Goal: Task Accomplishment & Management: Manage account settings

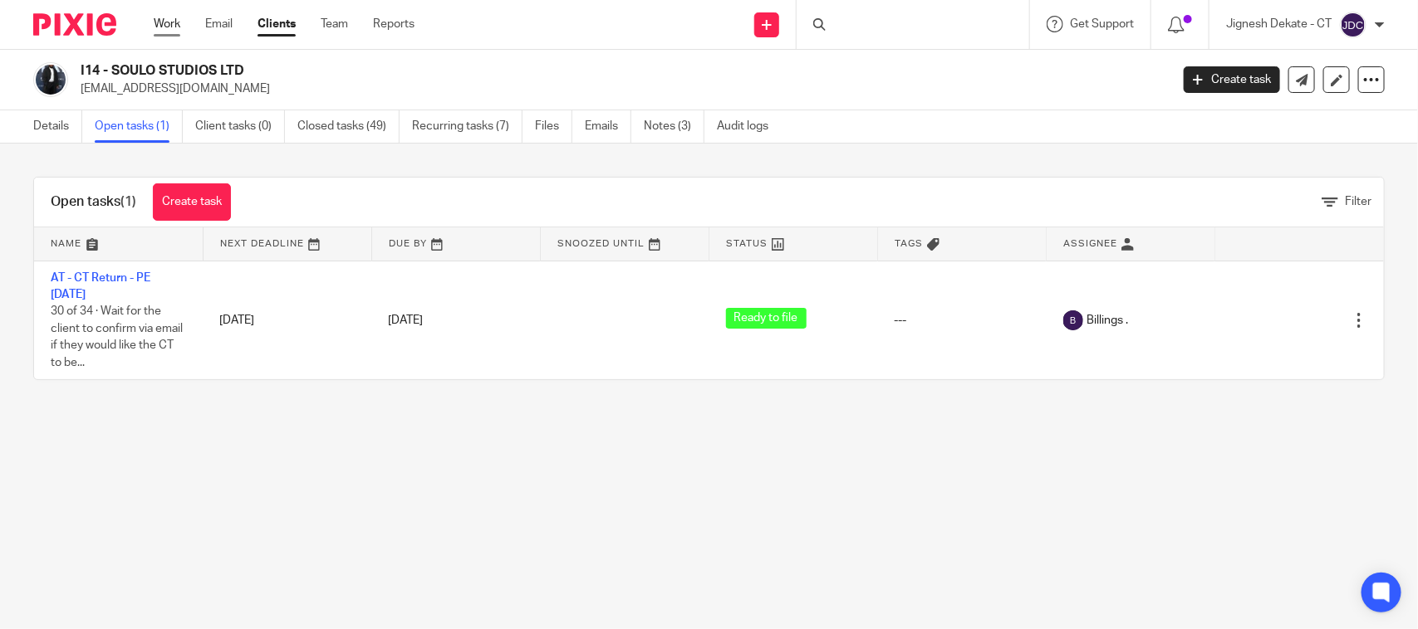
click at [162, 18] on link "Work" at bounding box center [167, 24] width 27 height 17
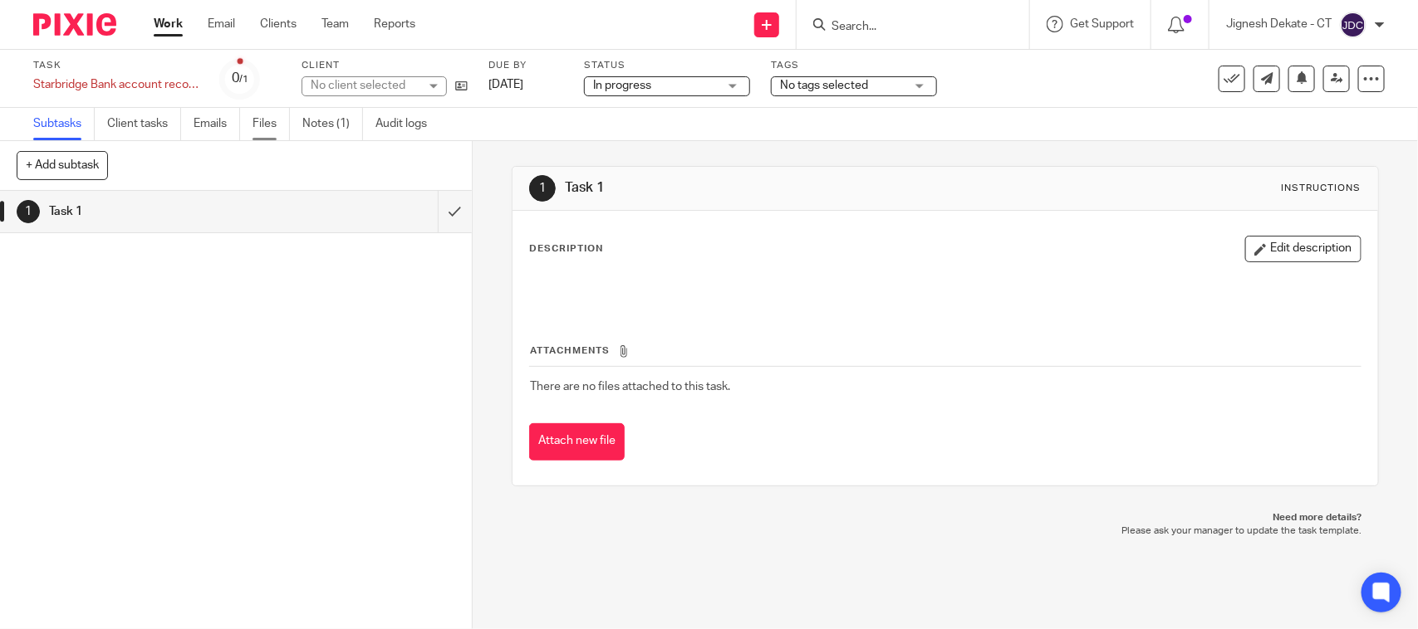
click at [280, 122] on link "Files" at bounding box center [270, 124] width 37 height 32
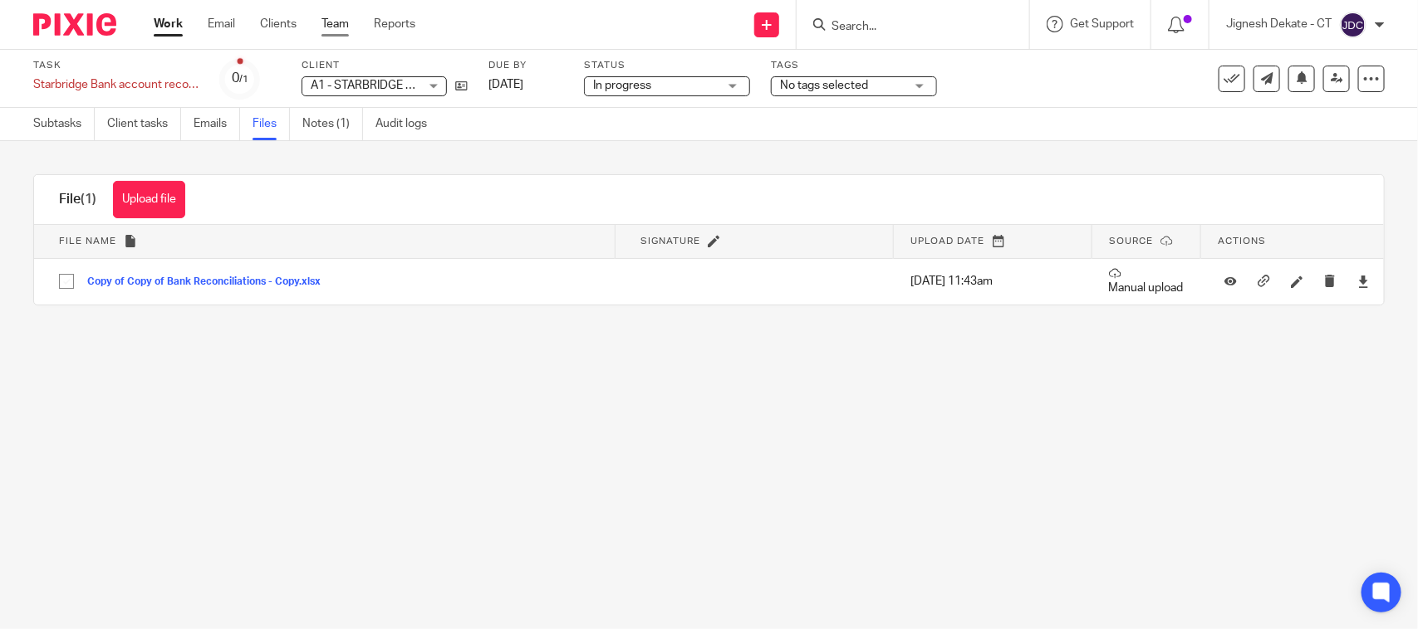
click at [336, 27] on link "Team" at bounding box center [334, 24] width 27 height 17
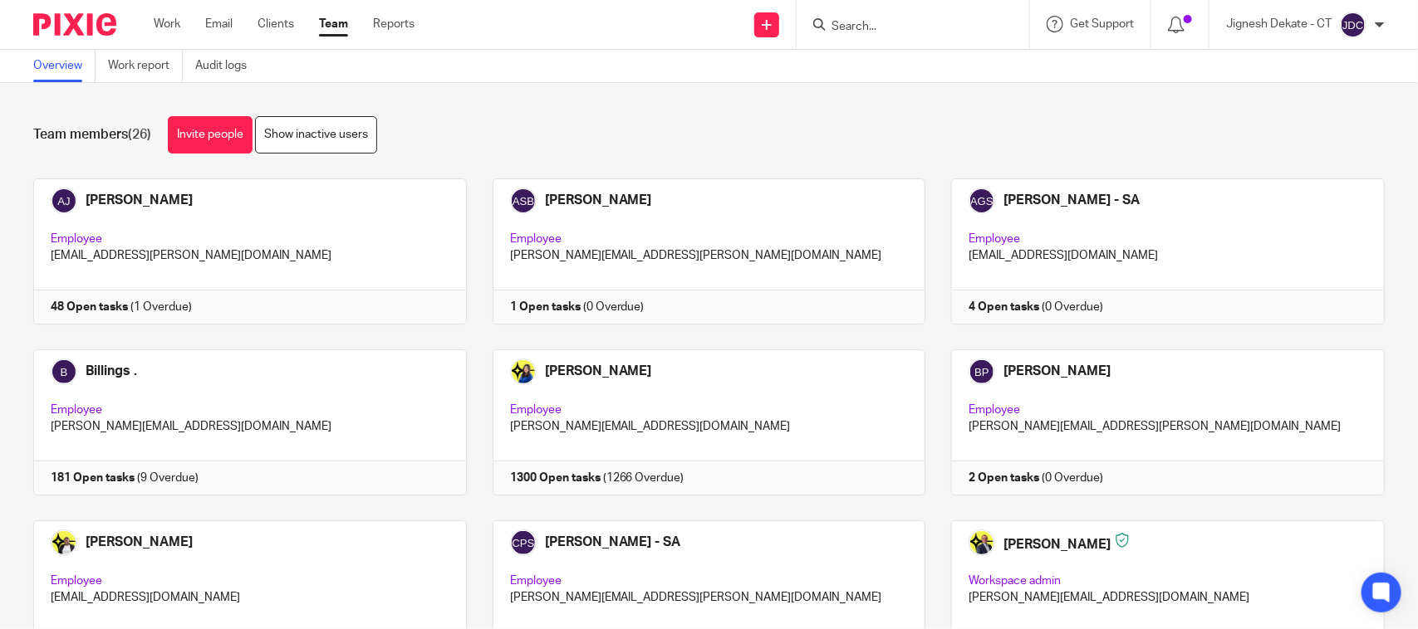
click at [1005, 113] on div "Team members (26) Invite people Show inactive users Invite team members Add inv…" at bounding box center [709, 356] width 1418 height 546
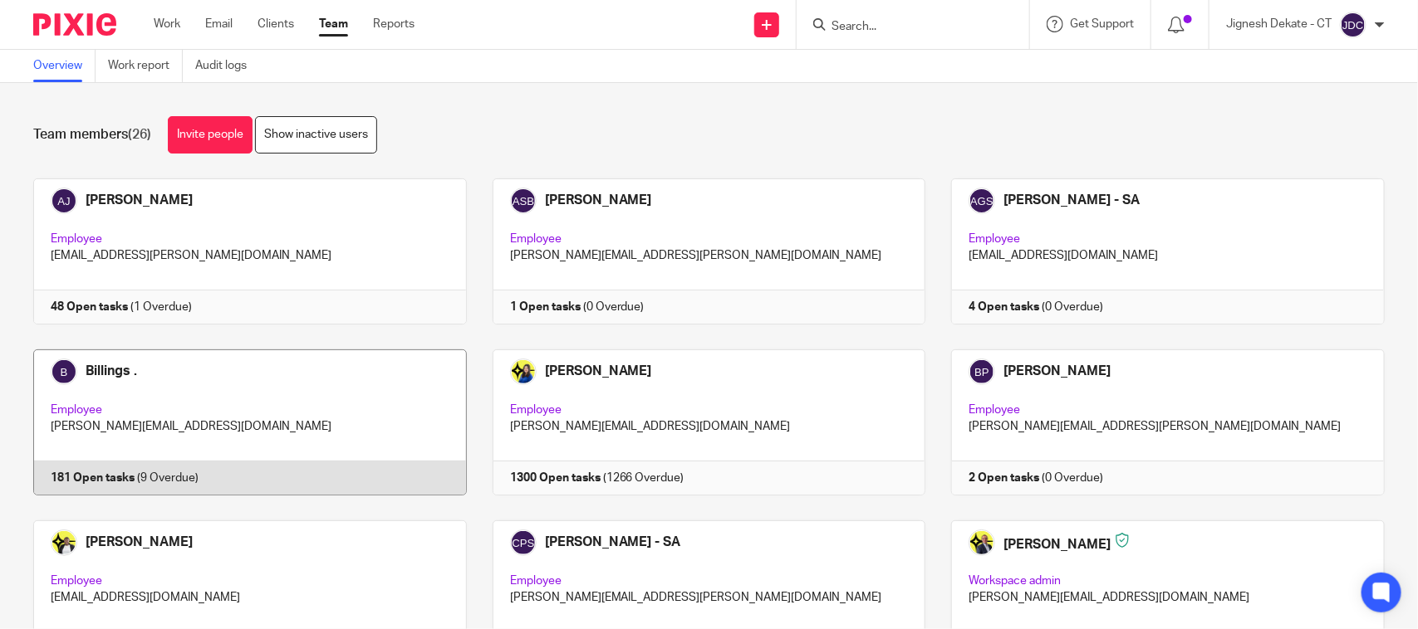
click at [110, 478] on link at bounding box center [236, 423] width 459 height 146
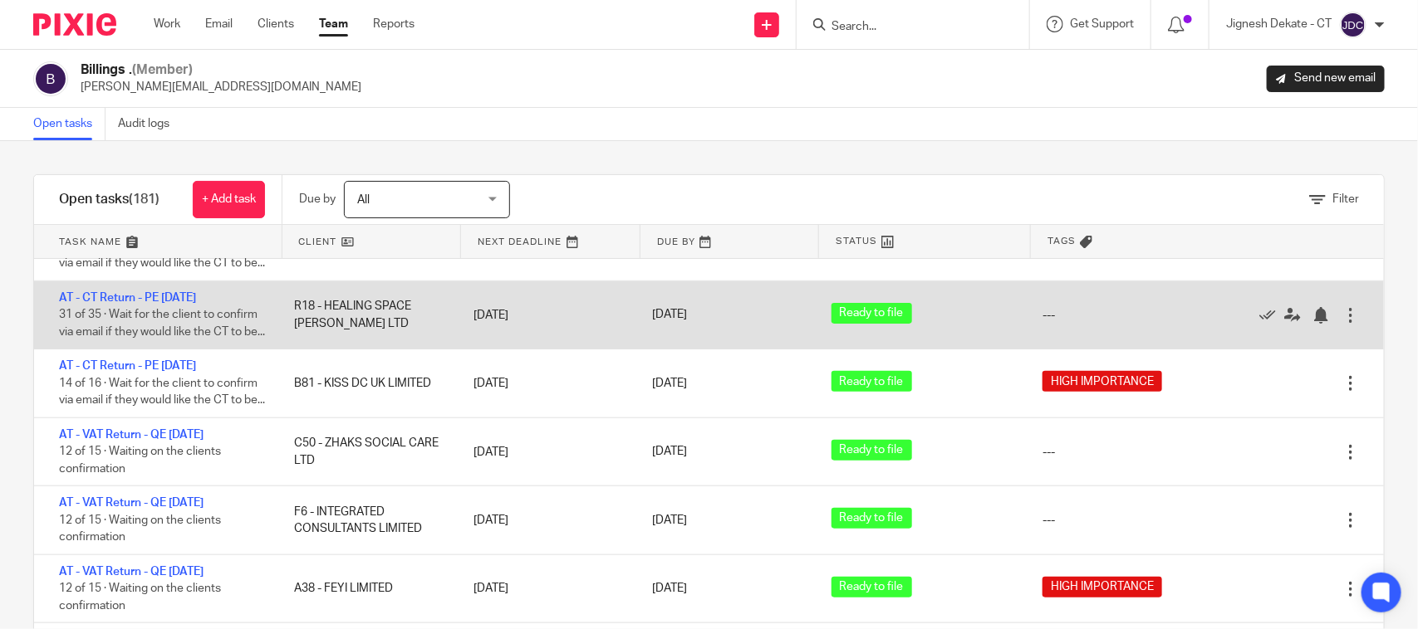
scroll to position [727, 0]
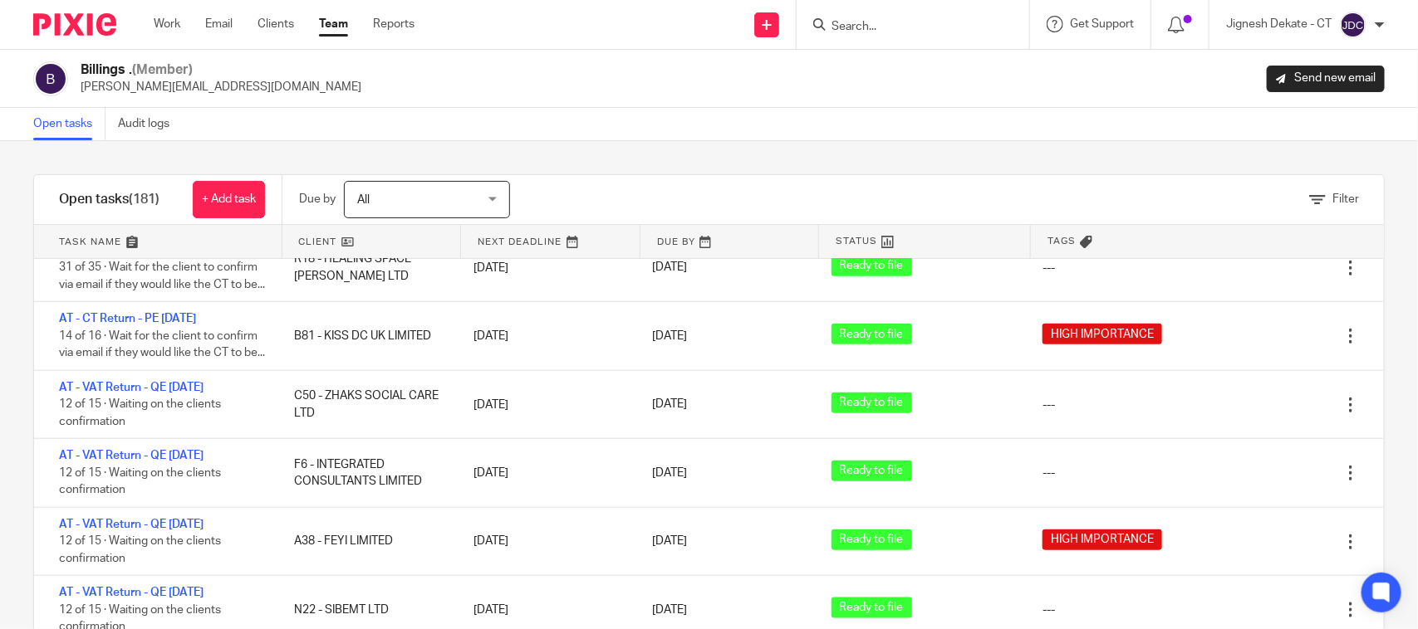
click at [63, 125] on link "Open tasks" at bounding box center [69, 124] width 72 height 32
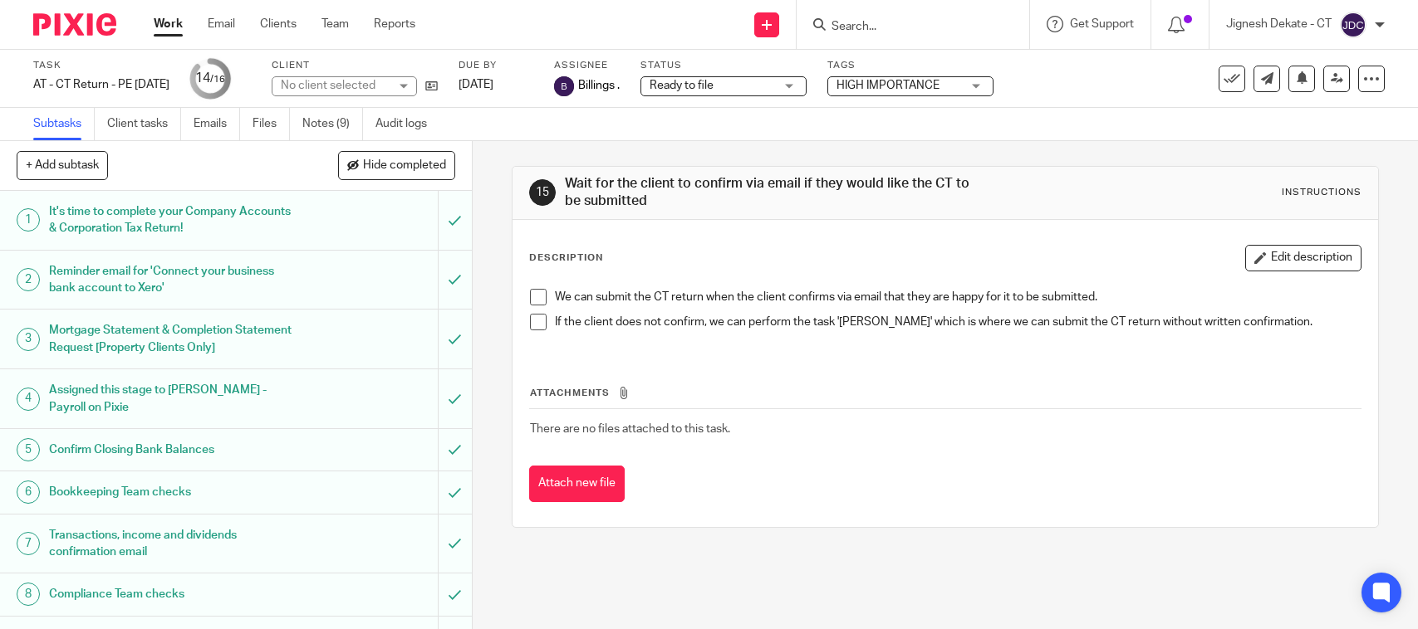
click at [774, 81] on span "Ready to file" at bounding box center [711, 85] width 125 height 17
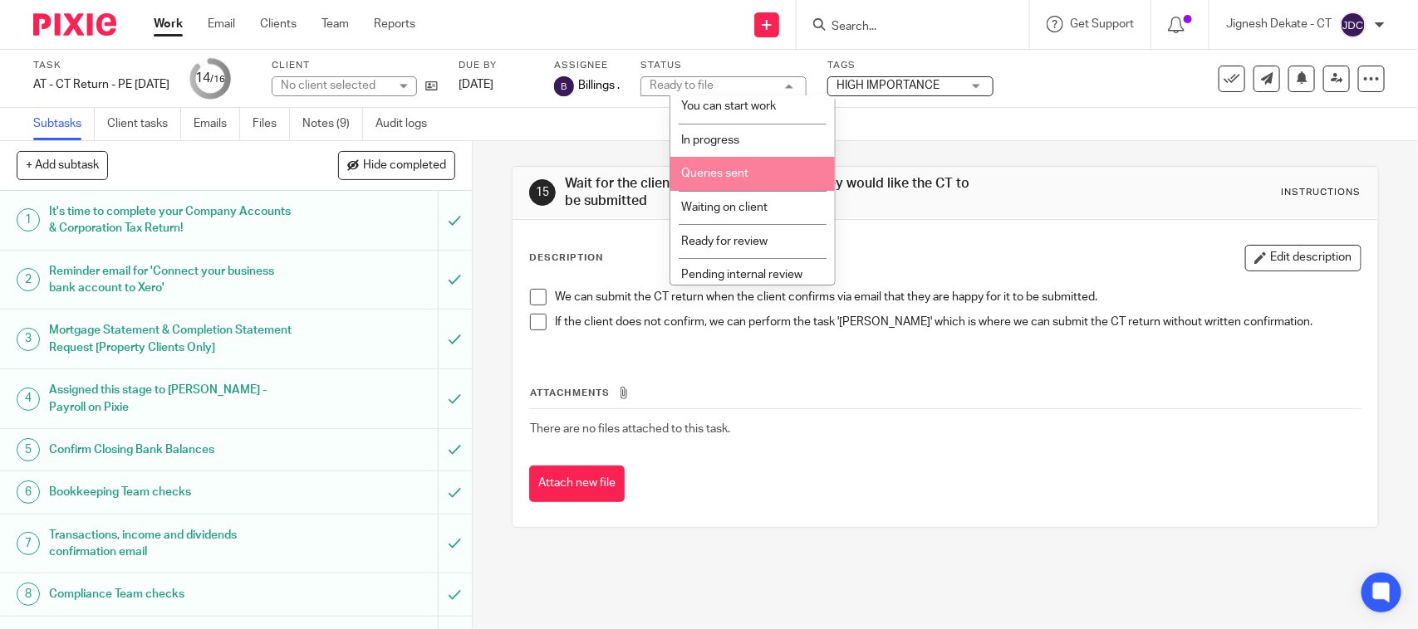
scroll to position [79, 0]
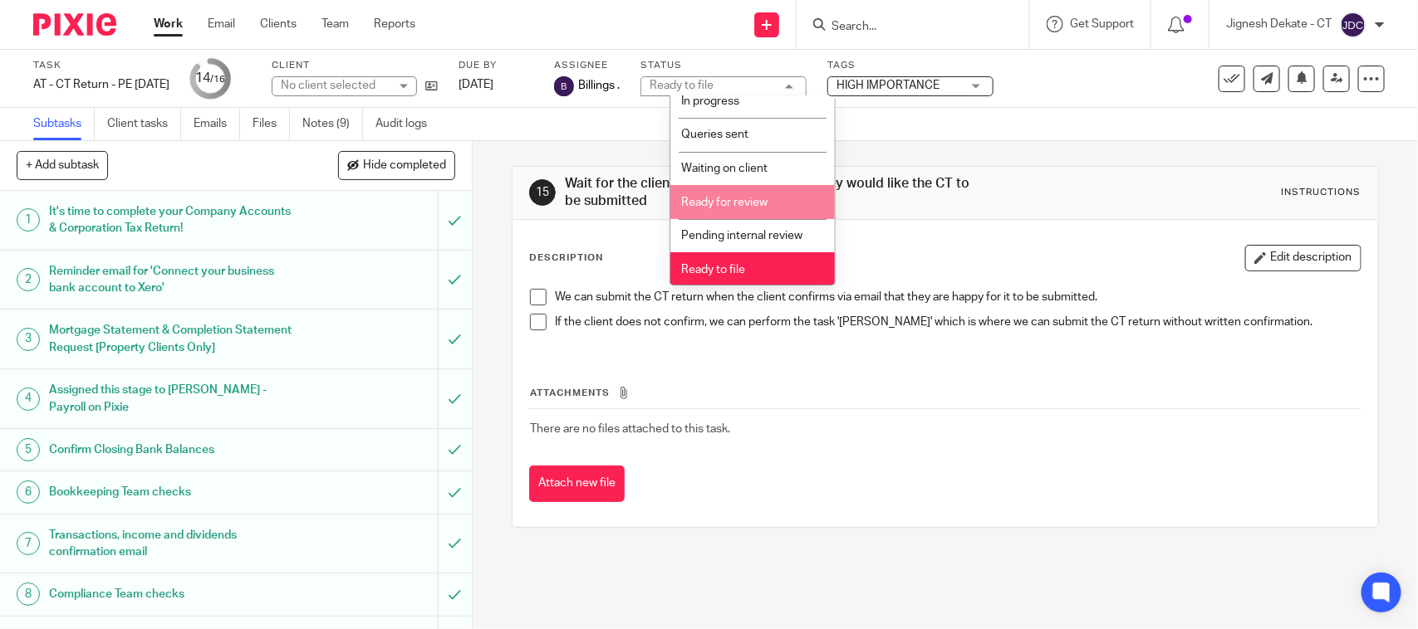
click at [728, 199] on span "Ready for review" at bounding box center [724, 203] width 86 height 12
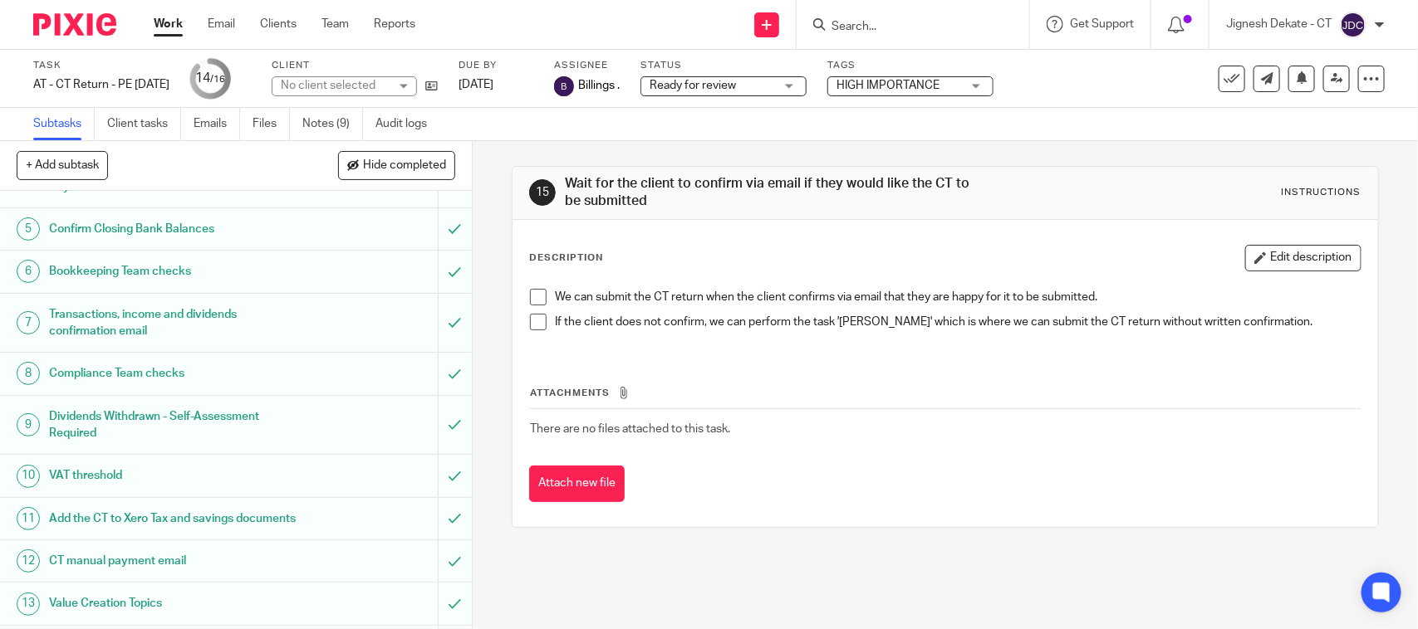
scroll to position [399, 0]
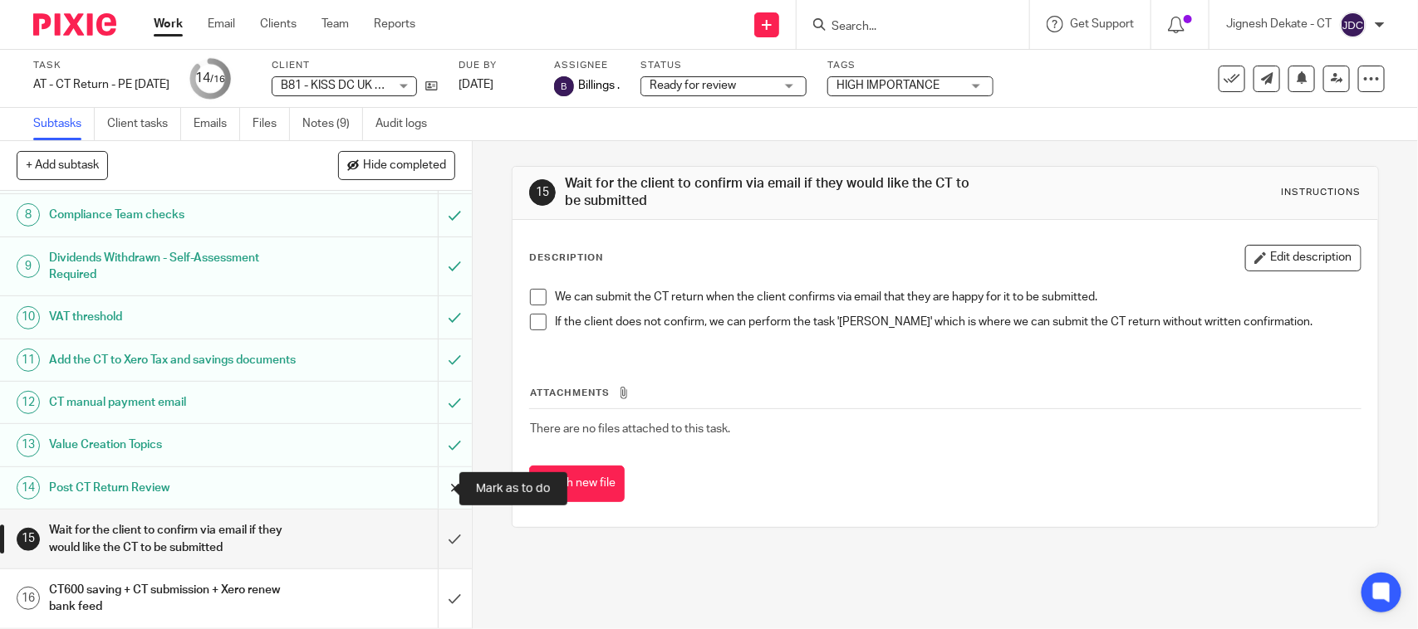
click at [430, 487] on input "submit" at bounding box center [236, 489] width 472 height 42
click at [430, 451] on input "submit" at bounding box center [236, 445] width 472 height 42
click at [433, 408] on input "submit" at bounding box center [236, 403] width 472 height 42
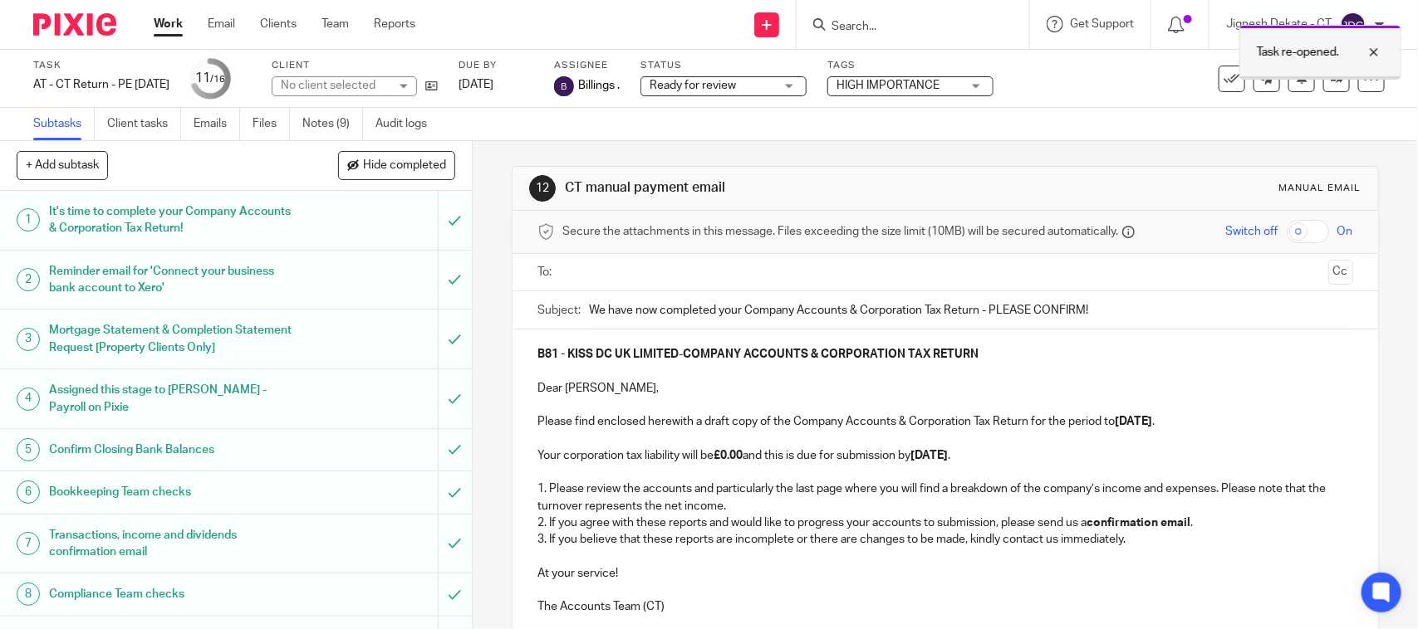
click at [1318, 76] on div at bounding box center [1320, 77] width 160 height 2
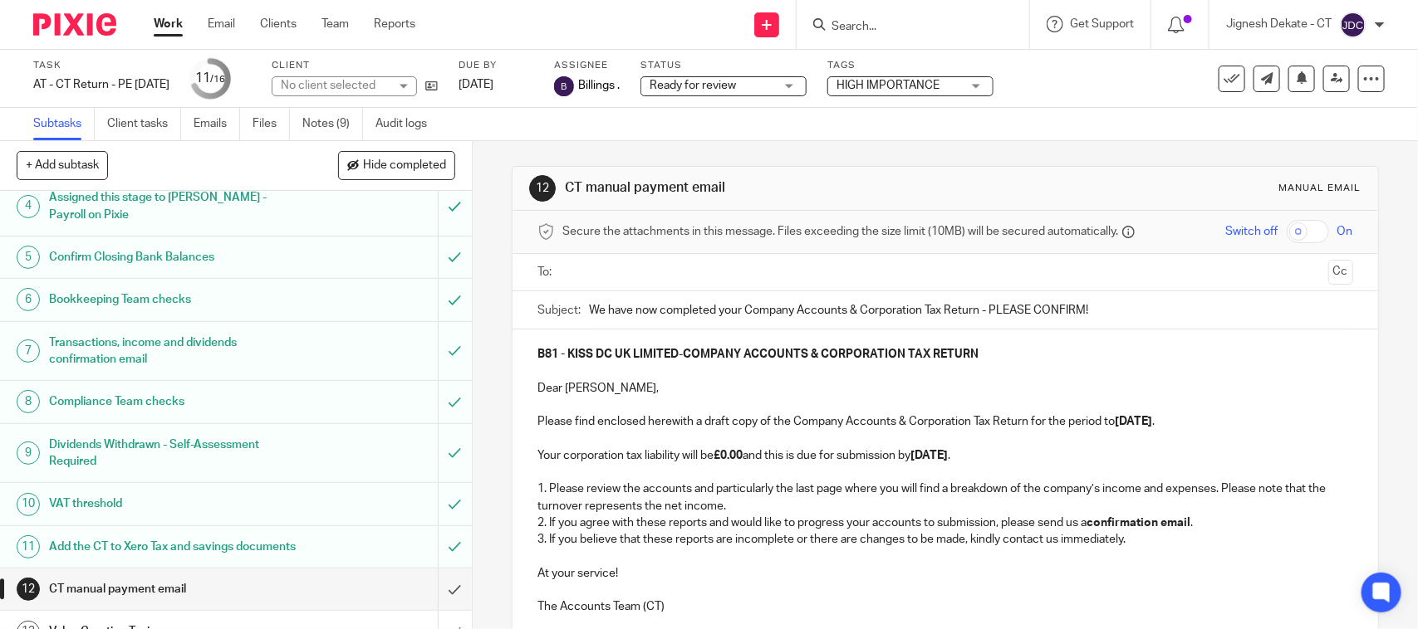
scroll to position [399, 0]
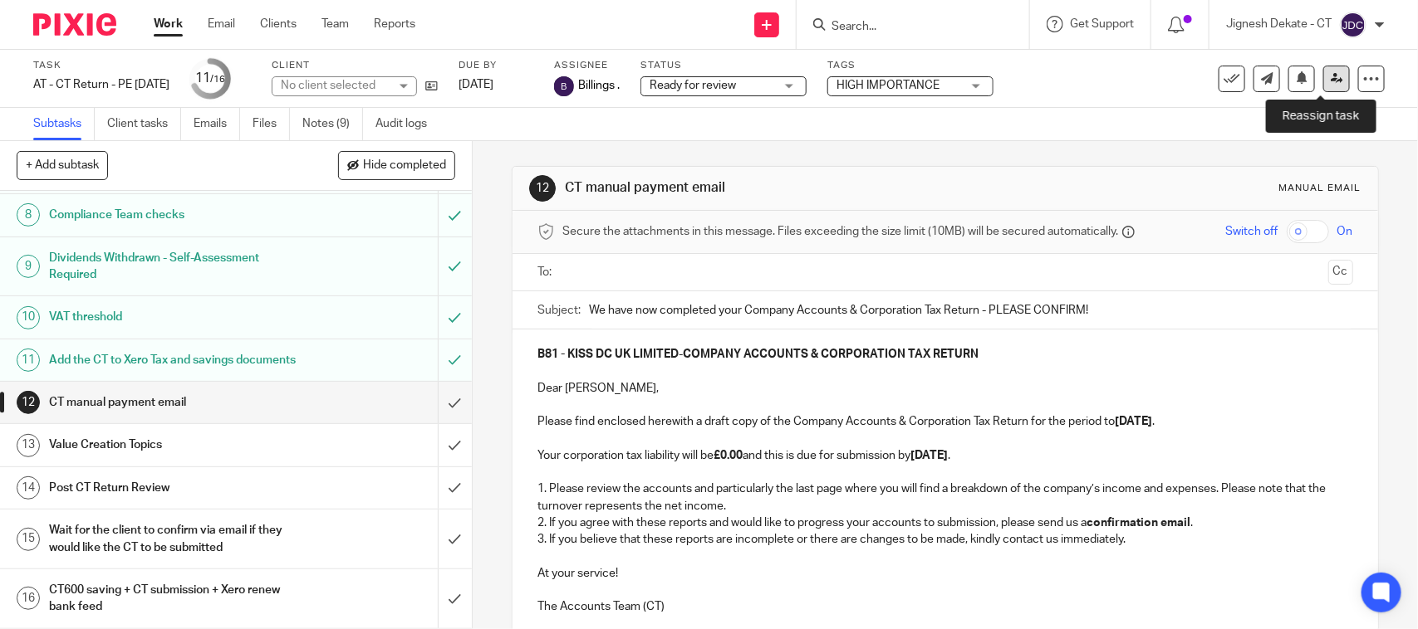
click at [1330, 83] on icon at bounding box center [1336, 78] width 12 height 12
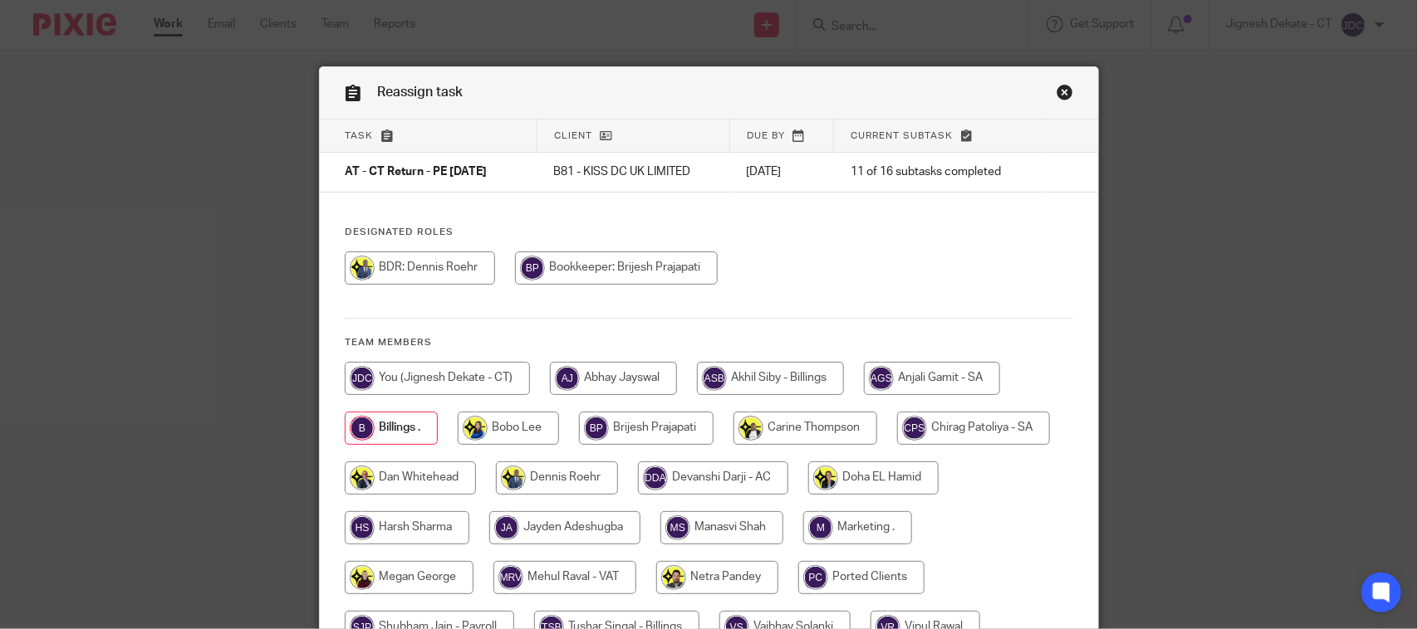
click at [411, 391] on input "radio" at bounding box center [437, 378] width 185 height 33
radio input "true"
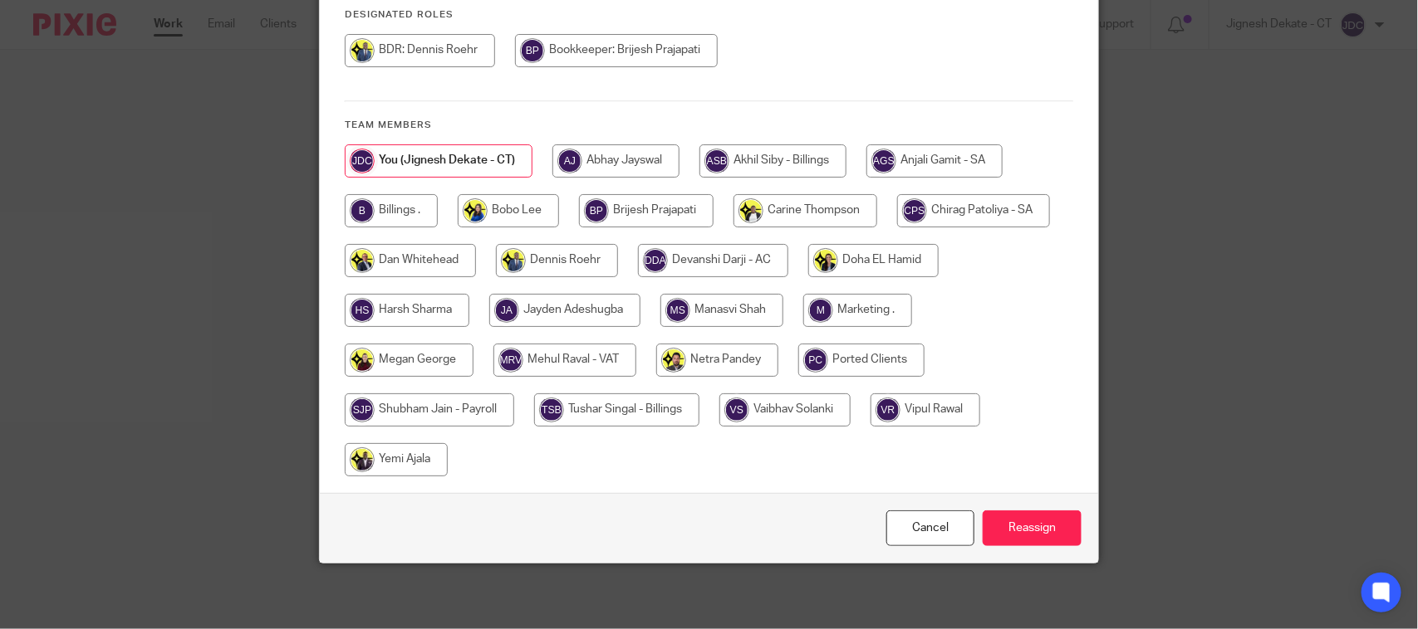
scroll to position [218, 0]
click at [1007, 541] on input "Reassign" at bounding box center [1031, 528] width 99 height 36
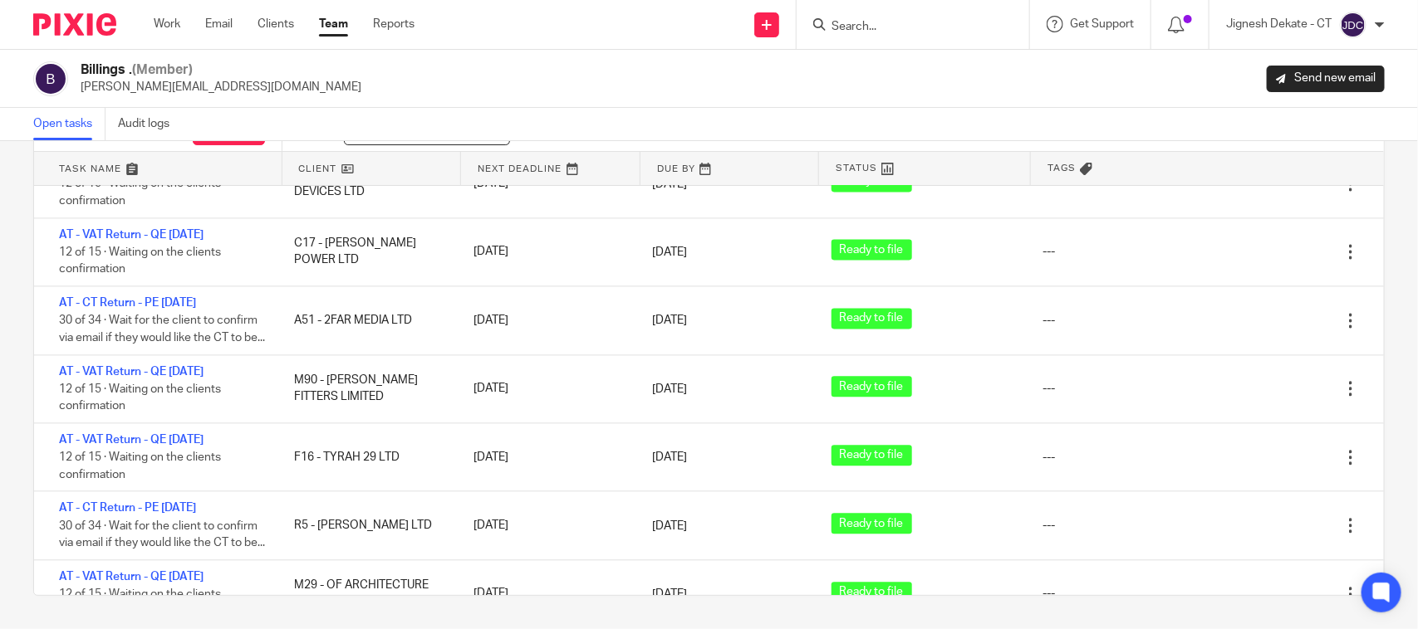
scroll to position [1661, 0]
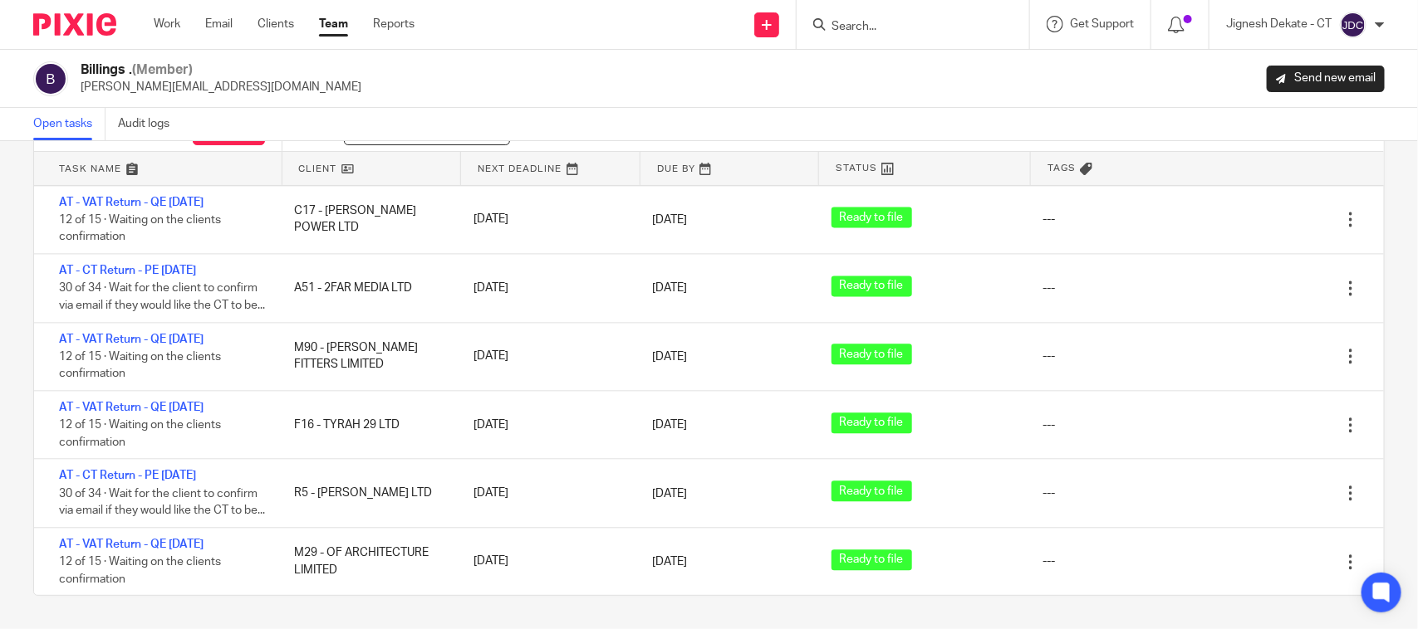
click at [17, 417] on div "Filter tasks Only show tasks matching all of these conditions 1 Client name Is …" at bounding box center [709, 385] width 1418 height 488
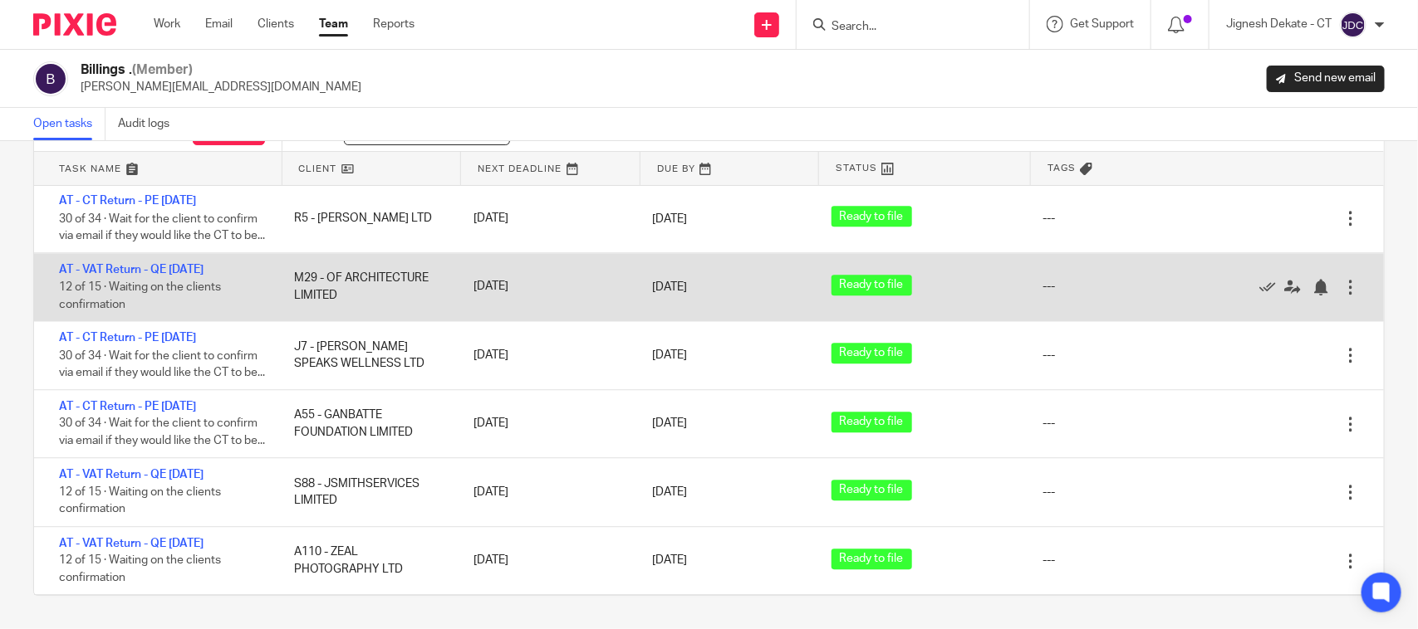
scroll to position [1972, 0]
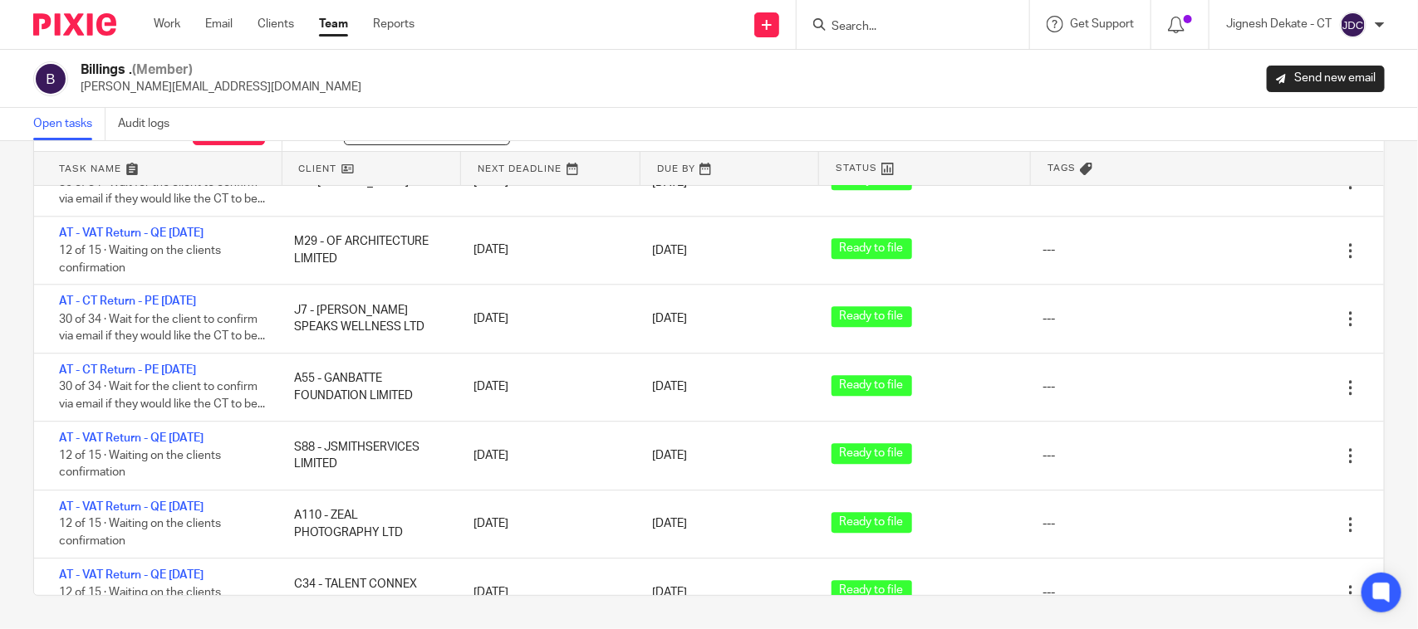
click at [8, 360] on div "Filter tasks Only show tasks matching all of these conditions 1 Client name Is …" at bounding box center [709, 385] width 1418 height 488
click at [5, 375] on div "Filter tasks Only show tasks matching all of these conditions 1 Client name Is …" at bounding box center [709, 385] width 1418 height 488
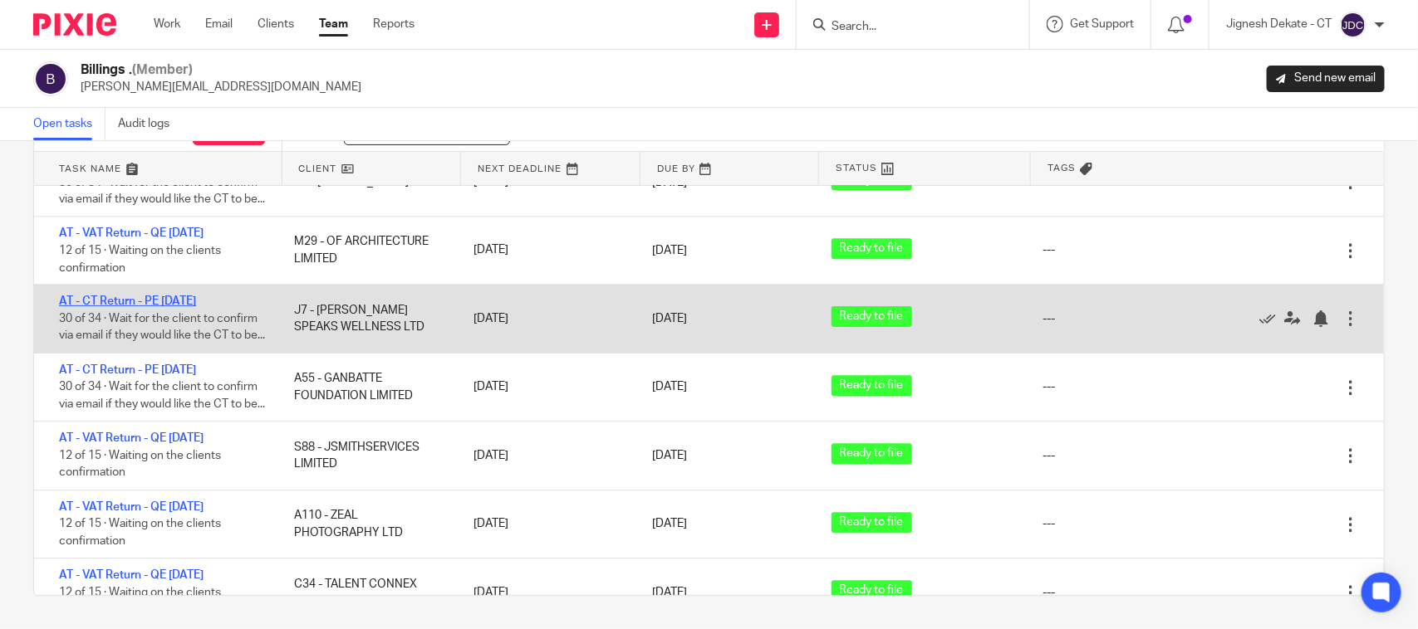
scroll to position [2076, 0]
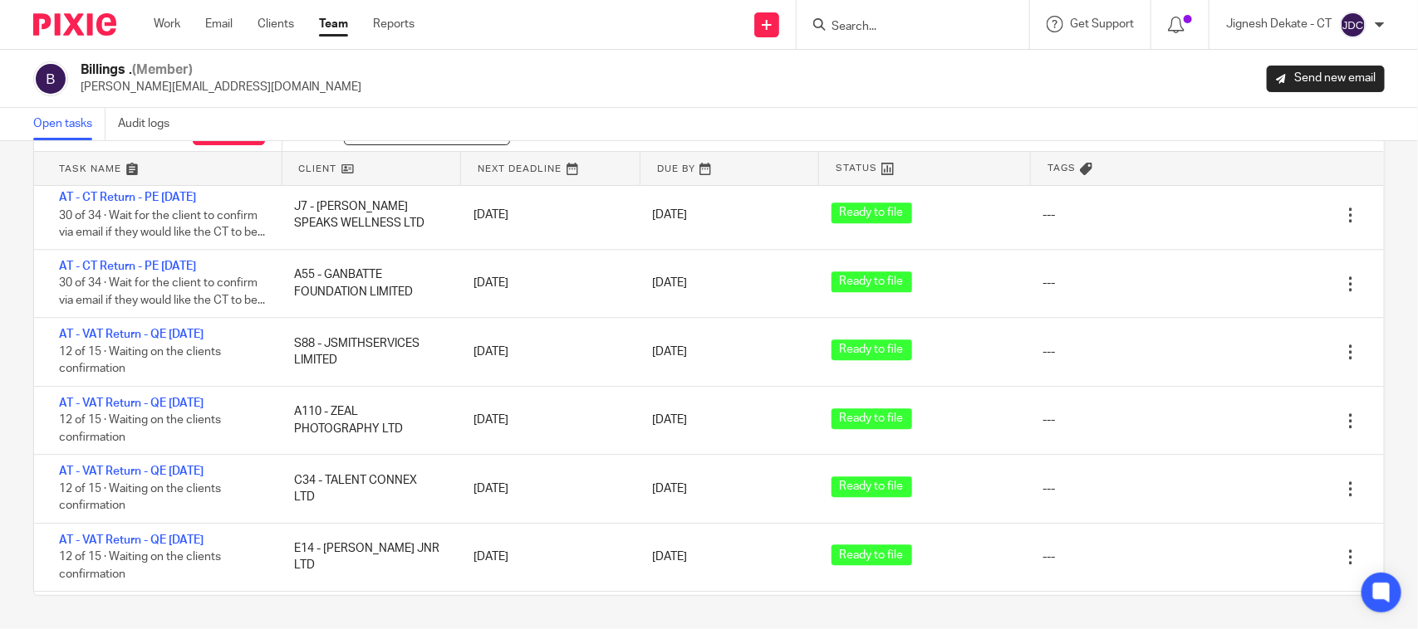
click at [12, 405] on div "Filter tasks Only show tasks matching all of these conditions 1 Client name Is …" at bounding box center [709, 385] width 1418 height 488
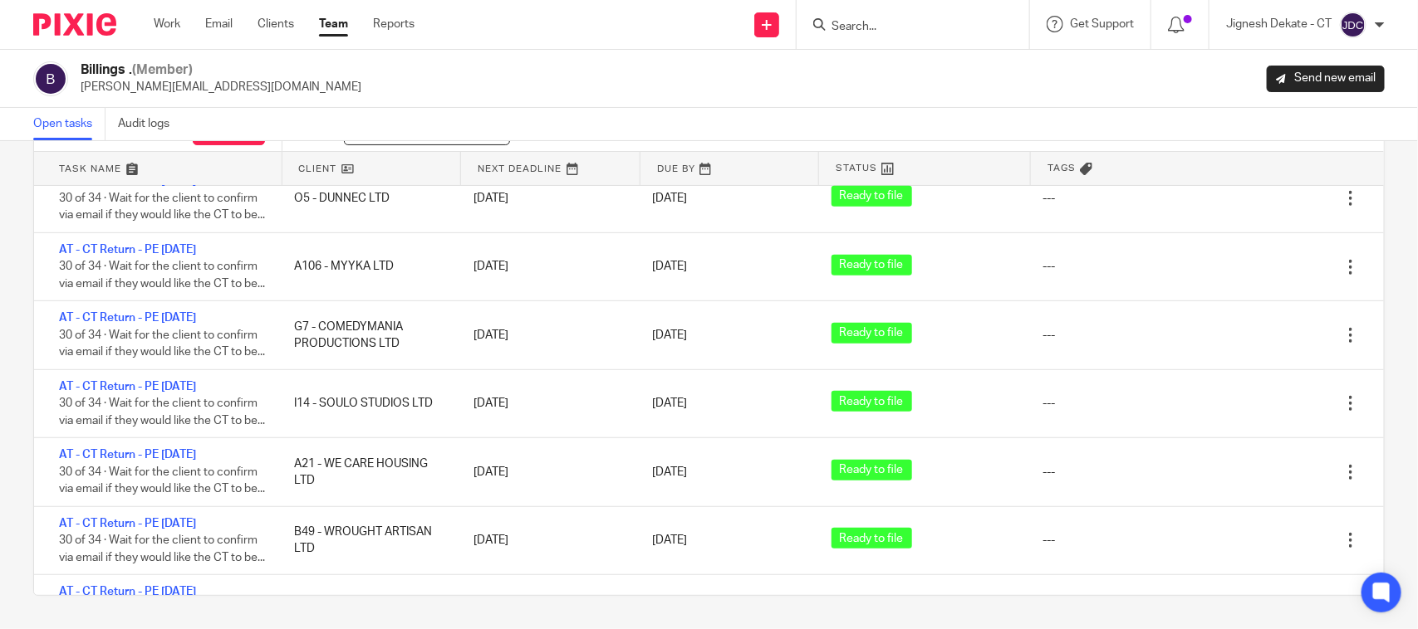
scroll to position [3260, 0]
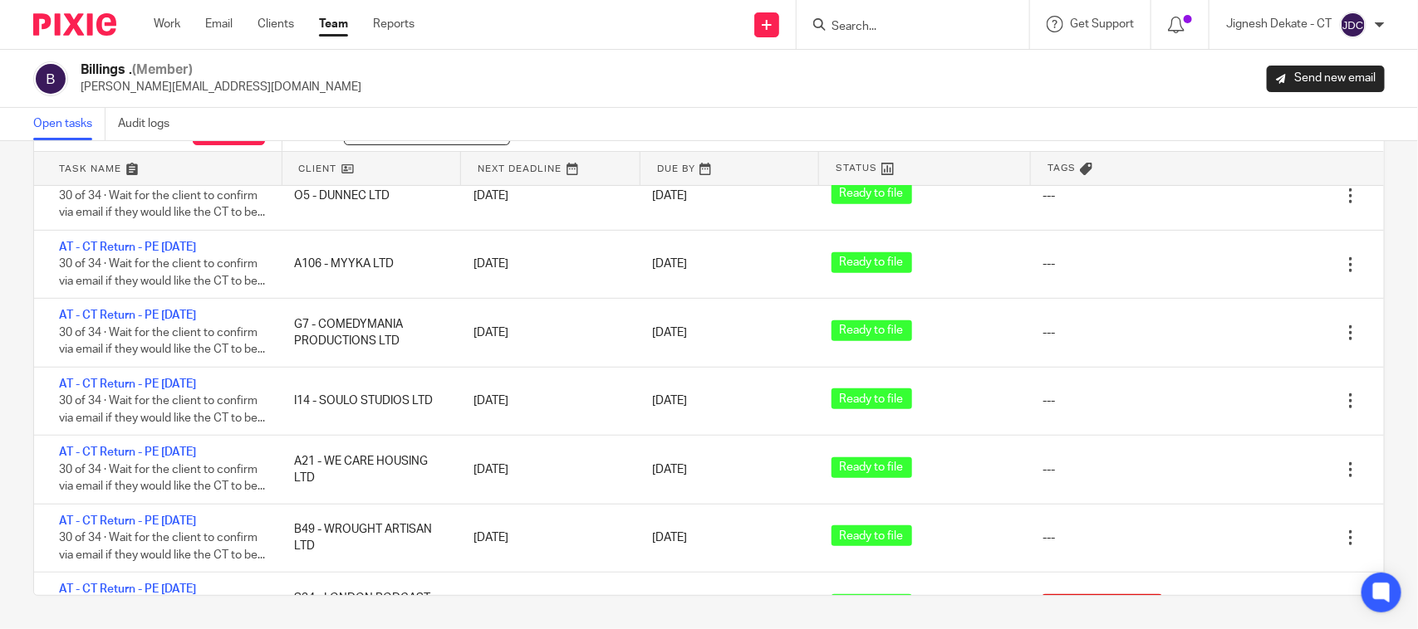
click at [12, 401] on div "Filter tasks Only show tasks matching all of these conditions 1 Client name Is …" at bounding box center [709, 385] width 1418 height 488
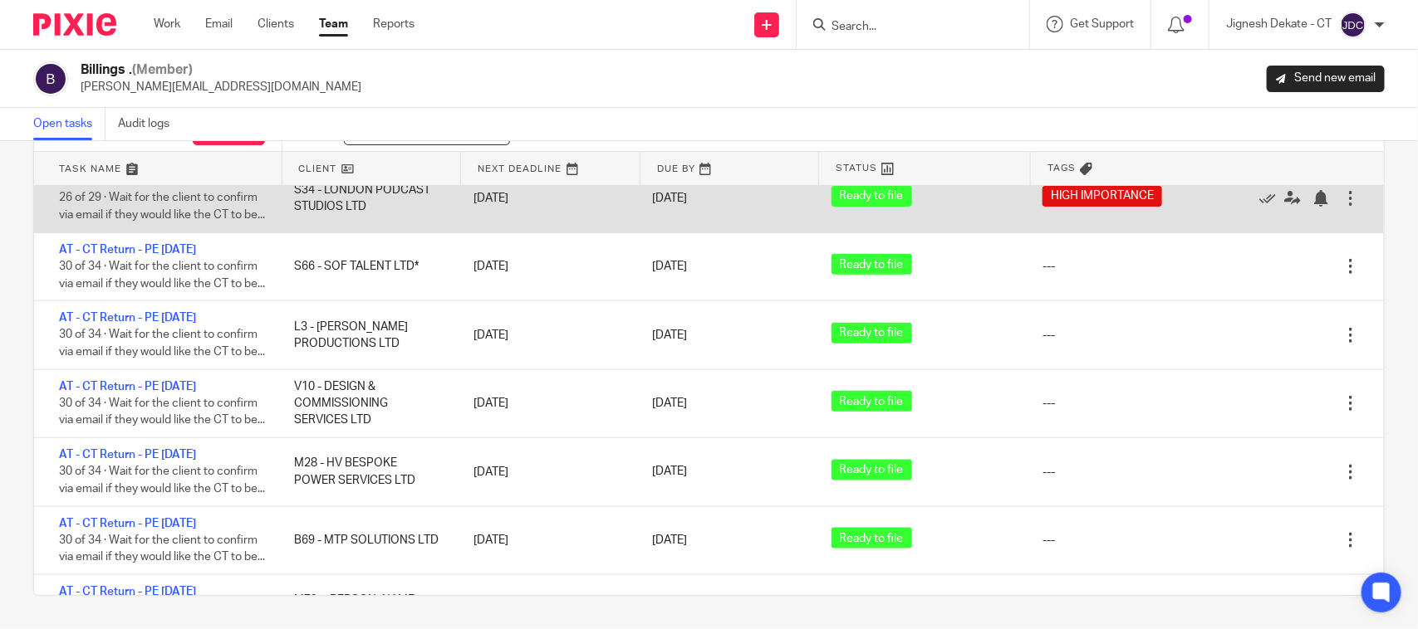
scroll to position [3716, 0]
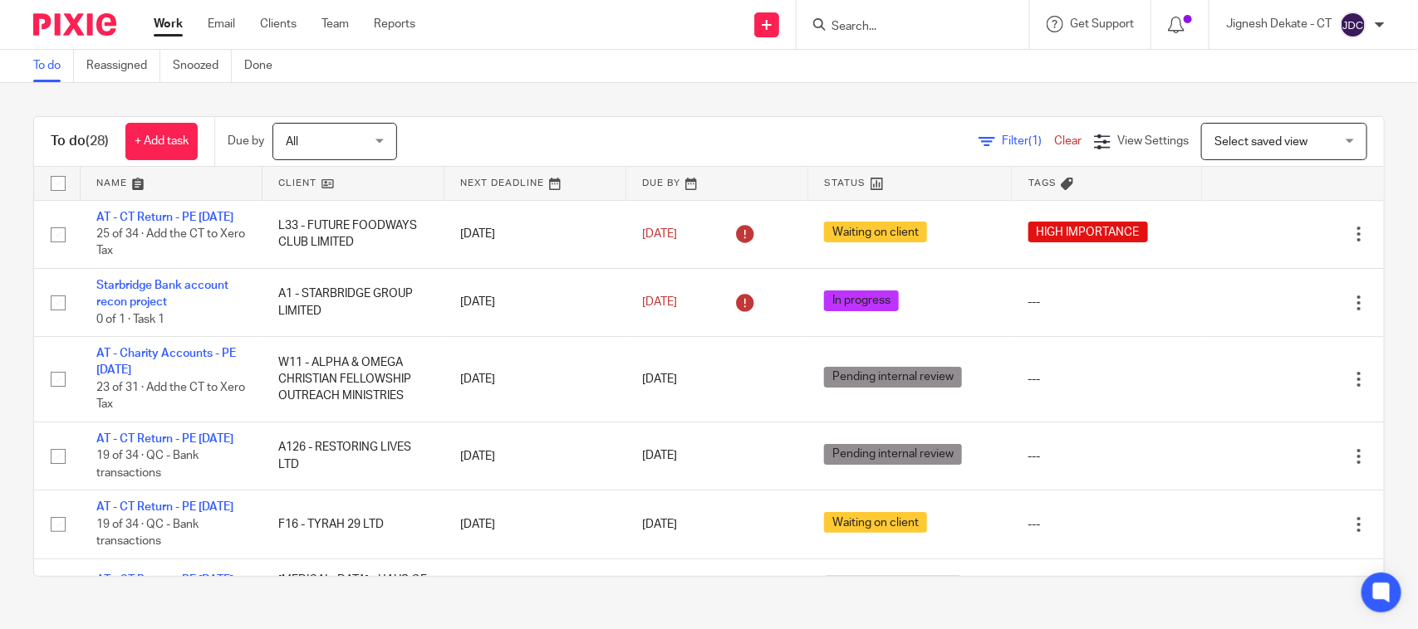
click at [851, 25] on input "Search" at bounding box center [904, 27] width 149 height 15
click at [870, 22] on input "I14" at bounding box center [904, 27] width 149 height 15
drag, startPoint x: 873, startPoint y: 25, endPoint x: 808, endPoint y: 26, distance: 64.8
click at [808, 26] on div "I14 I14 - SOULO STUDIOS LTD [PERSON_NAME] < [EMAIL_ADDRESS][DOMAIN_NAME] >" at bounding box center [912, 24] width 233 height 49
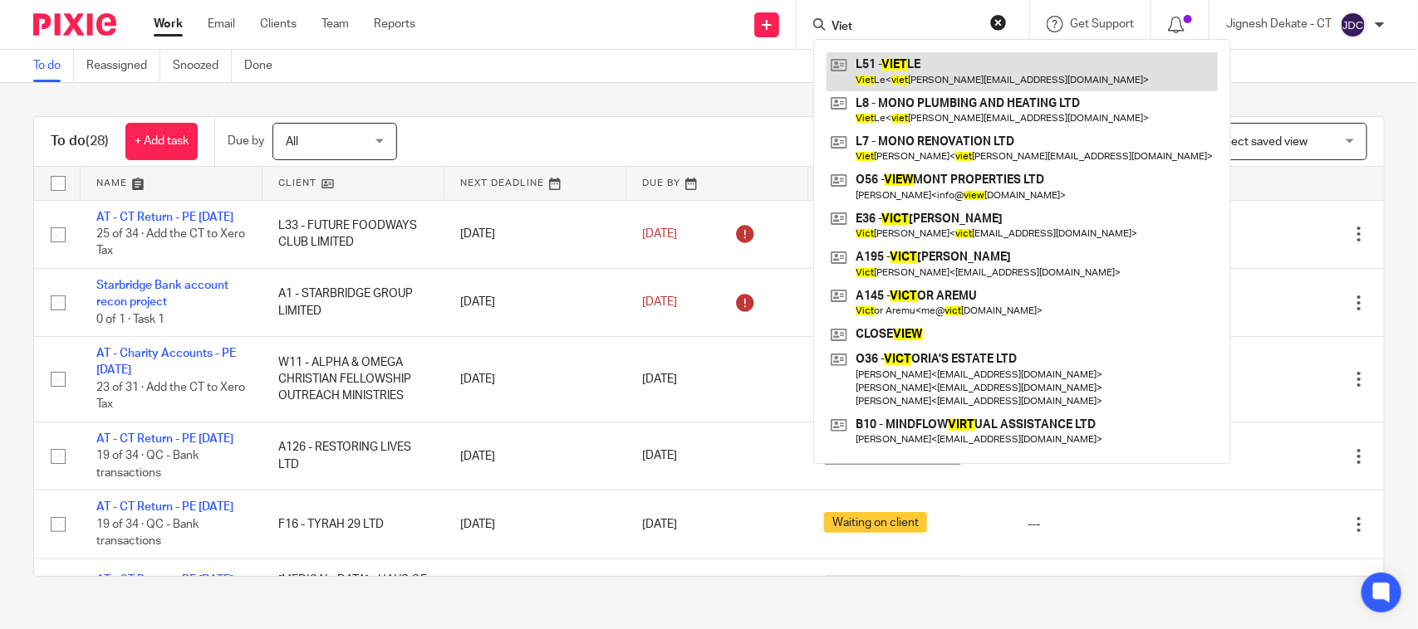
type input "Viet"
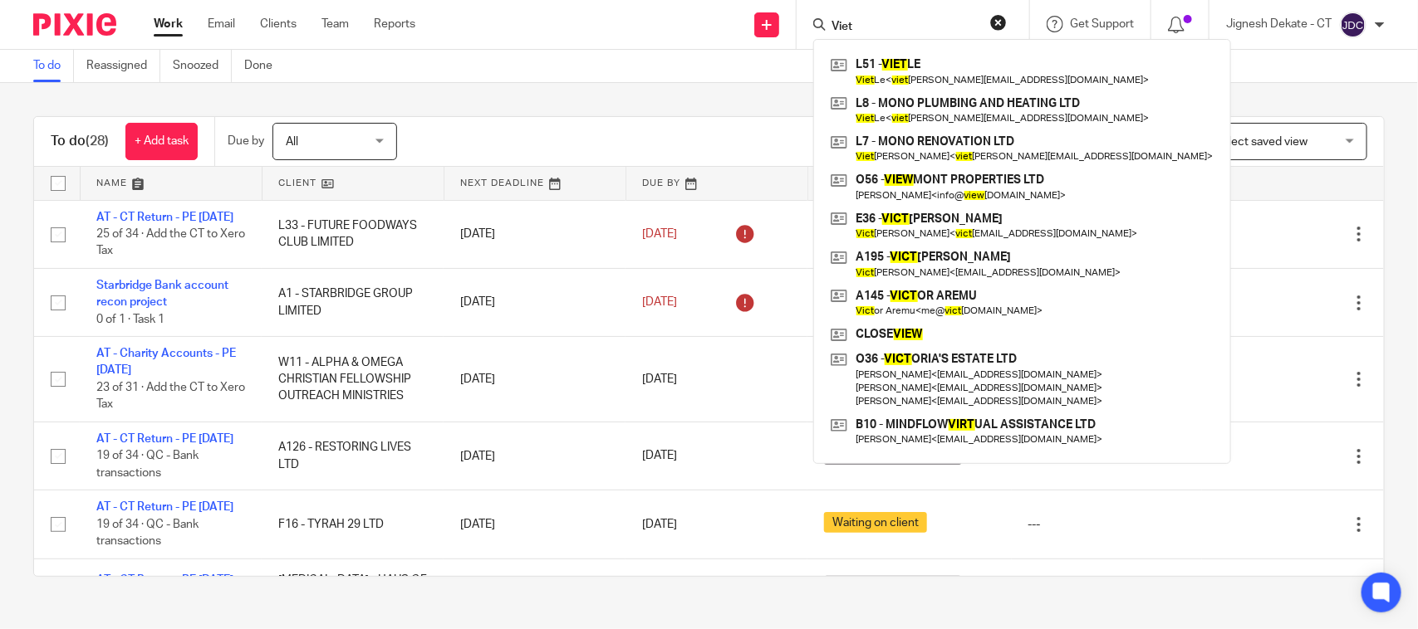
click at [995, 22] on button "reset" at bounding box center [998, 22] width 17 height 17
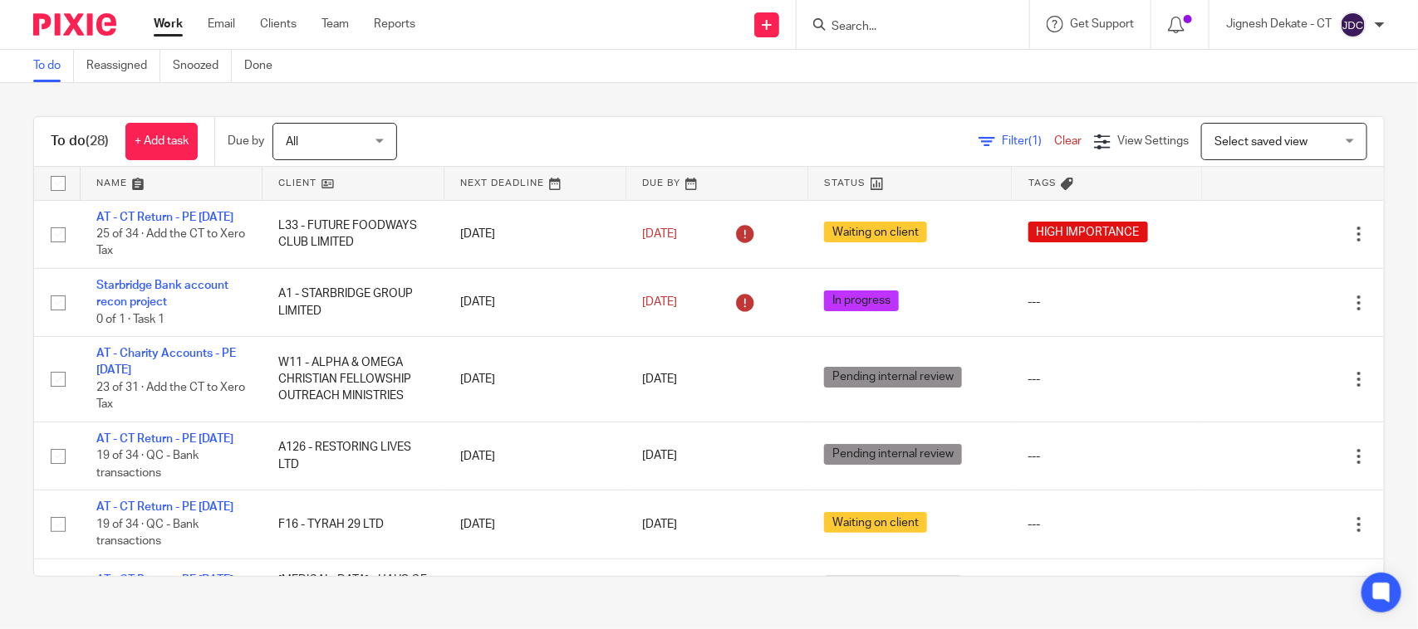
click at [832, 93] on div "To do (28) + Add task Due by All All [DATE] [DATE] This week Next week This mon…" at bounding box center [709, 346] width 1418 height 527
click at [854, 22] on input "Search" at bounding box center [904, 27] width 149 height 15
click at [827, 100] on div "To do (28) + Add task Due by All All [DATE] [DATE] This week Next week This mon…" at bounding box center [709, 346] width 1418 height 527
click at [44, 68] on link "To do" at bounding box center [53, 66] width 41 height 32
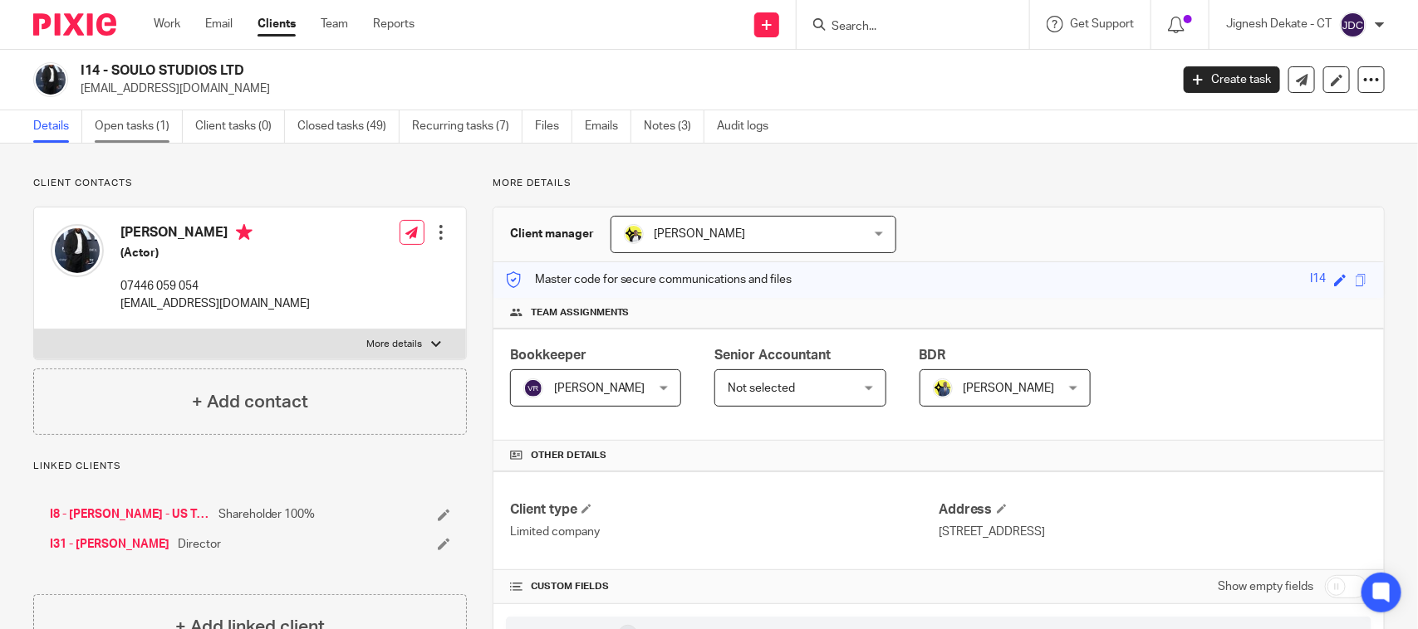
click at [164, 130] on link "Open tasks (1)" at bounding box center [139, 126] width 88 height 32
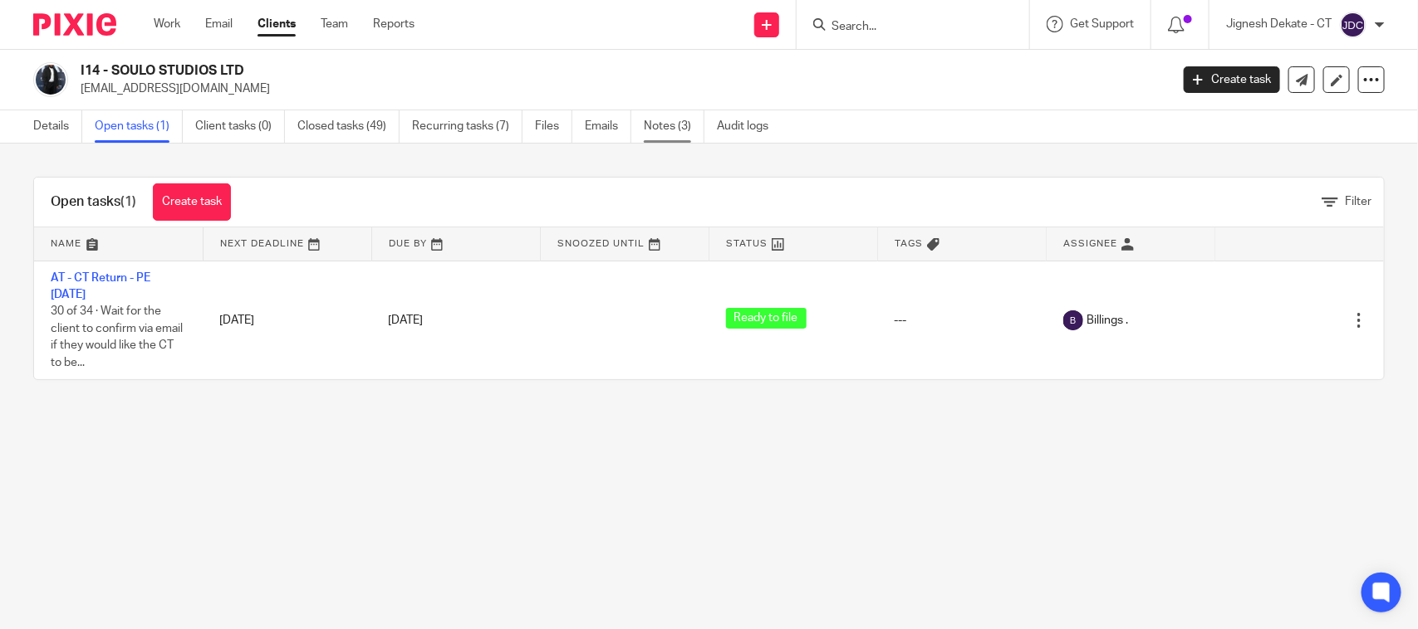
click at [679, 127] on link "Notes (3)" at bounding box center [674, 126] width 61 height 32
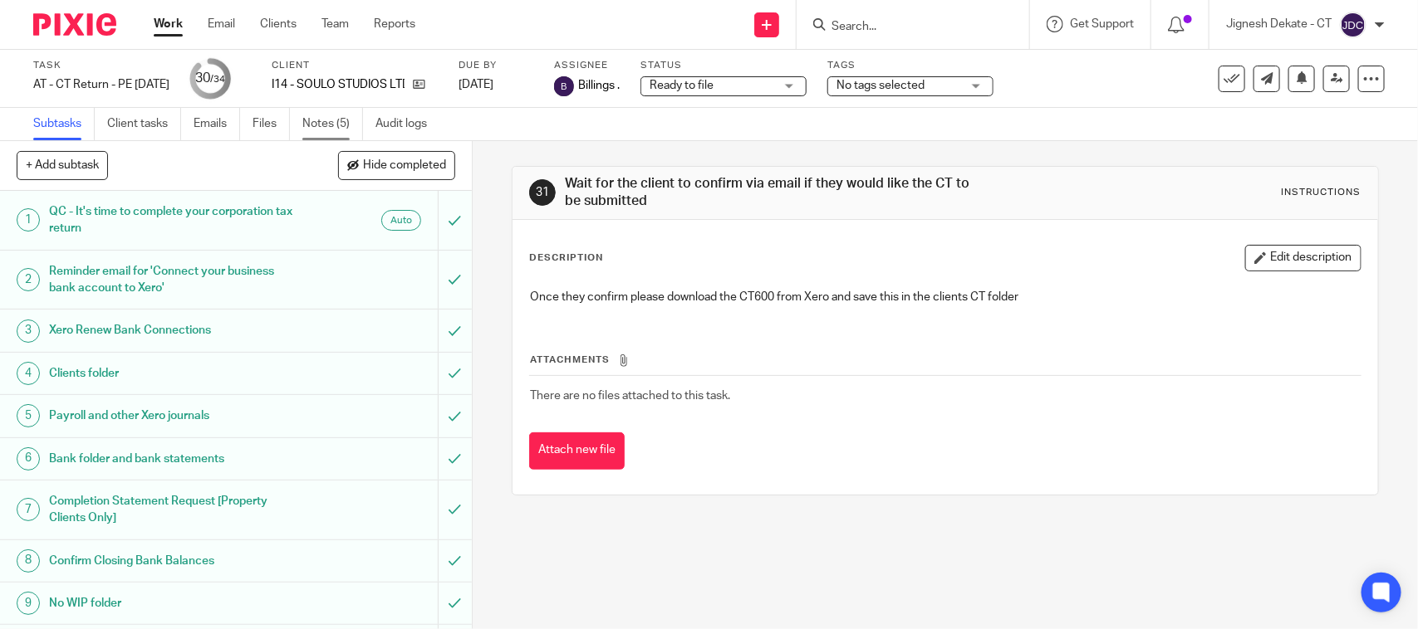
click at [321, 112] on link "Notes (5)" at bounding box center [332, 124] width 61 height 32
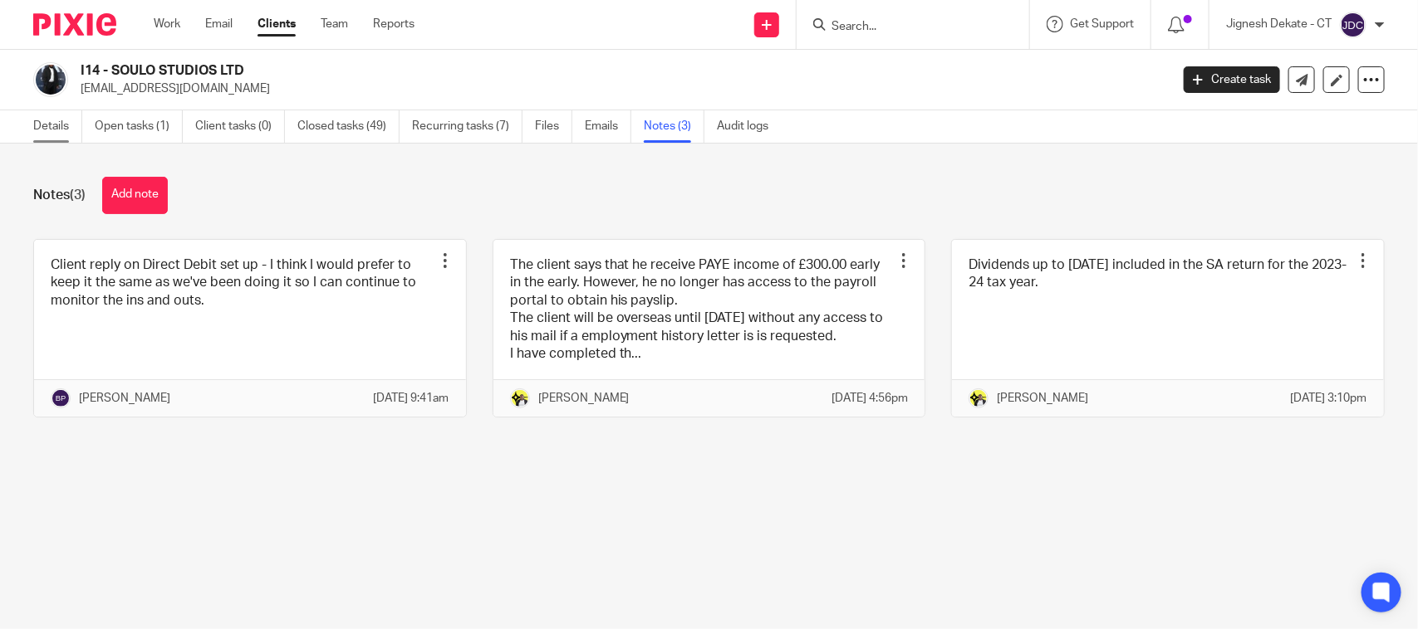
click at [52, 130] on link "Details" at bounding box center [57, 126] width 49 height 32
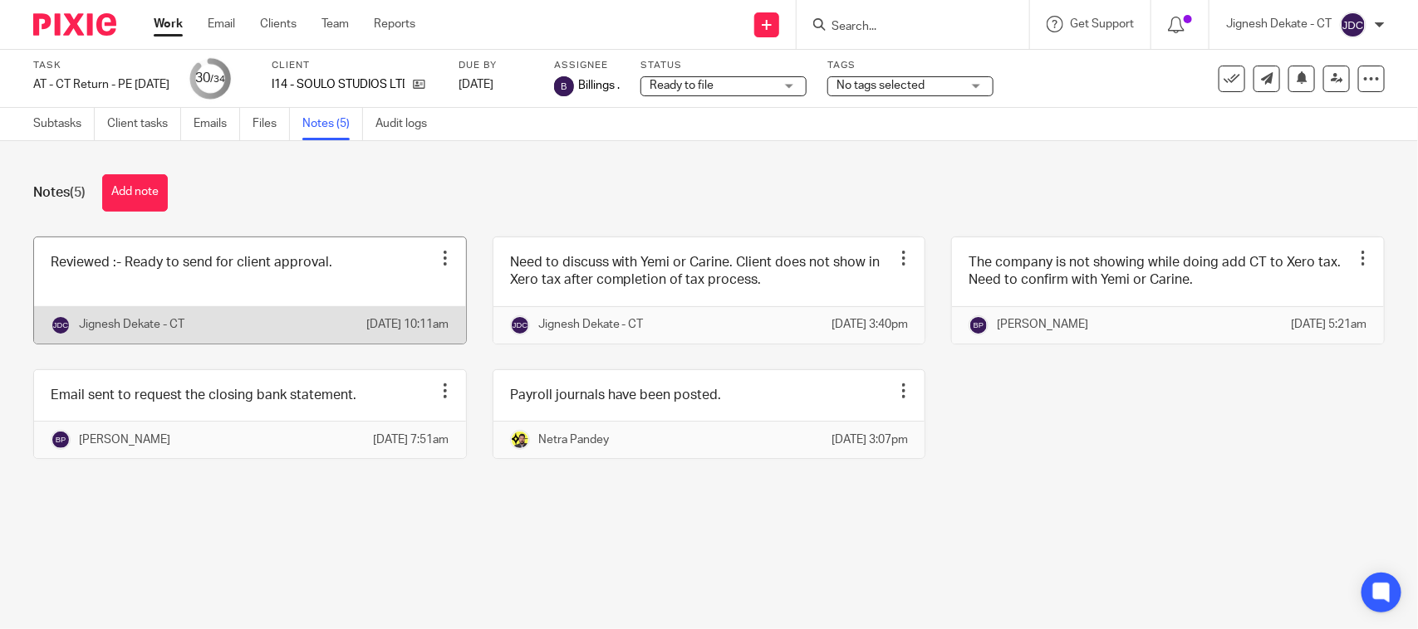
click at [367, 291] on link at bounding box center [250, 291] width 432 height 106
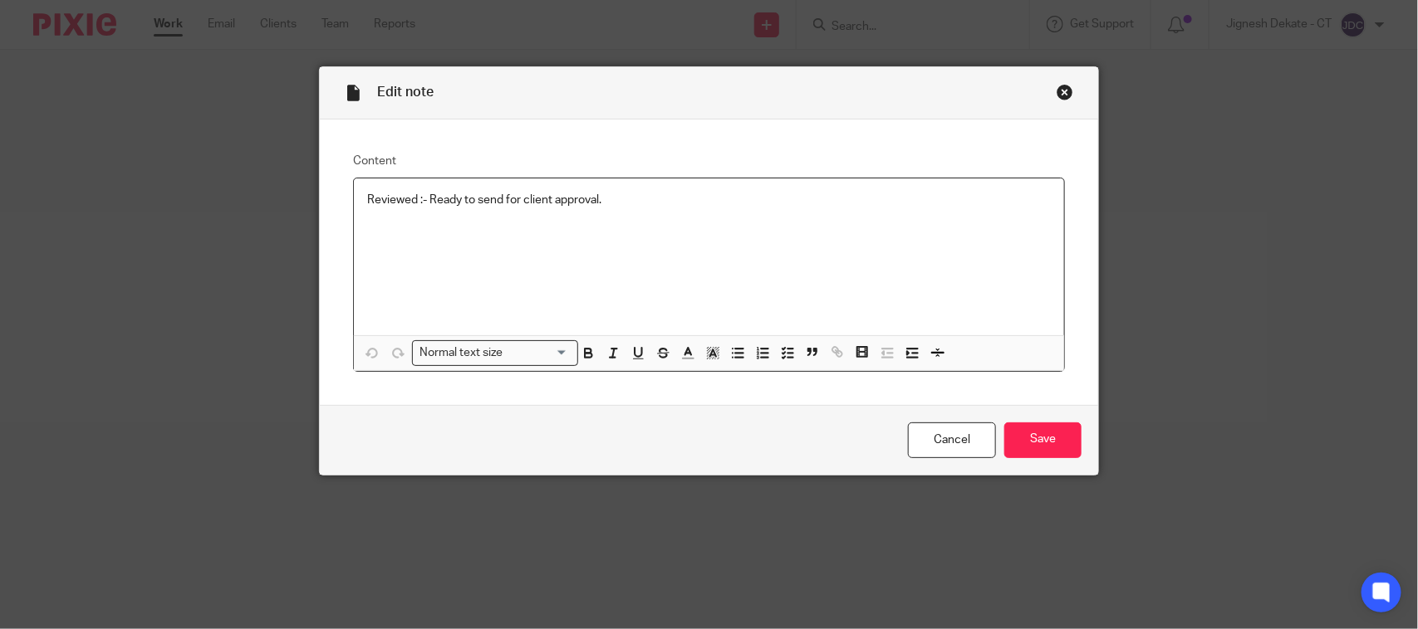
click at [596, 201] on p "Reviewed :- Ready to send for client approval." at bounding box center [708, 200] width 683 height 17
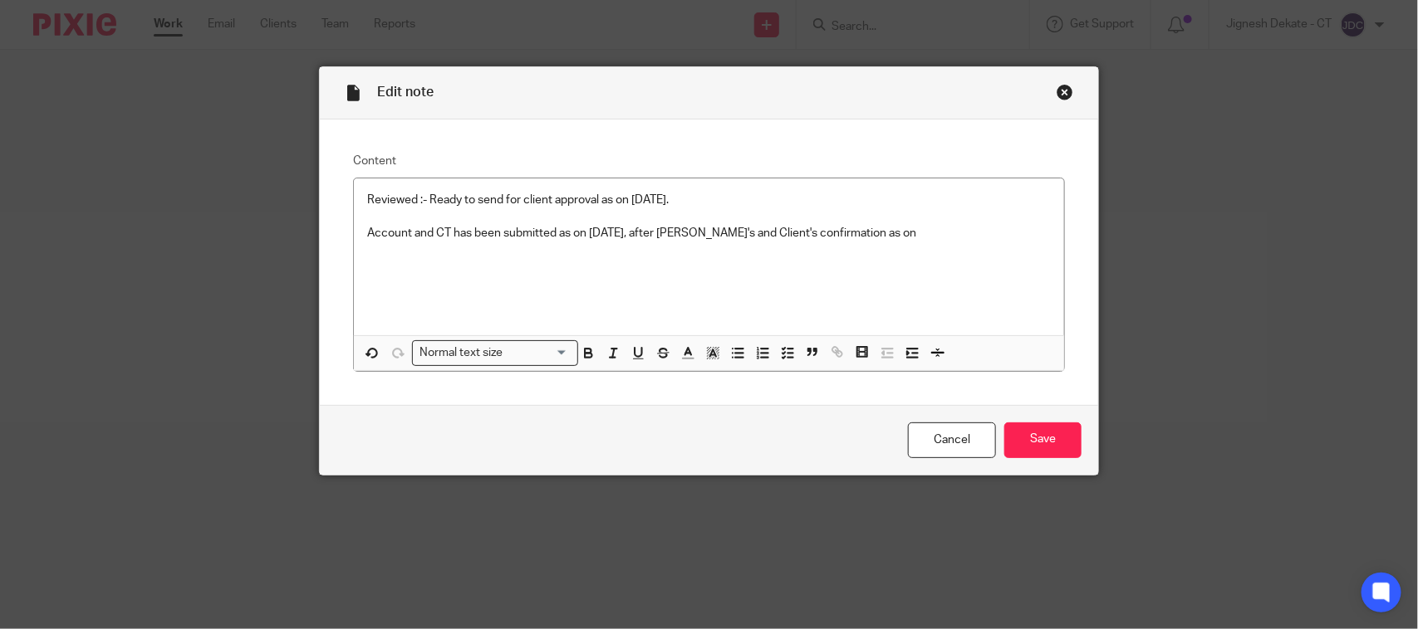
click at [909, 230] on p "Account and CT has been submitted as on 24/09/2025, after Carine's and Client's…" at bounding box center [708, 233] width 683 height 17
click at [1031, 437] on input "Save" at bounding box center [1042, 441] width 77 height 36
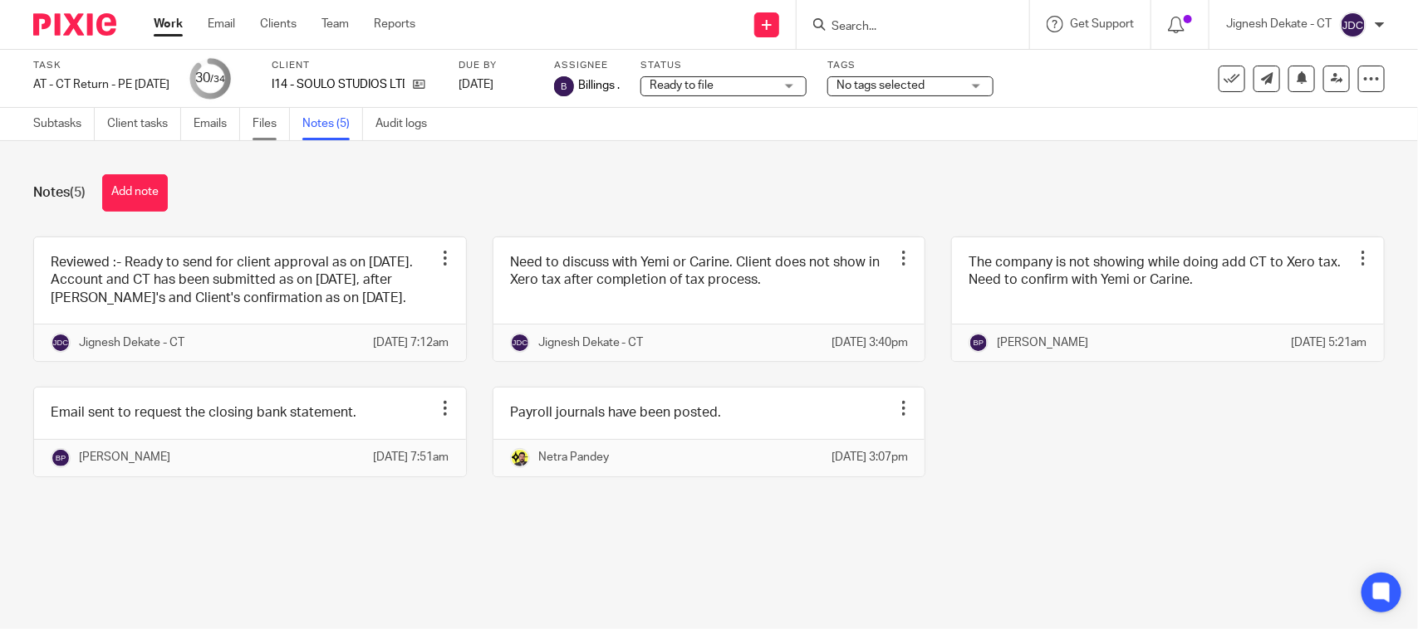
click at [260, 119] on link "Files" at bounding box center [270, 124] width 37 height 32
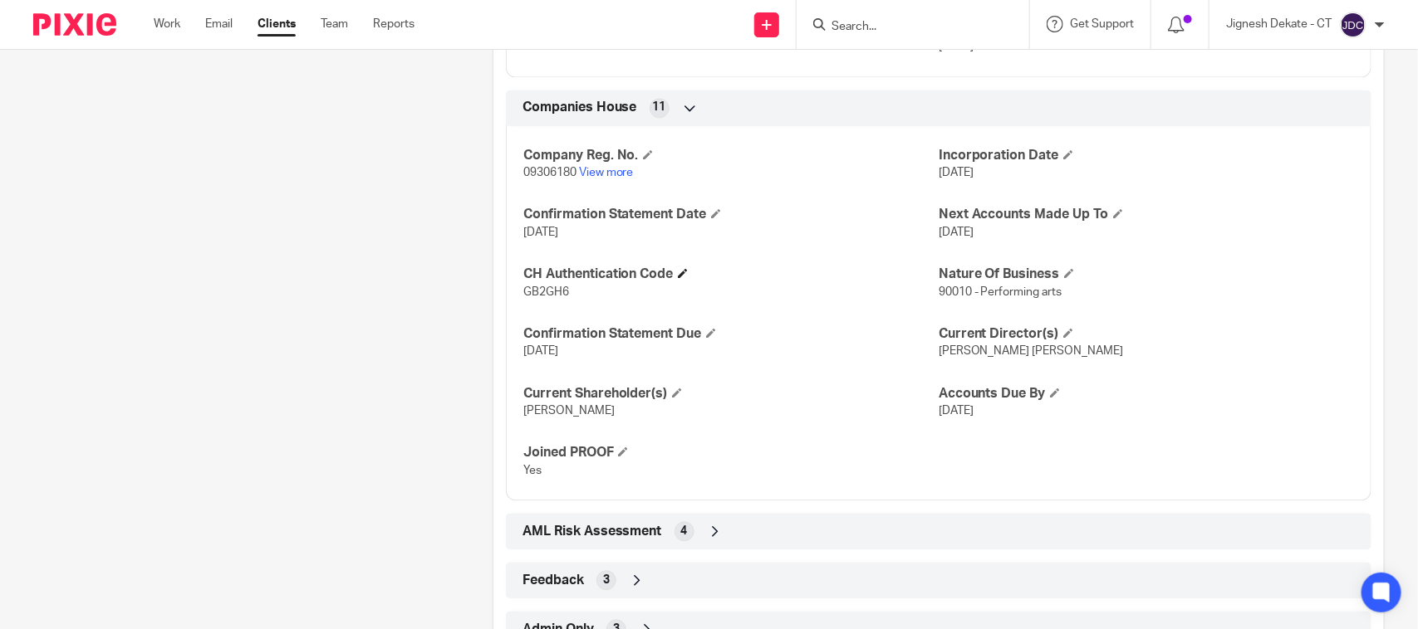
scroll to position [1526, 0]
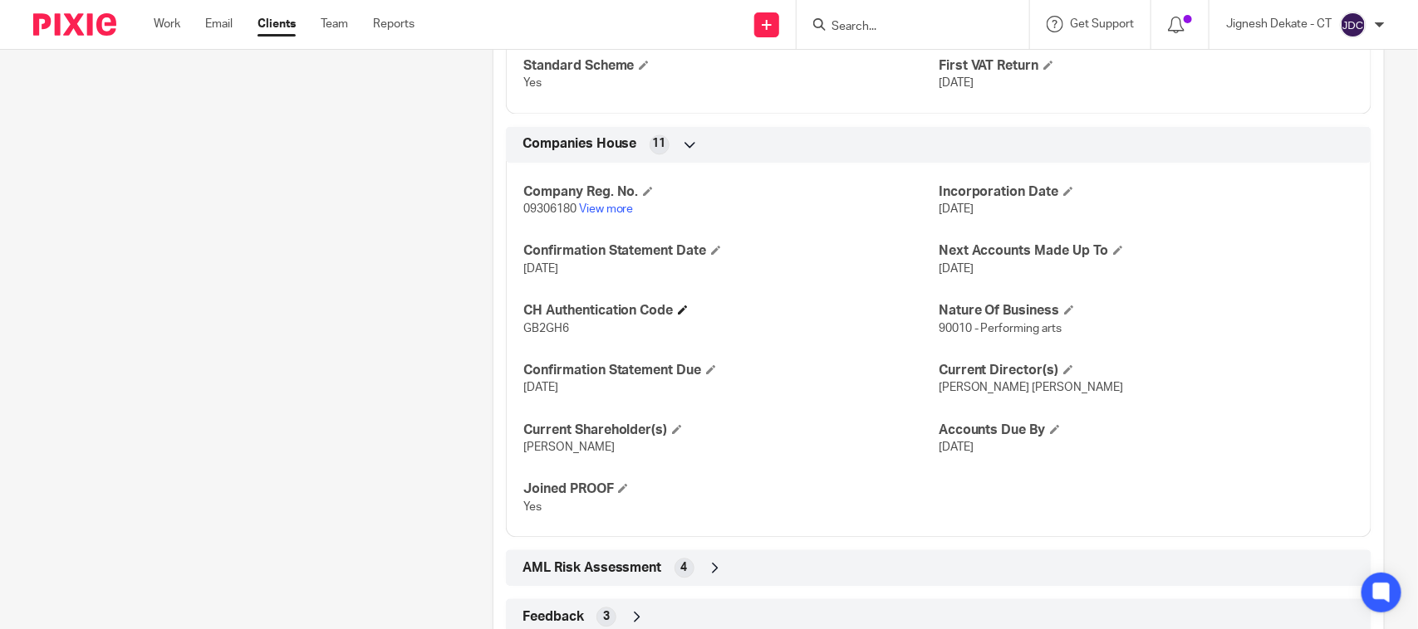
click at [549, 320] on h4 "CH Authentication Code" at bounding box center [730, 310] width 415 height 17
click at [553, 334] on span "GB2GH6" at bounding box center [546, 329] width 46 height 12
copy span "GB2GH6"
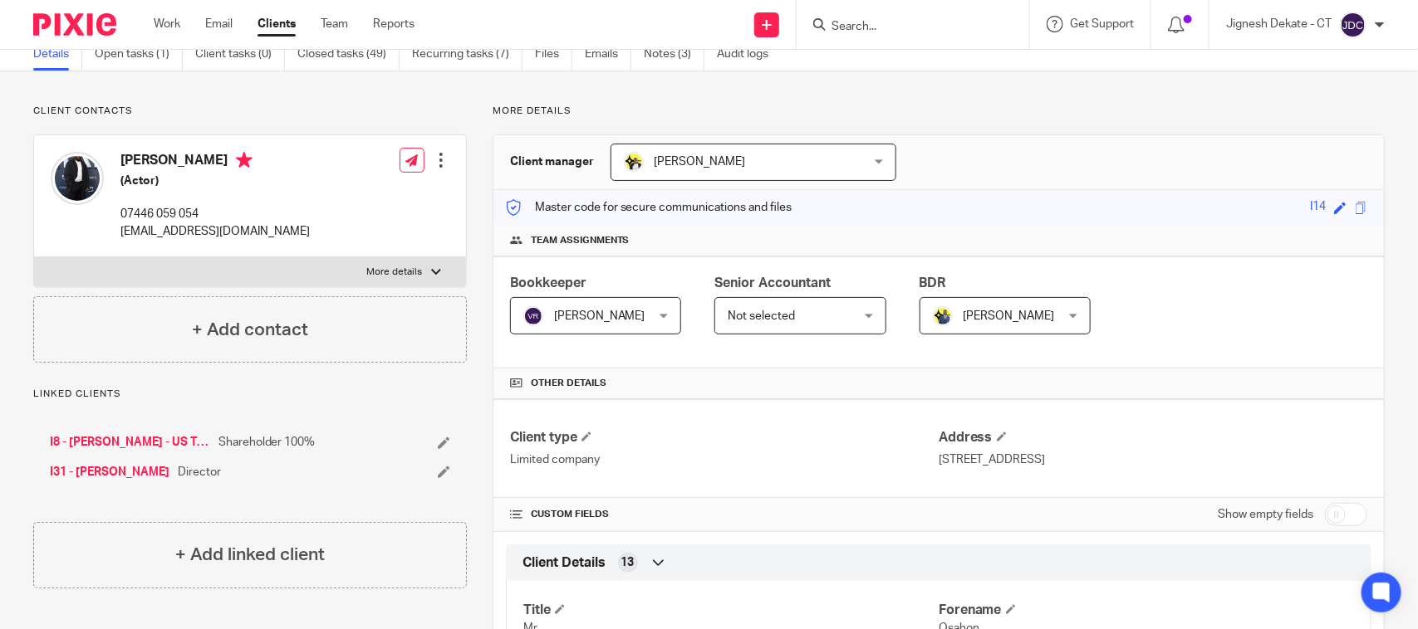
scroll to position [0, 0]
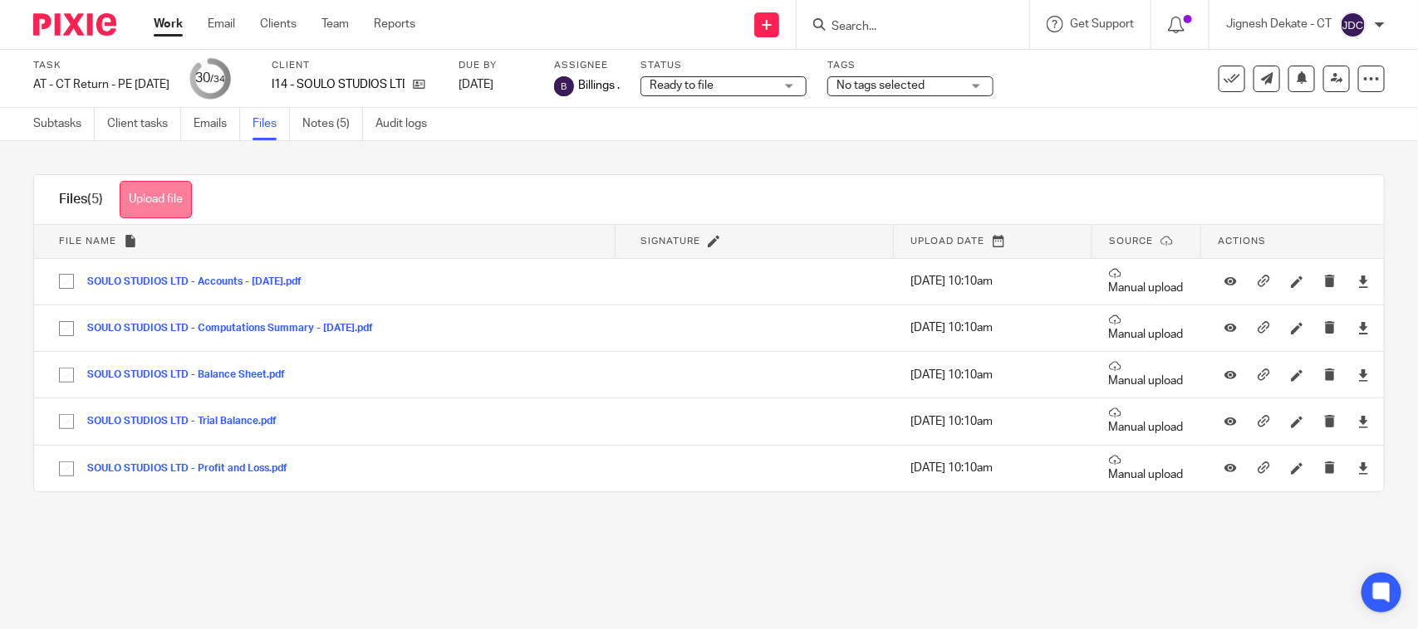
click at [166, 203] on button "Upload file" at bounding box center [156, 199] width 72 height 37
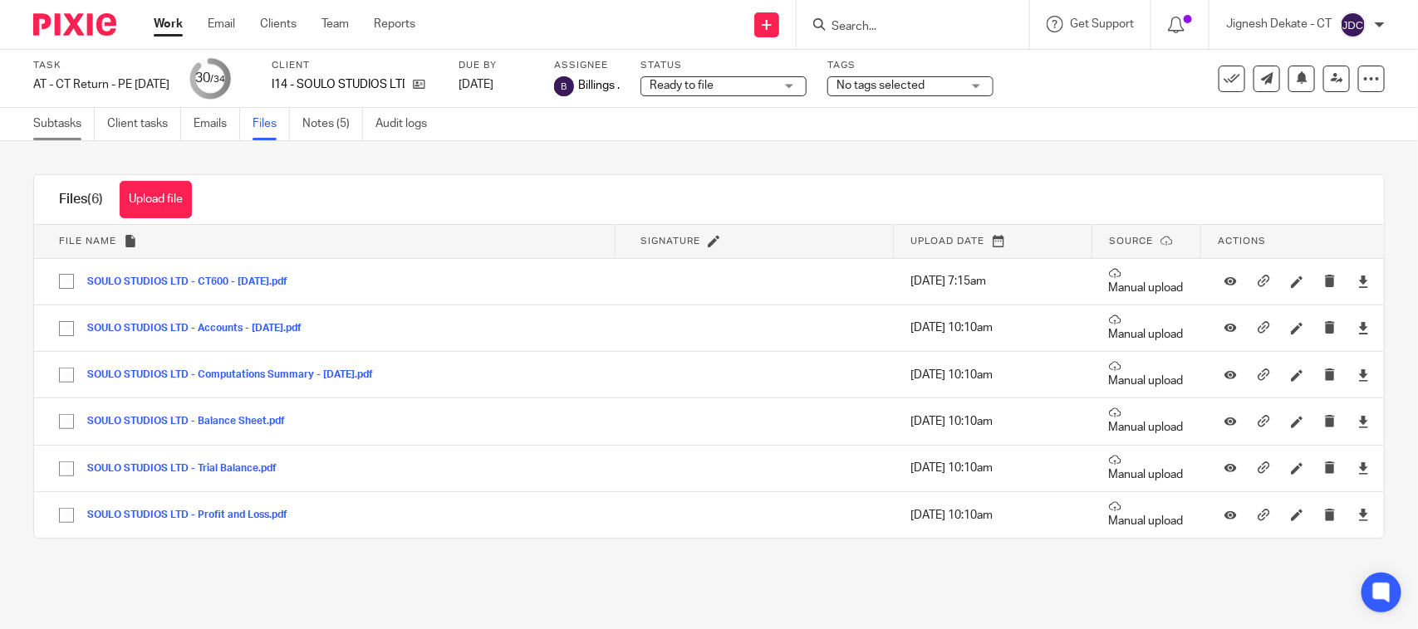
click at [68, 125] on link "Subtasks" at bounding box center [63, 124] width 61 height 32
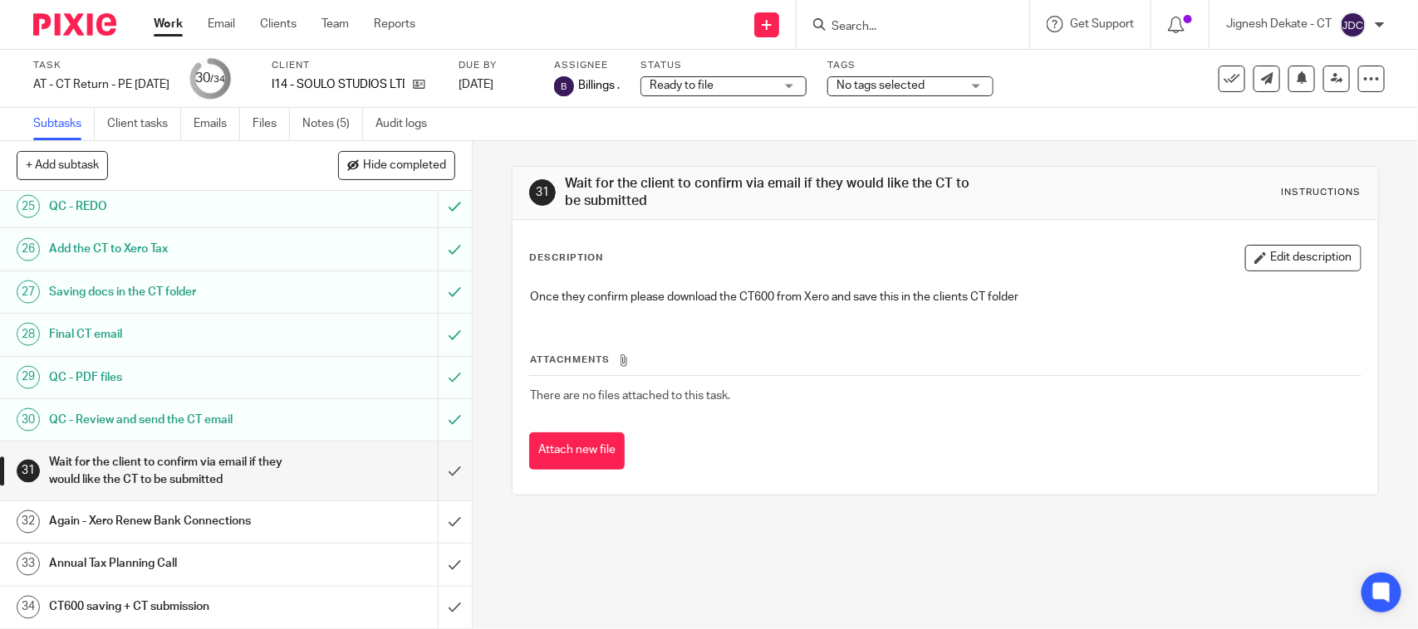
scroll to position [1119, 0]
click at [430, 463] on input "submit" at bounding box center [236, 471] width 472 height 59
click at [433, 519] on input "submit" at bounding box center [236, 523] width 472 height 42
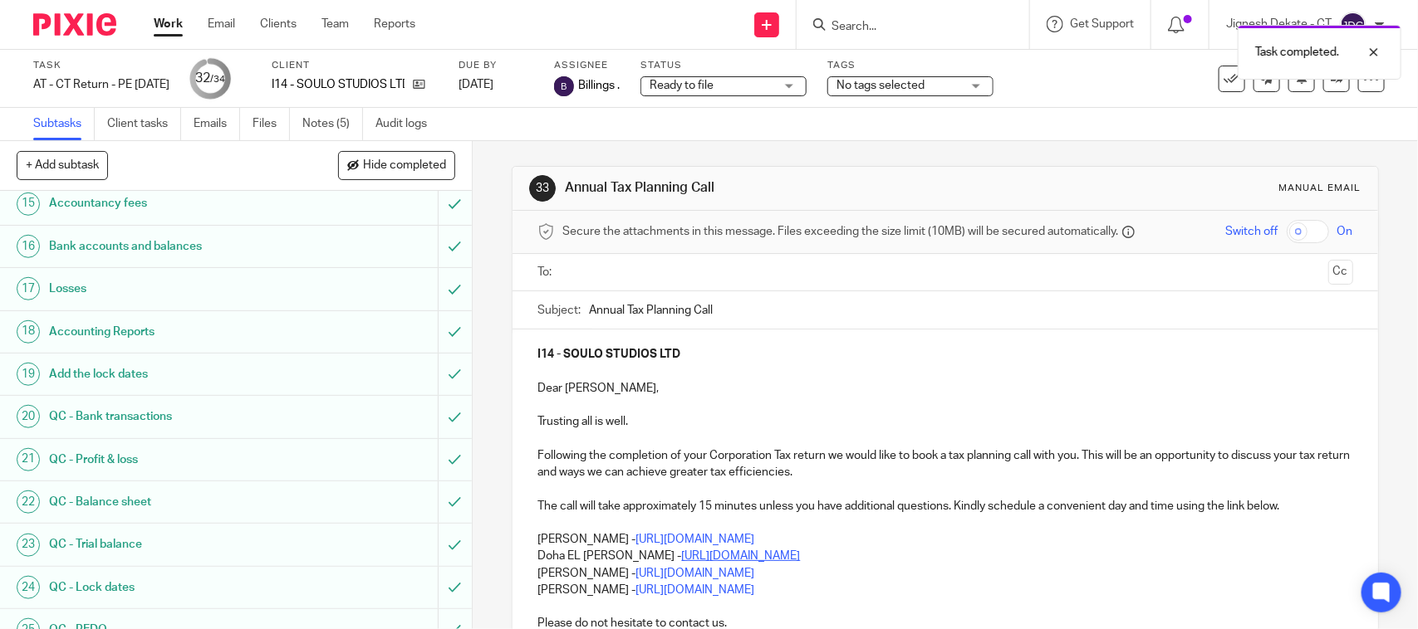
scroll to position [727, 0]
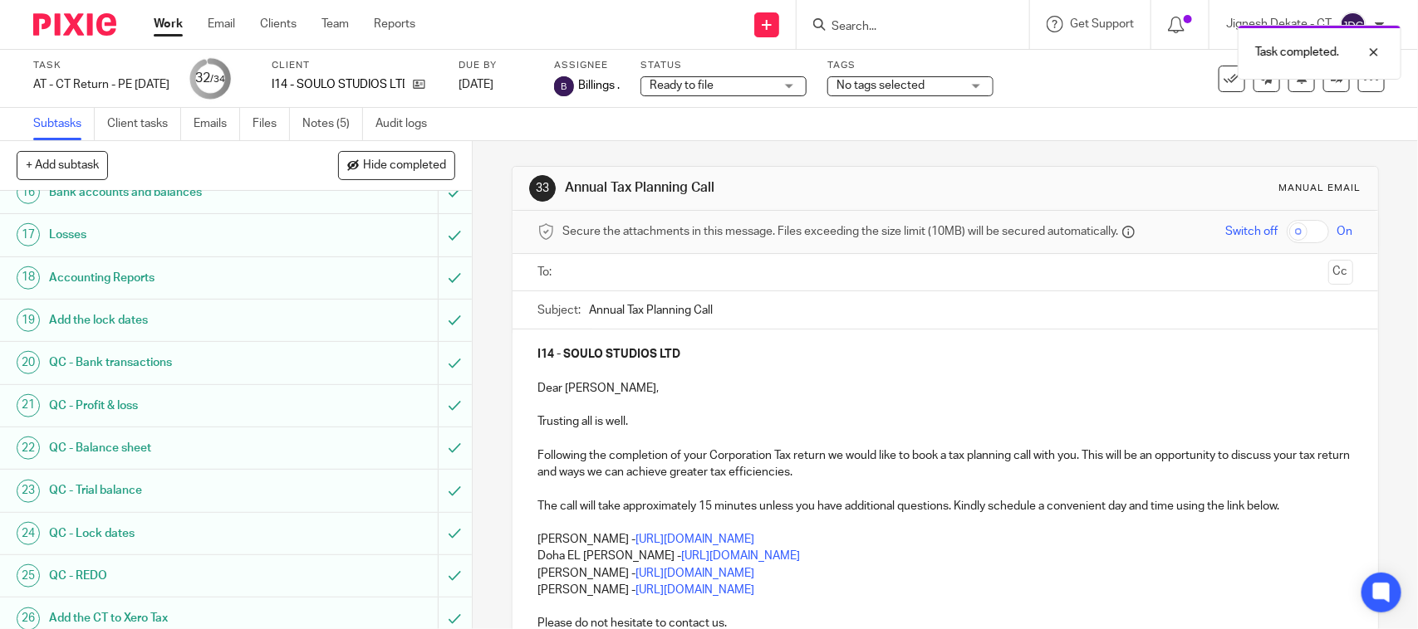
click at [827, 595] on p "Bobo Lee - https://calendly.com/meetwithbobolee/call" at bounding box center [944, 590] width 815 height 17
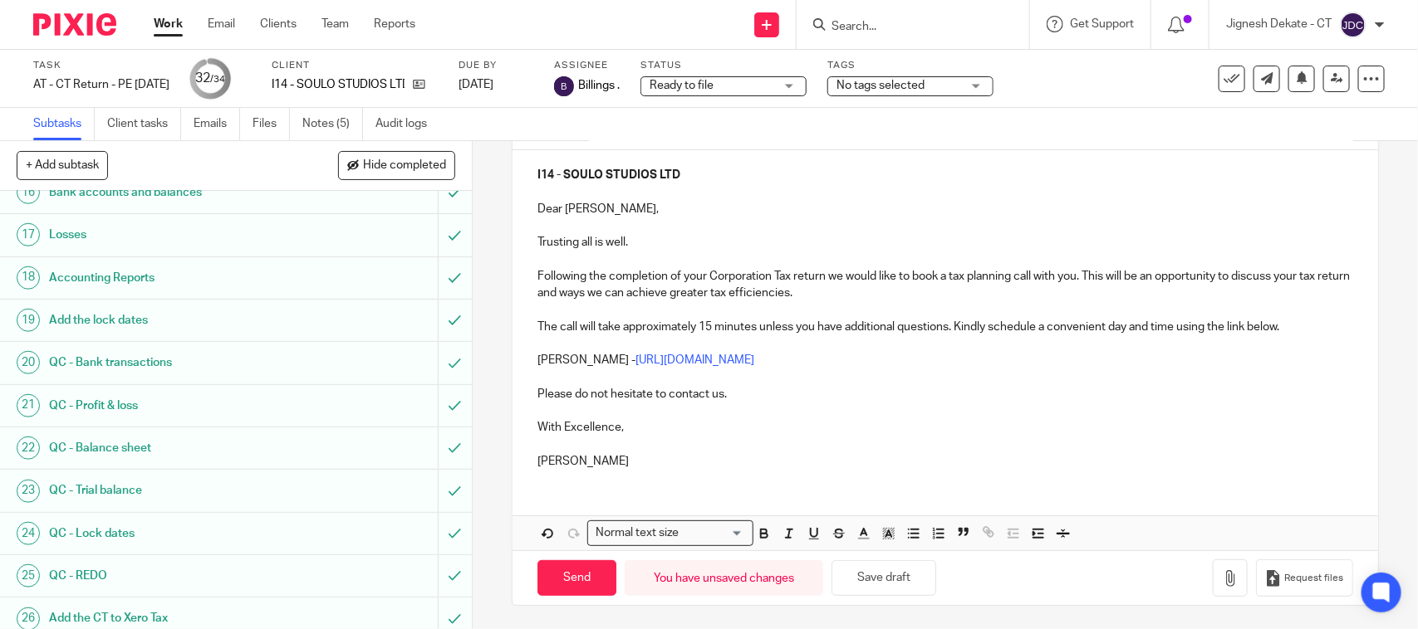
scroll to position [183, 0]
click at [659, 462] on p "Carine Thompson" at bounding box center [944, 460] width 815 height 17
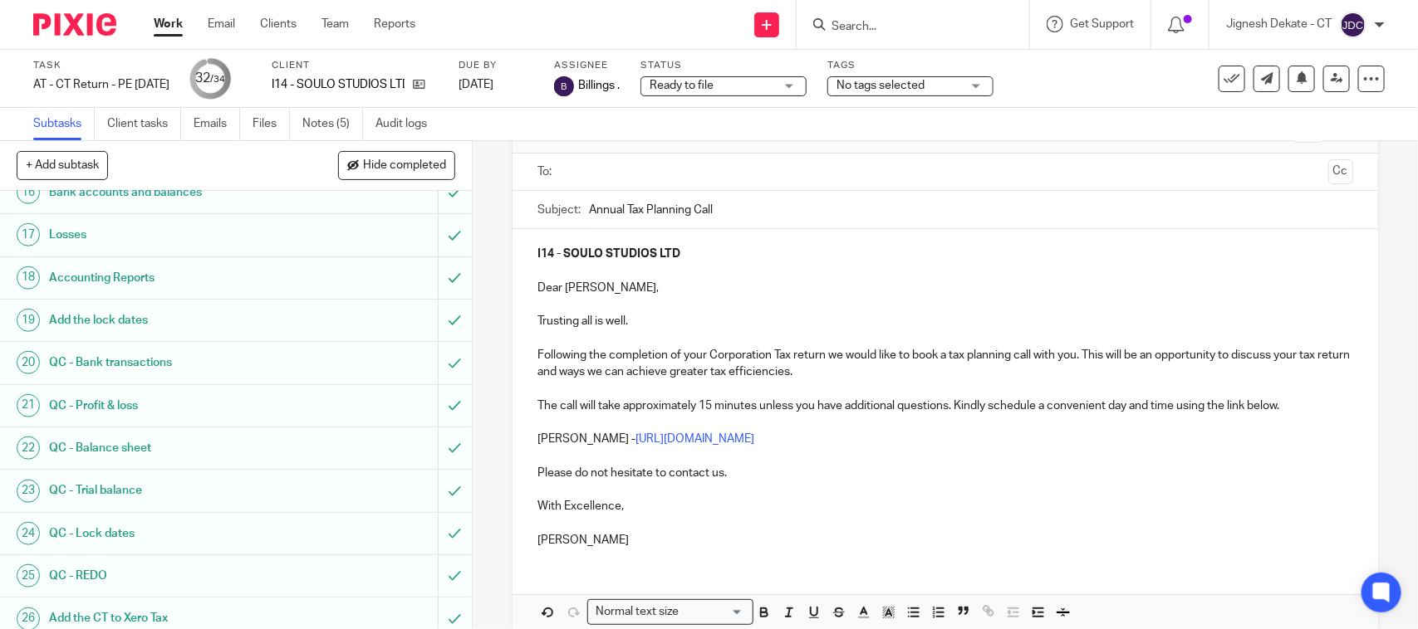
scroll to position [0, 0]
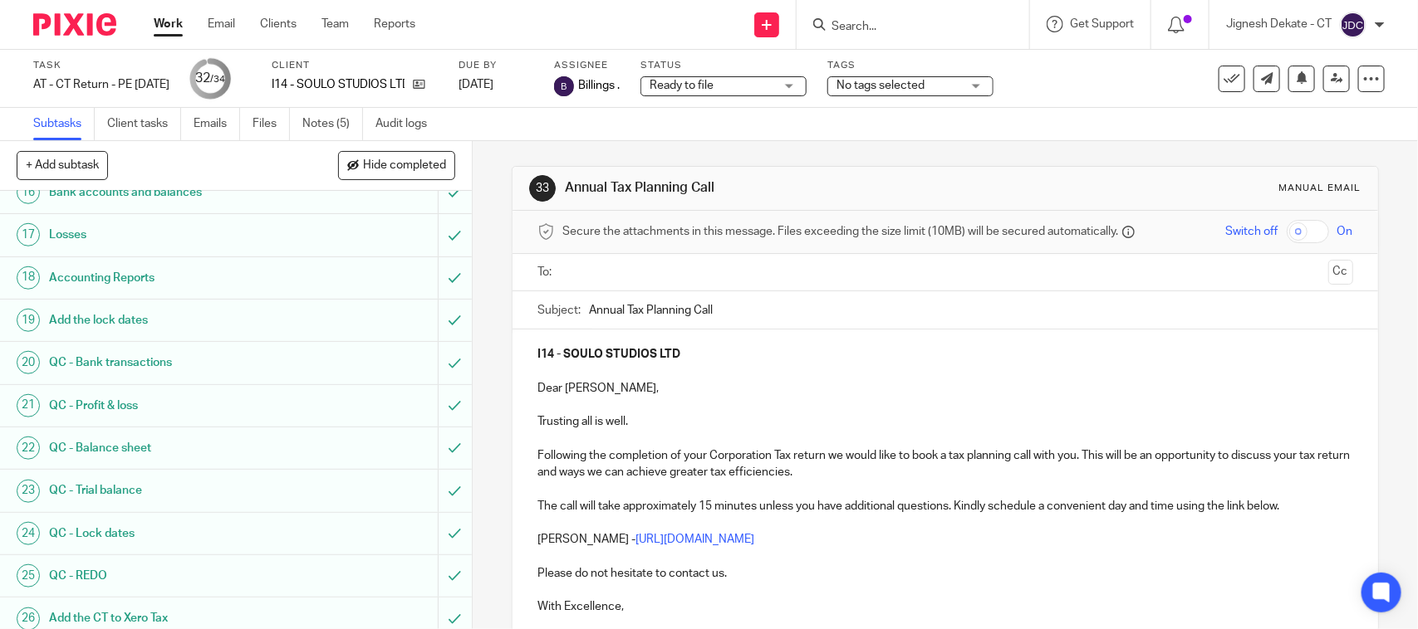
click at [634, 272] on input "text" at bounding box center [944, 272] width 752 height 19
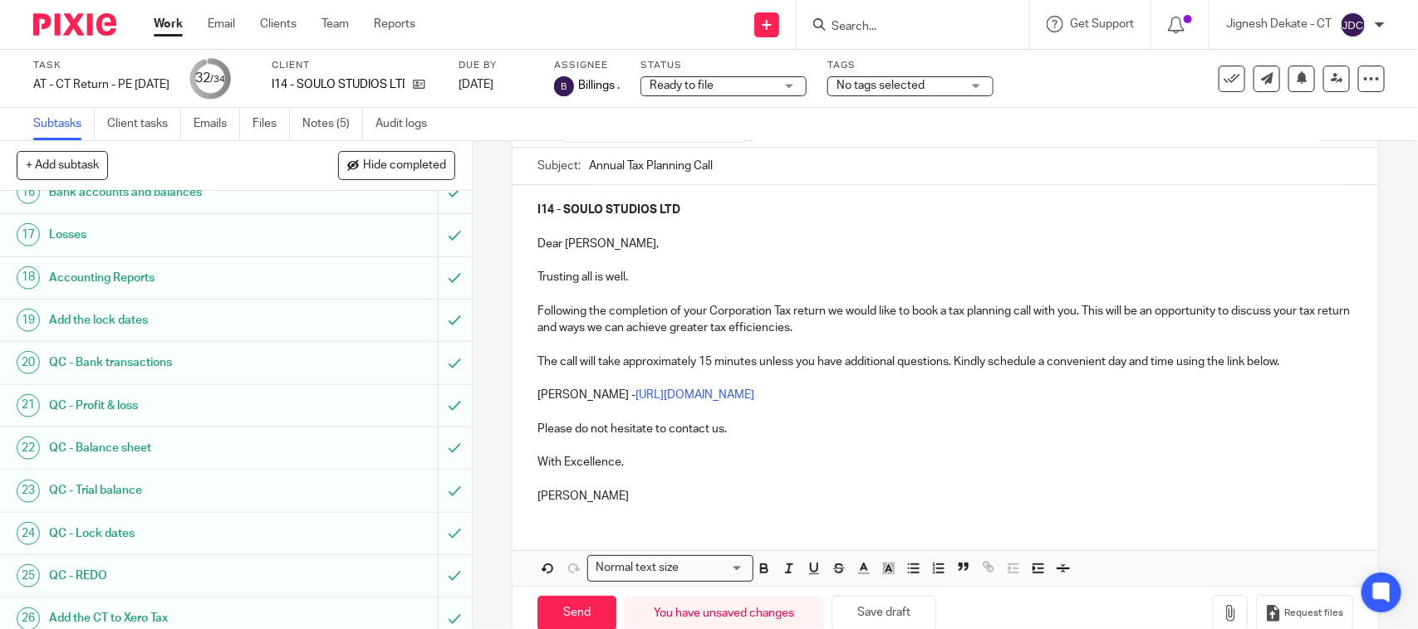
scroll to position [188, 0]
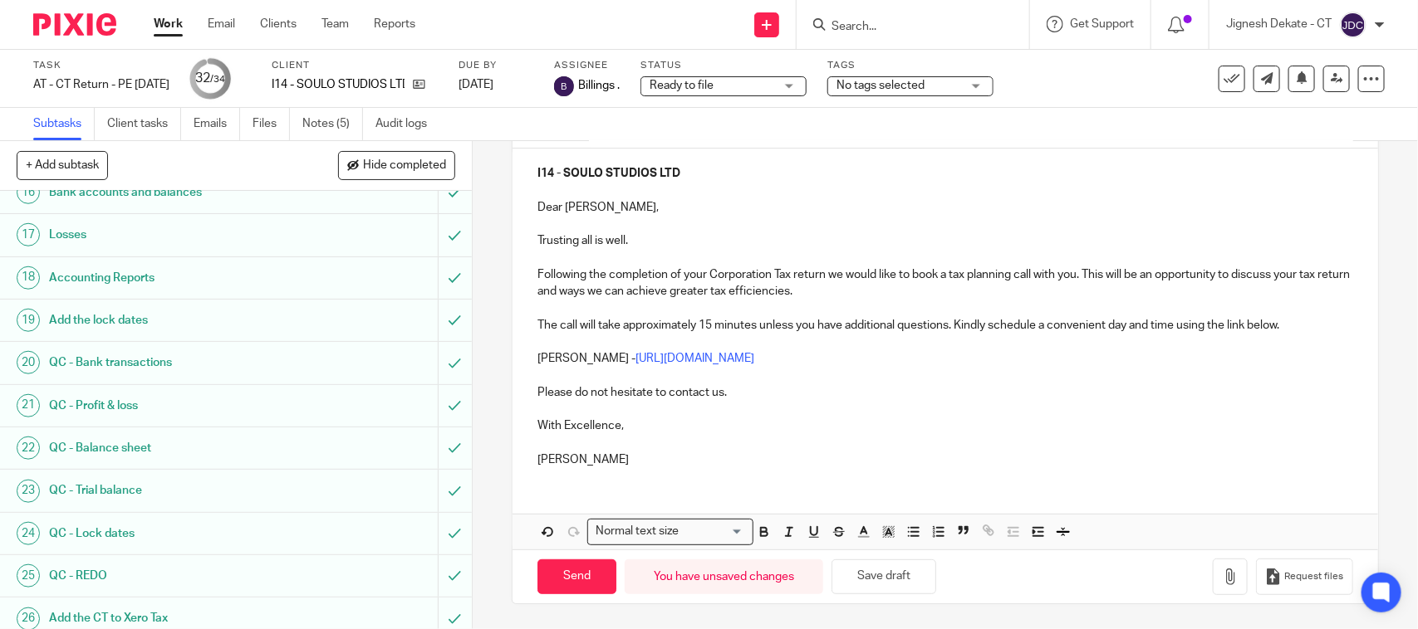
drag, startPoint x: 577, startPoint y: 576, endPoint x: 629, endPoint y: 440, distance: 145.1
click at [629, 440] on form "Secure the attachments in this message. Files exceeding the size limit (10MB) w…" at bounding box center [944, 315] width 865 height 577
click at [554, 567] on input "Send" at bounding box center [576, 578] width 79 height 36
type input "Sent"
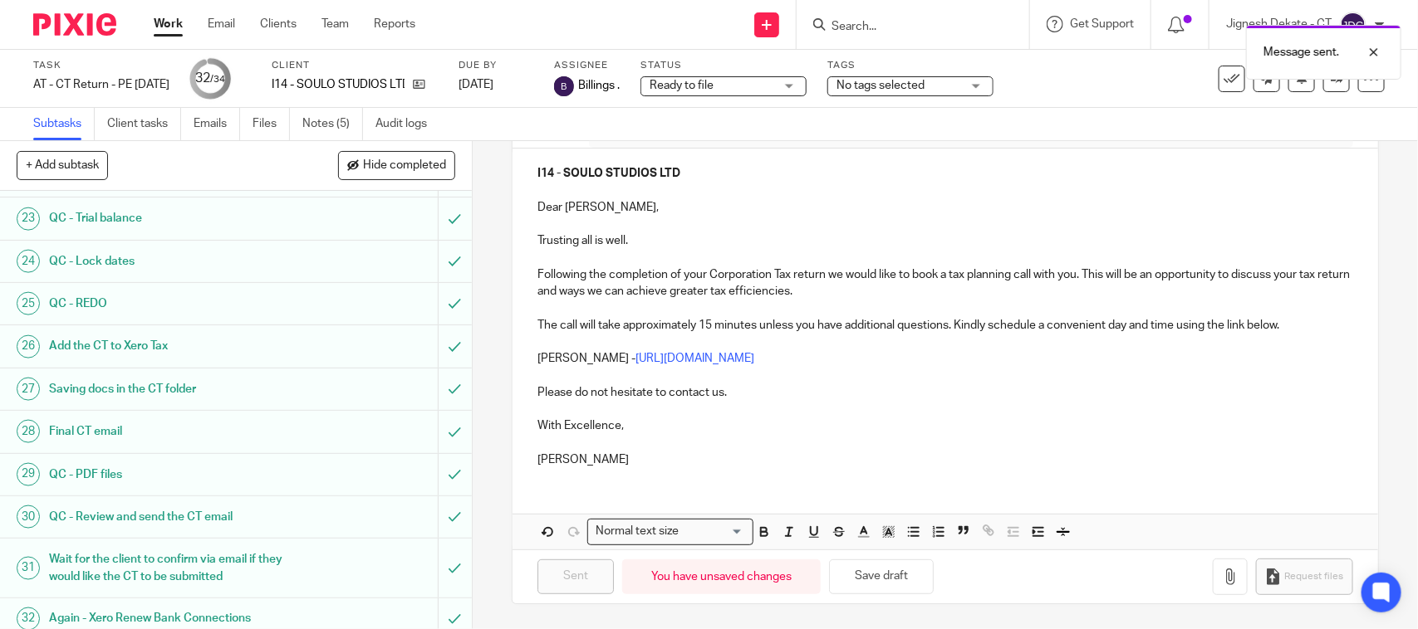
scroll to position [1119, 0]
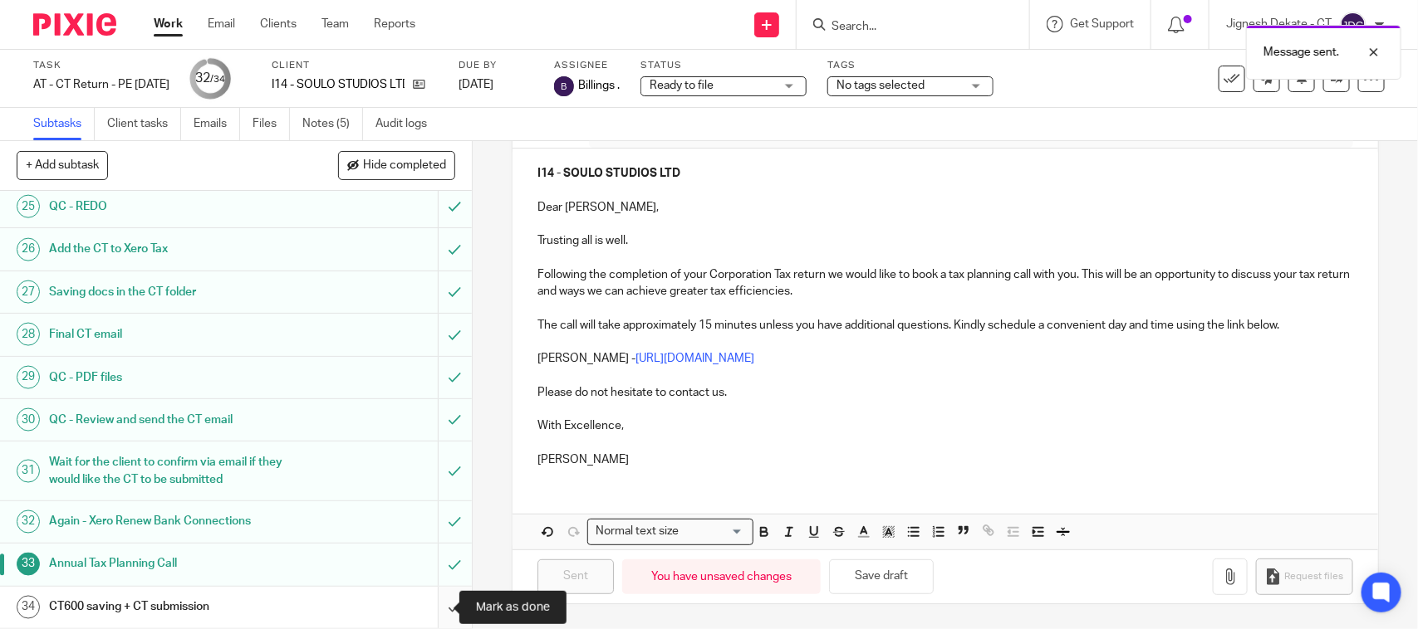
click at [430, 602] on input "submit" at bounding box center [236, 608] width 472 height 42
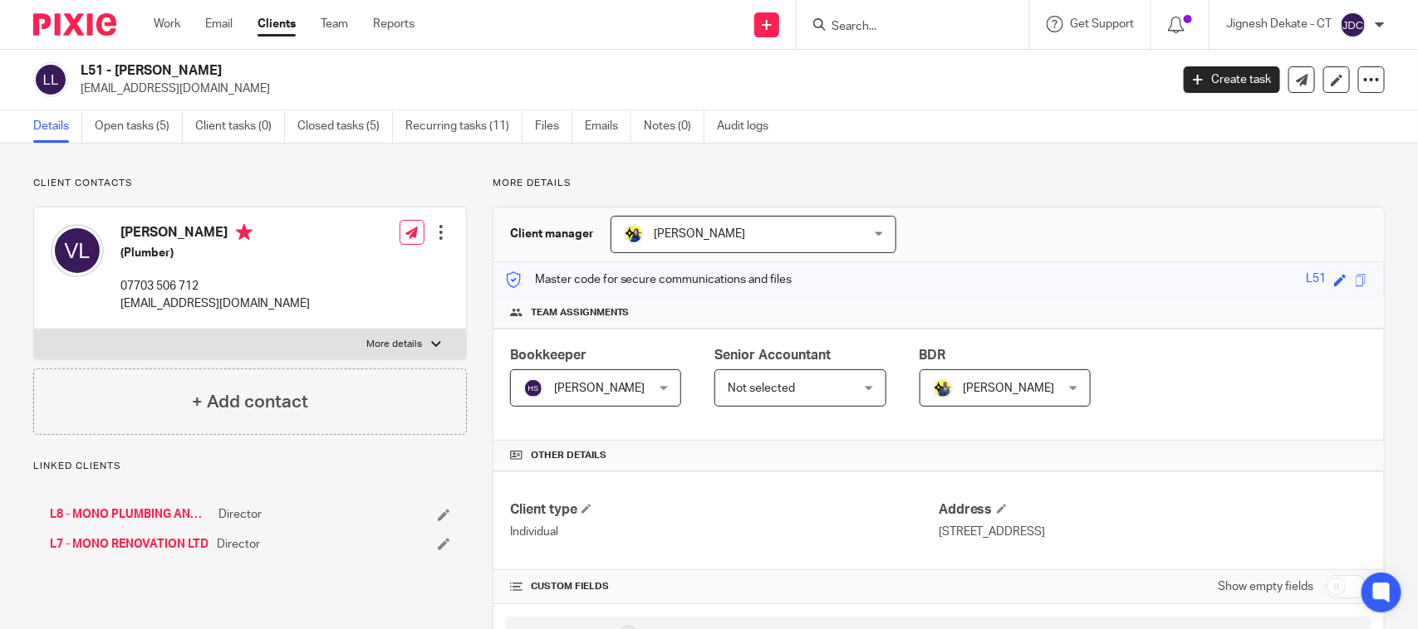
scroll to position [104, 0]
click at [154, 139] on link "Open tasks (1)" at bounding box center [139, 126] width 88 height 32
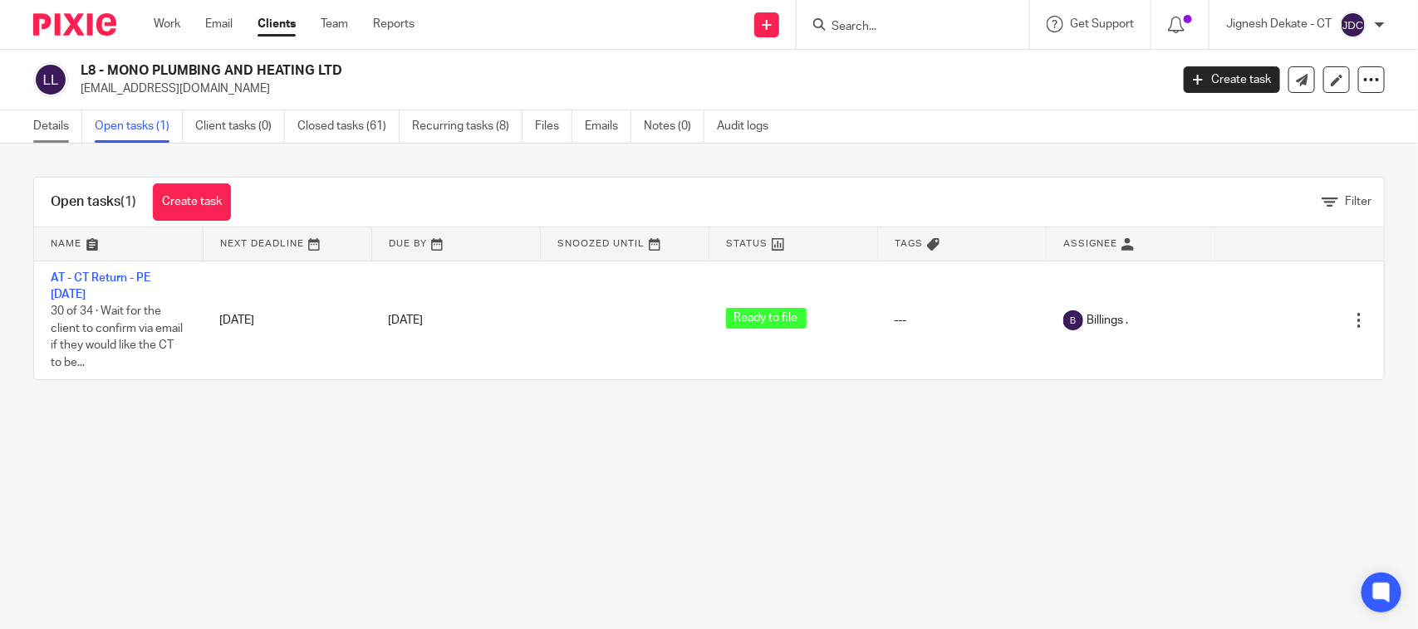
click at [63, 133] on link "Details" at bounding box center [57, 126] width 49 height 32
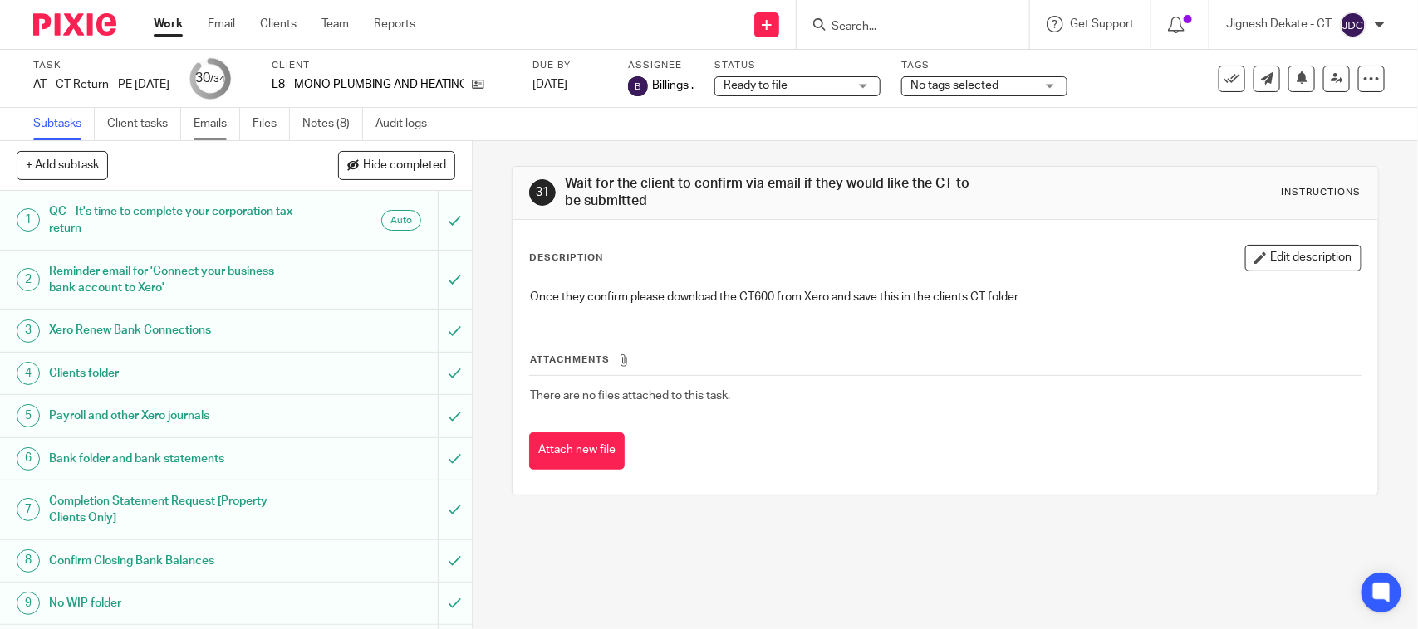
click at [225, 120] on link "Emails" at bounding box center [216, 124] width 47 height 32
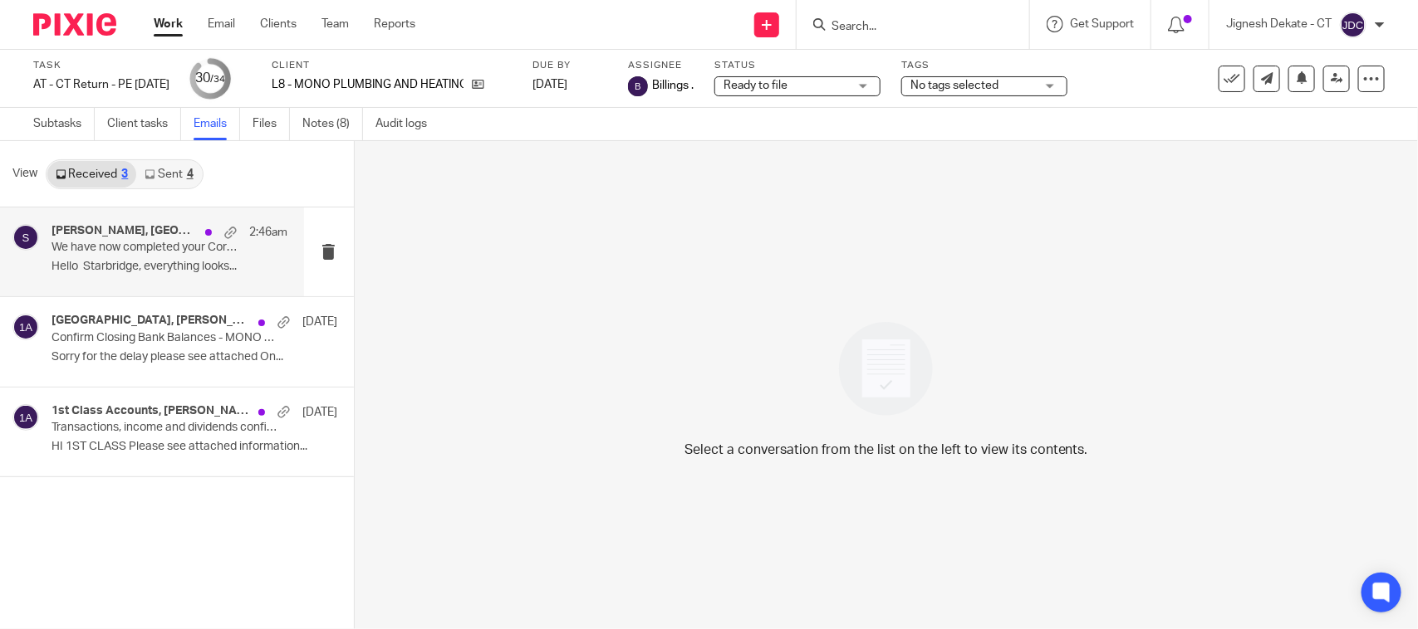
click at [100, 258] on div "viet le, Starbridge 2:46am We have now completed your Corporation Tax Return - …" at bounding box center [169, 252] width 236 height 56
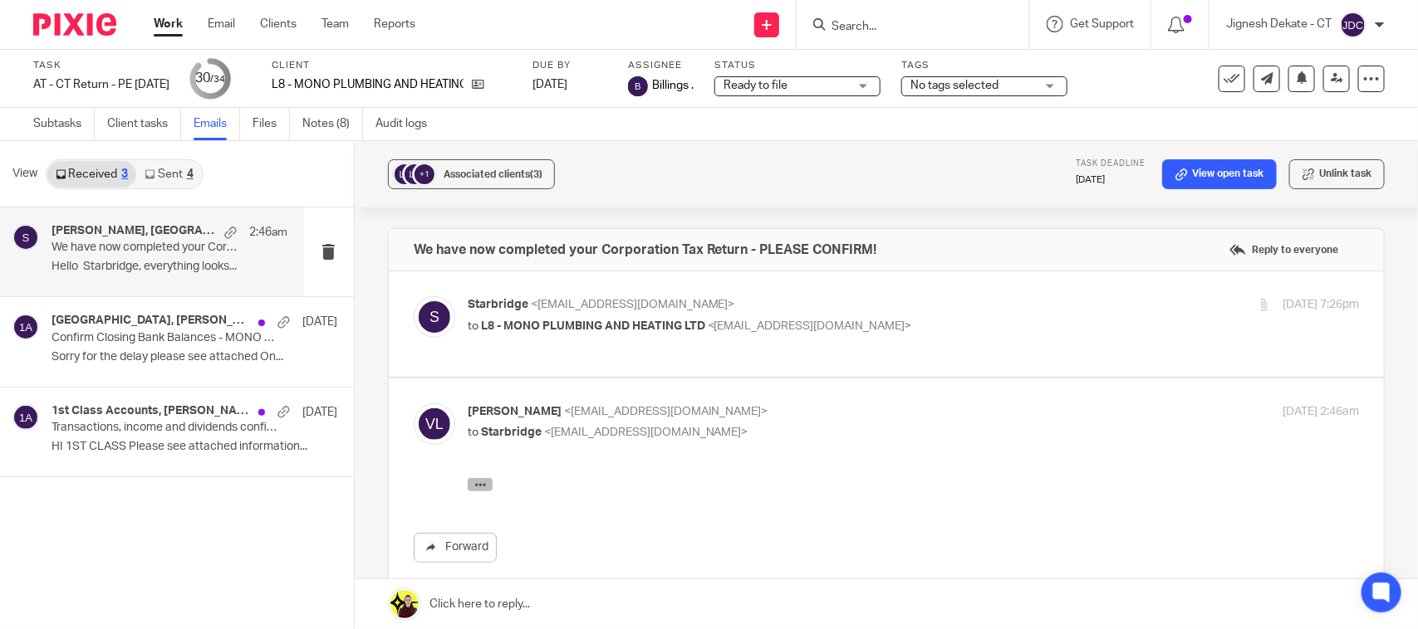
click at [483, 481] on icon "button" at bounding box center [479, 484] width 12 height 12
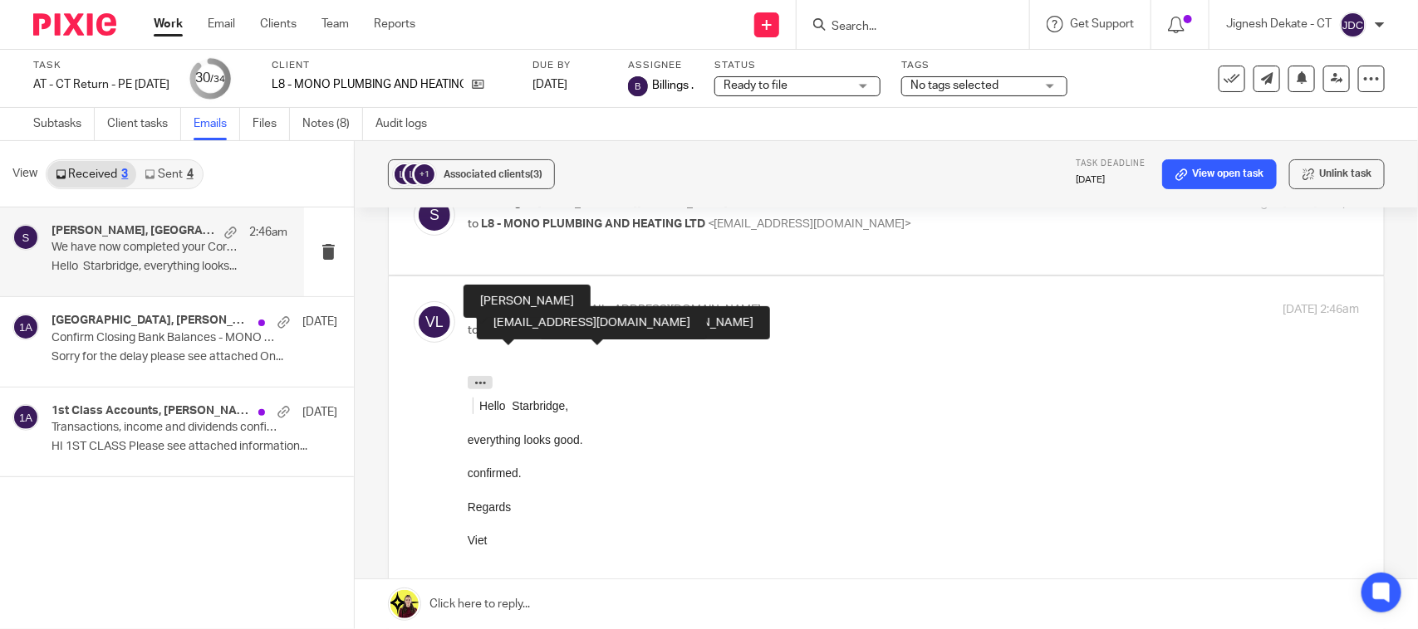
scroll to position [104, 0]
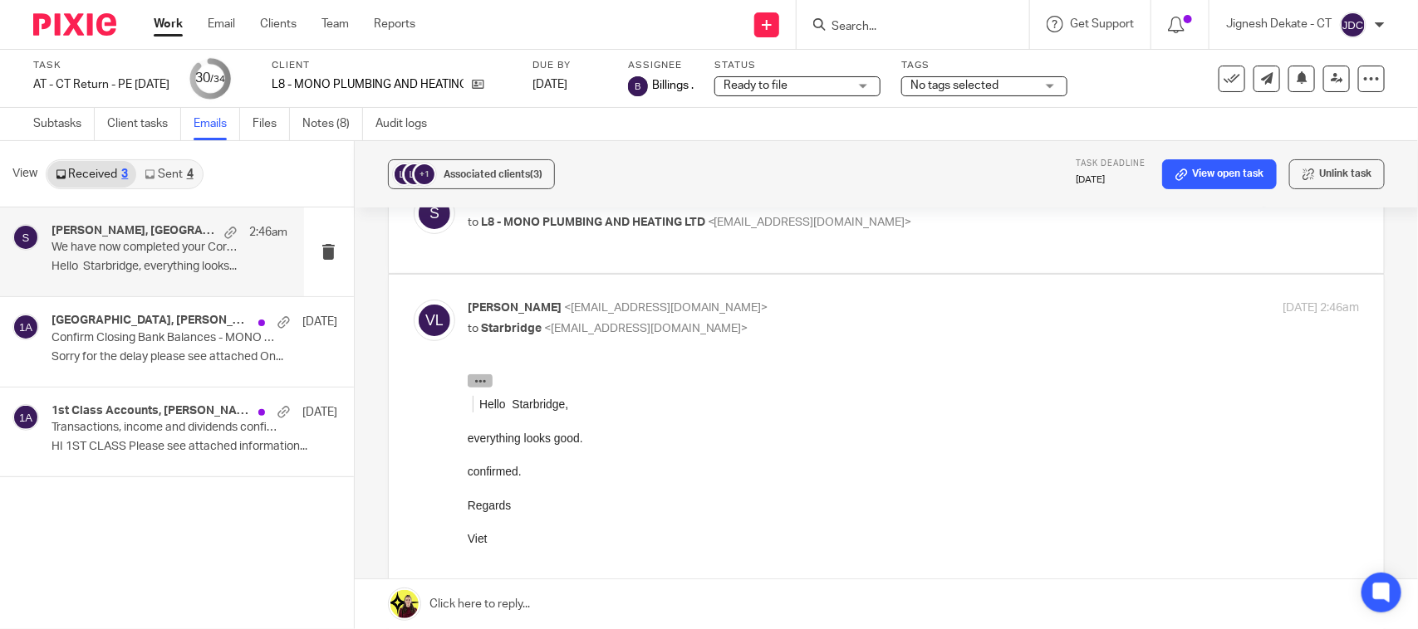
click at [483, 380] on icon "button" at bounding box center [479, 381] width 12 height 12
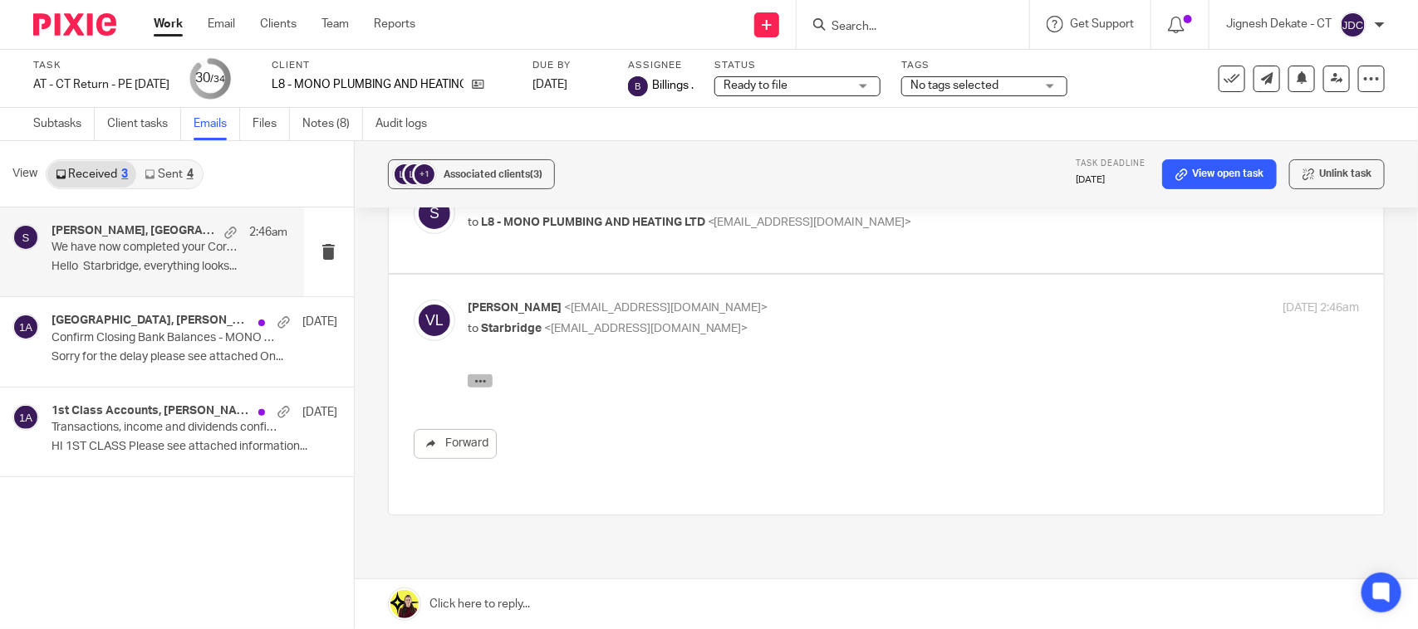
click at [481, 375] on icon "button" at bounding box center [479, 381] width 12 height 12
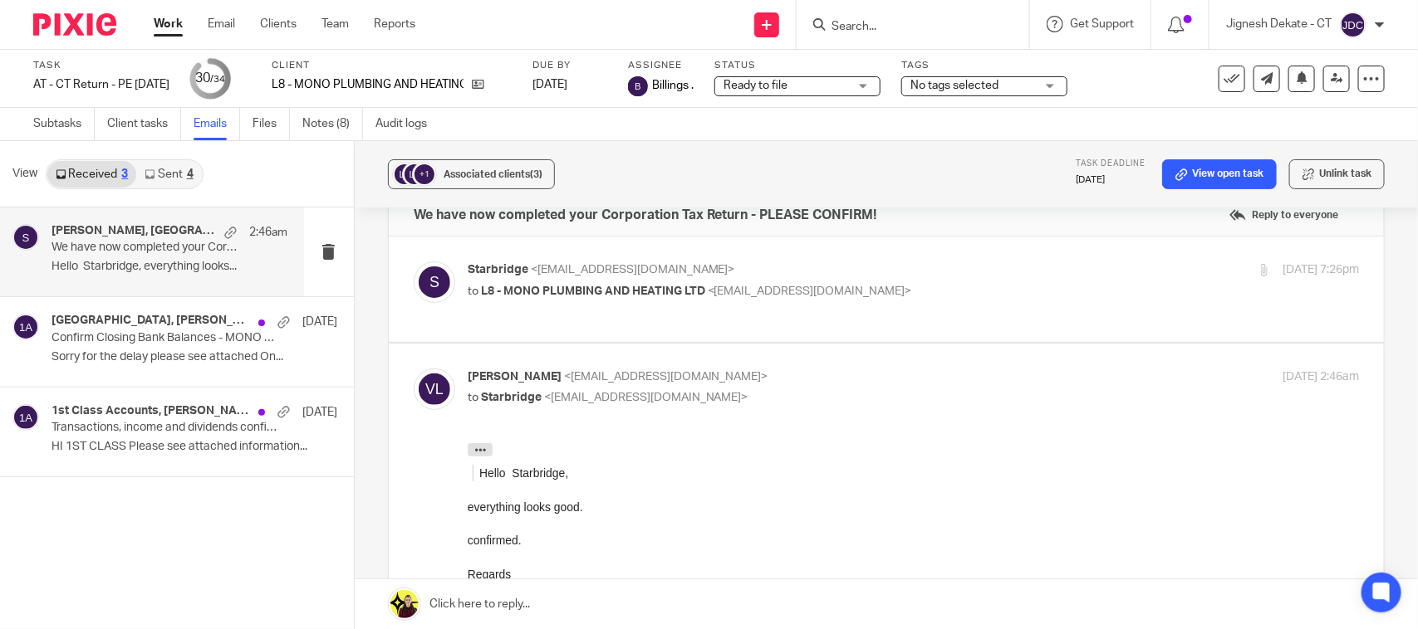
scroll to position [0, 0]
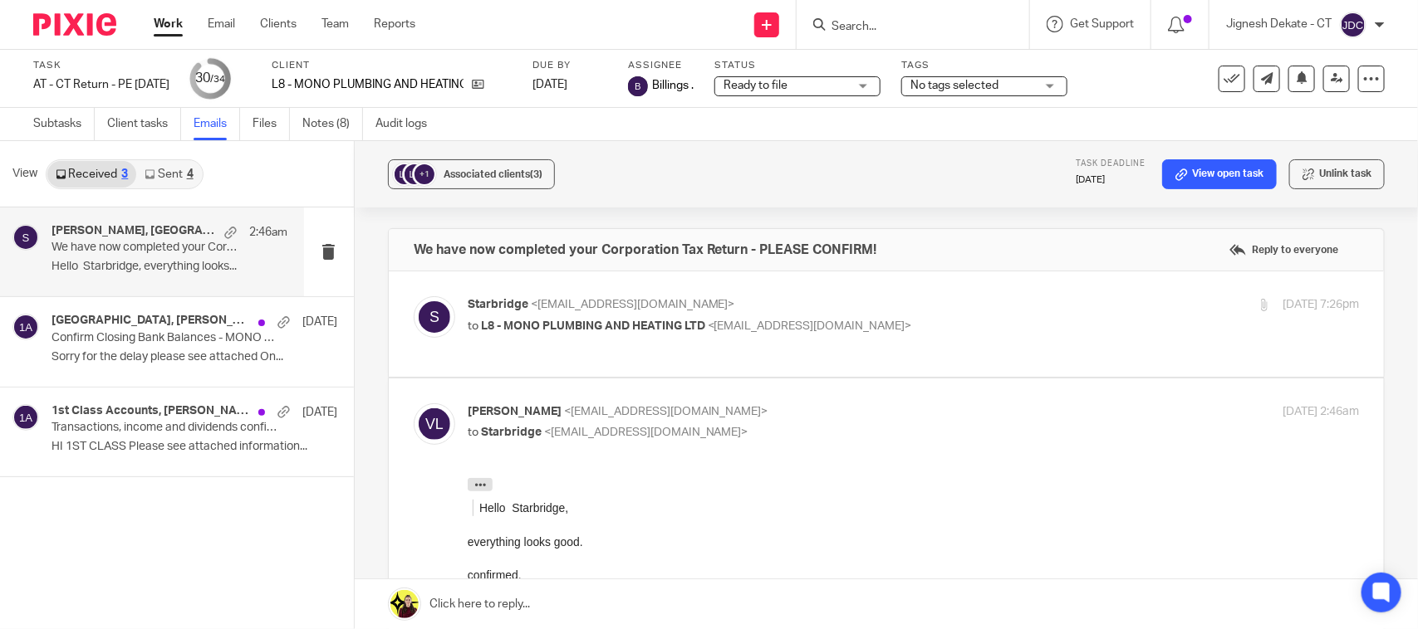
click at [906, 331] on p "to L8 - MONO PLUMBING AND HEATING LTD <vietanh.le91@gmail.com>" at bounding box center [765, 326] width 595 height 17
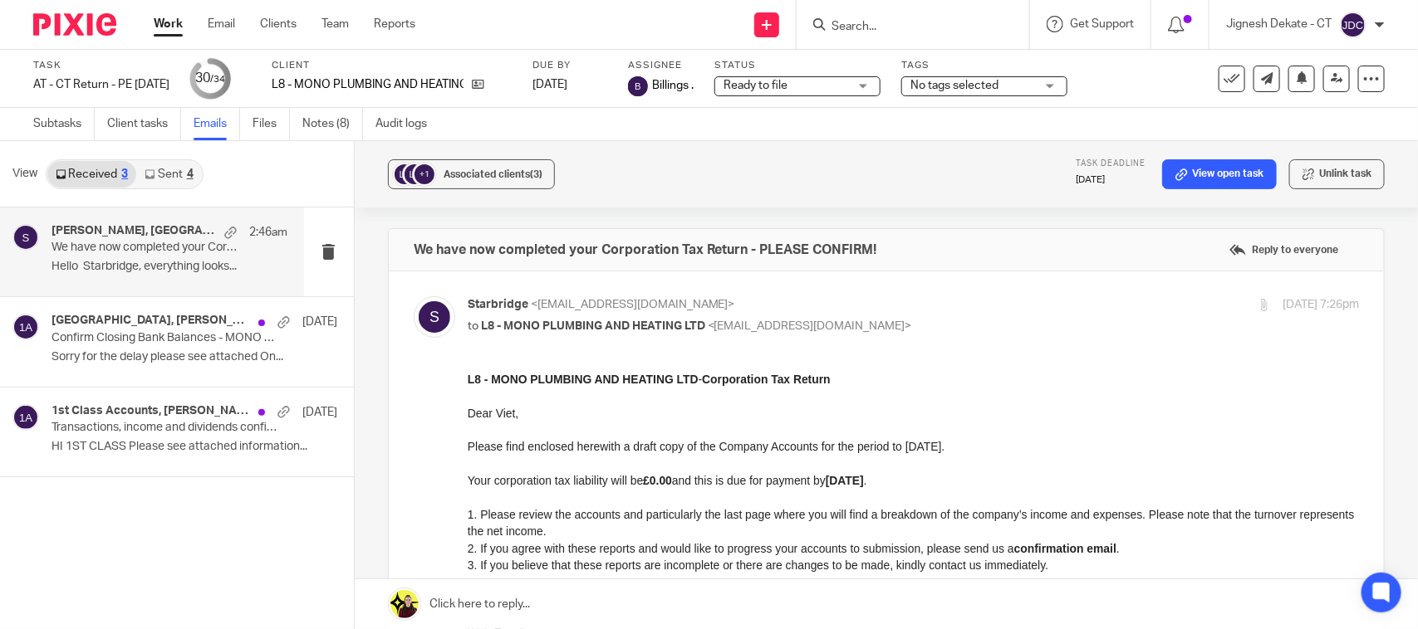
scroll to position [104, 0]
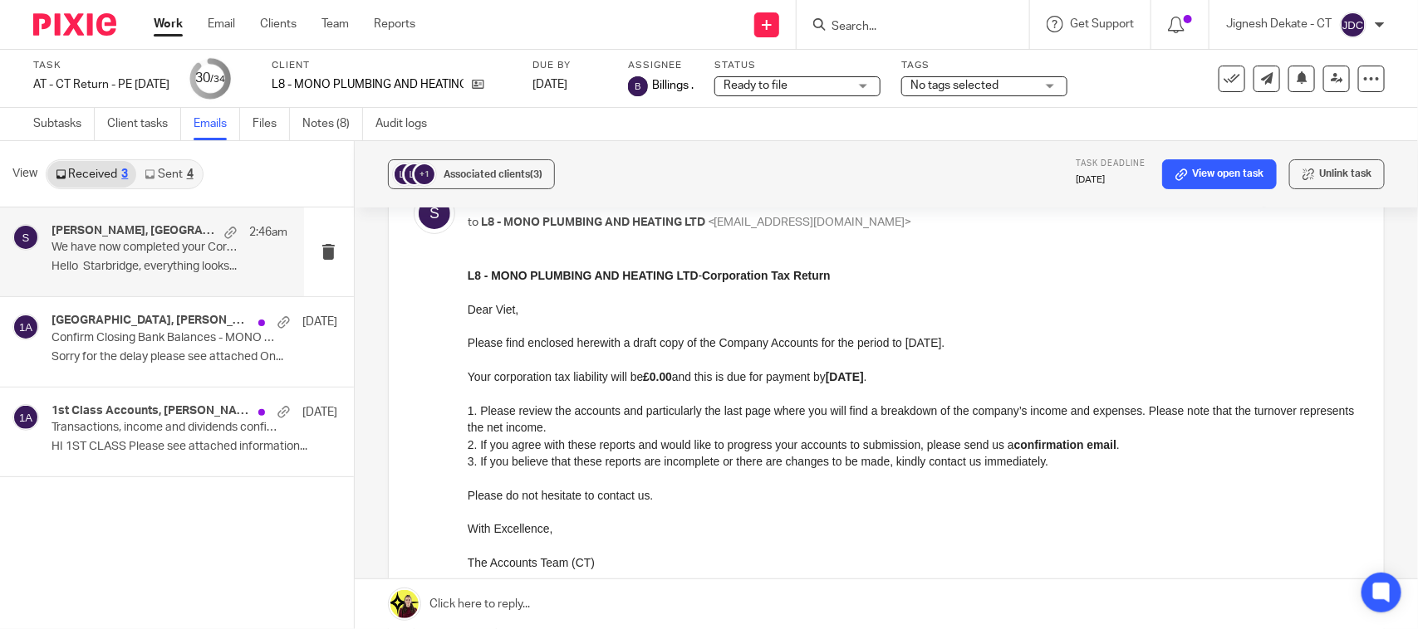
click at [907, 266] on div "Starbridge <info@starbridge.uk> to L8 - MONO PLUMBING AND HEATING LTD <vietanh.…" at bounding box center [886, 469] width 945 height 552
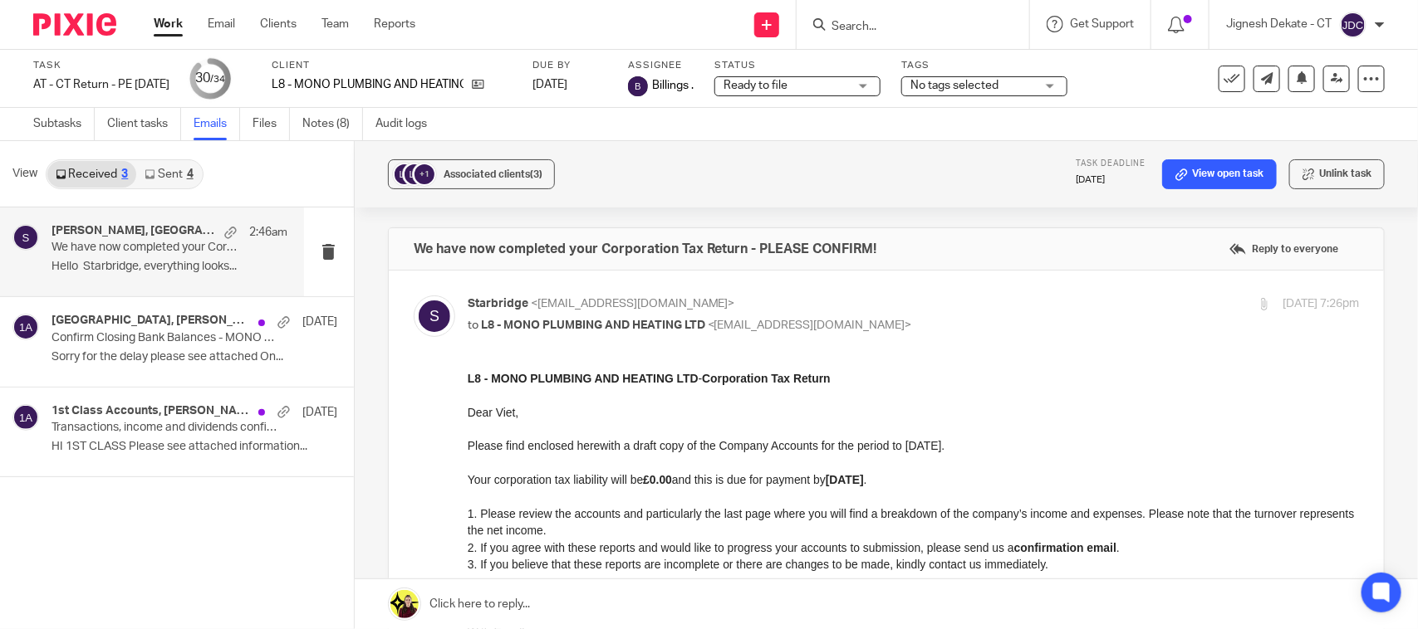
scroll to position [0, 0]
click at [922, 305] on p "Starbridge <info@starbridge.uk>" at bounding box center [765, 304] width 595 height 17
checkbox input "false"
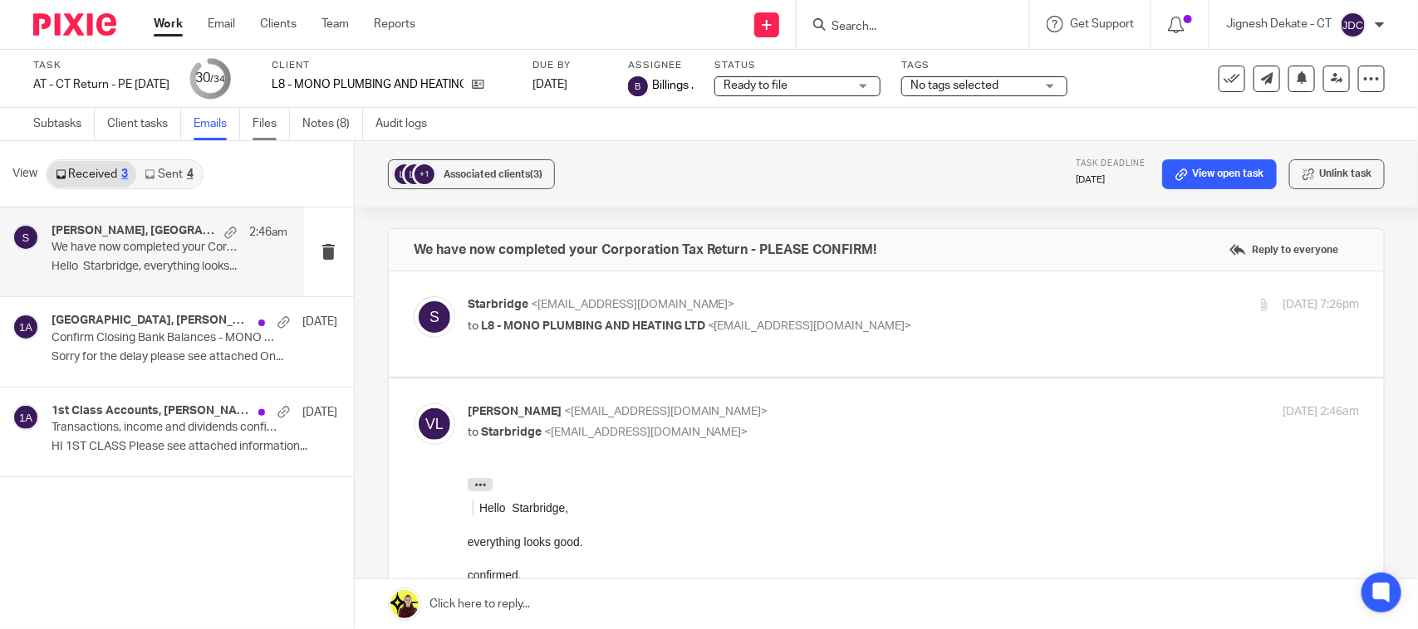
click at [255, 133] on link "Files" at bounding box center [270, 124] width 37 height 32
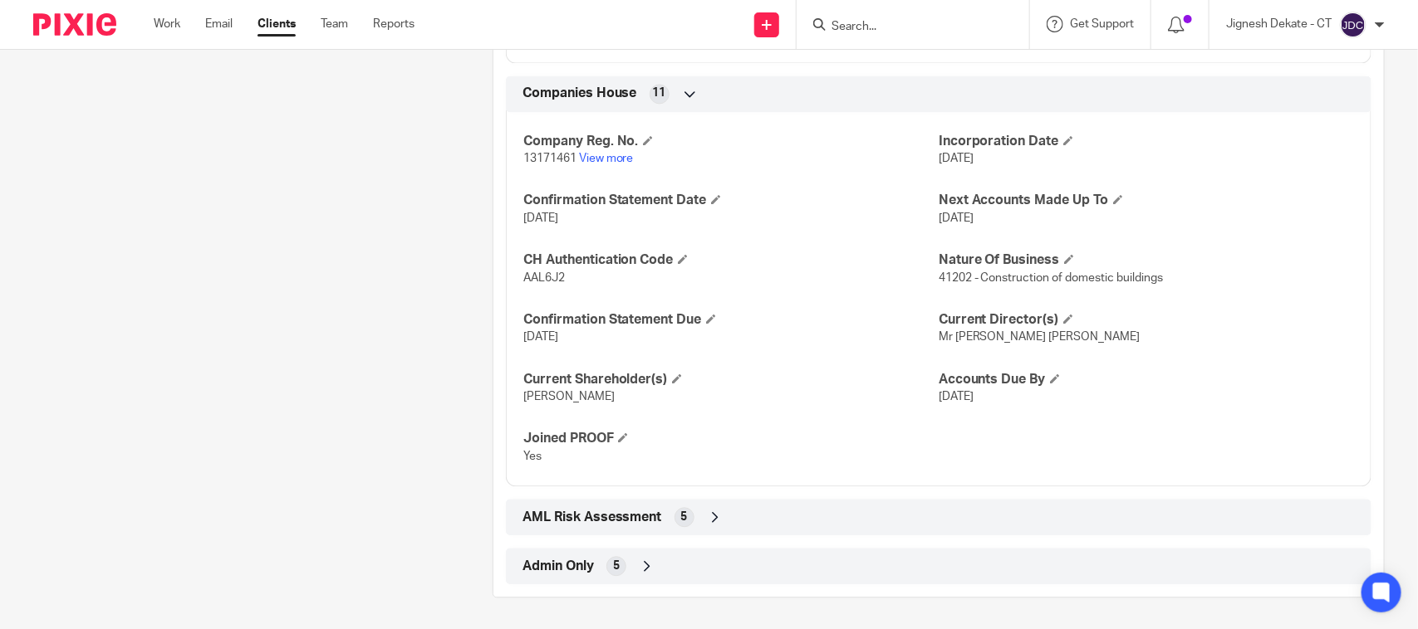
scroll to position [1580, 0]
click at [542, 275] on span "AAL6J2" at bounding box center [544, 277] width 42 height 12
copy span "AAL6J2"
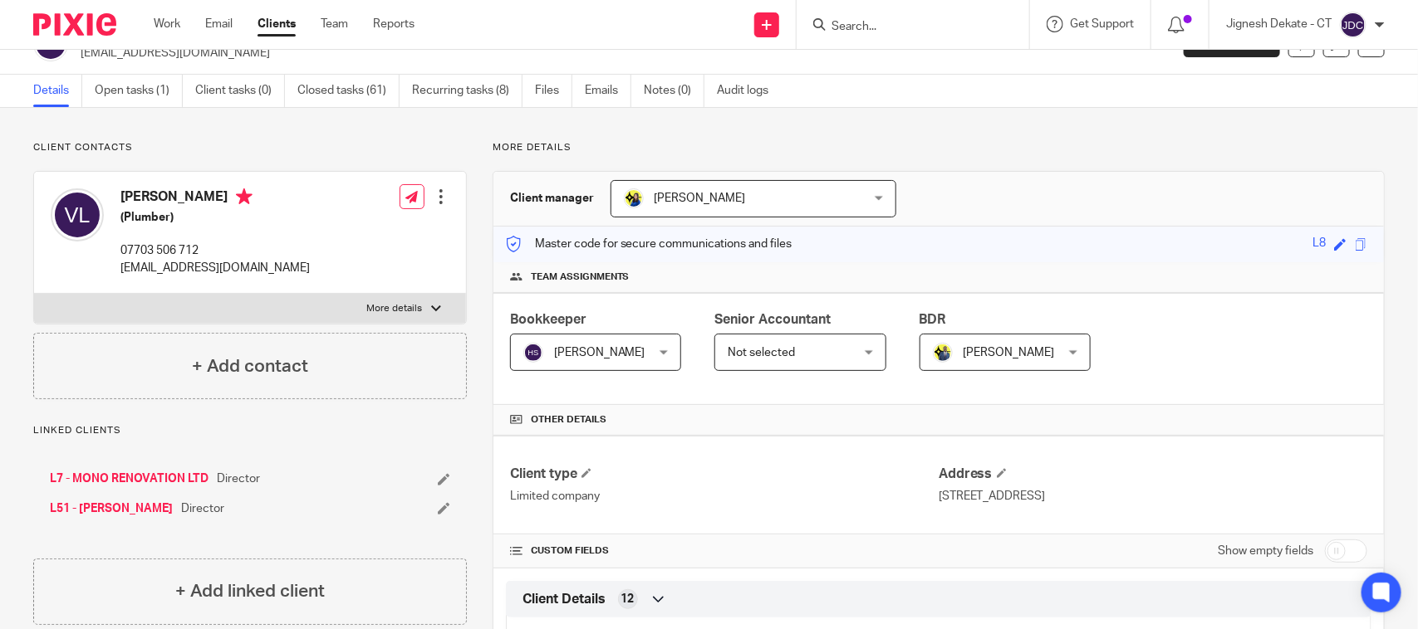
scroll to position [0, 0]
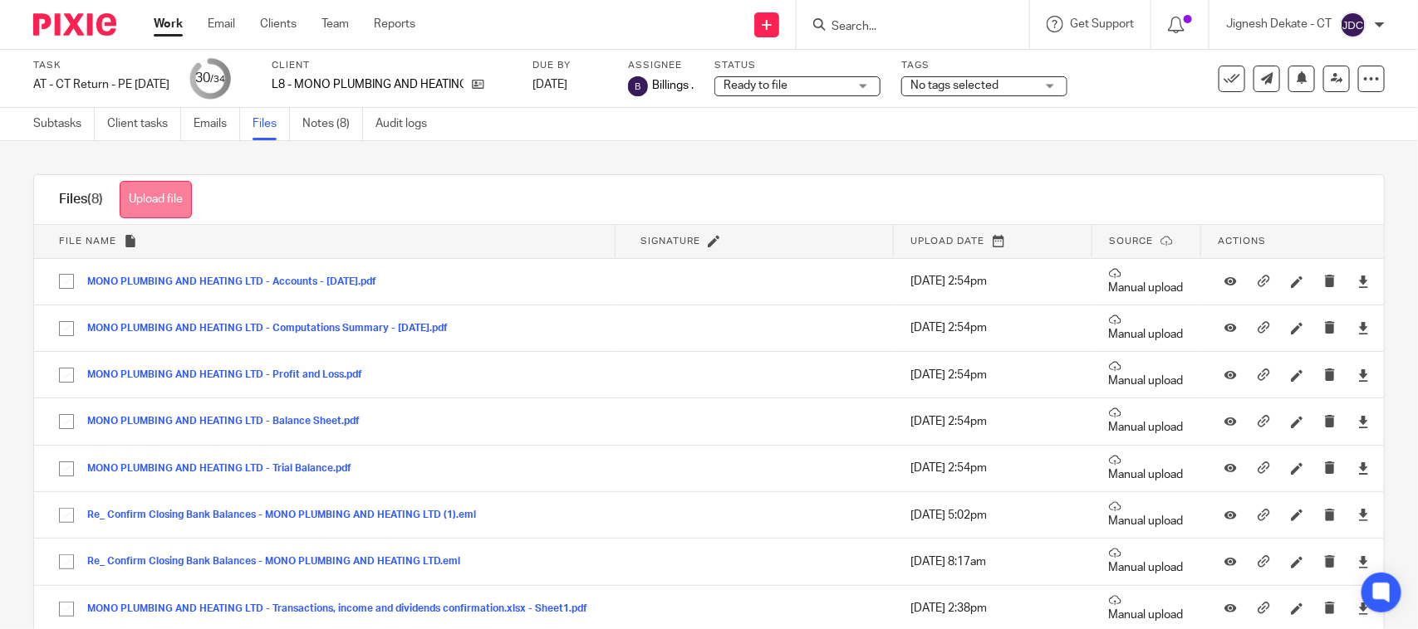
click at [162, 193] on button "Upload file" at bounding box center [156, 199] width 72 height 37
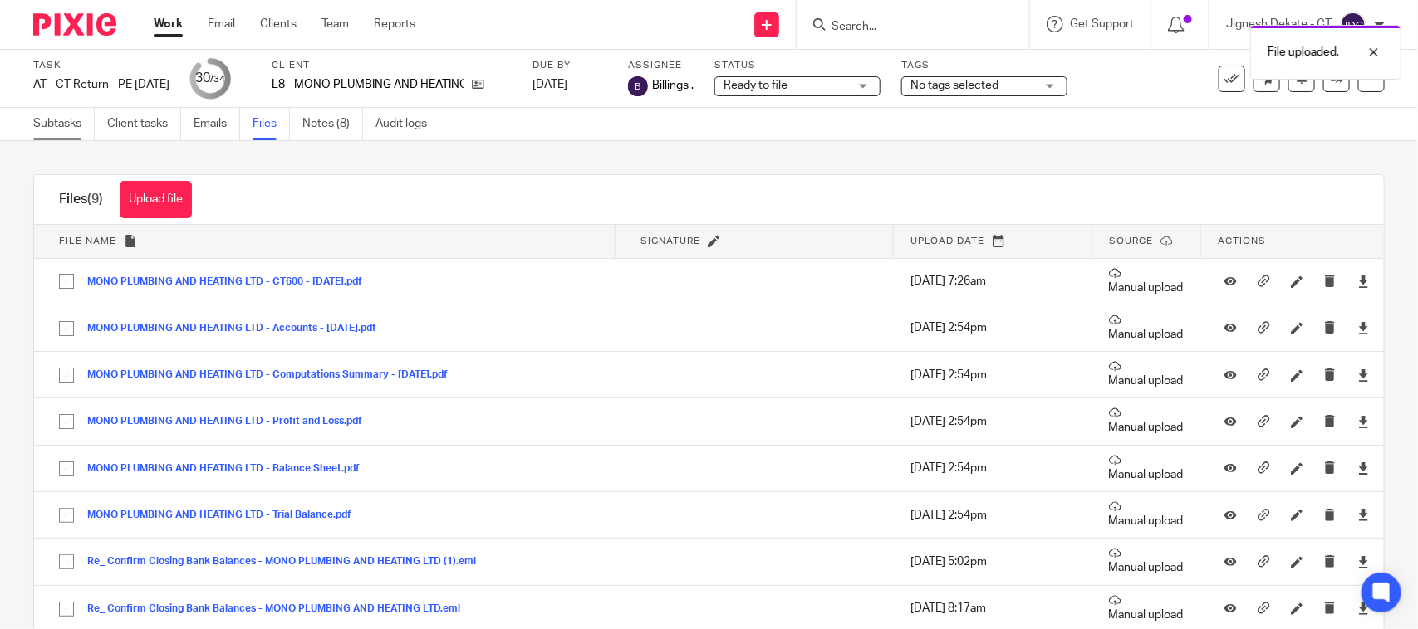
click at [65, 122] on link "Subtasks" at bounding box center [63, 124] width 61 height 32
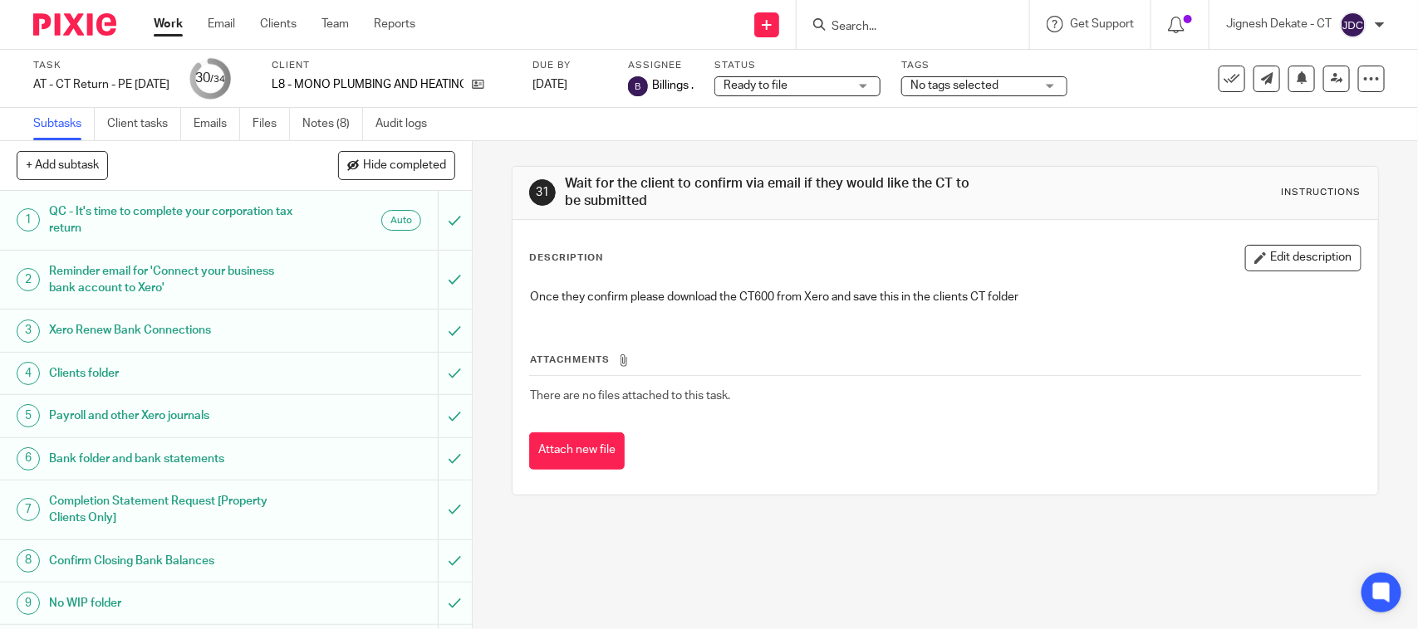
click at [317, 110] on link "Notes (8)" at bounding box center [332, 124] width 61 height 32
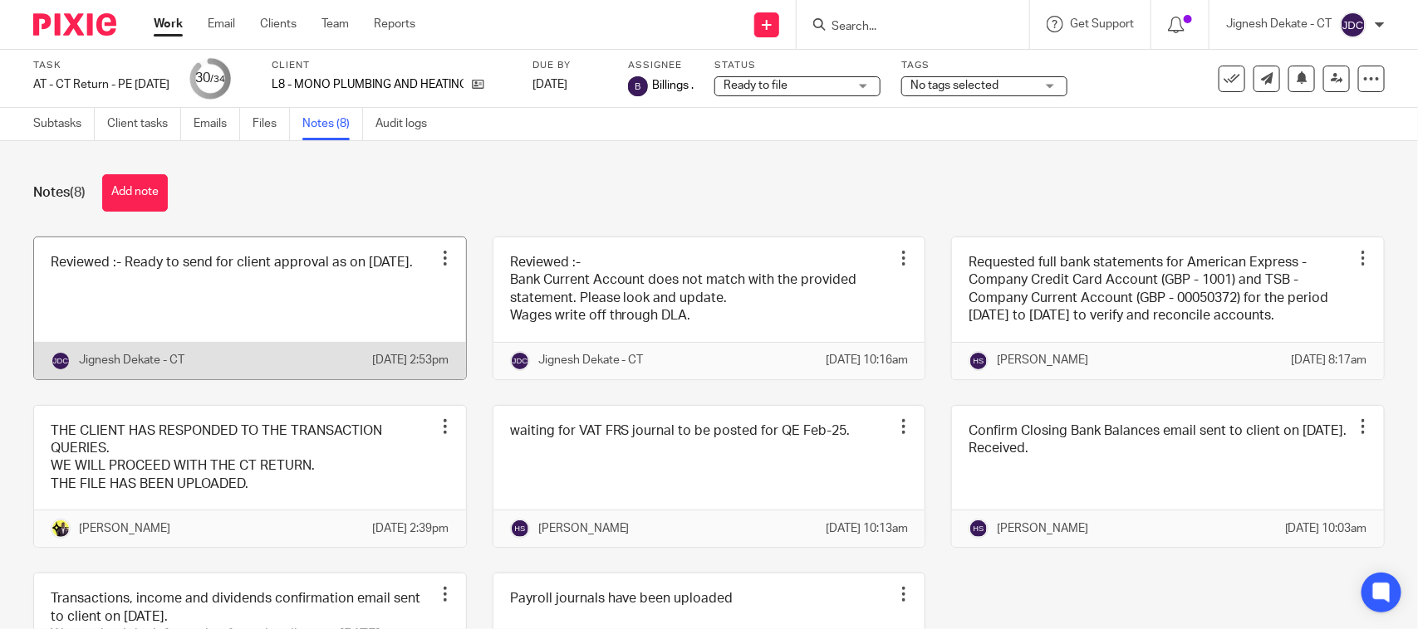
click at [193, 316] on link at bounding box center [250, 309] width 432 height 142
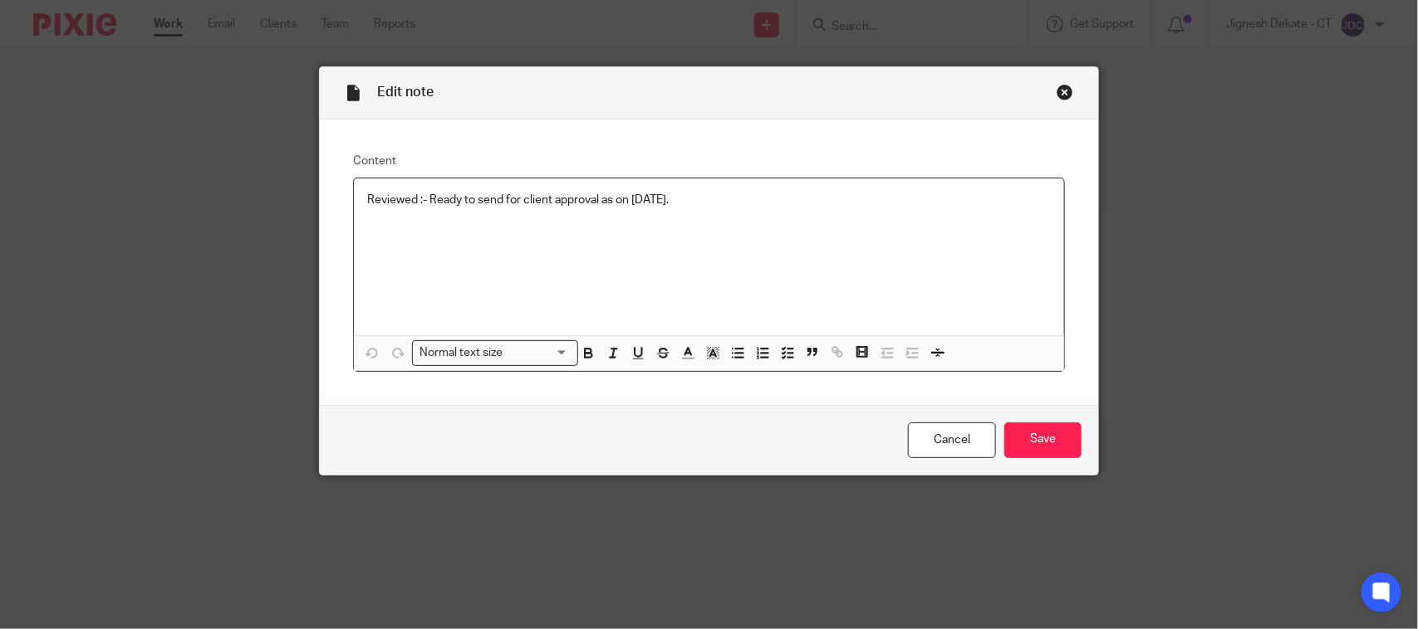
click at [728, 203] on p "Reviewed :- Ready to send for client approval as on [DATE]." at bounding box center [708, 200] width 683 height 17
click at [816, 238] on p "Account and CT has been submitted as on [DATE], after client confirmation as on" at bounding box center [708, 233] width 683 height 17
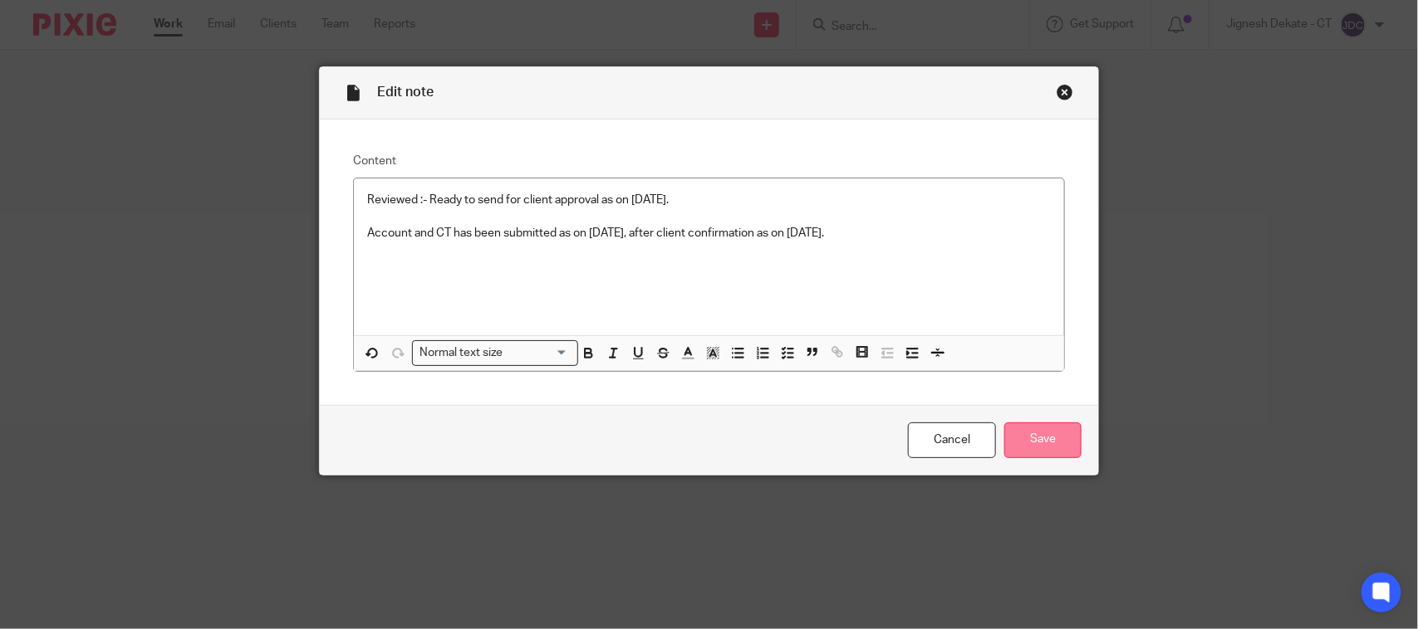
click at [1026, 426] on input "Save" at bounding box center [1042, 441] width 77 height 36
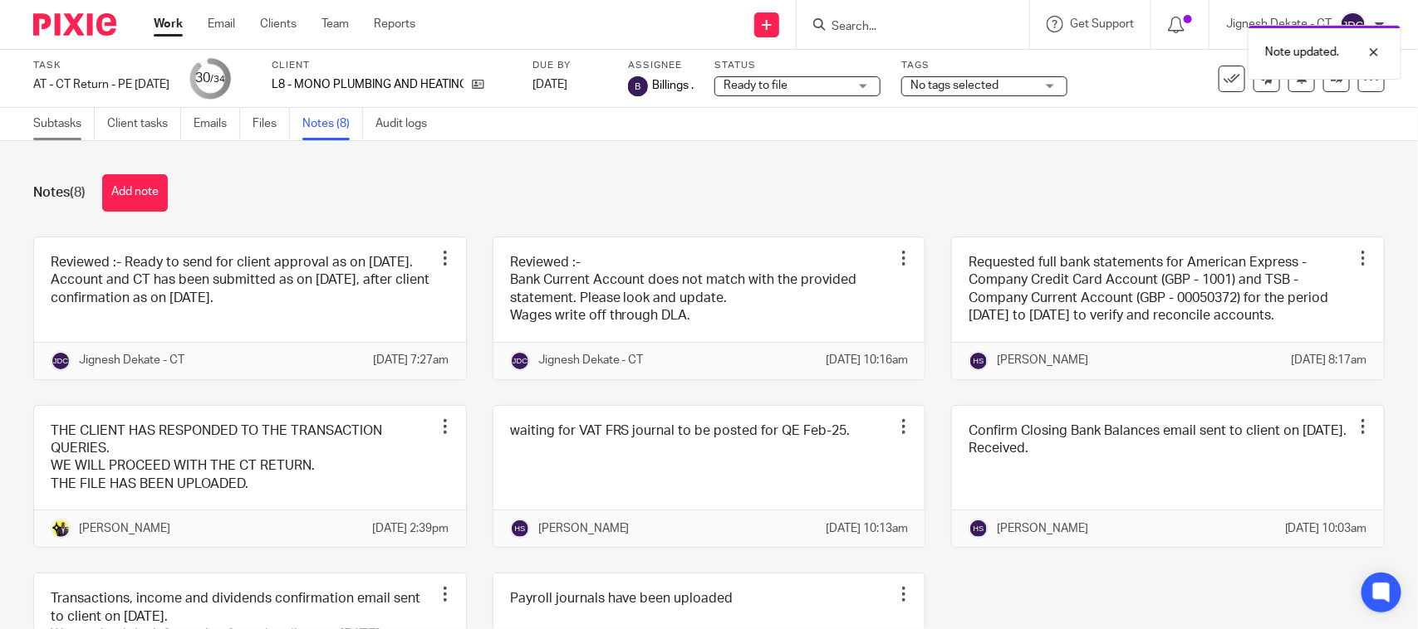
click at [40, 123] on link "Subtasks" at bounding box center [63, 124] width 61 height 32
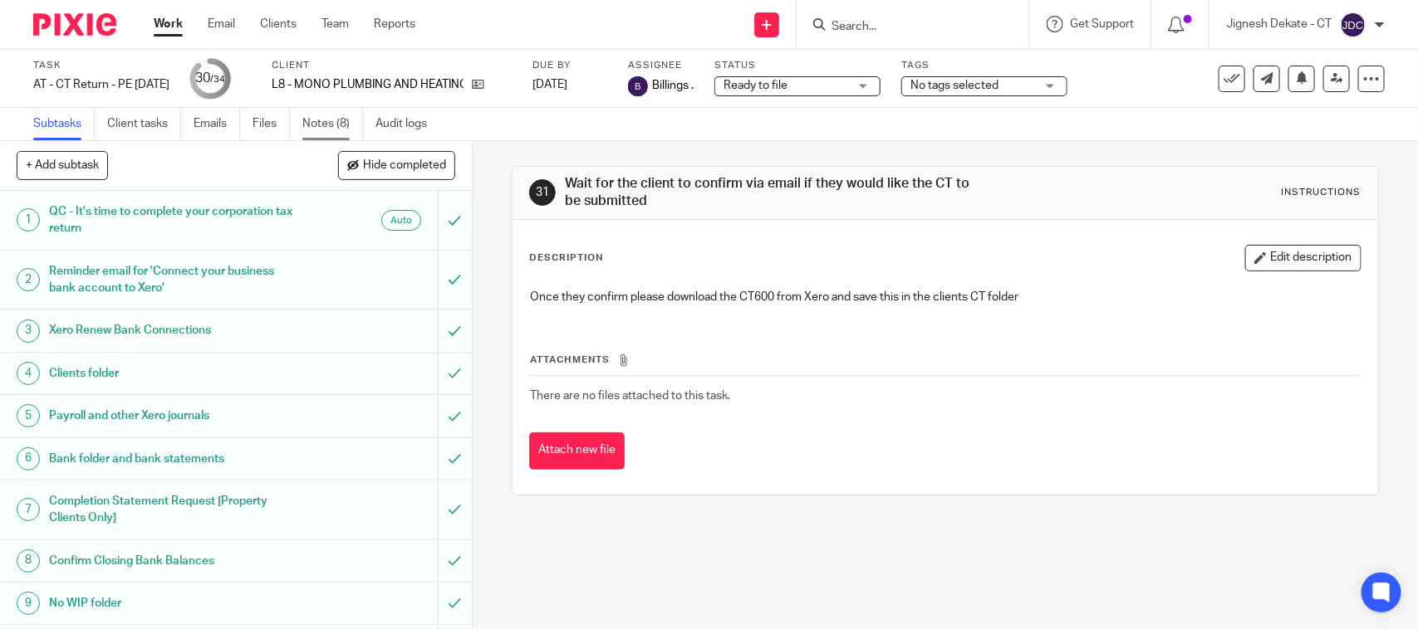
click at [326, 129] on link "Notes (8)" at bounding box center [332, 124] width 61 height 32
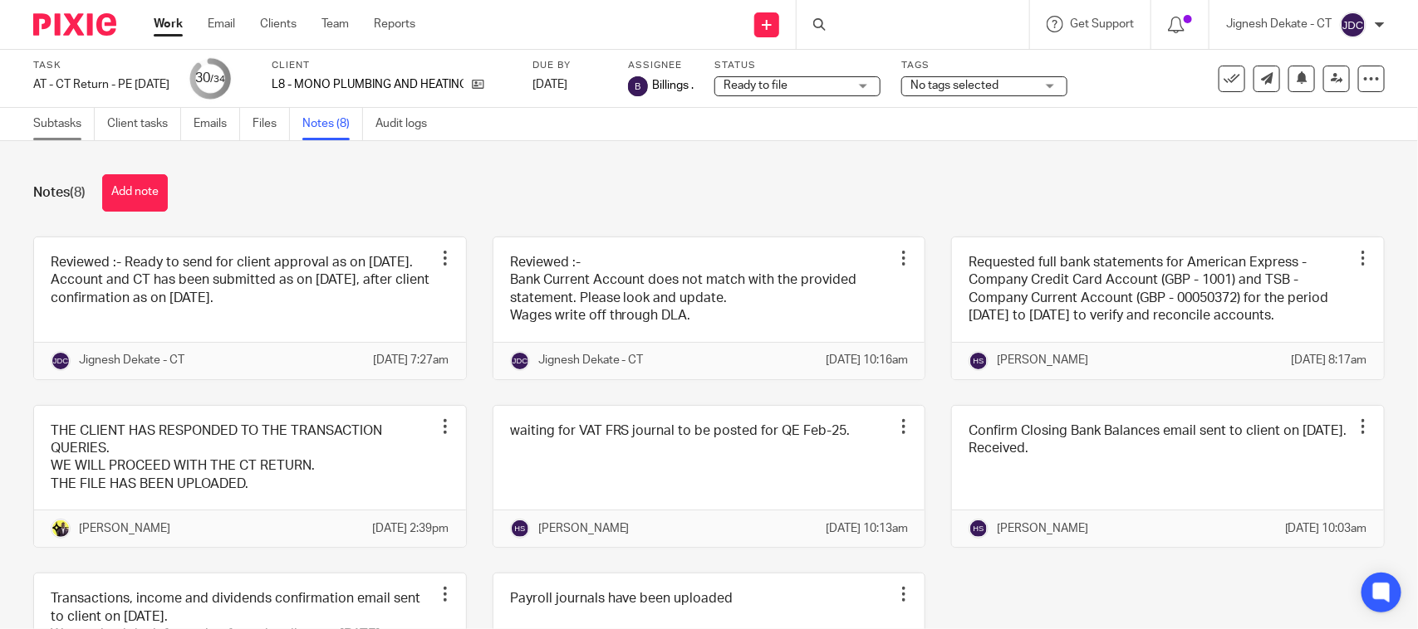
click at [36, 119] on link "Subtasks" at bounding box center [63, 124] width 61 height 32
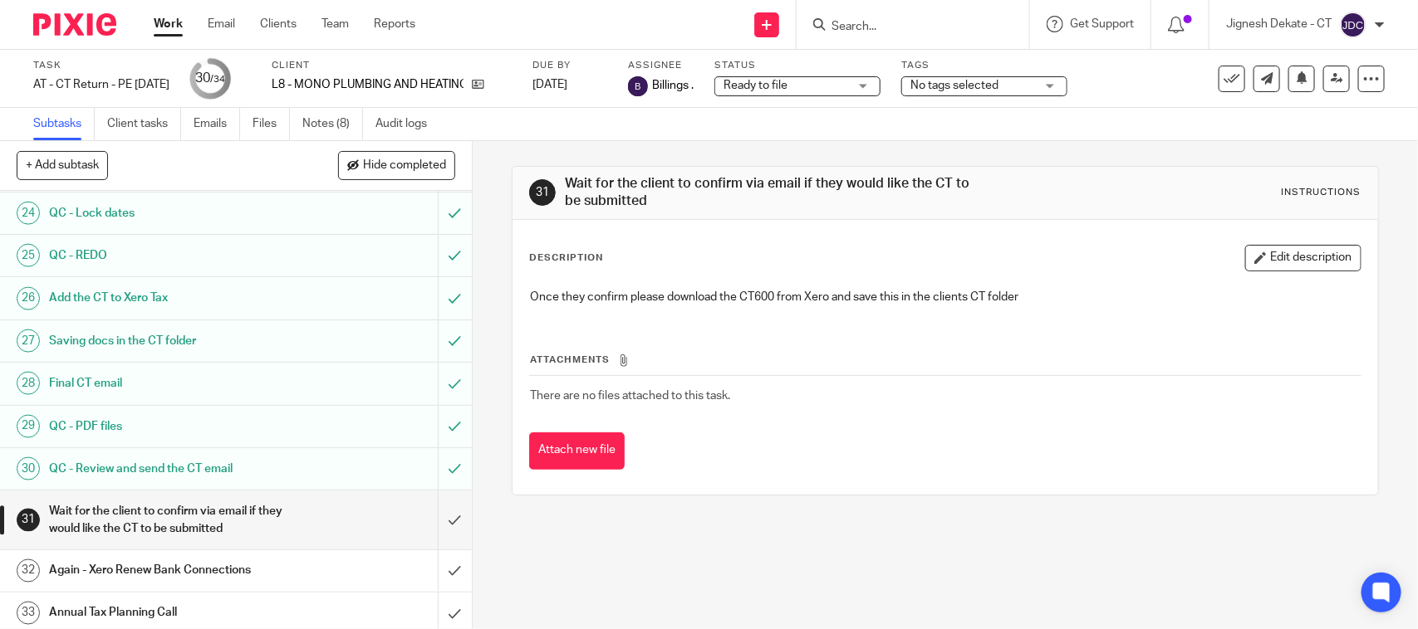
scroll to position [1119, 0]
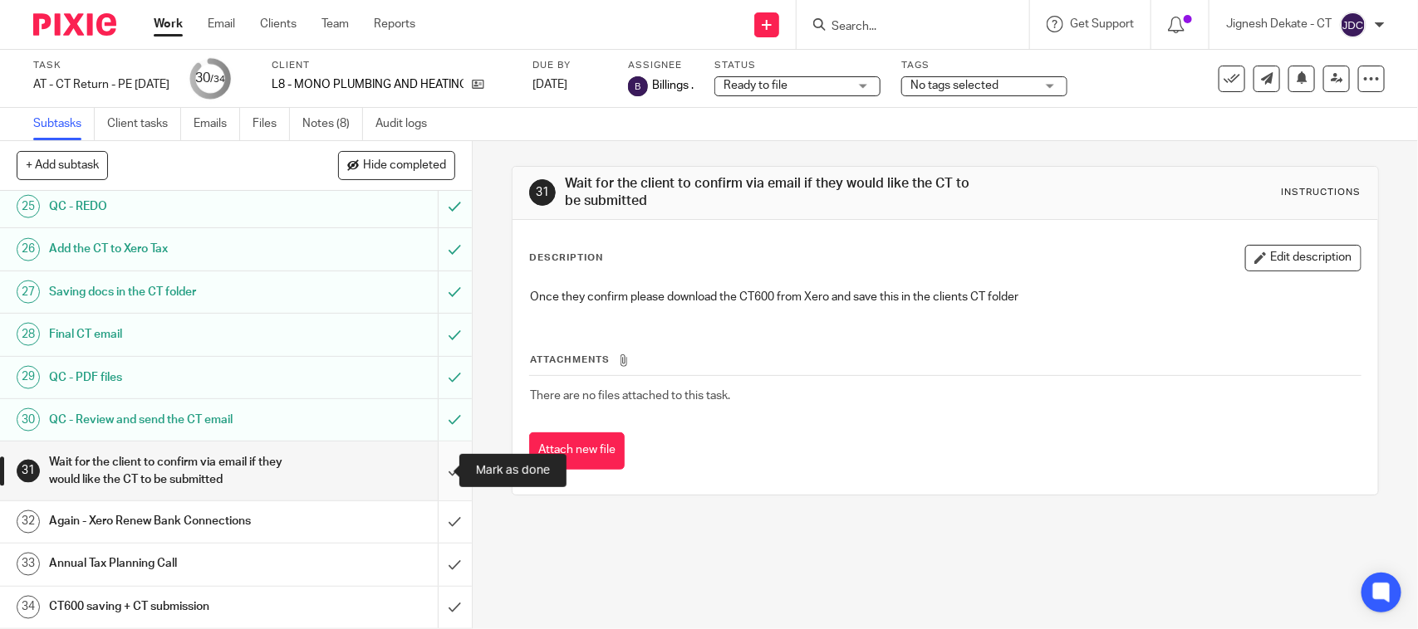
click at [434, 468] on input "submit" at bounding box center [236, 471] width 472 height 59
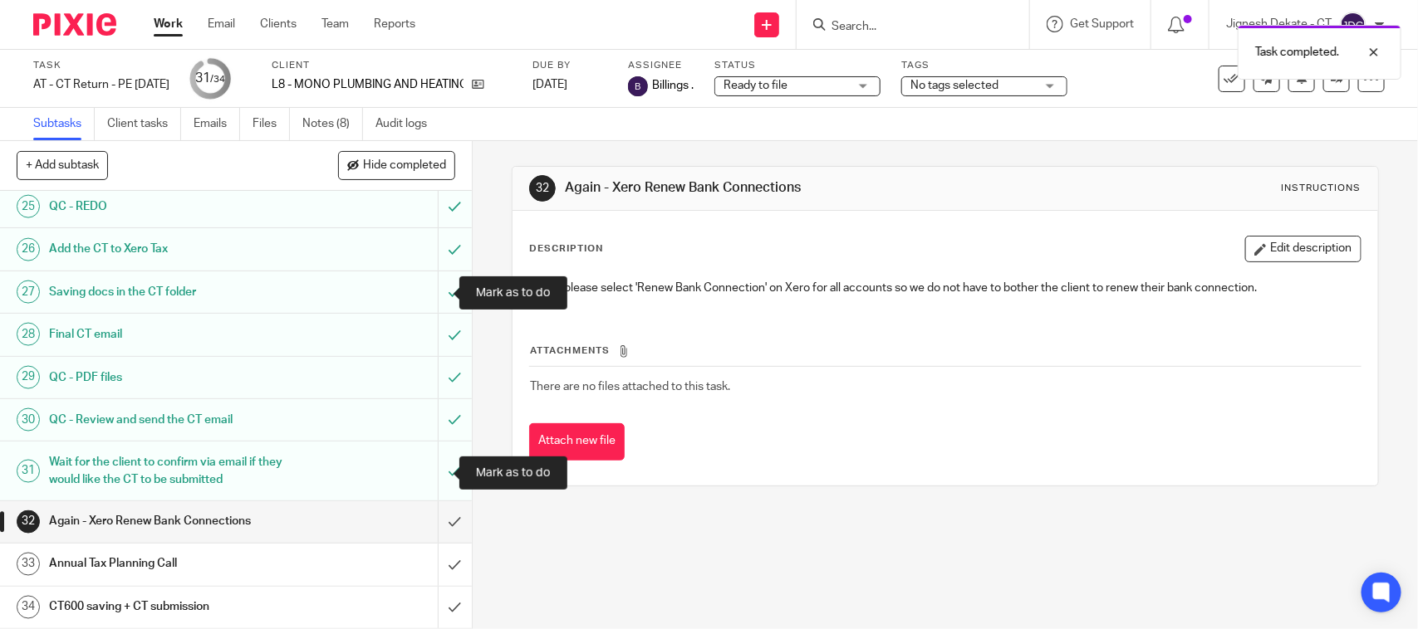
scroll to position [1119, 0]
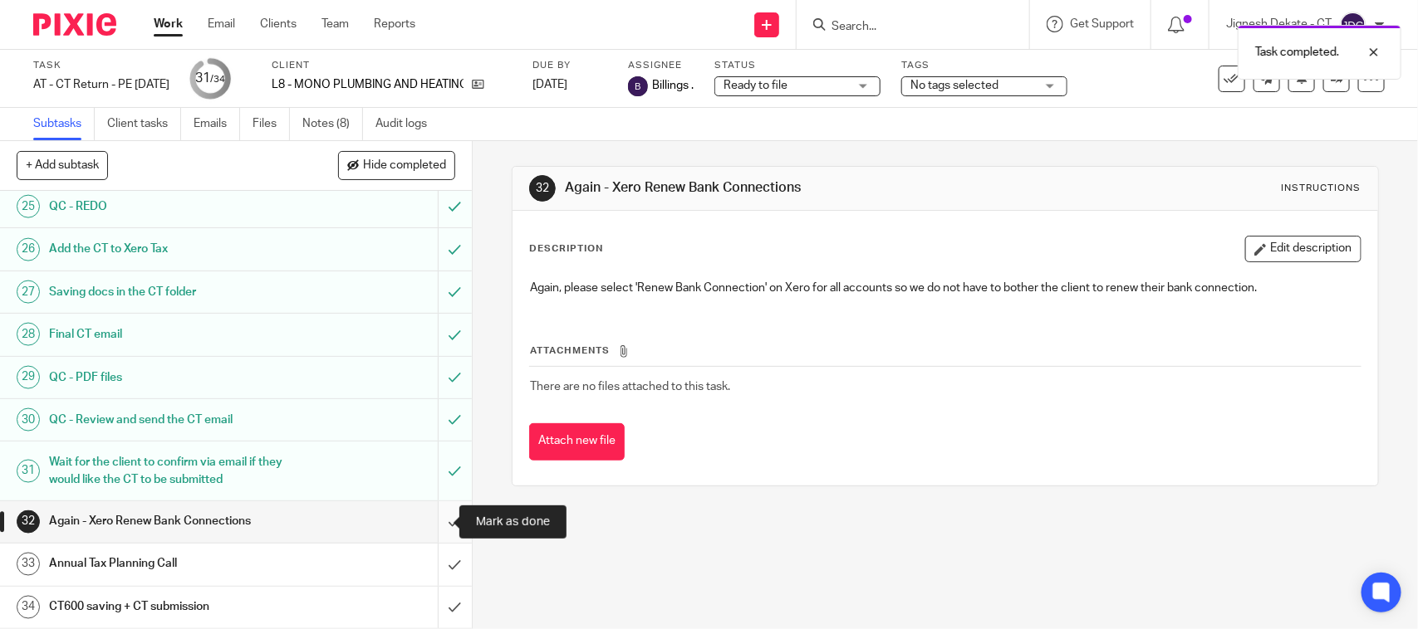
click at [437, 523] on input "submit" at bounding box center [236, 523] width 472 height 42
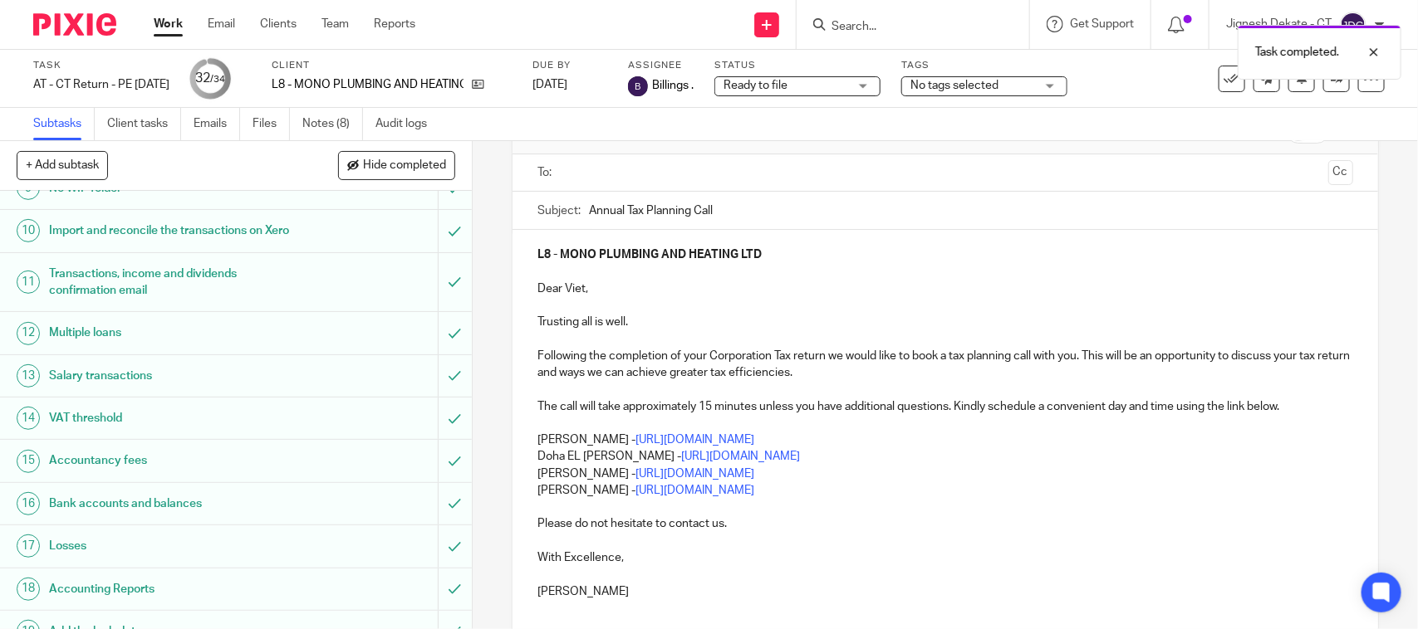
scroll to position [233, 0]
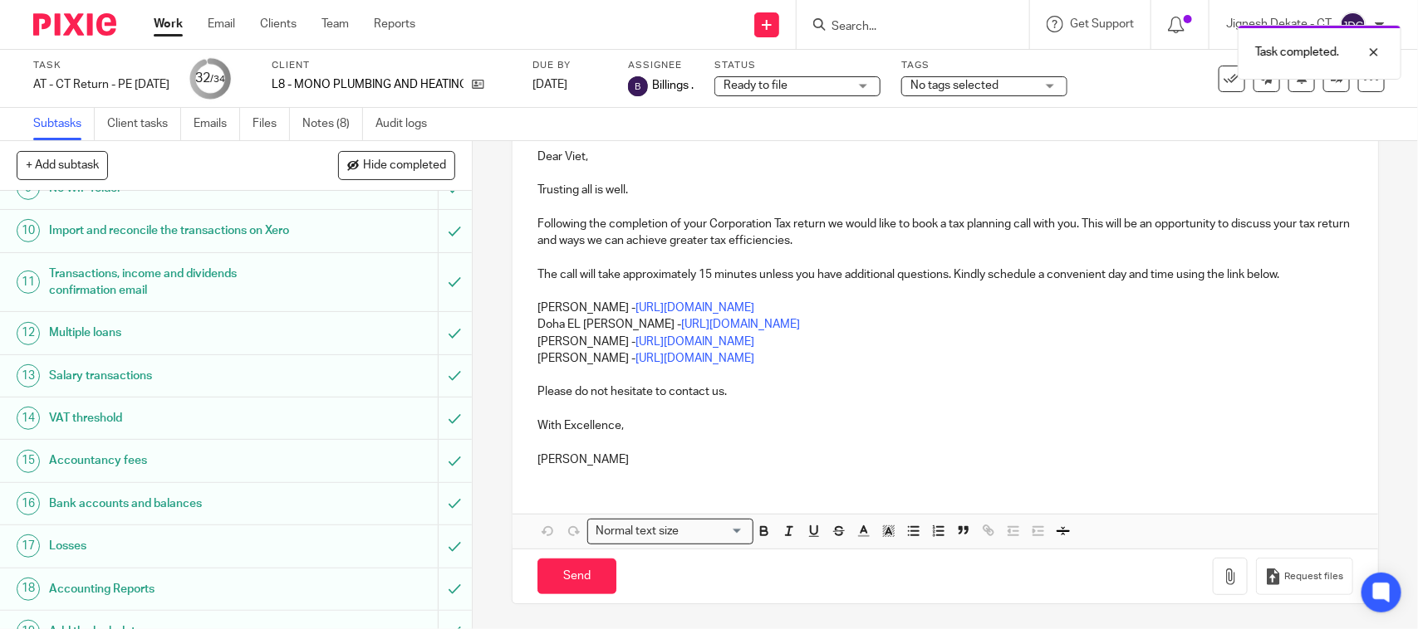
click at [903, 346] on p "Yasmine Kaleem - https://calendly.com/meetwithyasminekaleem/call" at bounding box center [944, 342] width 815 height 17
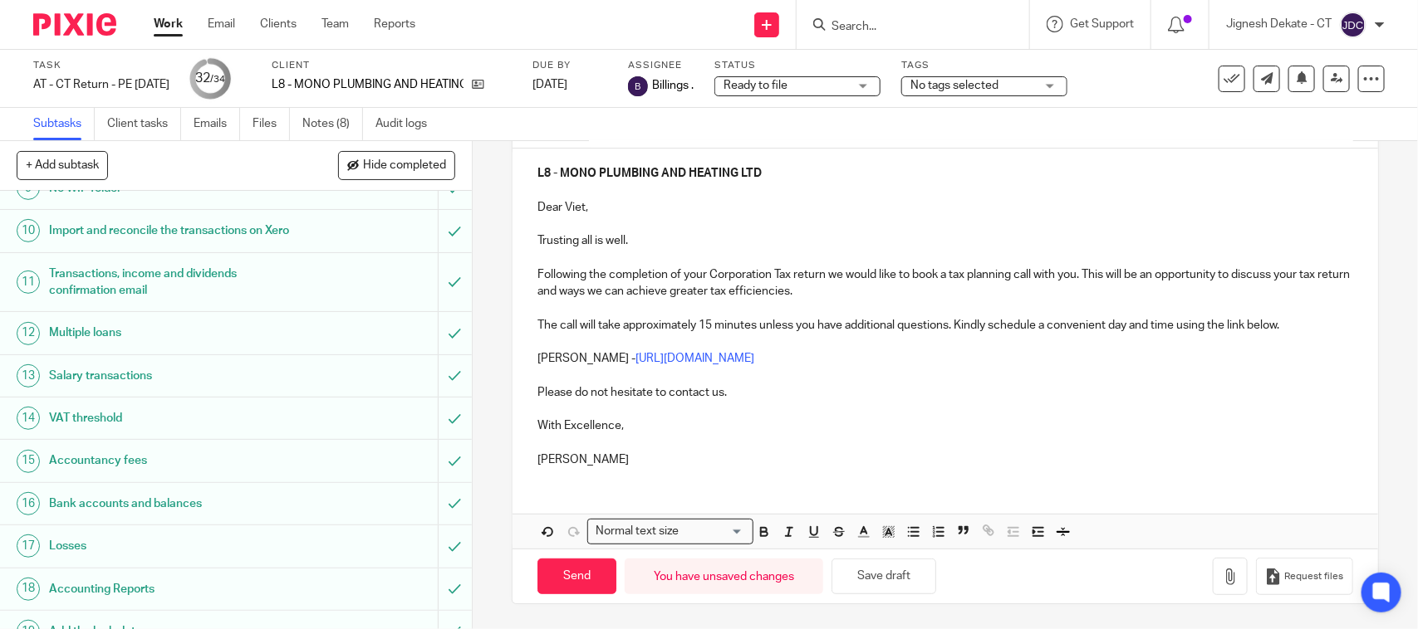
scroll to position [0, 0]
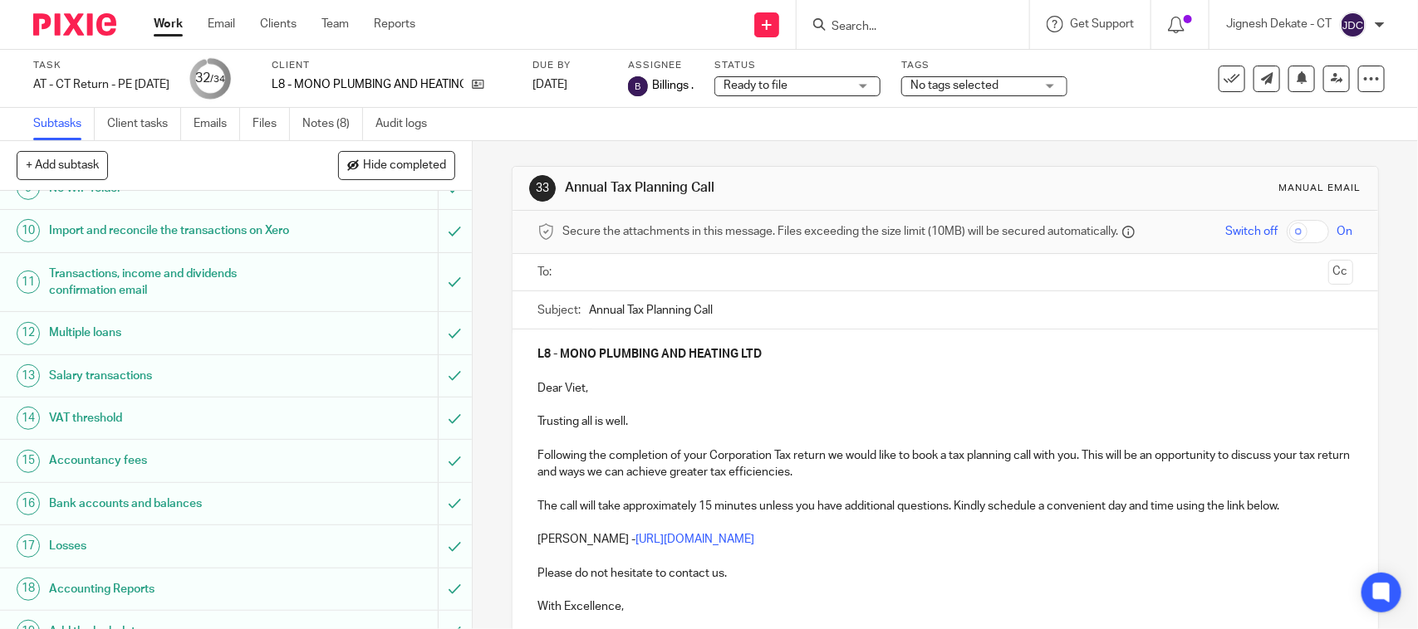
click at [595, 277] on input "text" at bounding box center [944, 272] width 752 height 19
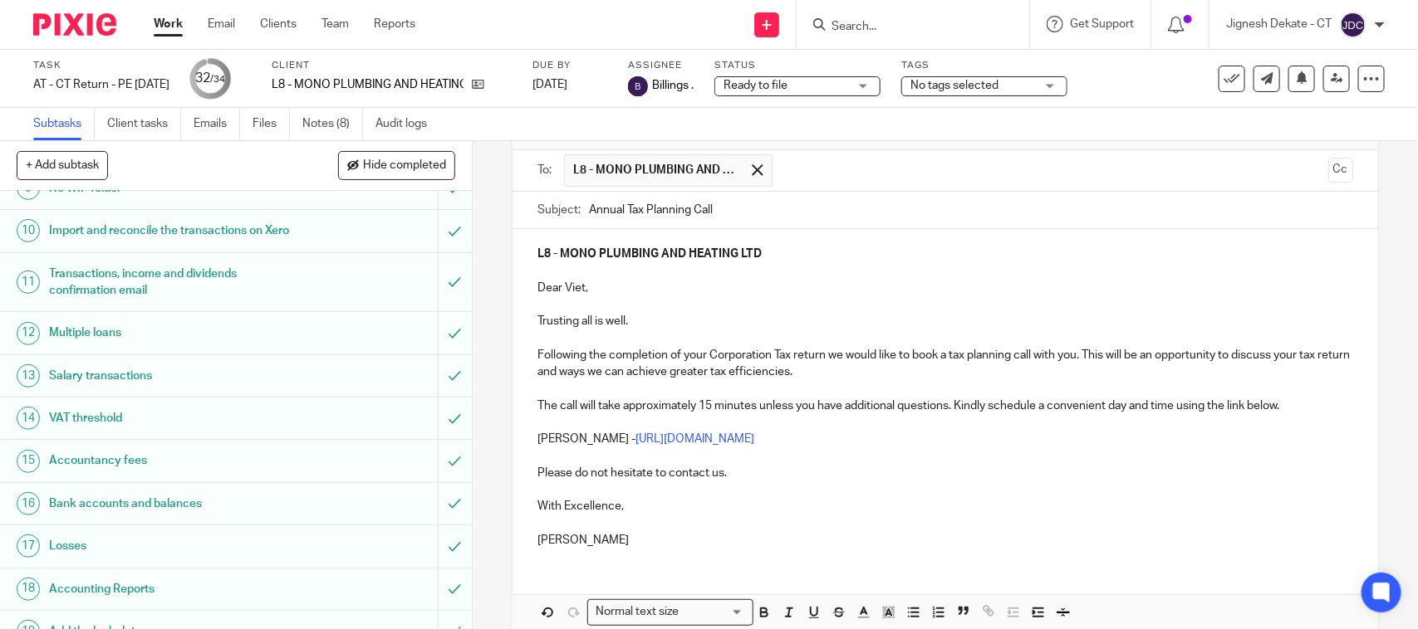
scroll to position [188, 0]
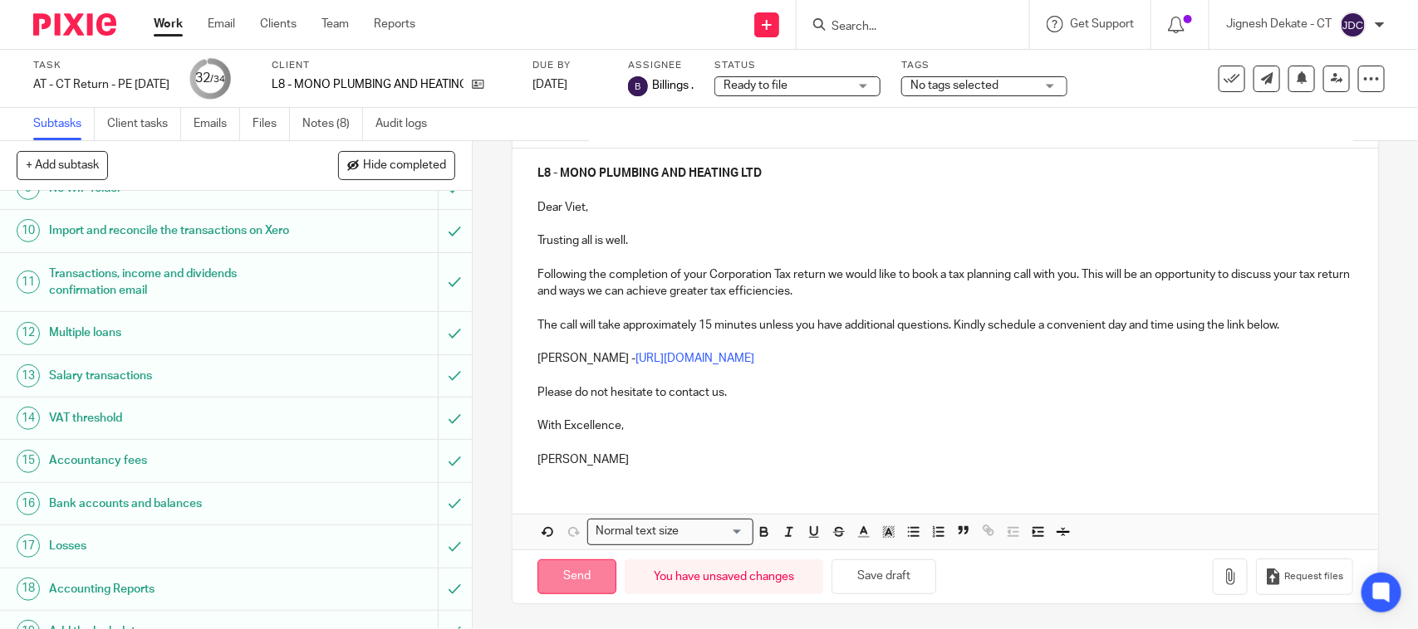
click at [579, 566] on input "Send" at bounding box center [576, 578] width 79 height 36
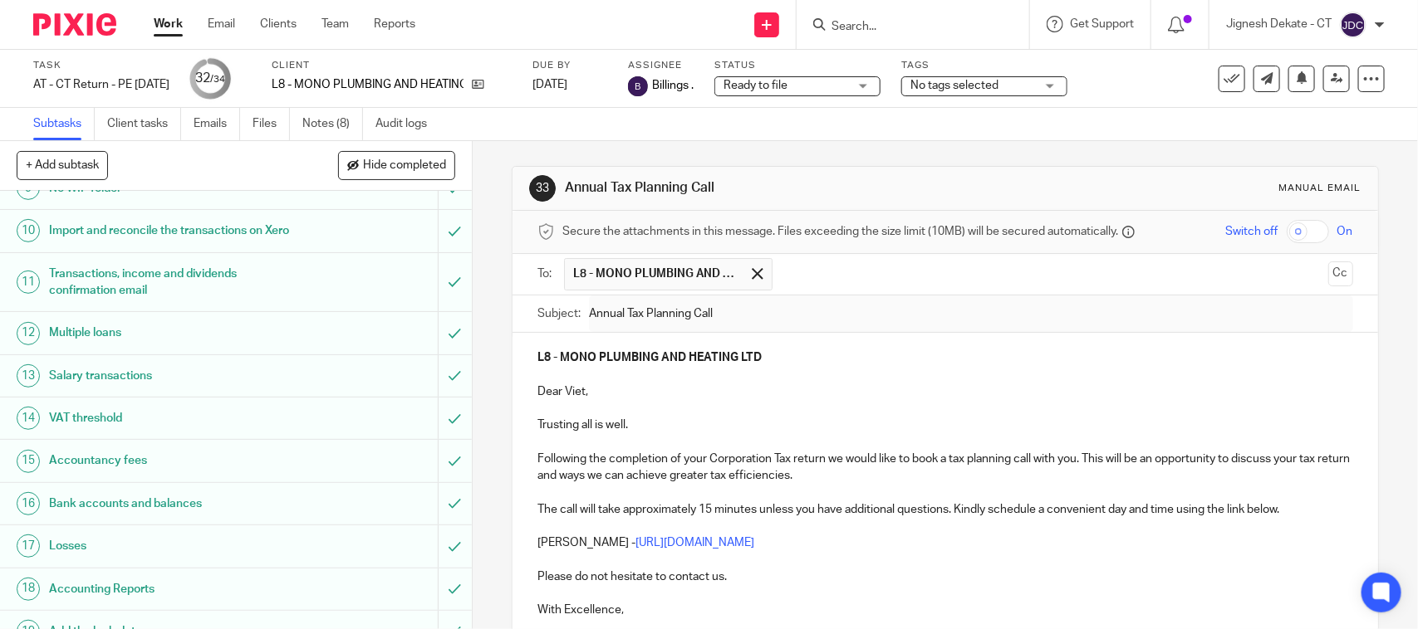
type input "Sent"
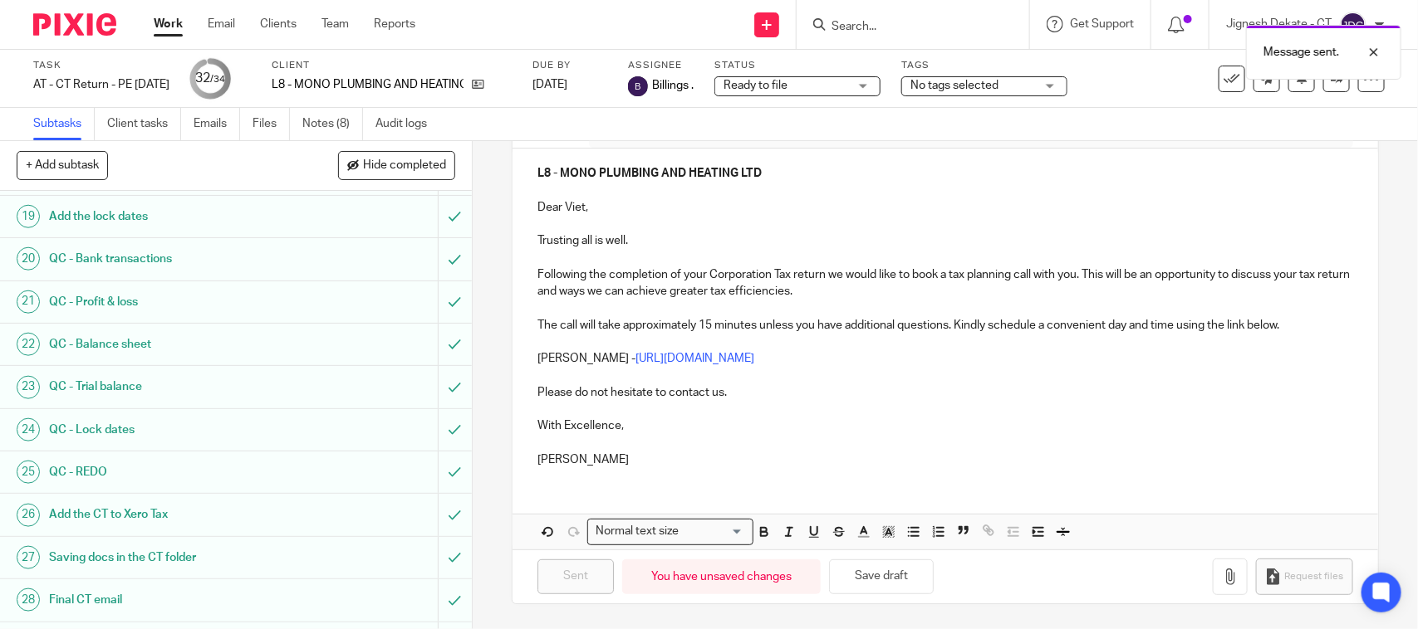
scroll to position [1119, 0]
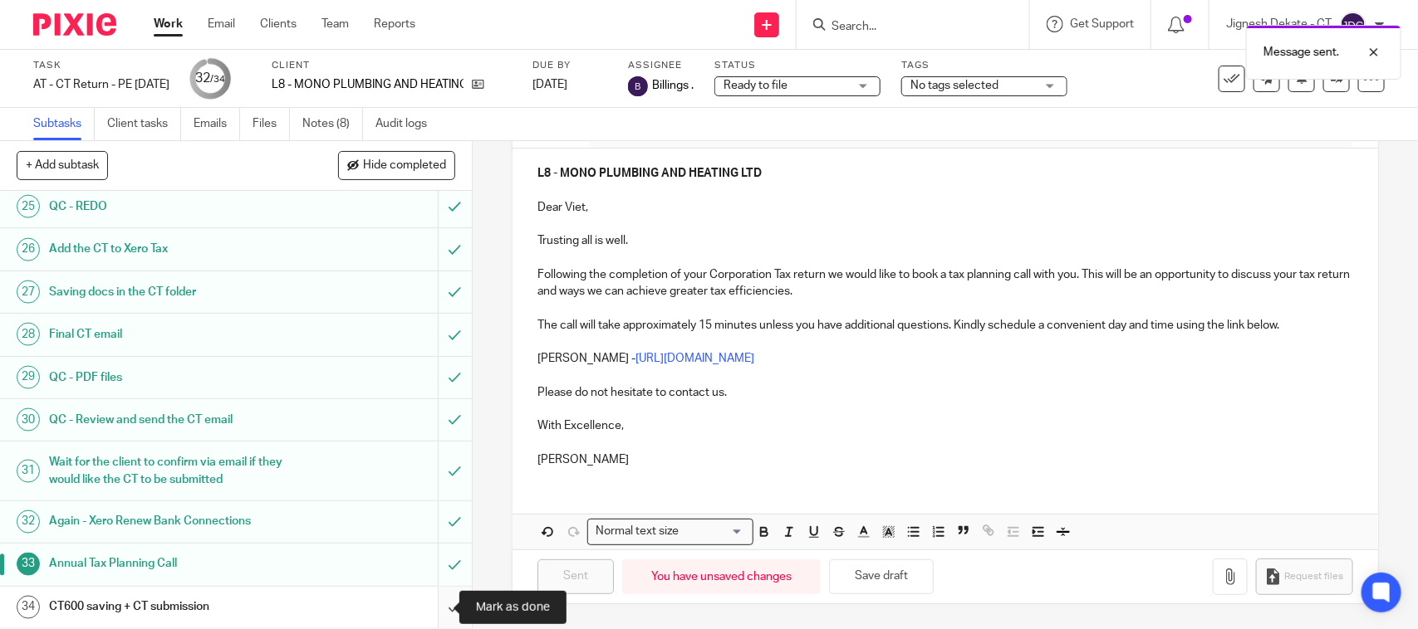
click at [429, 607] on input "submit" at bounding box center [236, 608] width 472 height 42
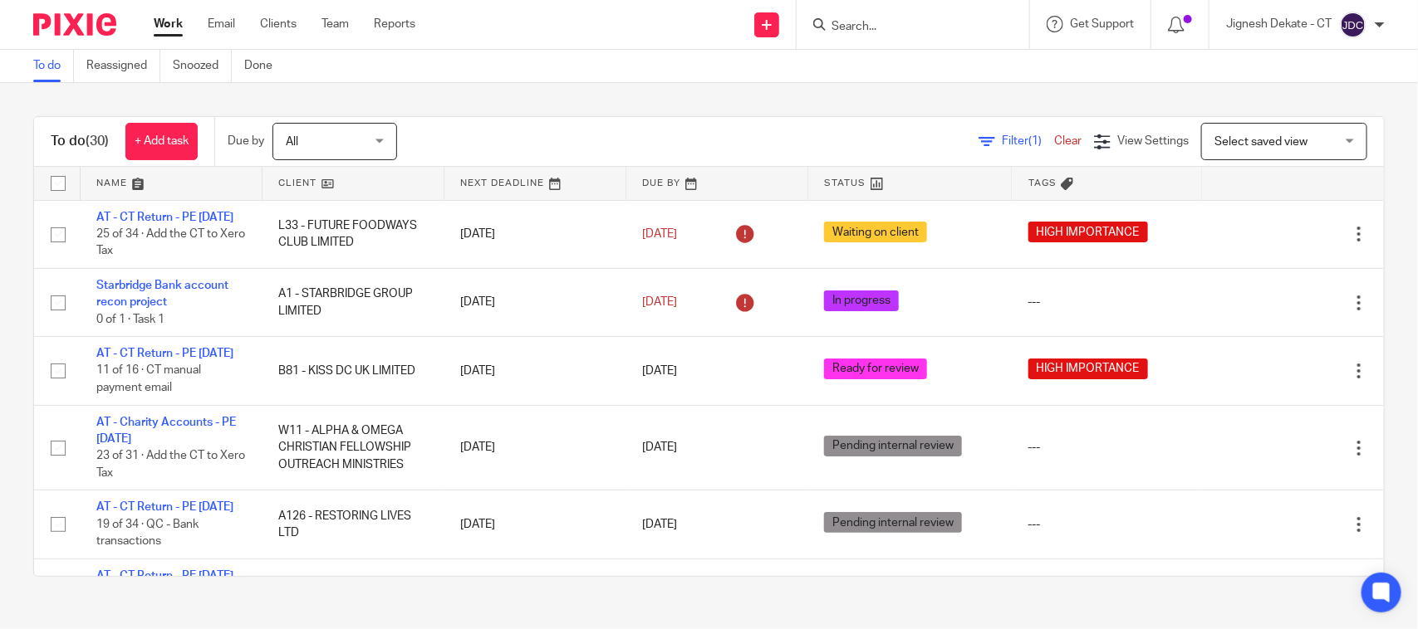
click at [835, 23] on input "Search" at bounding box center [904, 27] width 149 height 15
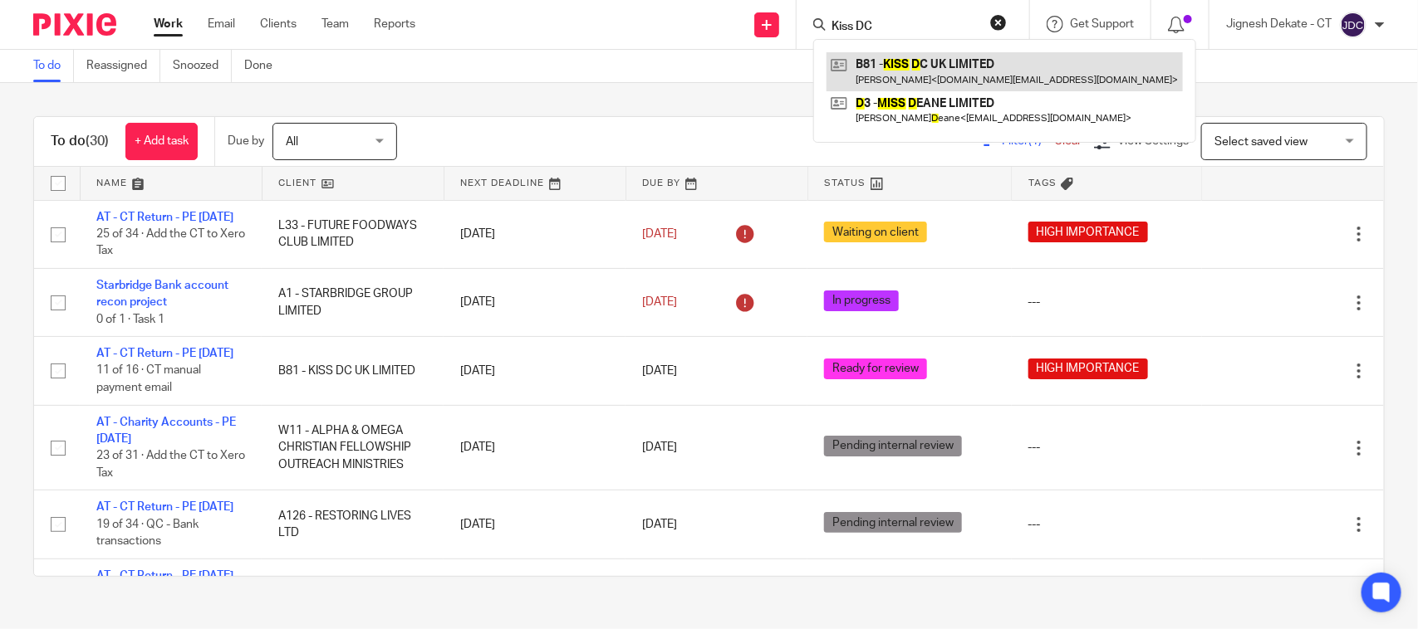
type input "Kiss DC"
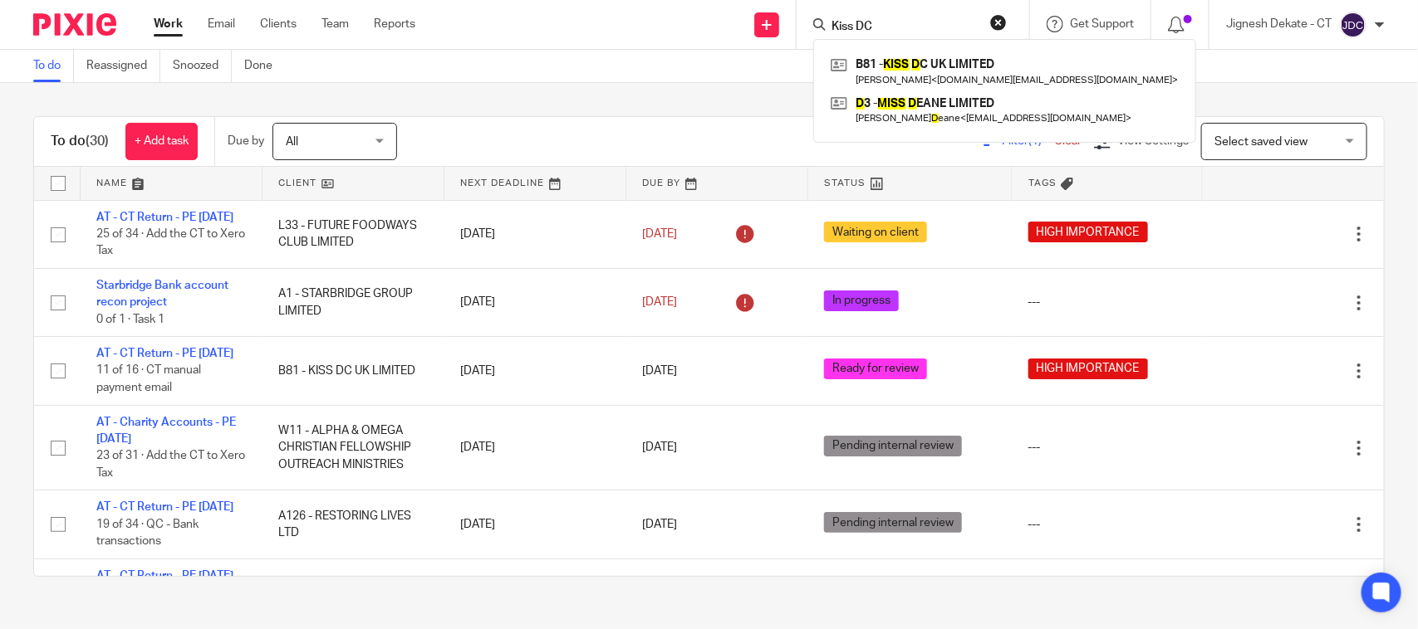
click at [995, 21] on button "reset" at bounding box center [998, 22] width 17 height 17
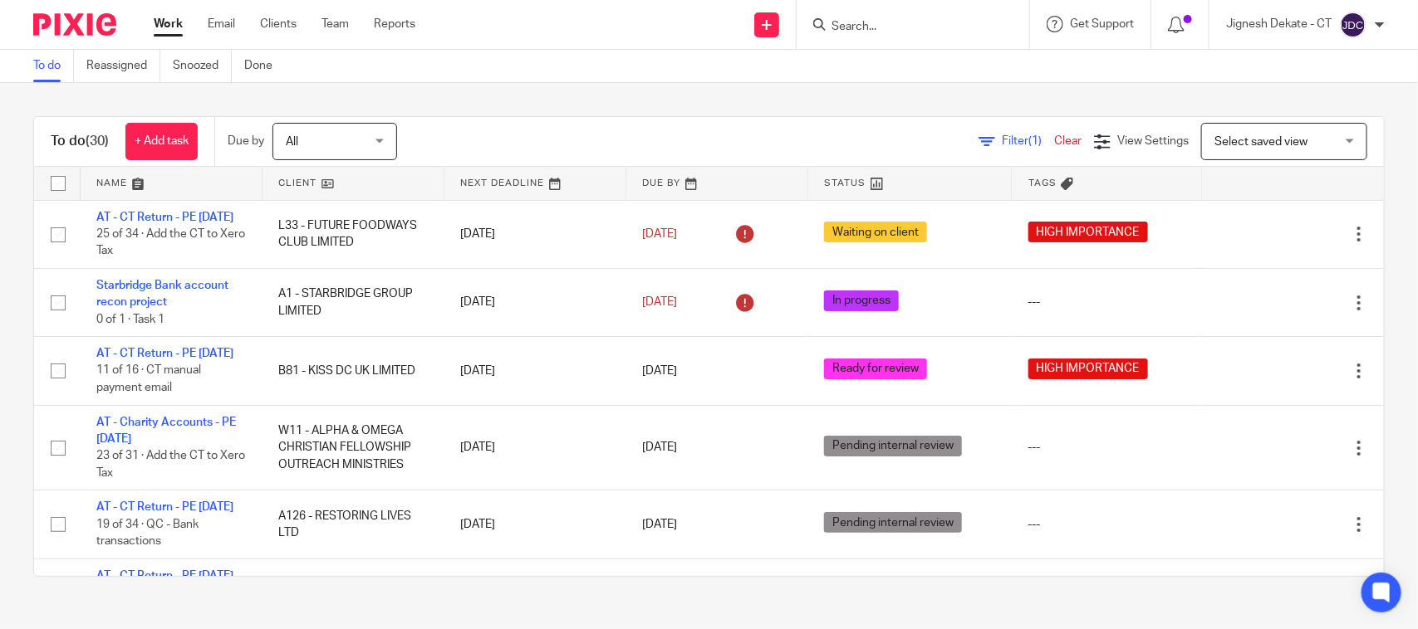
click at [529, 106] on div "To do (30) + Add task Due by All All [DATE] [DATE] This week Next week This mon…" at bounding box center [709, 346] width 1418 height 527
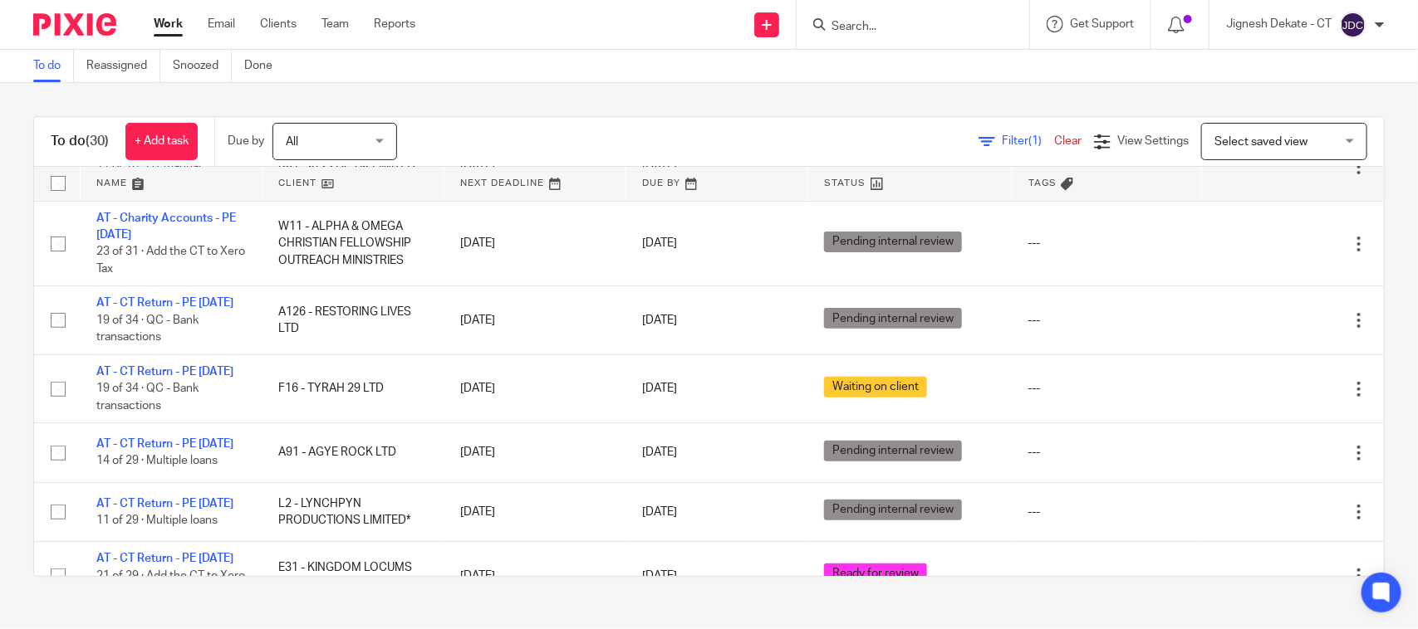
scroll to position [208, 0]
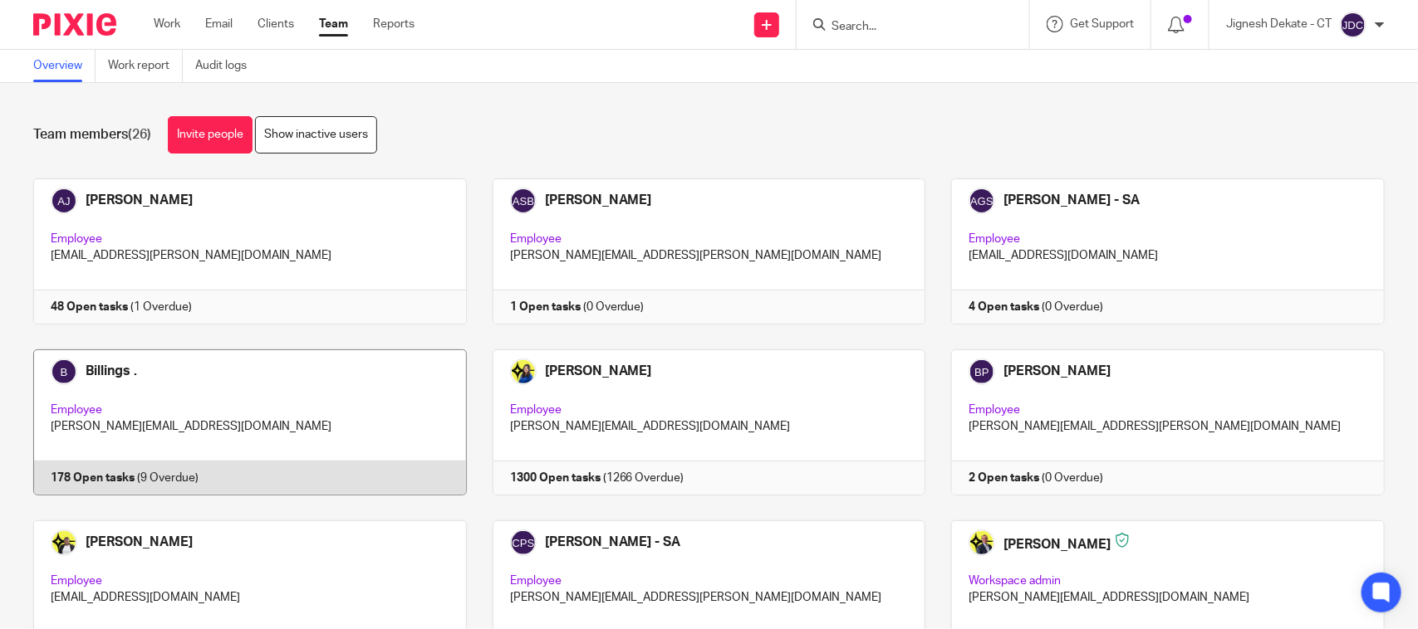
click at [104, 473] on link at bounding box center [236, 423] width 459 height 146
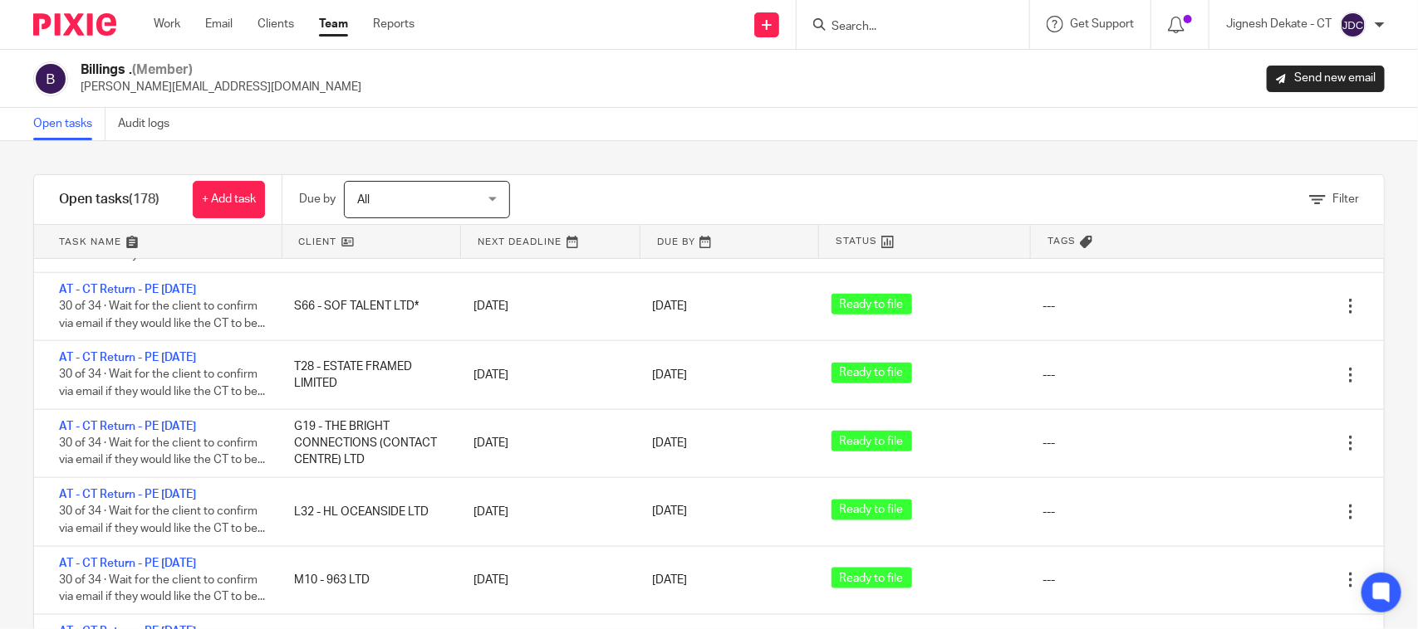
scroll to position [3737, 0]
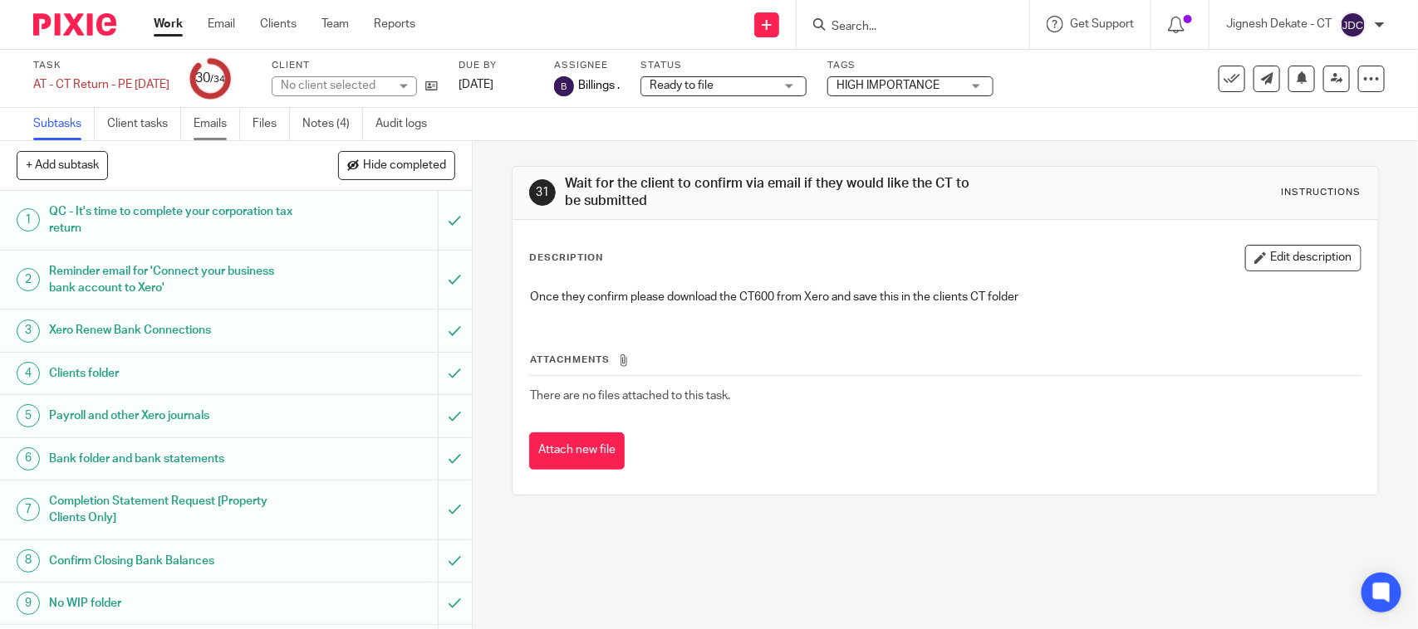
click at [229, 121] on link "Emails" at bounding box center [216, 124] width 47 height 32
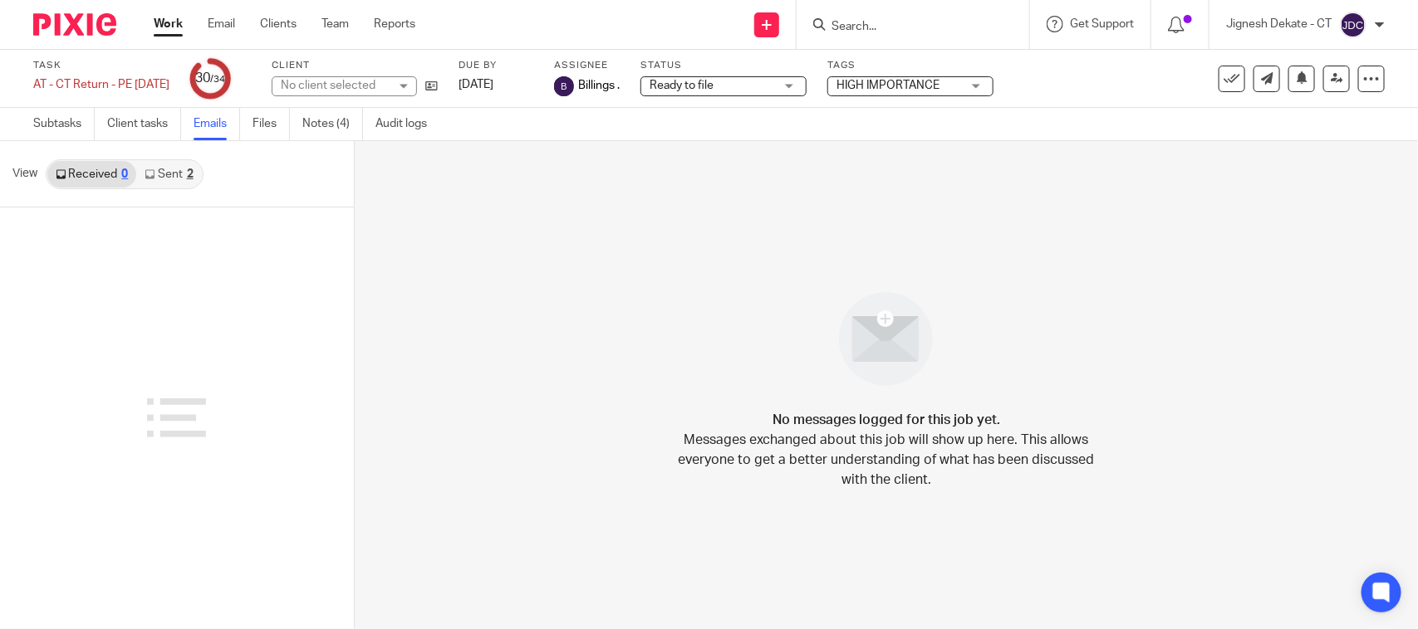
click at [169, 169] on link "Sent 2" at bounding box center [168, 174] width 65 height 27
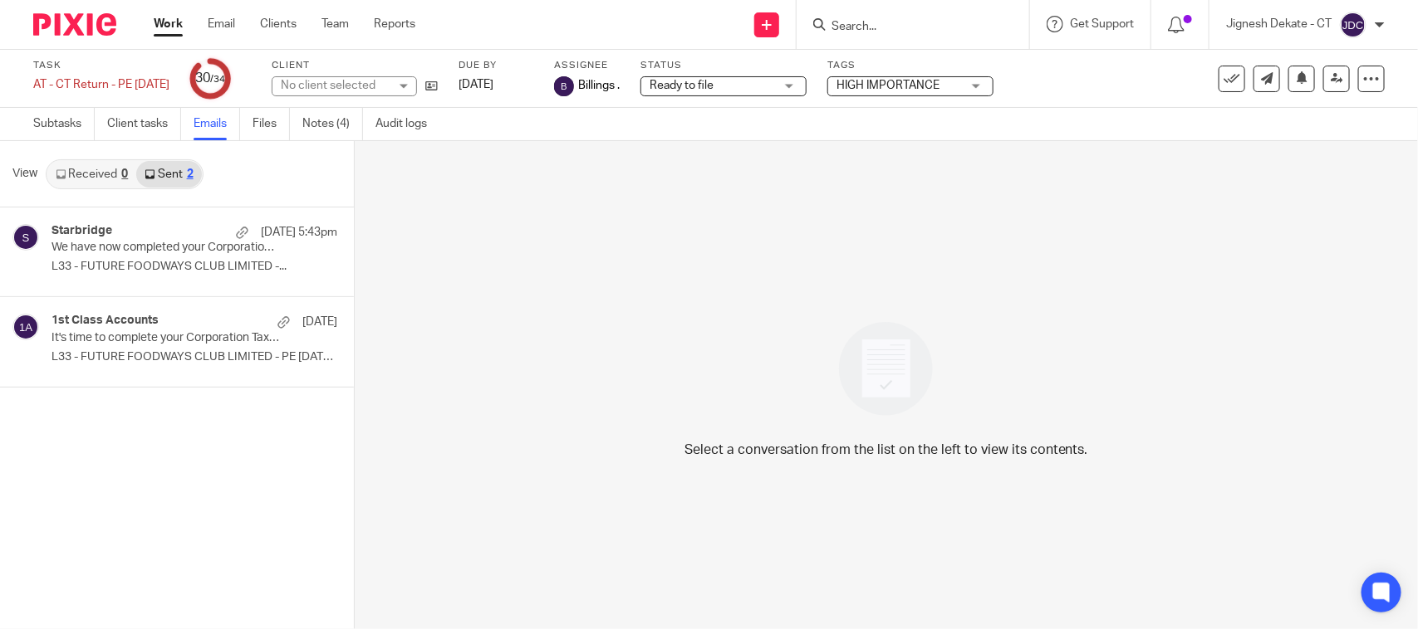
click at [75, 172] on link "Received 0" at bounding box center [91, 174] width 89 height 27
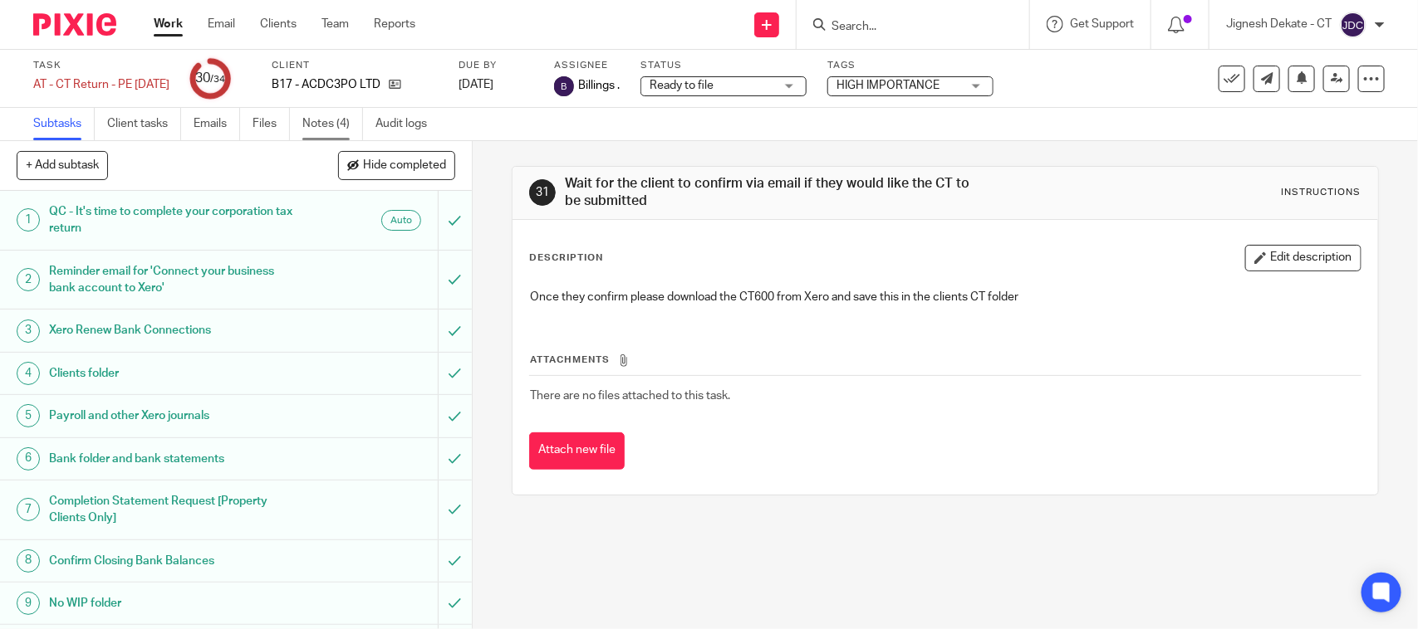
click at [329, 120] on link "Notes (4)" at bounding box center [332, 124] width 61 height 32
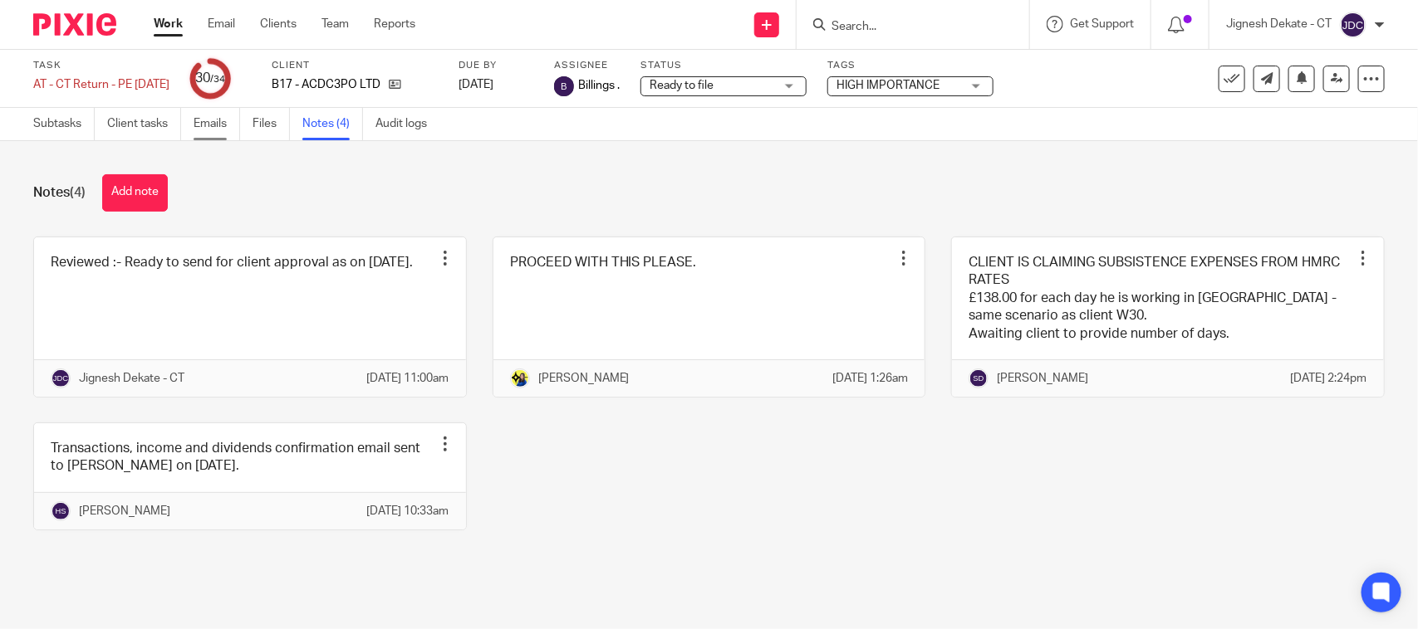
click at [200, 121] on link "Emails" at bounding box center [216, 124] width 47 height 32
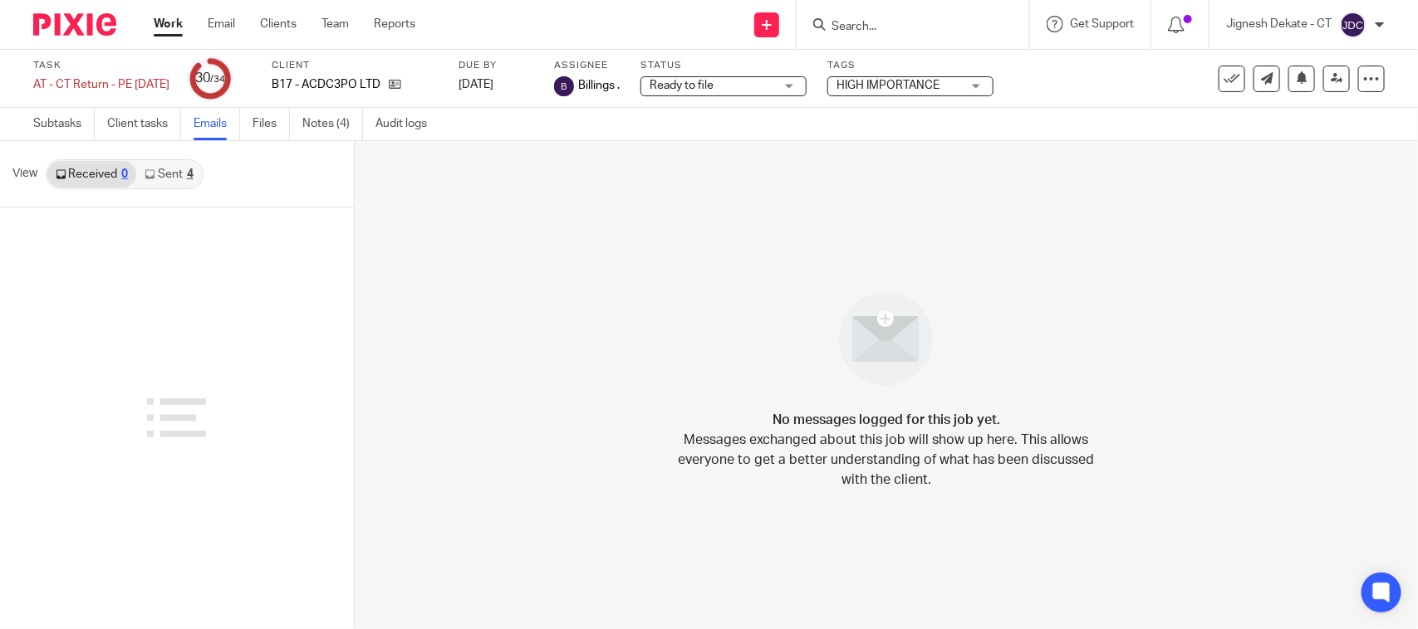
click at [172, 173] on link "Sent 4" at bounding box center [168, 174] width 65 height 27
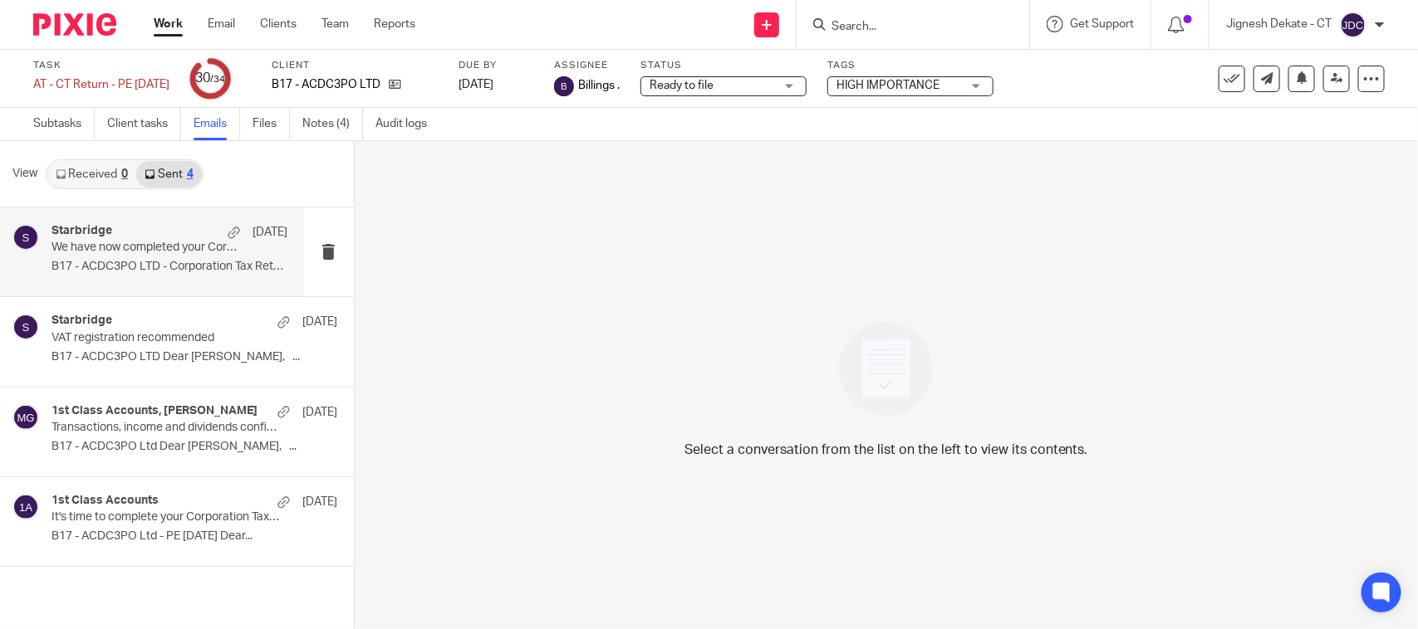
click at [143, 263] on p "B17 - ACDC3PO LTD - Corporation Tax Return ..." at bounding box center [169, 267] width 236 height 14
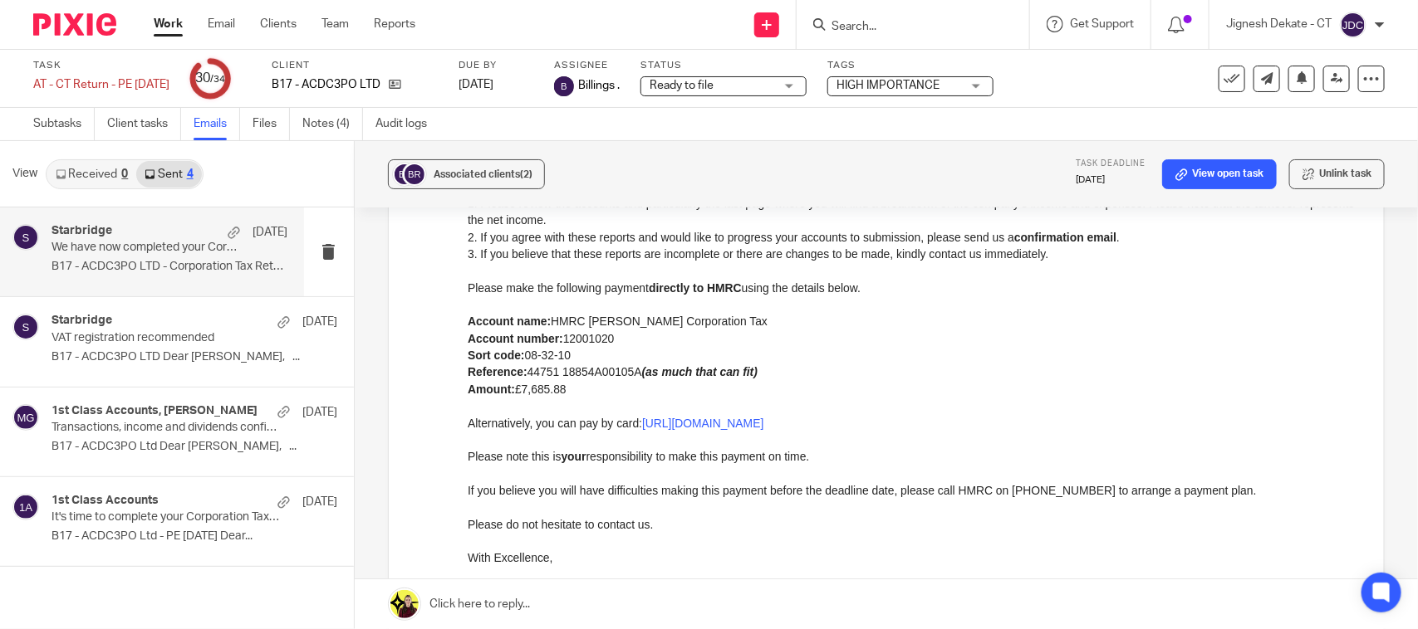
scroll to position [104, 0]
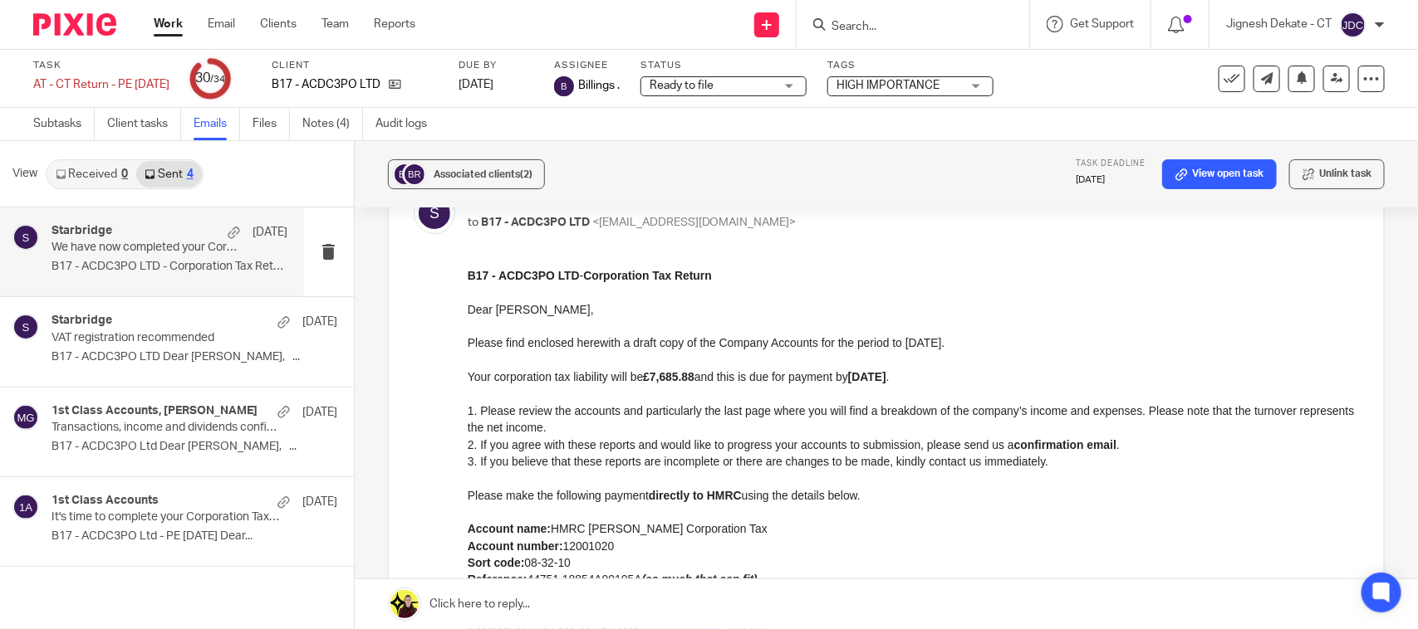
click at [89, 167] on link "Received 0" at bounding box center [91, 174] width 89 height 27
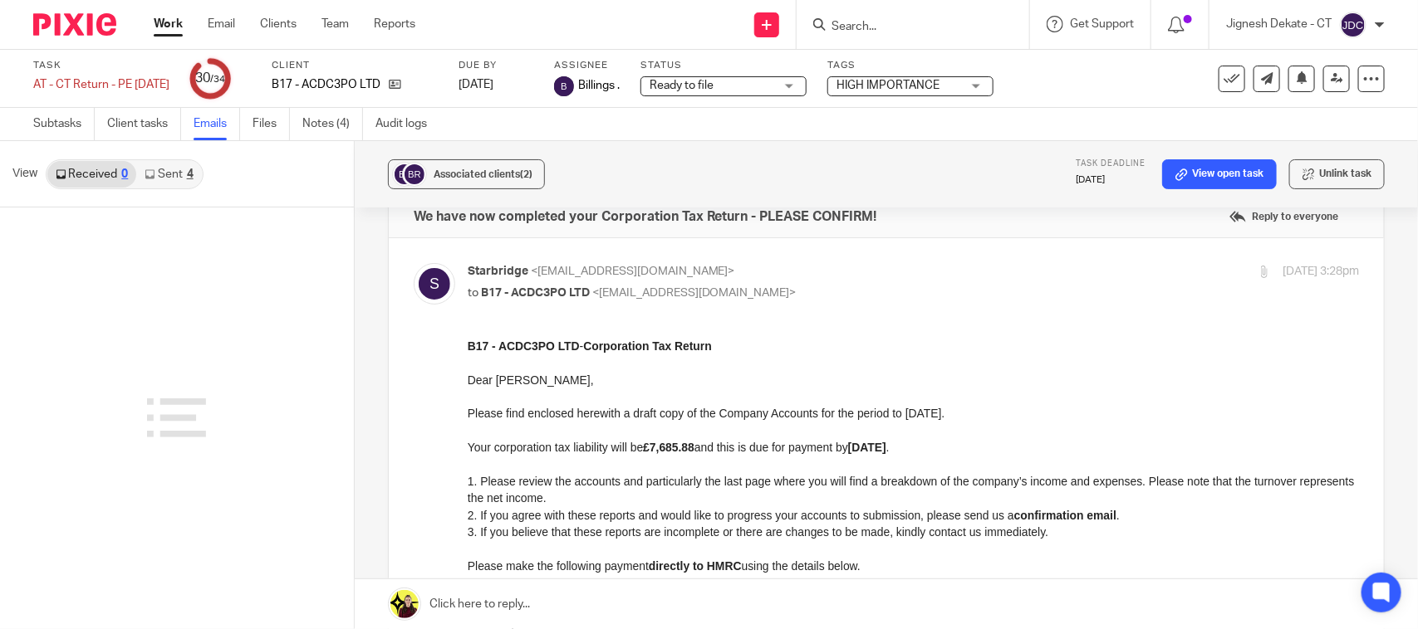
scroll to position [0, 0]
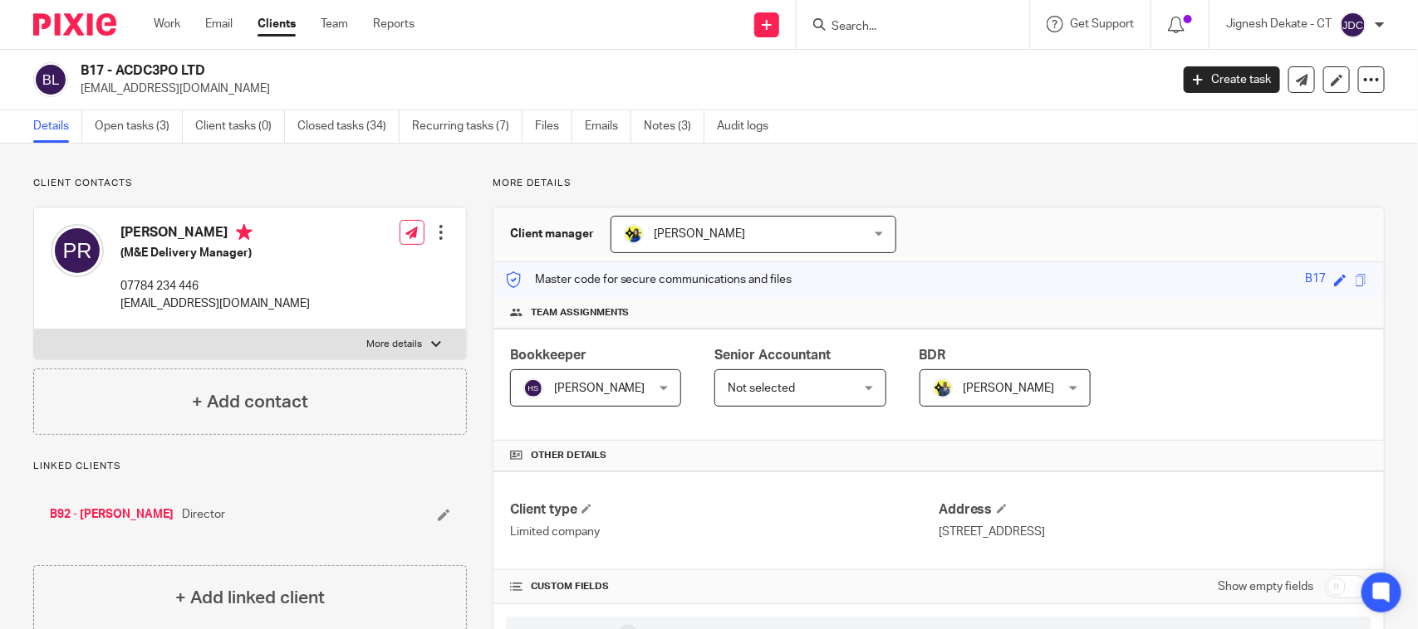
drag, startPoint x: 218, startPoint y: 69, endPoint x: 77, endPoint y: 71, distance: 141.2
click at [77, 71] on div "B17 - ACDC3PO LTD [EMAIL_ADDRESS][DOMAIN_NAME]" at bounding box center [595, 79] width 1125 height 35
copy h2 "B17 - ACDC3PO LTD"
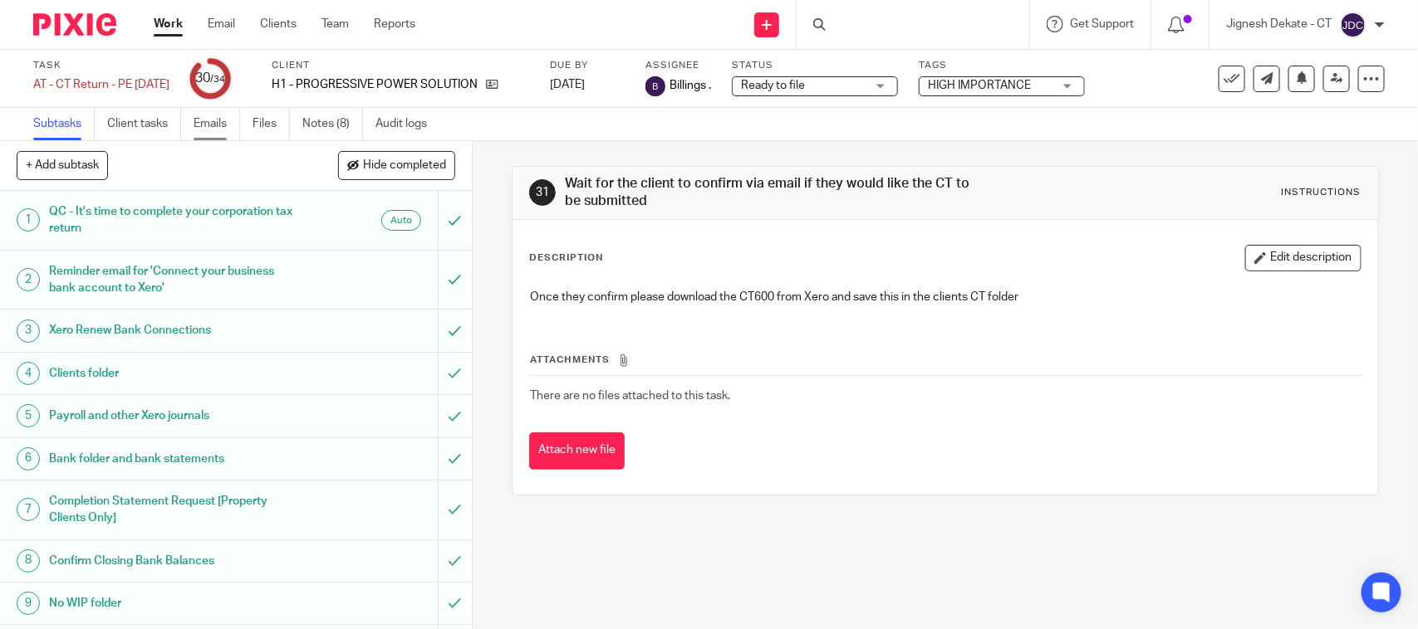
click at [200, 127] on link "Emails" at bounding box center [216, 124] width 47 height 32
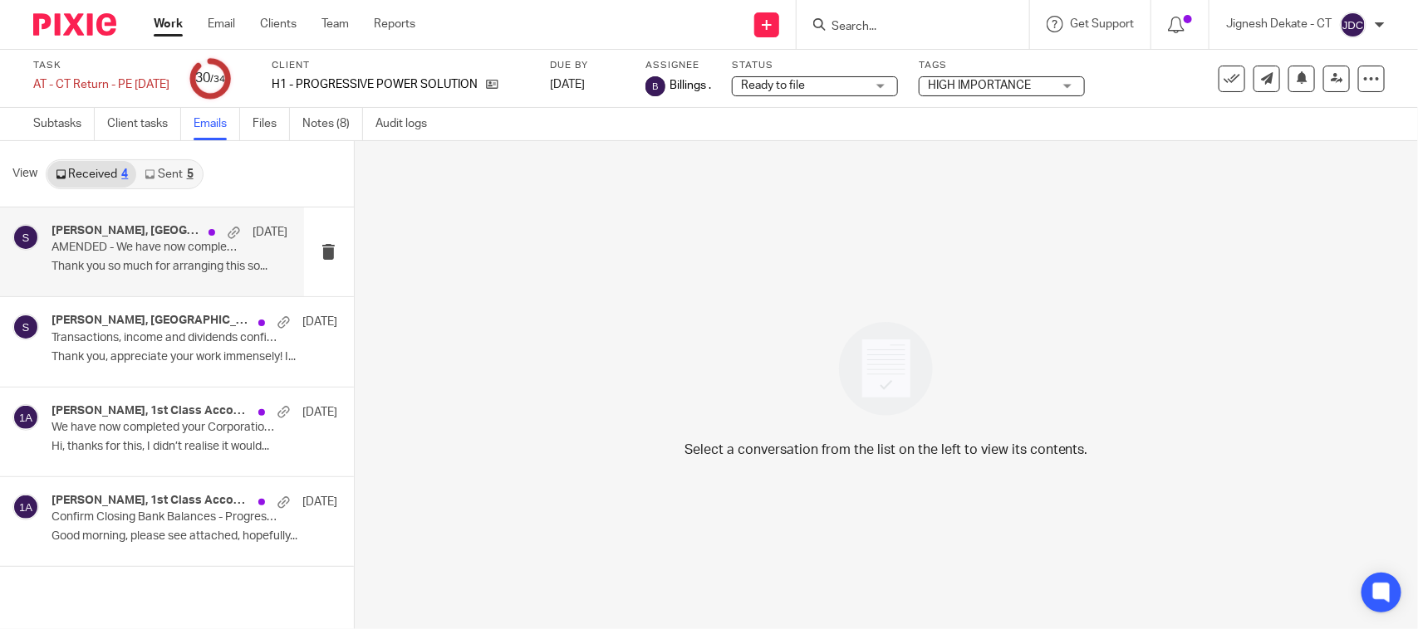
click at [110, 255] on div "marc hedley, Starbridge 15 Aug AMENDED - We have now completed your Corporation…" at bounding box center [169, 252] width 236 height 56
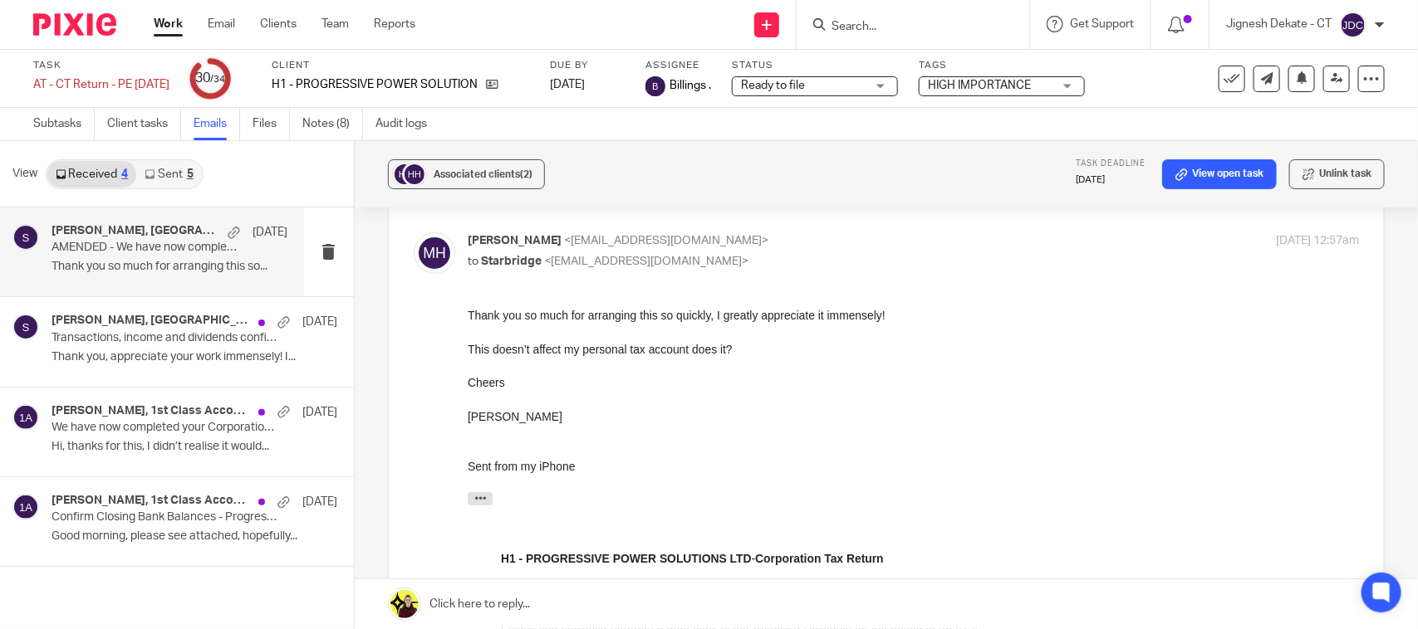
scroll to position [208, 0]
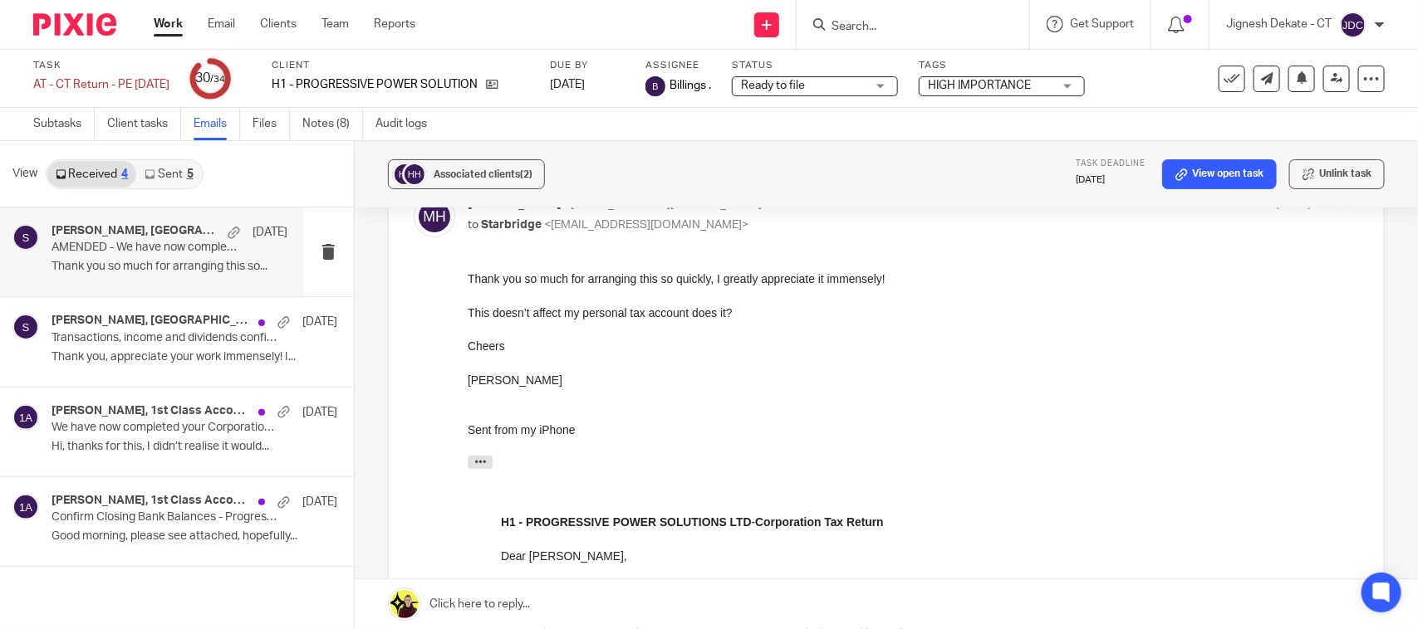
click at [164, 173] on link "Sent 5" at bounding box center [168, 174] width 65 height 27
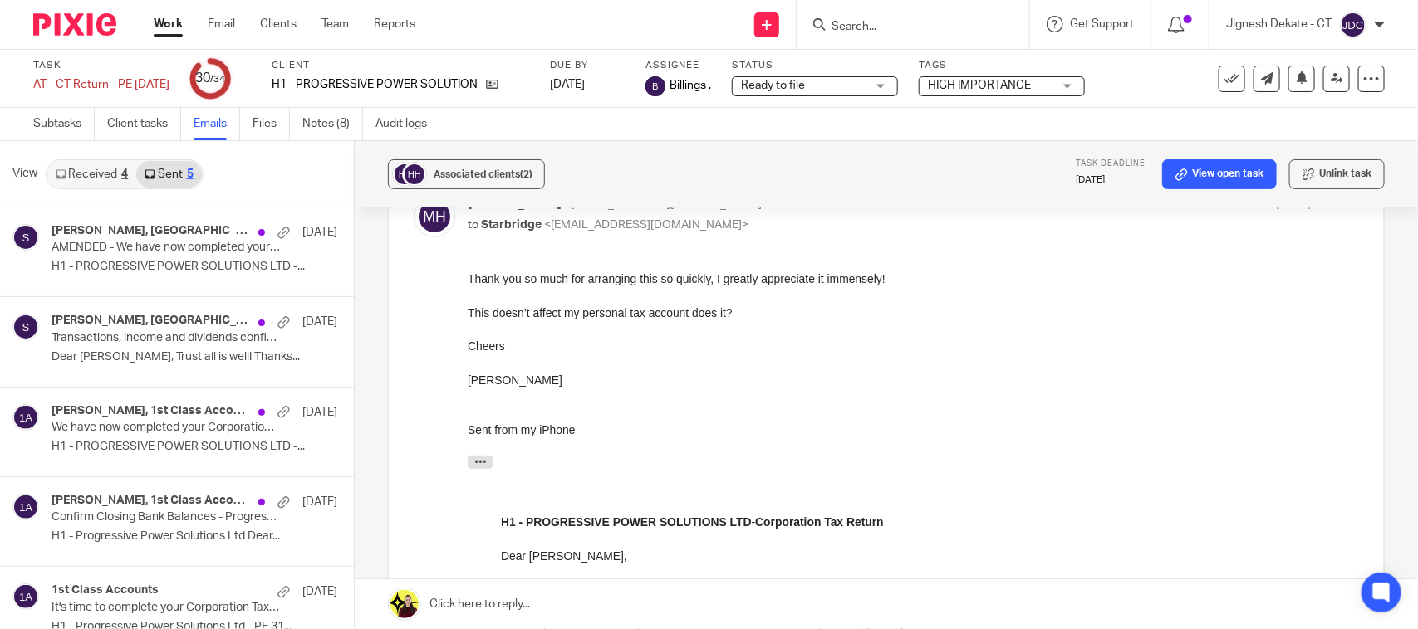
click at [97, 174] on link "Received 4" at bounding box center [91, 174] width 89 height 27
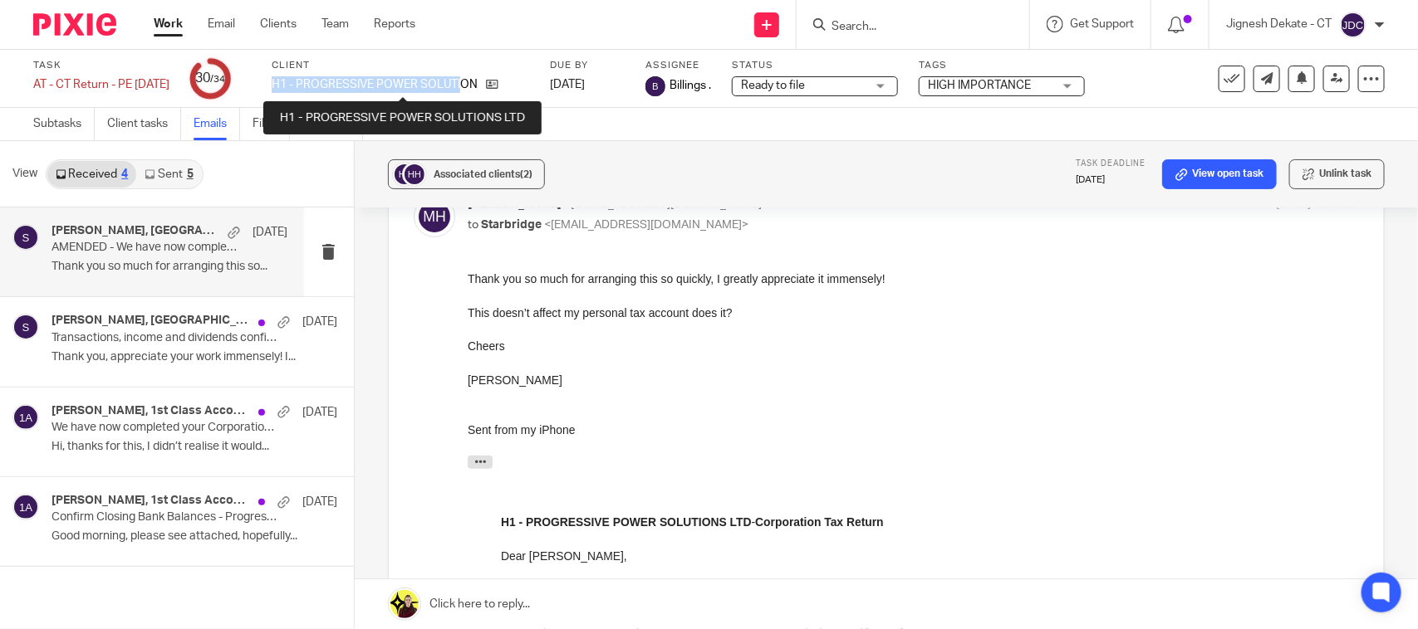
drag, startPoint x: 301, startPoint y: 81, endPoint x: 488, endPoint y: 88, distance: 187.0
click at [478, 88] on p "H1 - PROGRESSIVE POWER SOLUTIONS LTD" at bounding box center [375, 84] width 206 height 17
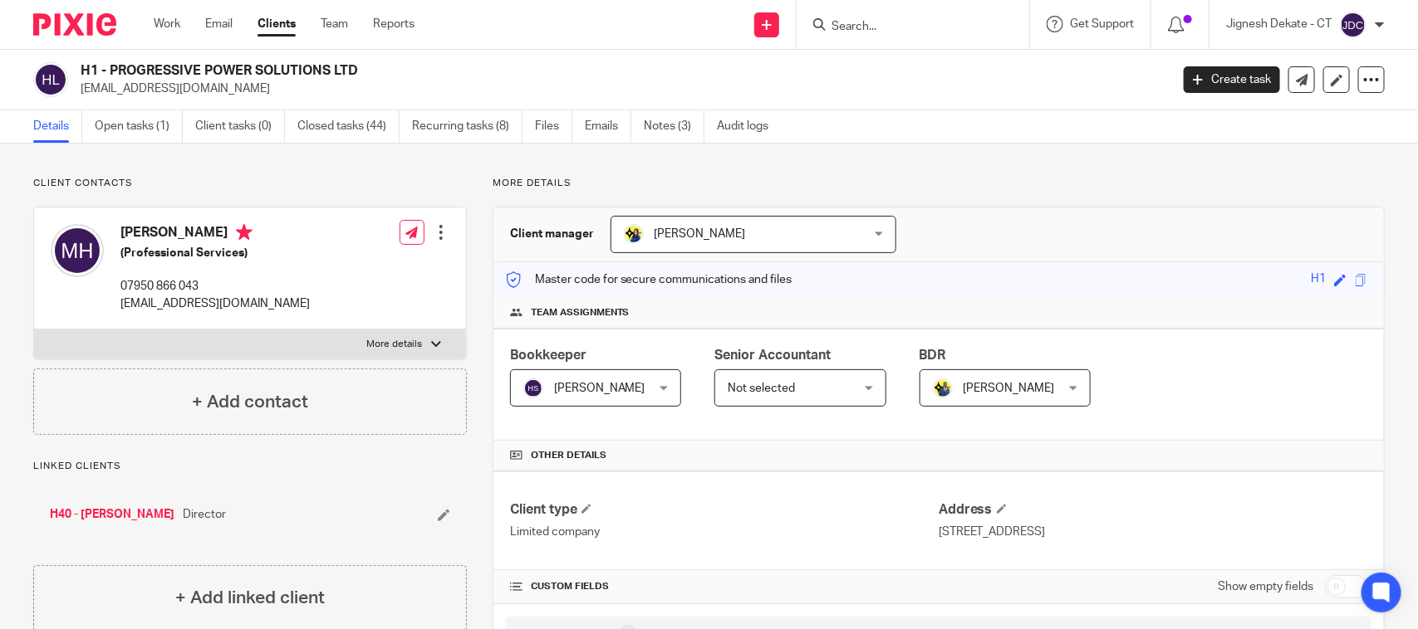
drag, startPoint x: 355, startPoint y: 73, endPoint x: 71, endPoint y: 69, distance: 284.0
click at [71, 69] on div "H1 - PROGRESSIVE POWER SOLUTIONS LTD [EMAIL_ADDRESS][DOMAIN_NAME]" at bounding box center [595, 79] width 1125 height 35
copy div "H1 - PROGRESSIVE POWER SOLUTIONS LTD"
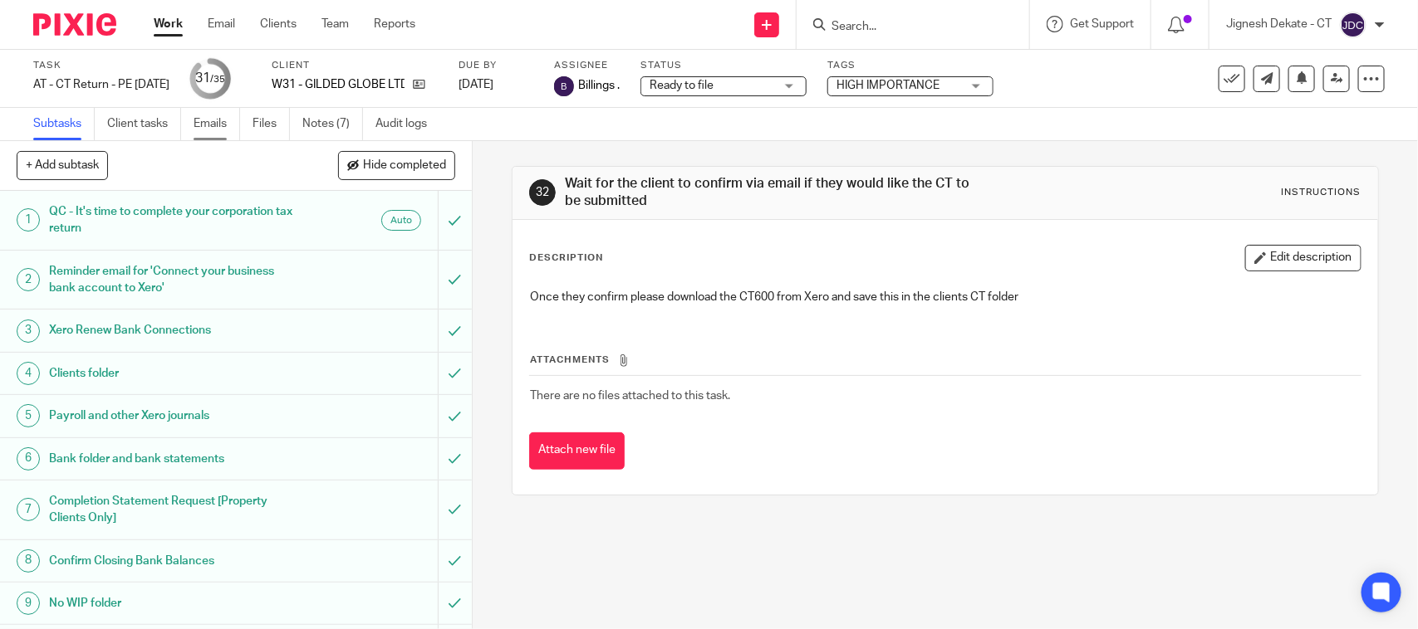
click at [210, 121] on link "Emails" at bounding box center [216, 124] width 47 height 32
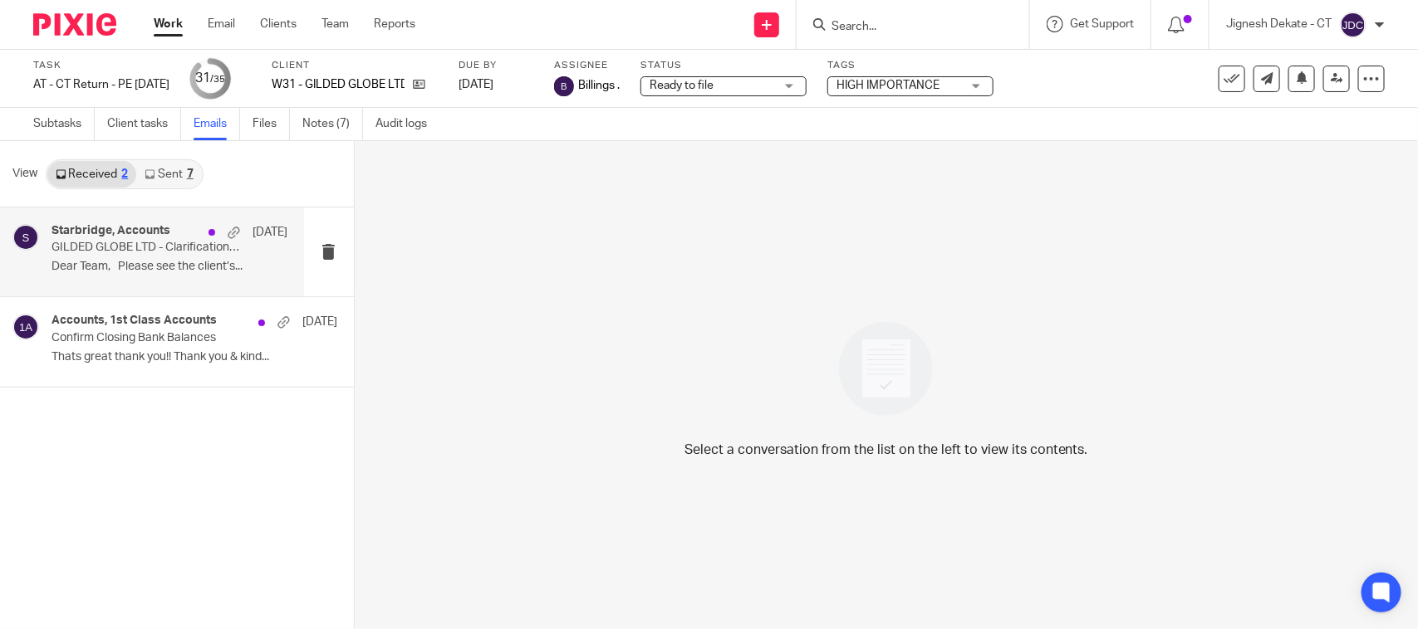
click at [118, 247] on p "GILDED GLOBE LTD - Clarification needed to complete the 2024 accounts" at bounding box center [145, 248] width 189 height 14
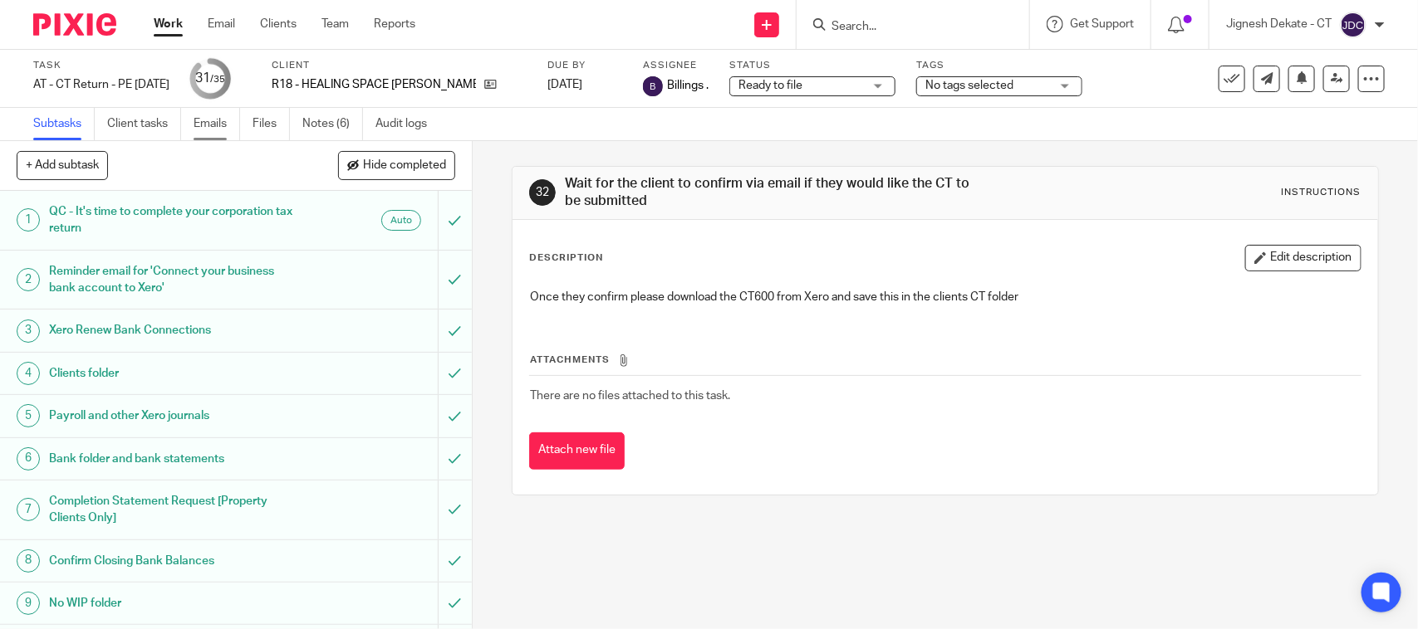
click at [227, 120] on link "Emails" at bounding box center [216, 124] width 47 height 32
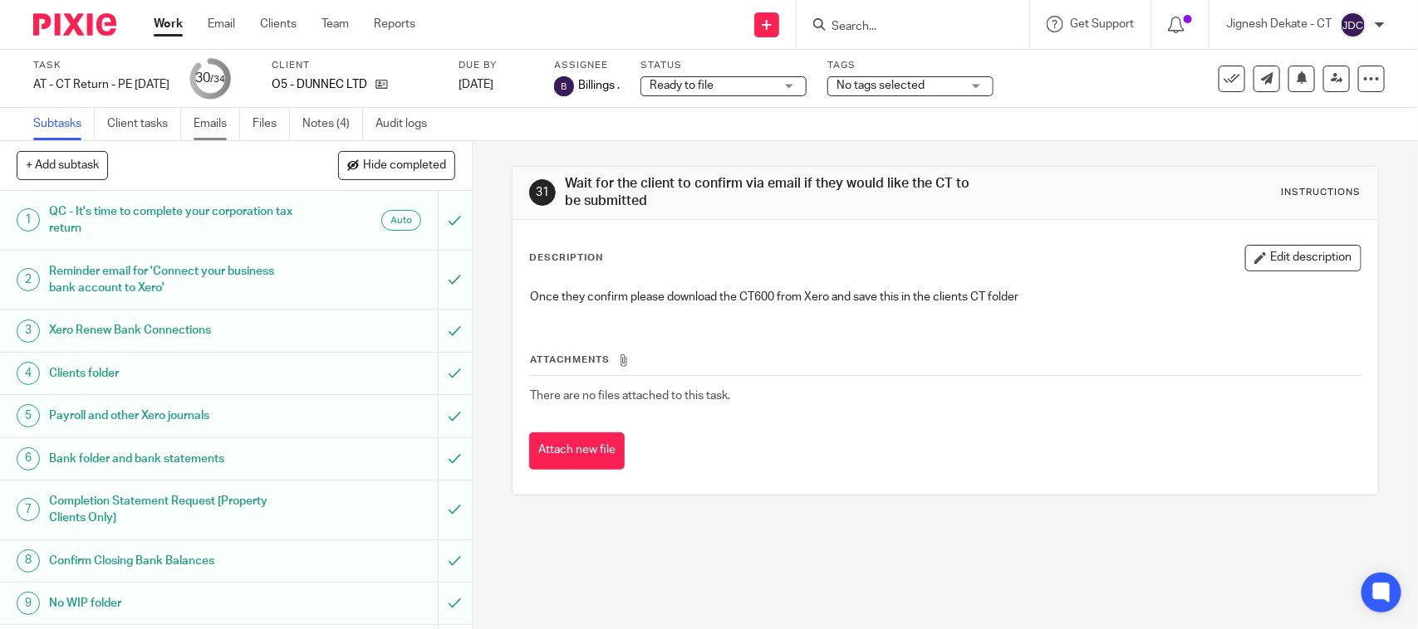
click at [199, 119] on link "Emails" at bounding box center [216, 124] width 47 height 32
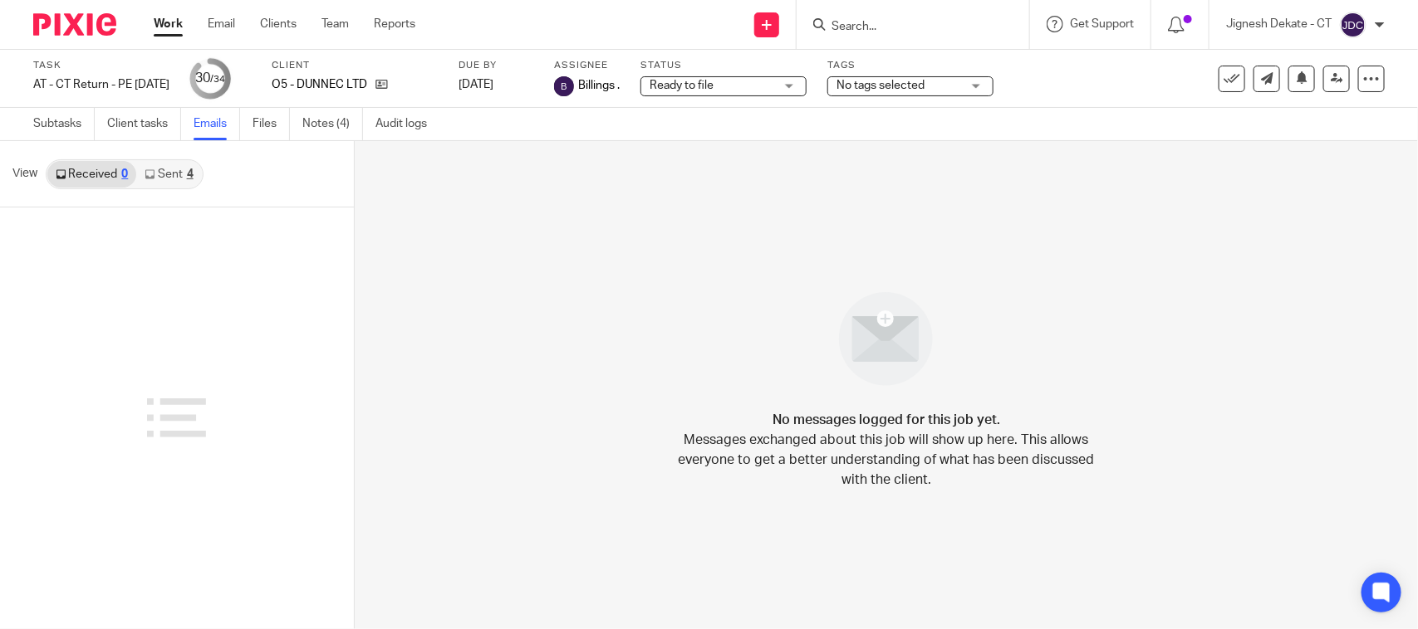
click at [184, 177] on link "Sent 4" at bounding box center [168, 174] width 65 height 27
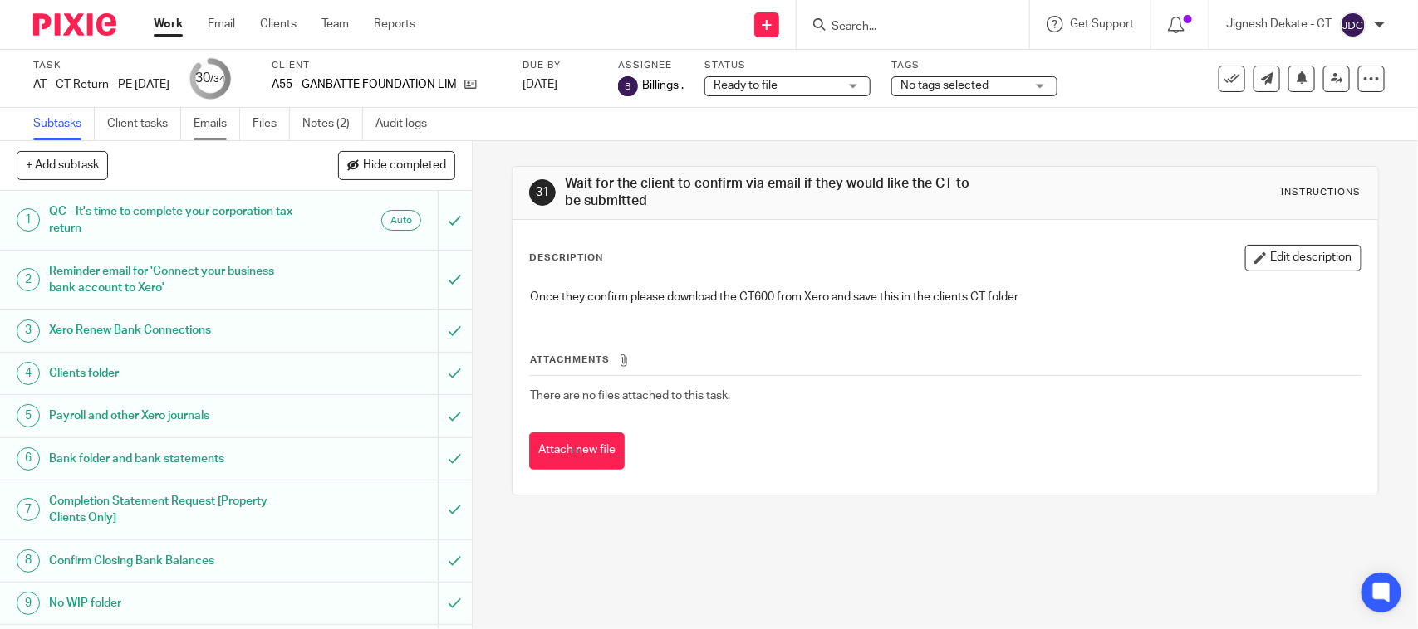
click at [222, 129] on link "Emails" at bounding box center [216, 124] width 47 height 32
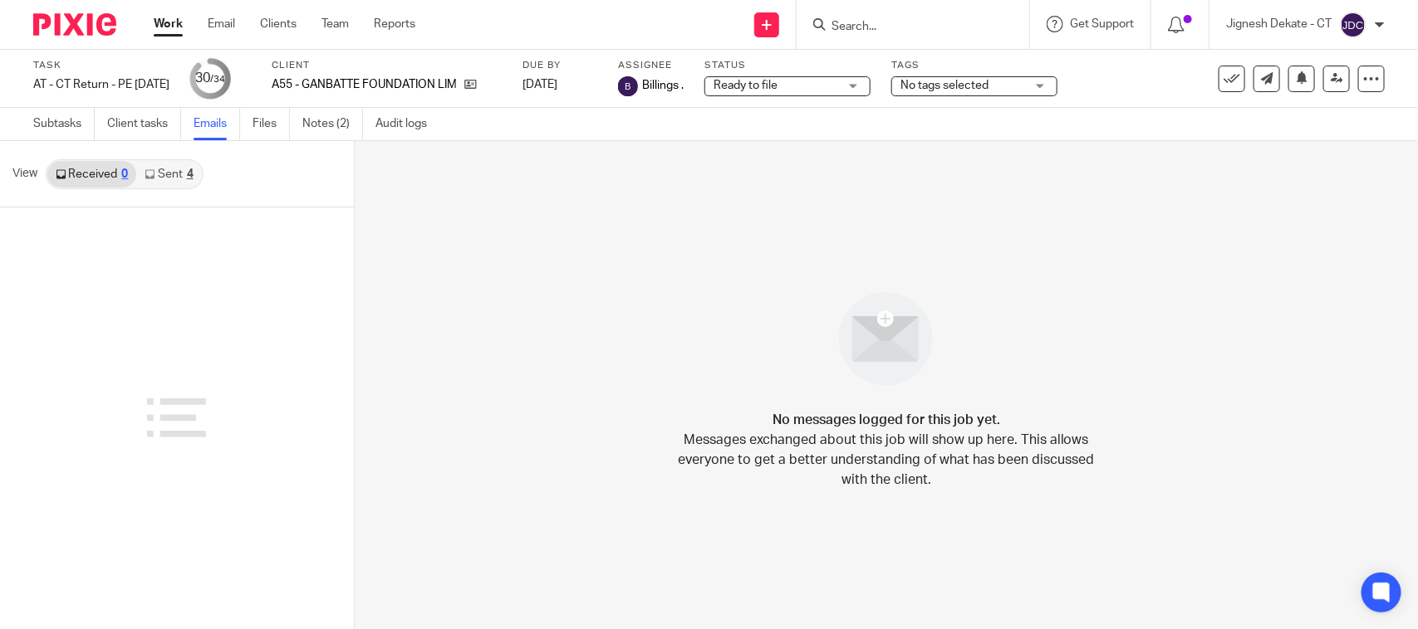
click at [167, 173] on link "Sent 4" at bounding box center [168, 174] width 65 height 27
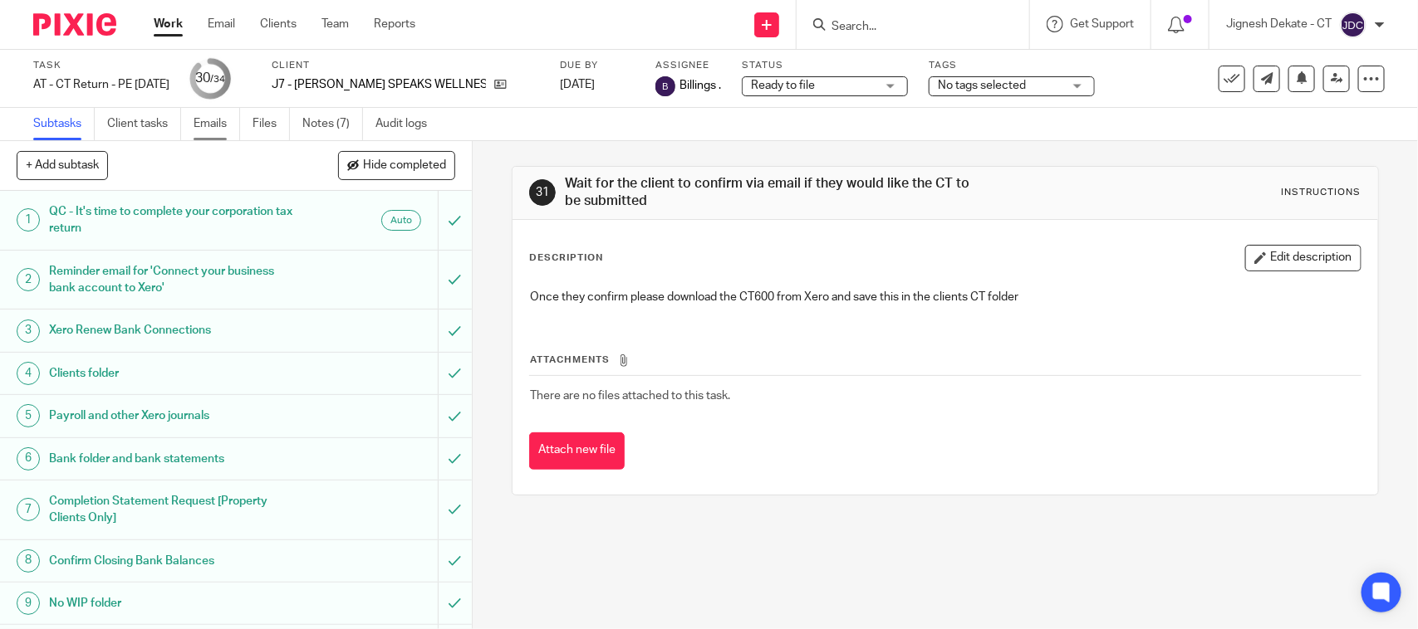
click at [206, 120] on link "Emails" at bounding box center [216, 124] width 47 height 32
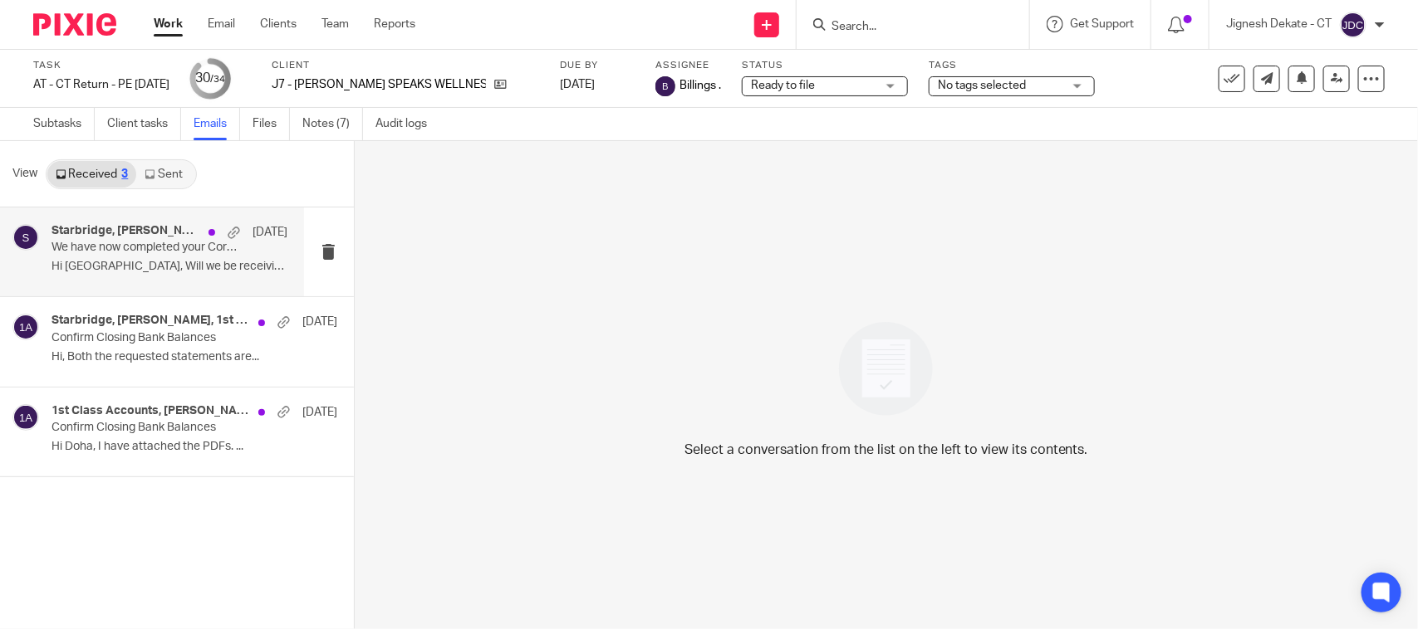
click at [114, 251] on p "We have now completed your Corporation Tax Return - PLEASE CONFIRM!" at bounding box center [145, 248] width 189 height 14
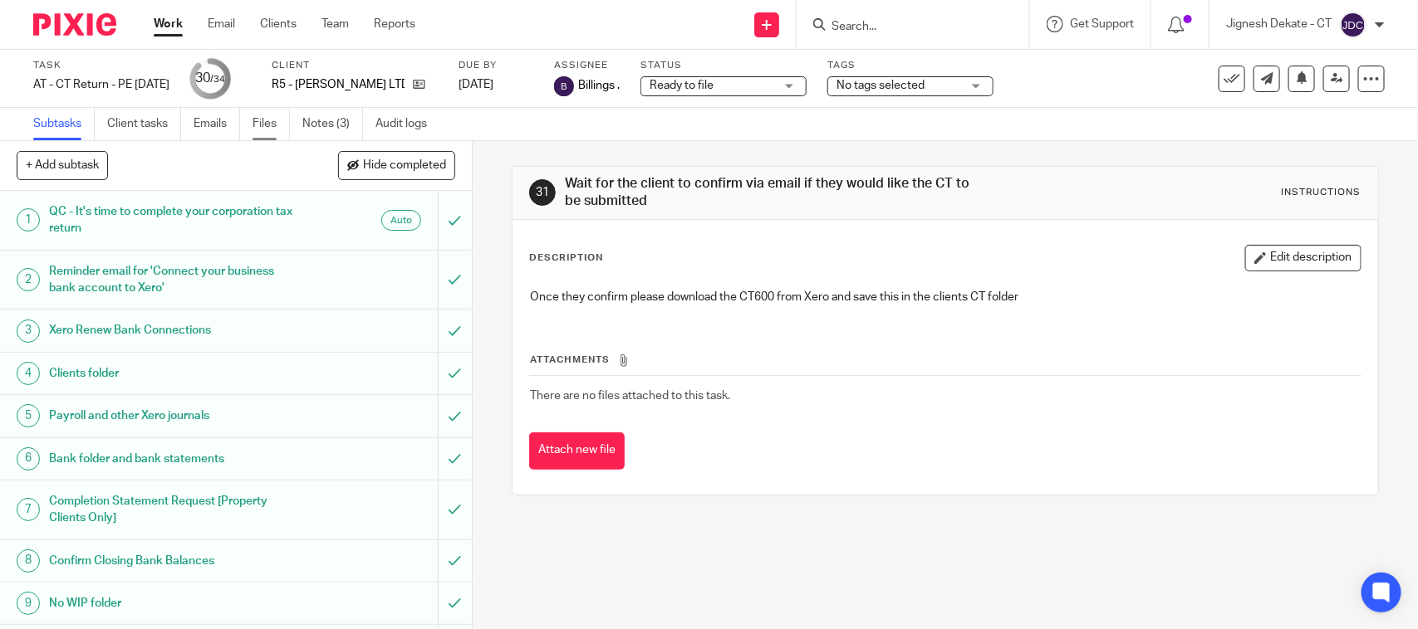
click at [260, 125] on link "Files" at bounding box center [270, 124] width 37 height 32
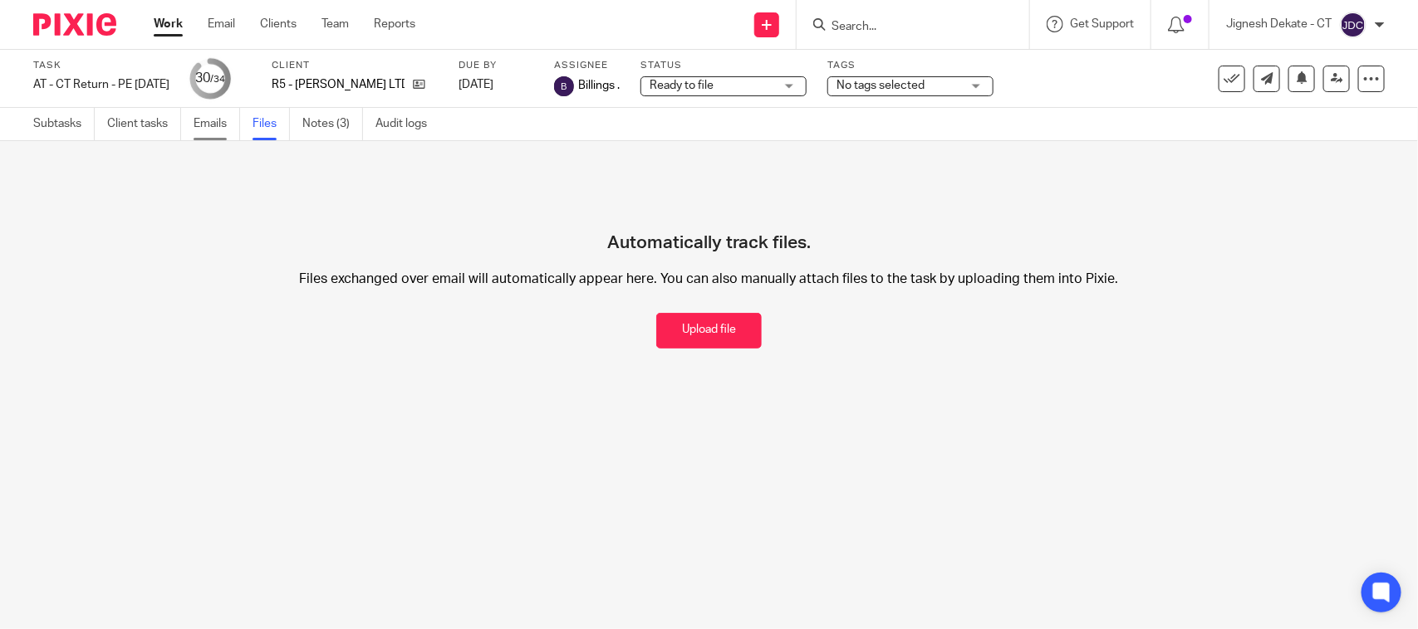
click at [203, 122] on link "Emails" at bounding box center [216, 124] width 47 height 32
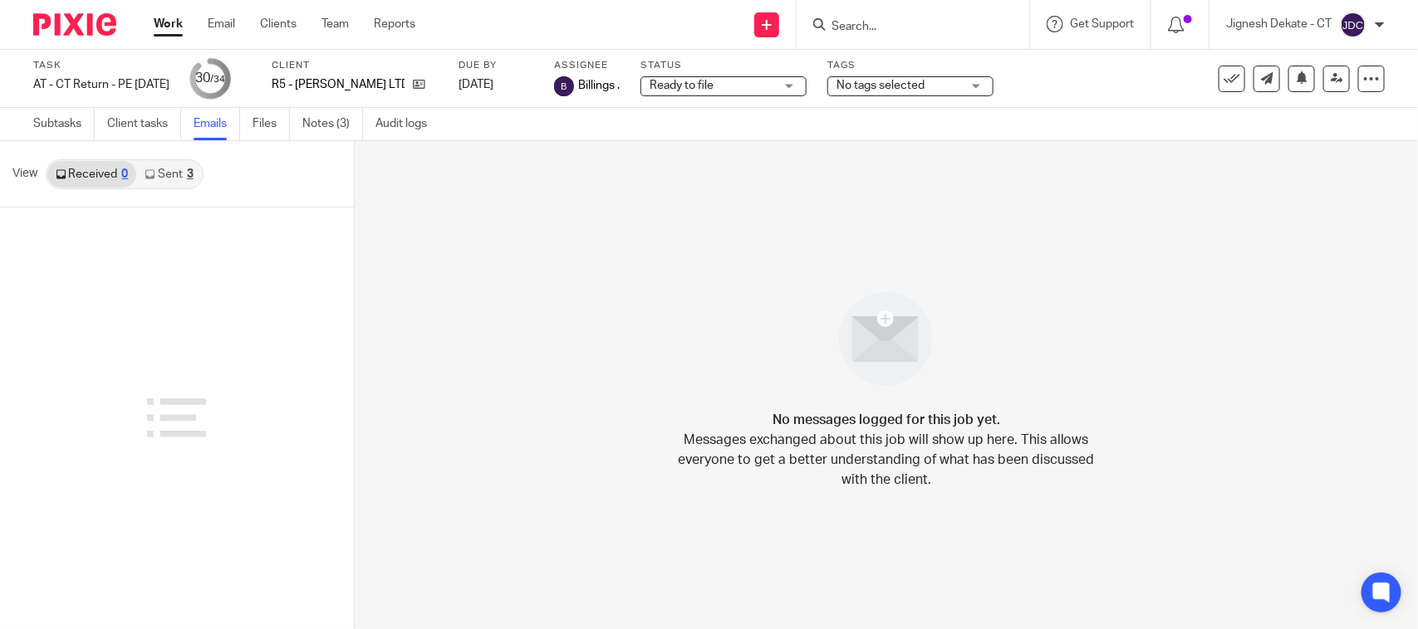
click at [172, 172] on link "Sent 3" at bounding box center [168, 174] width 65 height 27
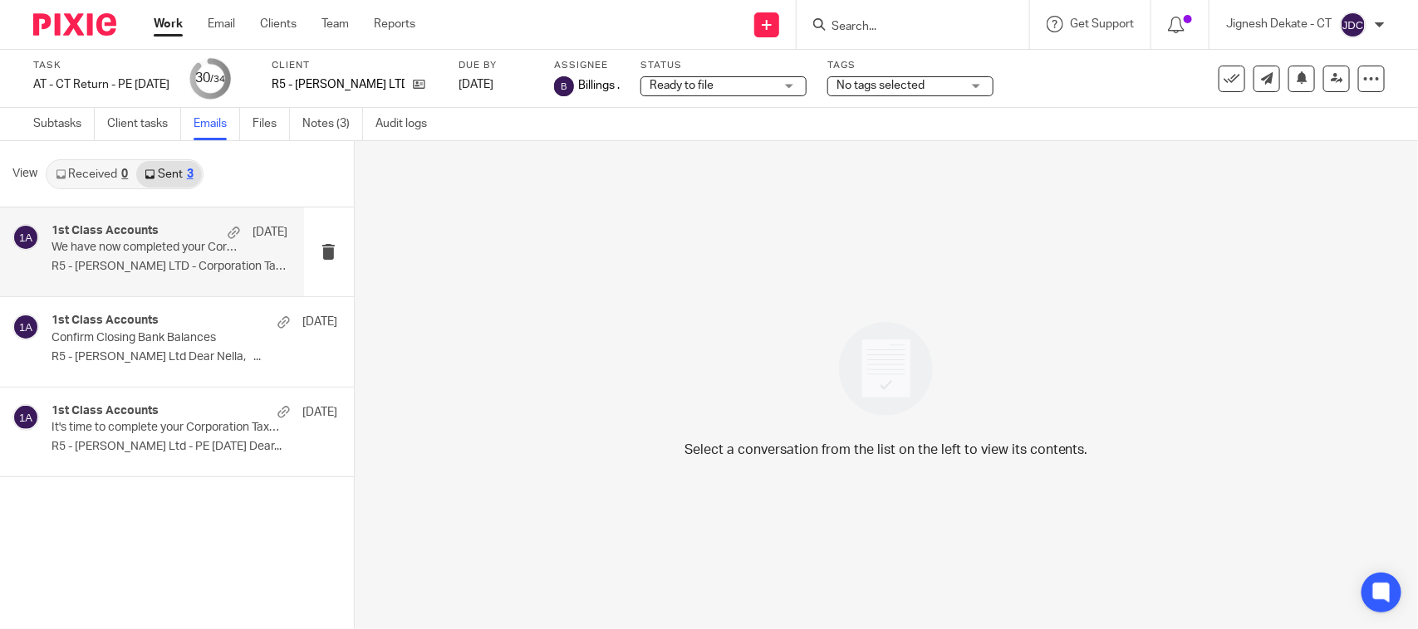
click at [154, 257] on div "1st Class Accounts [DATE] We have now completed your Corporation Tax Return - P…" at bounding box center [169, 252] width 236 height 56
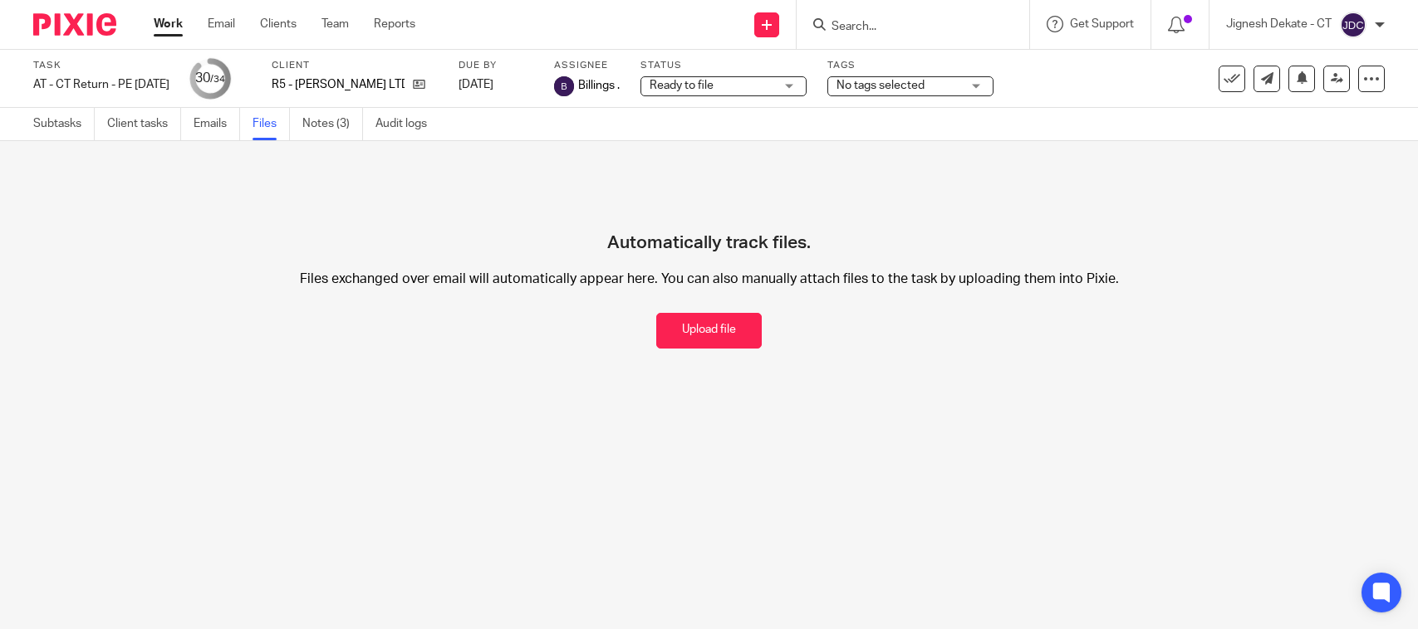
click at [688, 330] on button "Upload file" at bounding box center [708, 331] width 105 height 36
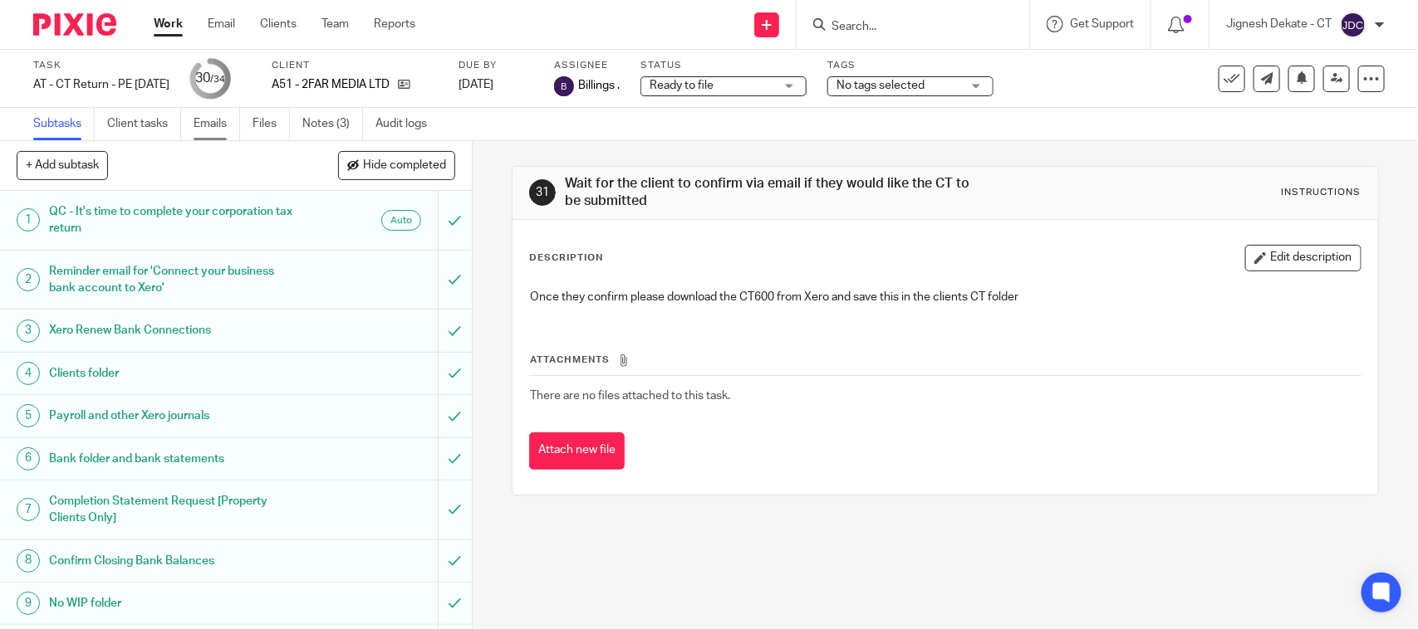
click at [213, 119] on link "Emails" at bounding box center [216, 124] width 47 height 32
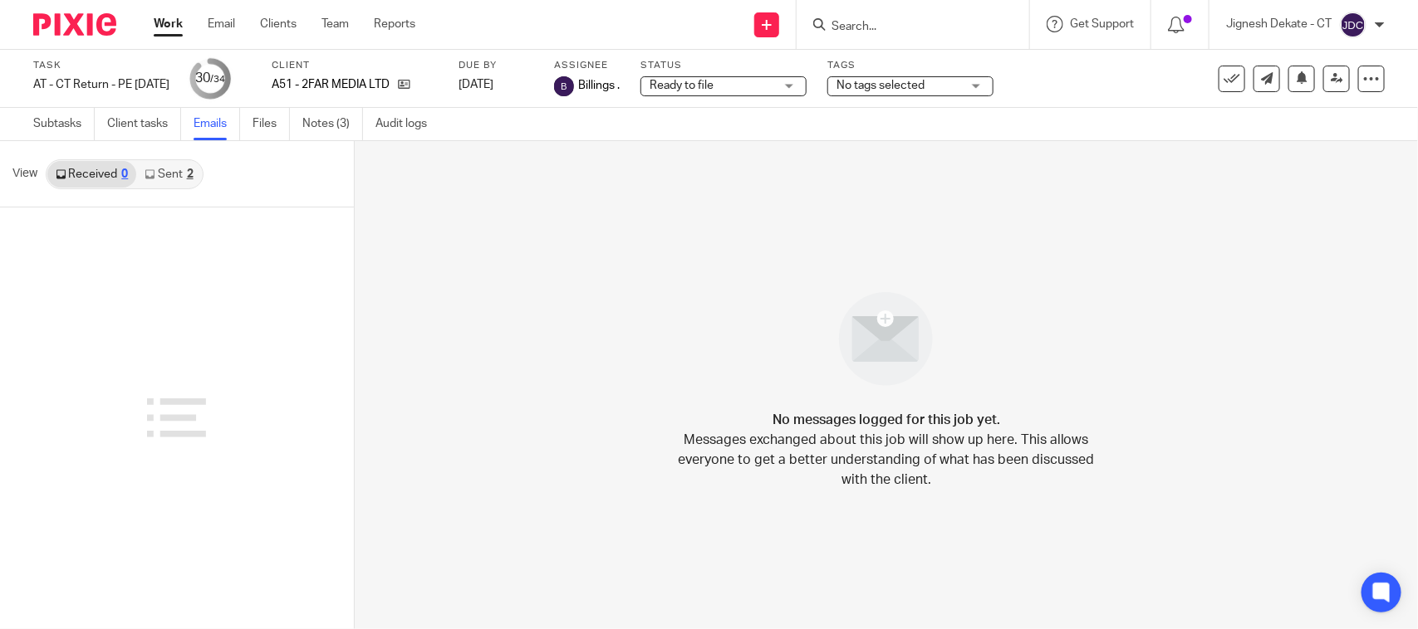
click at [172, 171] on link "Sent 2" at bounding box center [168, 174] width 65 height 27
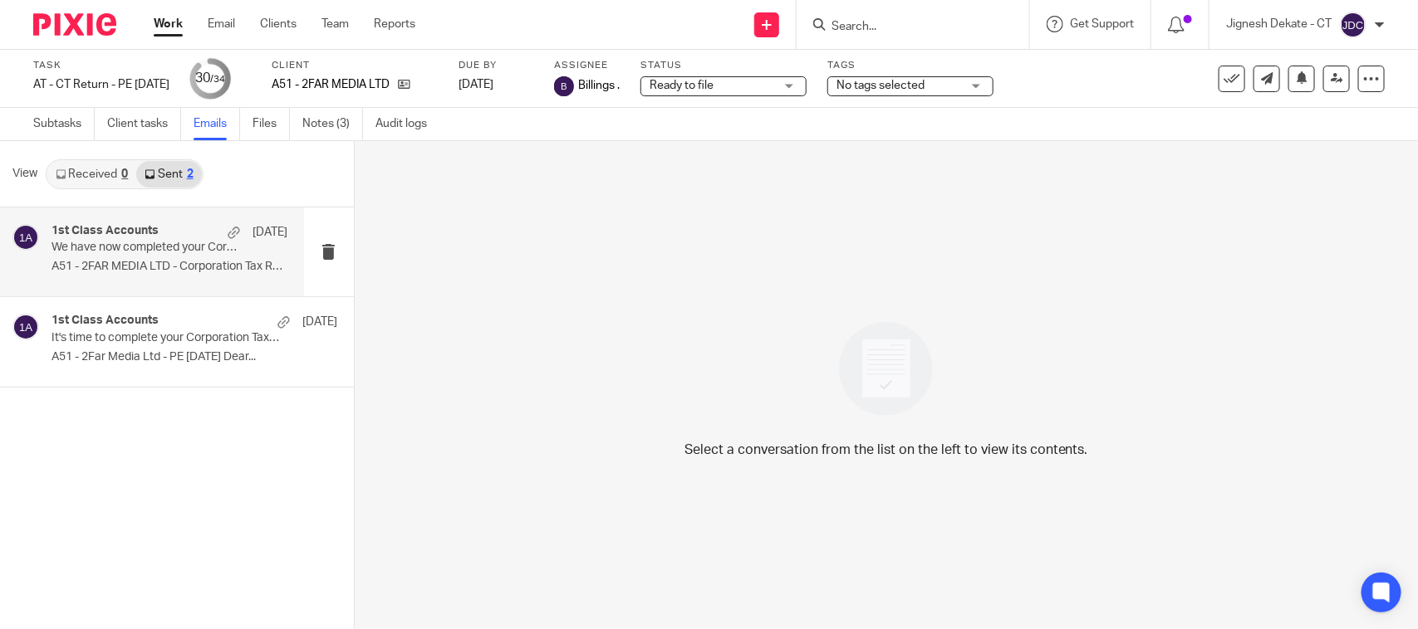
click at [159, 250] on p "We have now completed your Corporation Tax Return - PLEASE CONFIRM!" at bounding box center [145, 248] width 189 height 14
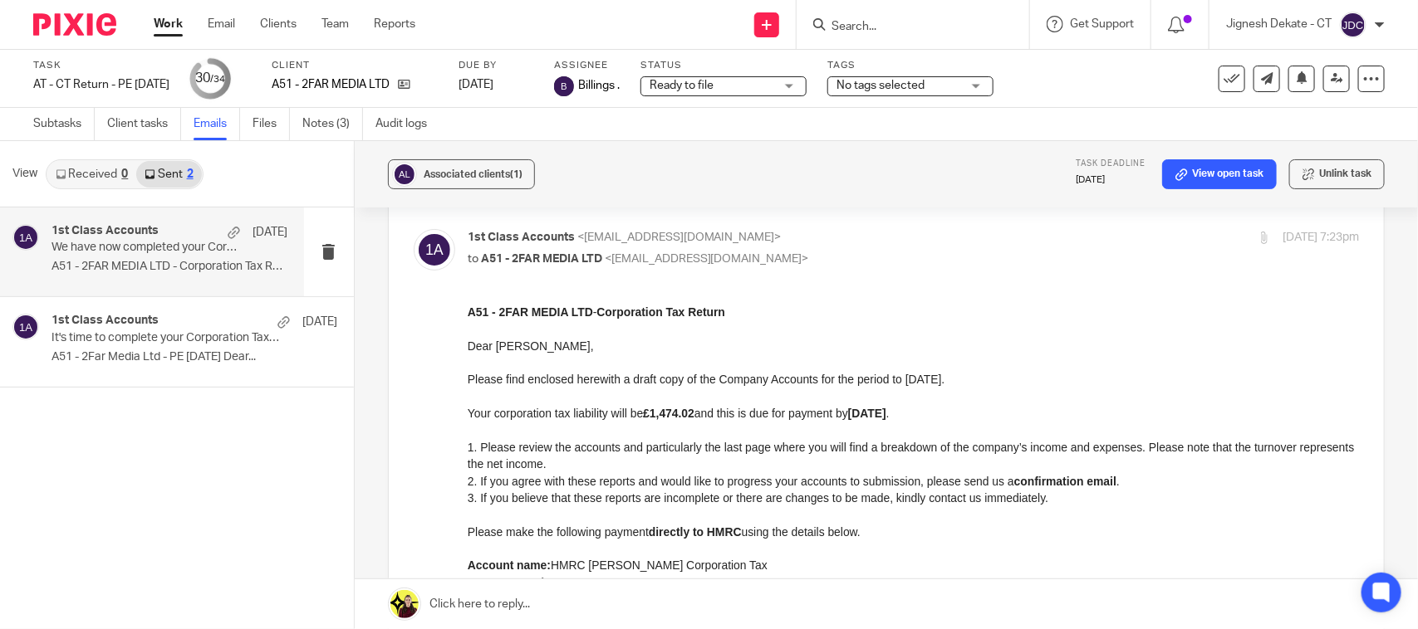
scroll to position [104, 0]
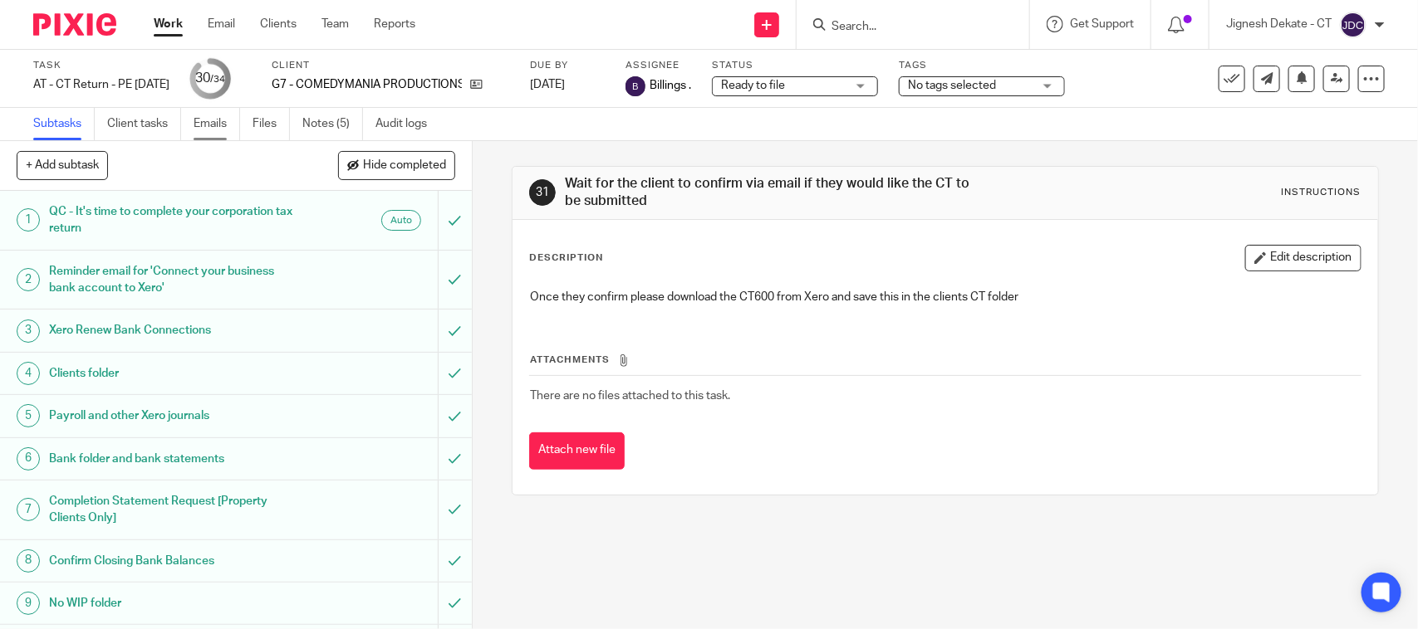
click at [225, 125] on link "Emails" at bounding box center [216, 124] width 47 height 32
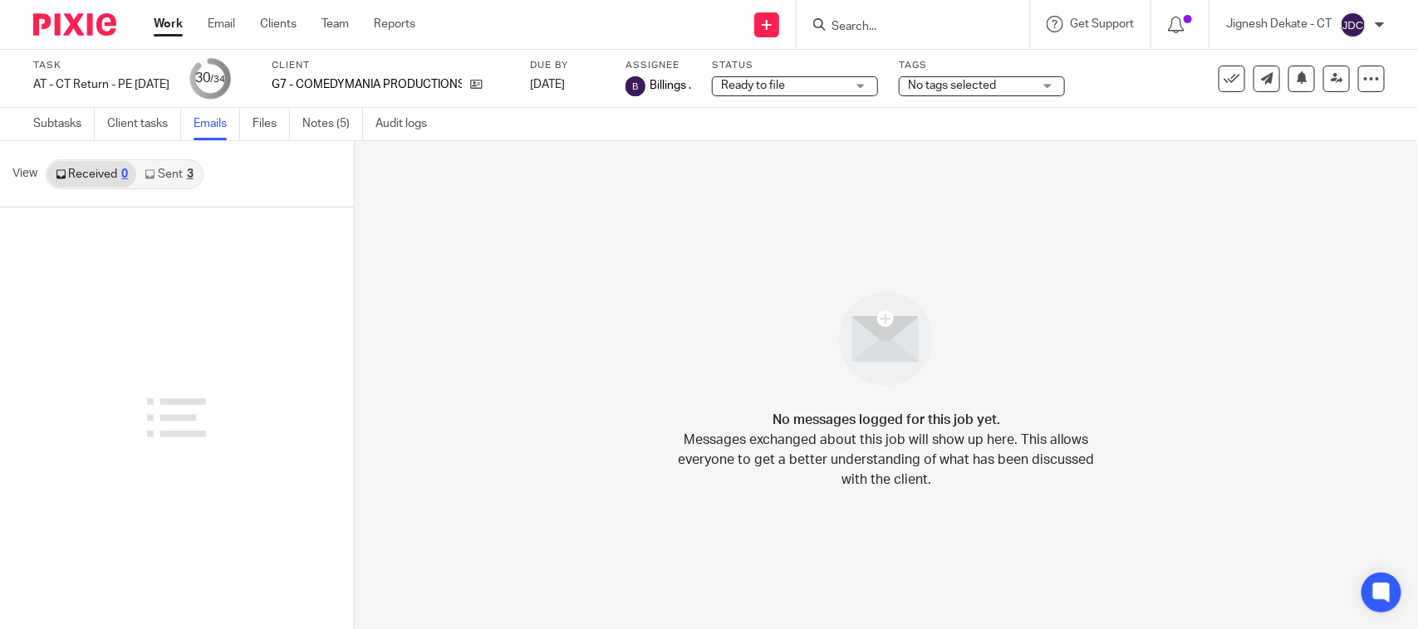
click at [170, 177] on link "Sent 3" at bounding box center [168, 174] width 65 height 27
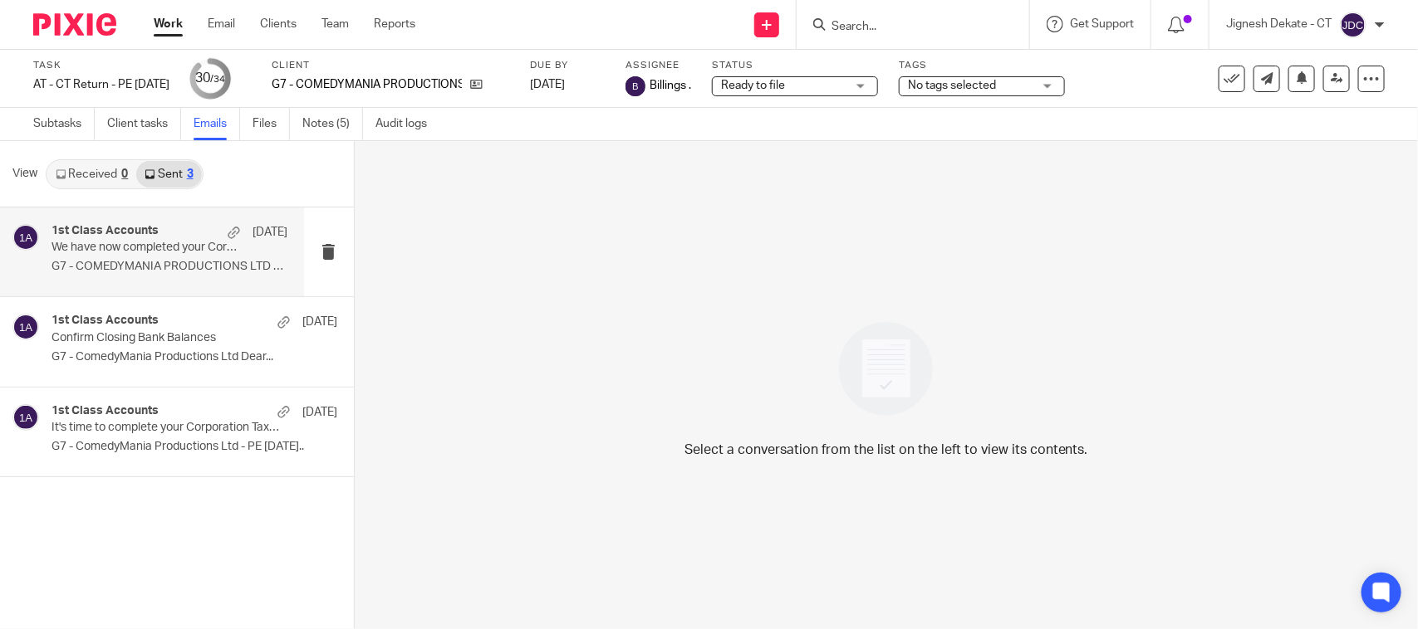
click at [113, 247] on p "We have now completed your Corporation Tax Return - PLEASE CONFIRM!" at bounding box center [145, 248] width 189 height 14
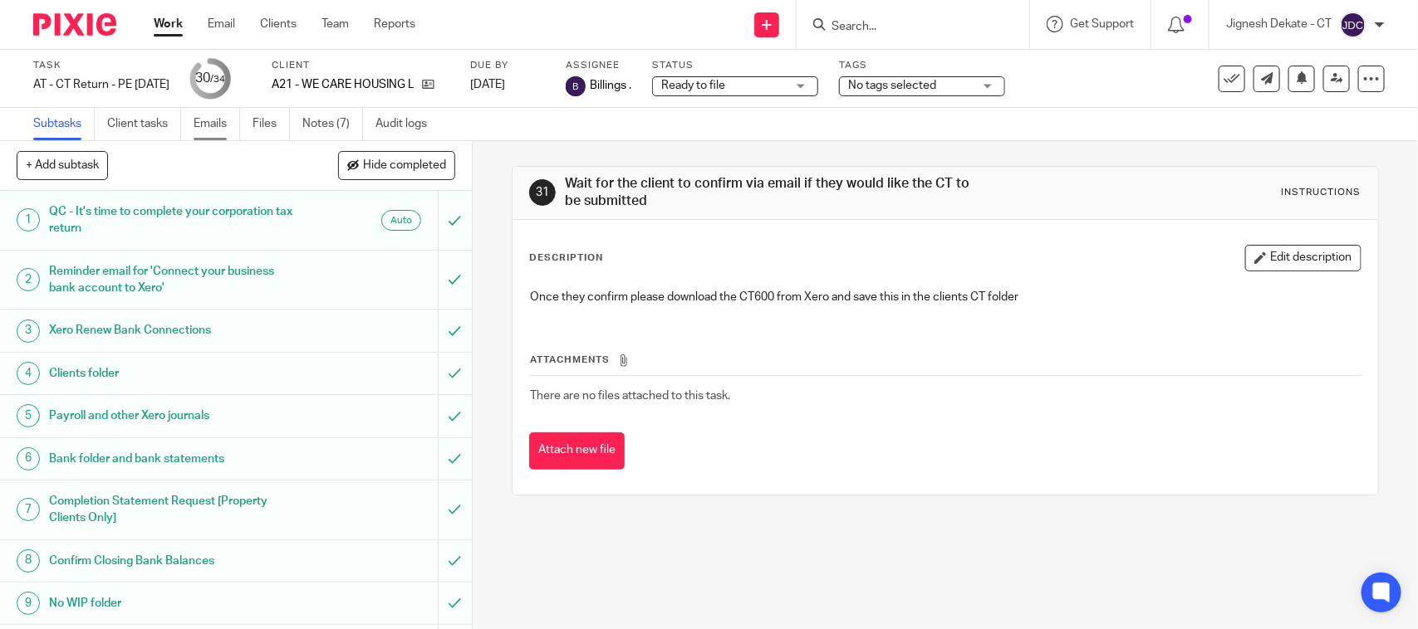
click at [221, 129] on link "Emails" at bounding box center [216, 124] width 47 height 32
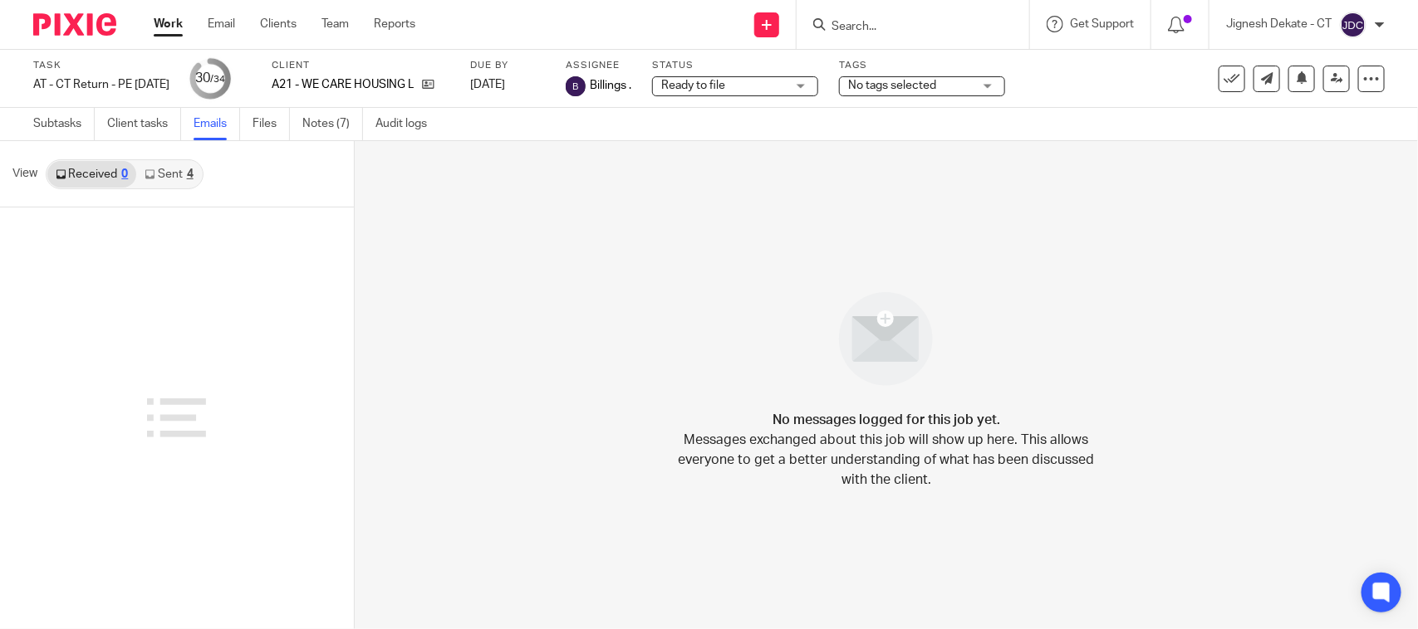
click at [170, 180] on link "Sent 4" at bounding box center [168, 174] width 65 height 27
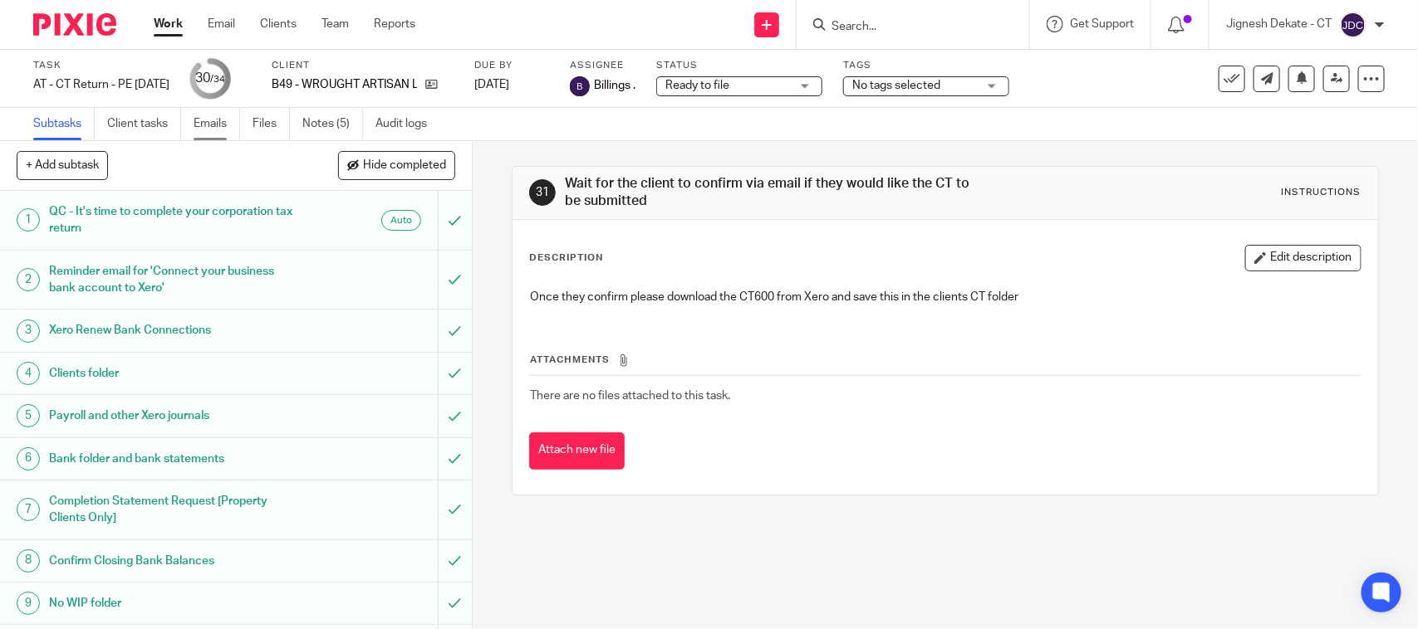
click at [214, 126] on link "Emails" at bounding box center [216, 124] width 47 height 32
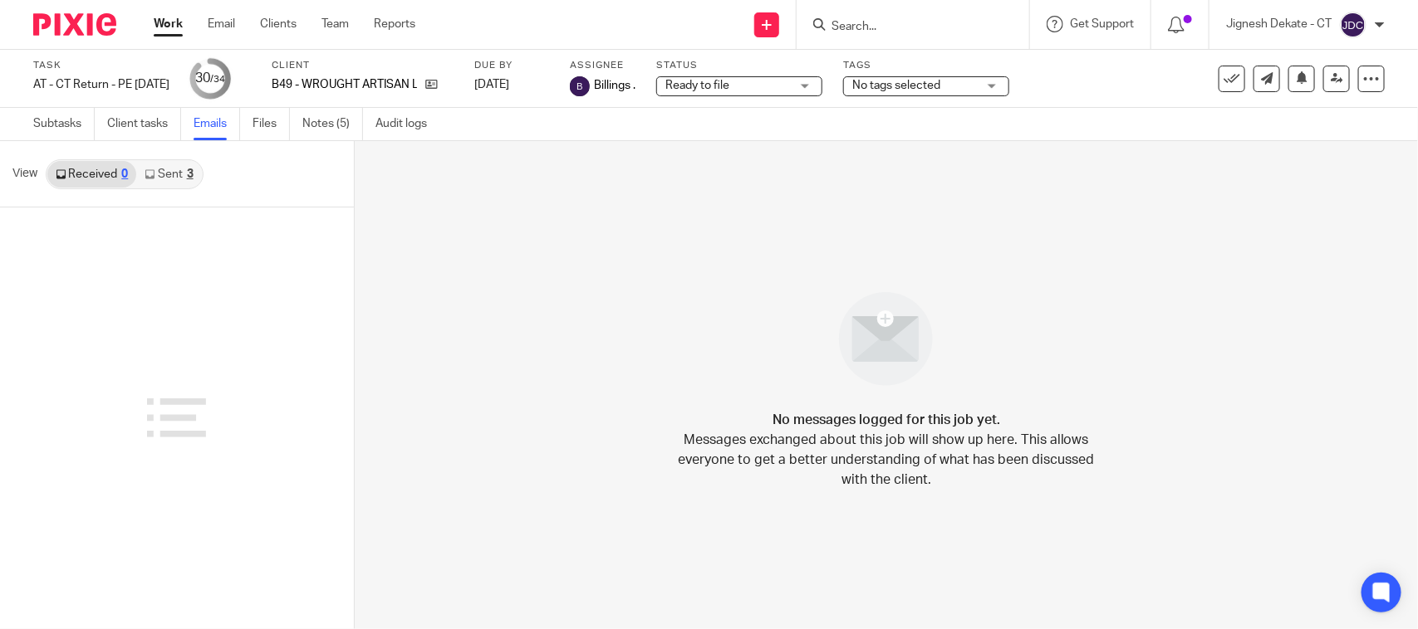
click at [166, 171] on link "Sent 3" at bounding box center [168, 174] width 65 height 27
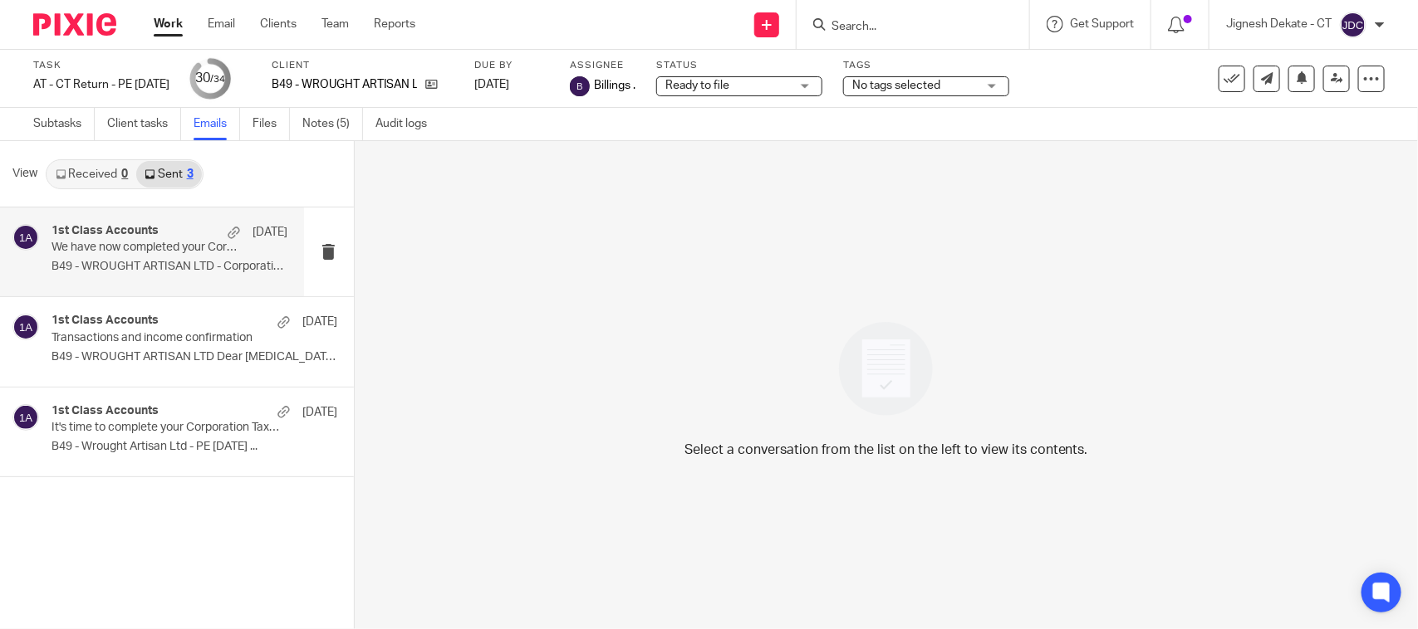
click at [117, 260] on p "B49 - WROUGHT ARTISAN LTD - Corporation Tax..." at bounding box center [169, 267] width 236 height 14
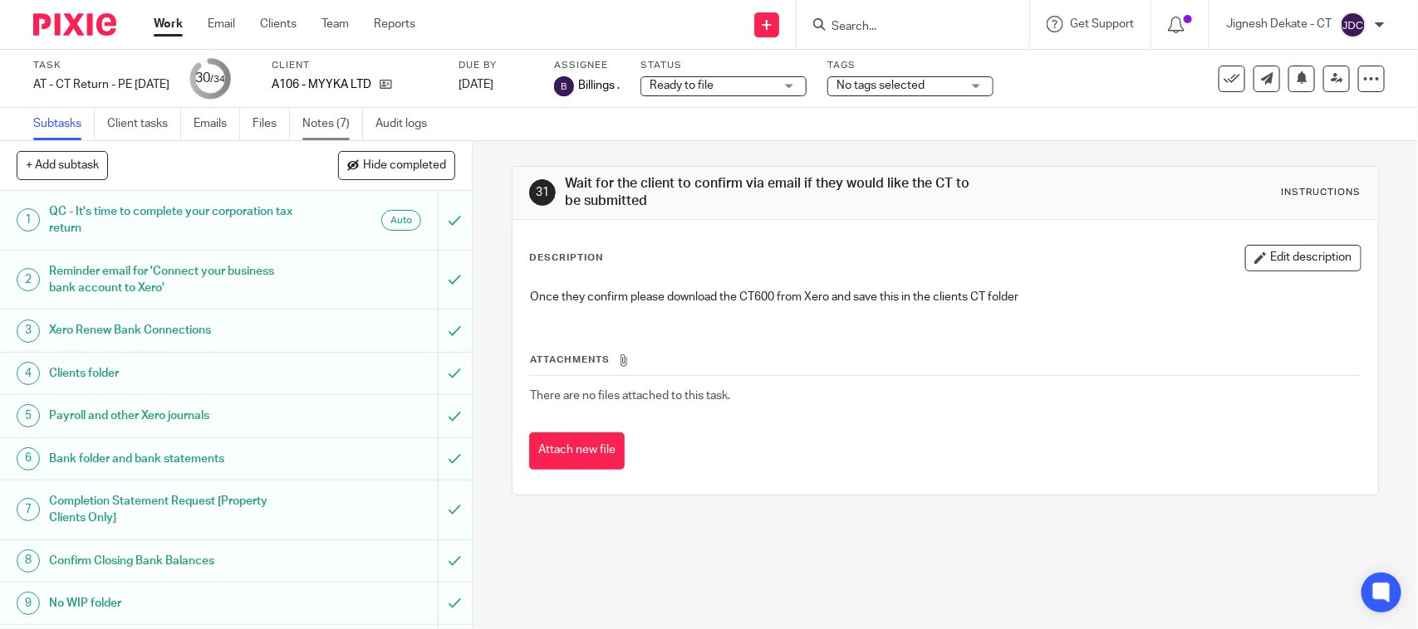
click at [328, 123] on link "Notes (7)" at bounding box center [332, 124] width 61 height 32
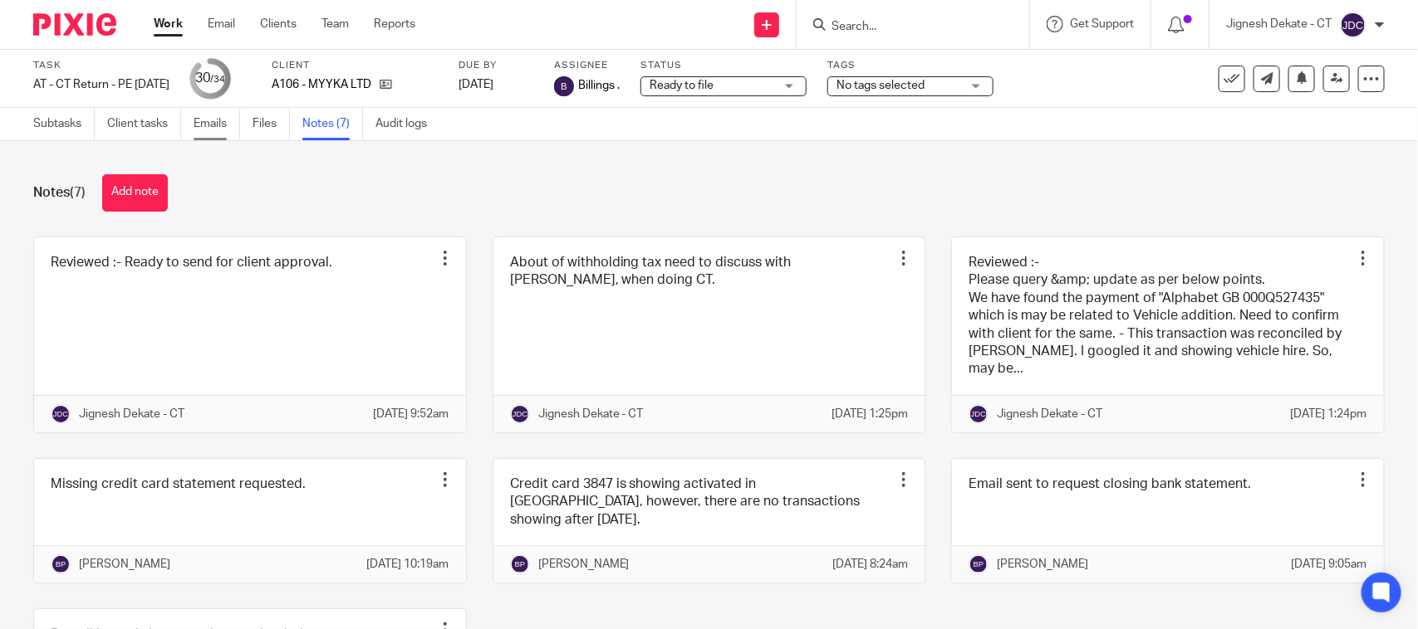
click at [218, 123] on link "Emails" at bounding box center [216, 124] width 47 height 32
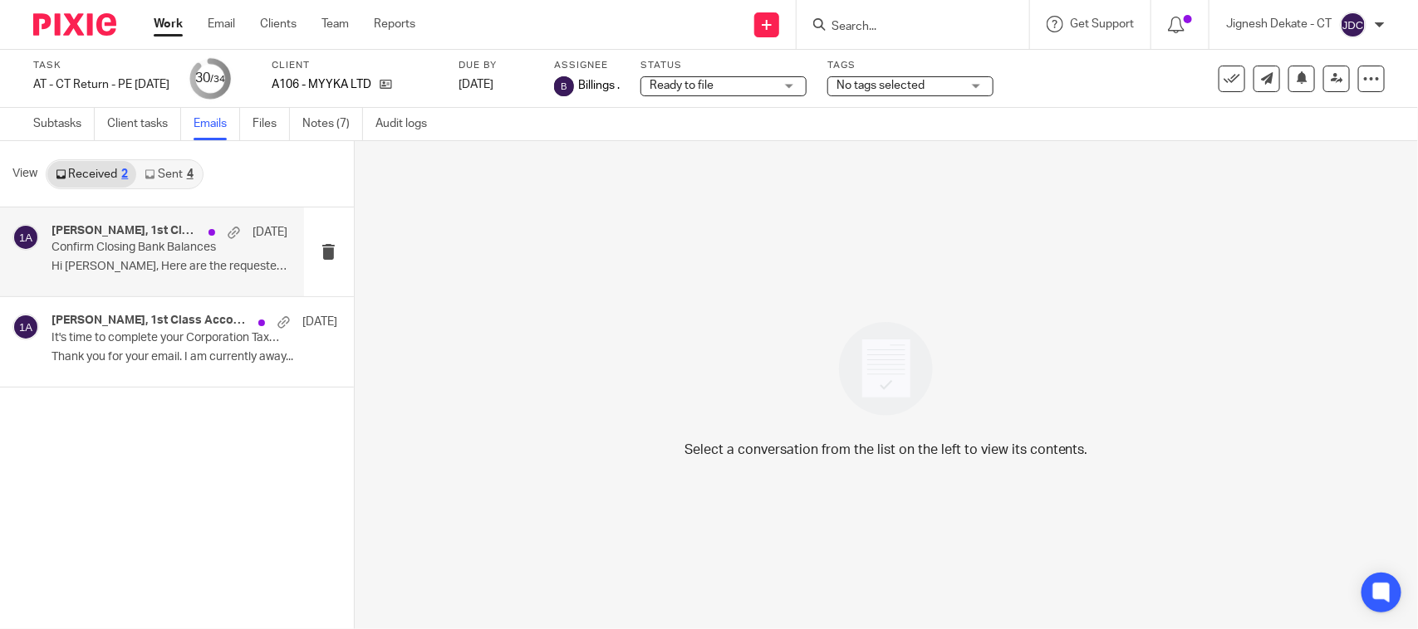
click at [85, 251] on p "Confirm Closing Bank Balances" at bounding box center [145, 248] width 189 height 14
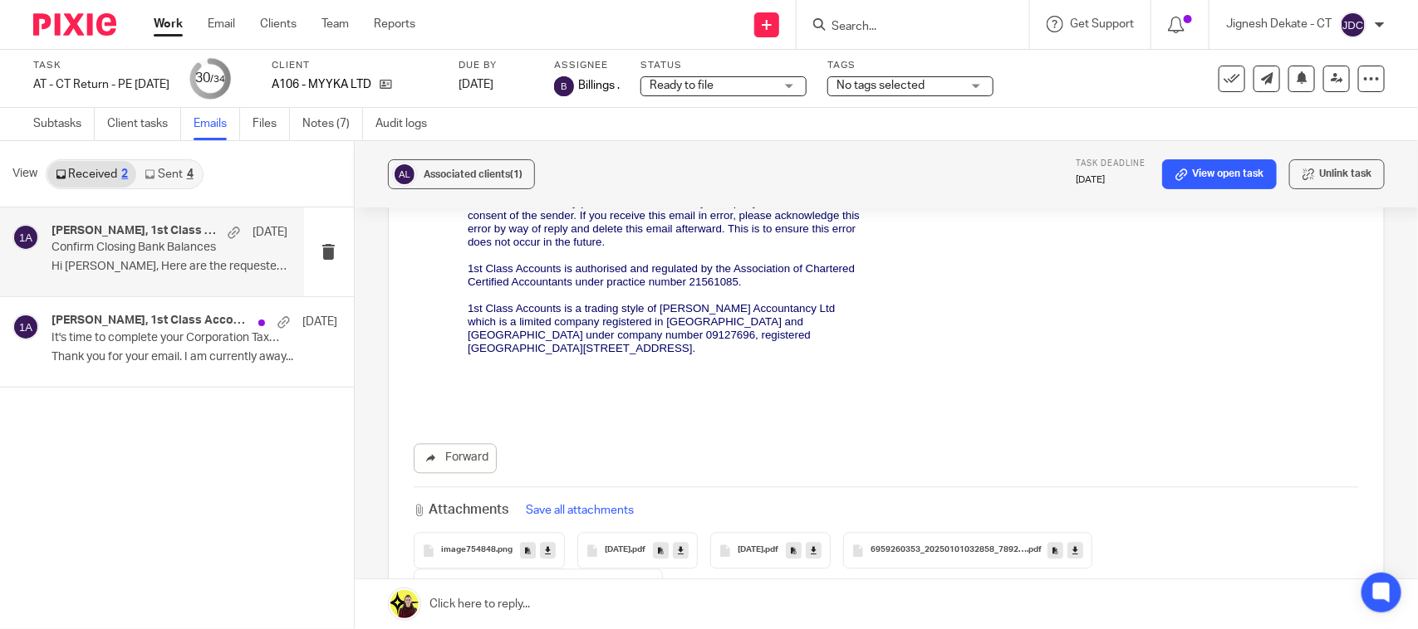
scroll to position [1661, 0]
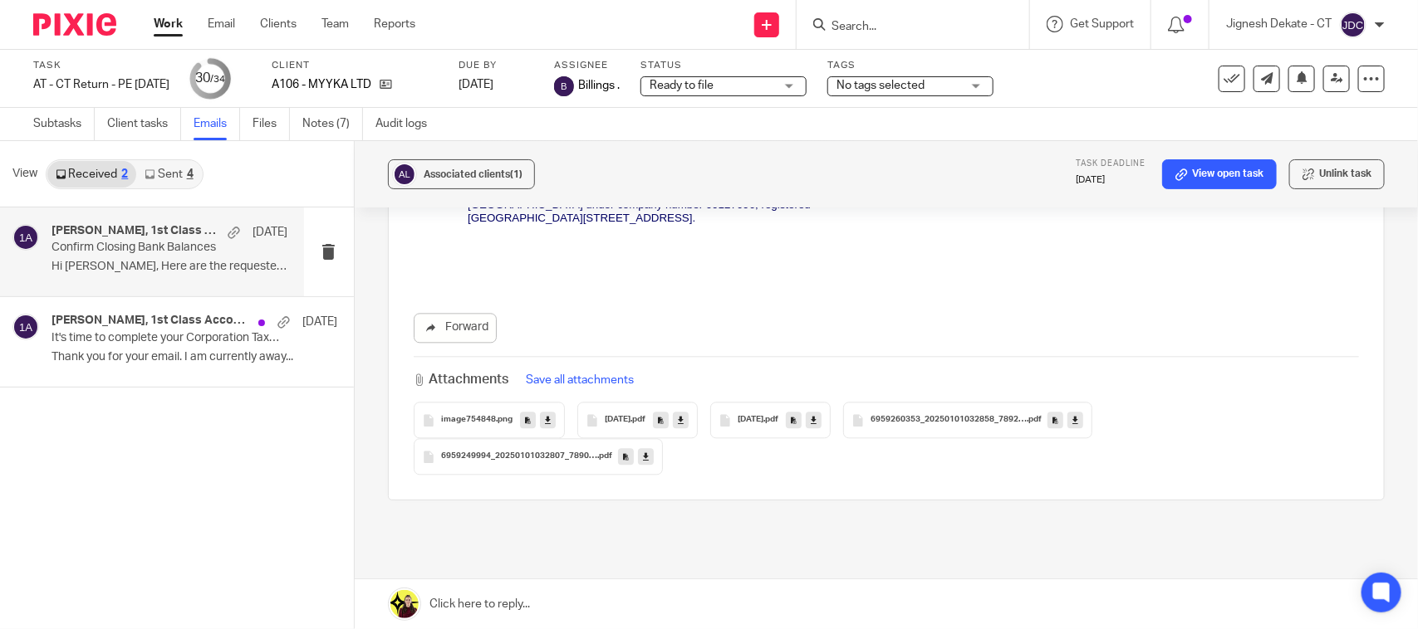
click at [179, 171] on link "Sent 4" at bounding box center [168, 174] width 65 height 27
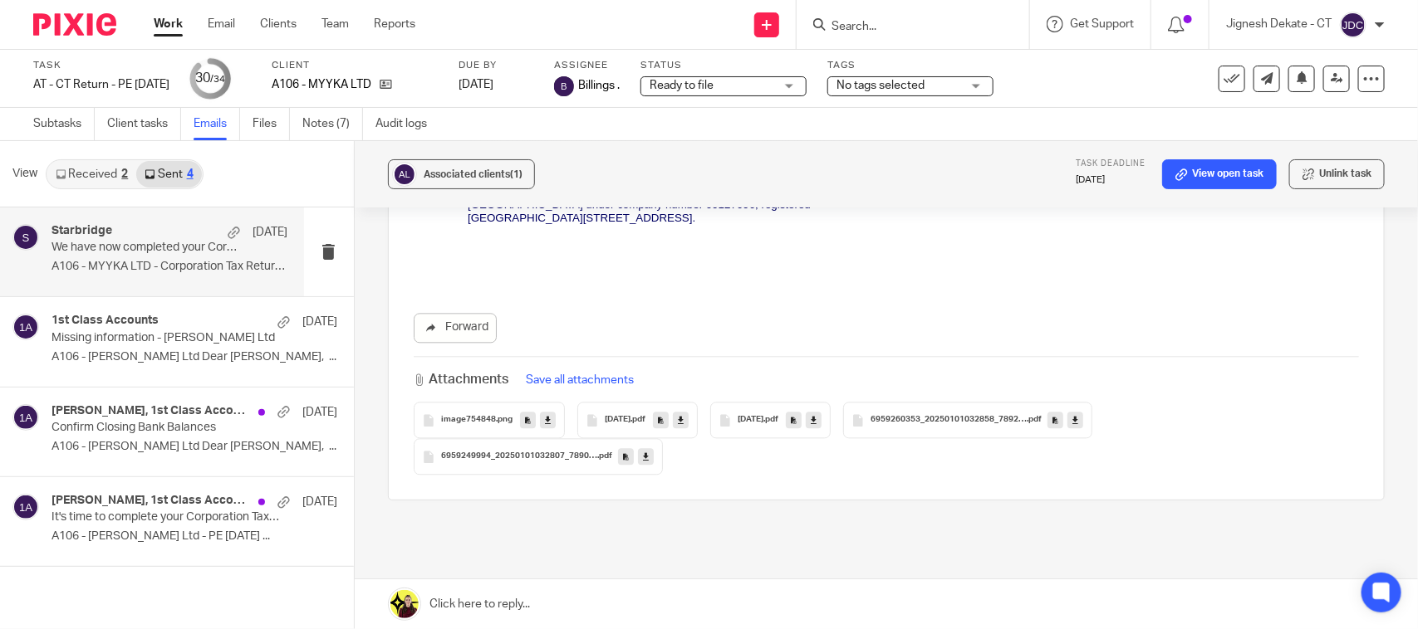
click at [125, 268] on p "A106 - MYYKA LTD - Corporation Tax Return ..." at bounding box center [169, 267] width 236 height 14
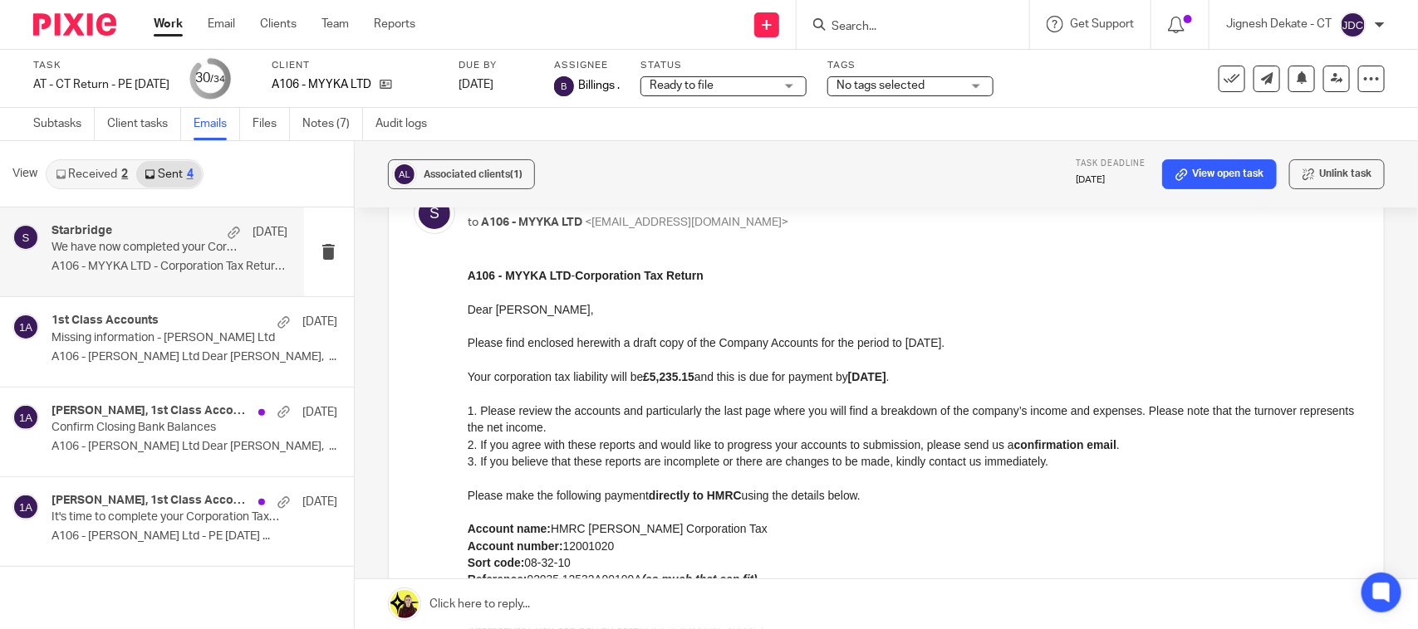
scroll to position [0, 0]
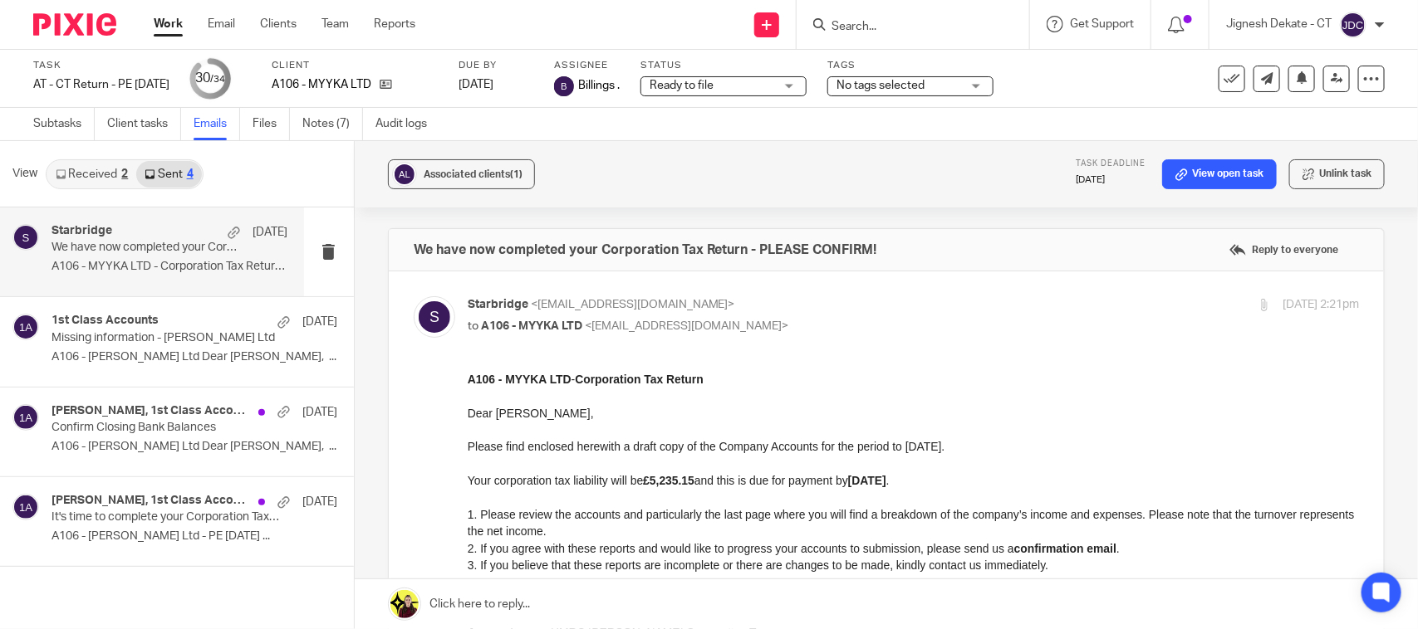
click at [101, 169] on link "Received 2" at bounding box center [91, 174] width 89 height 27
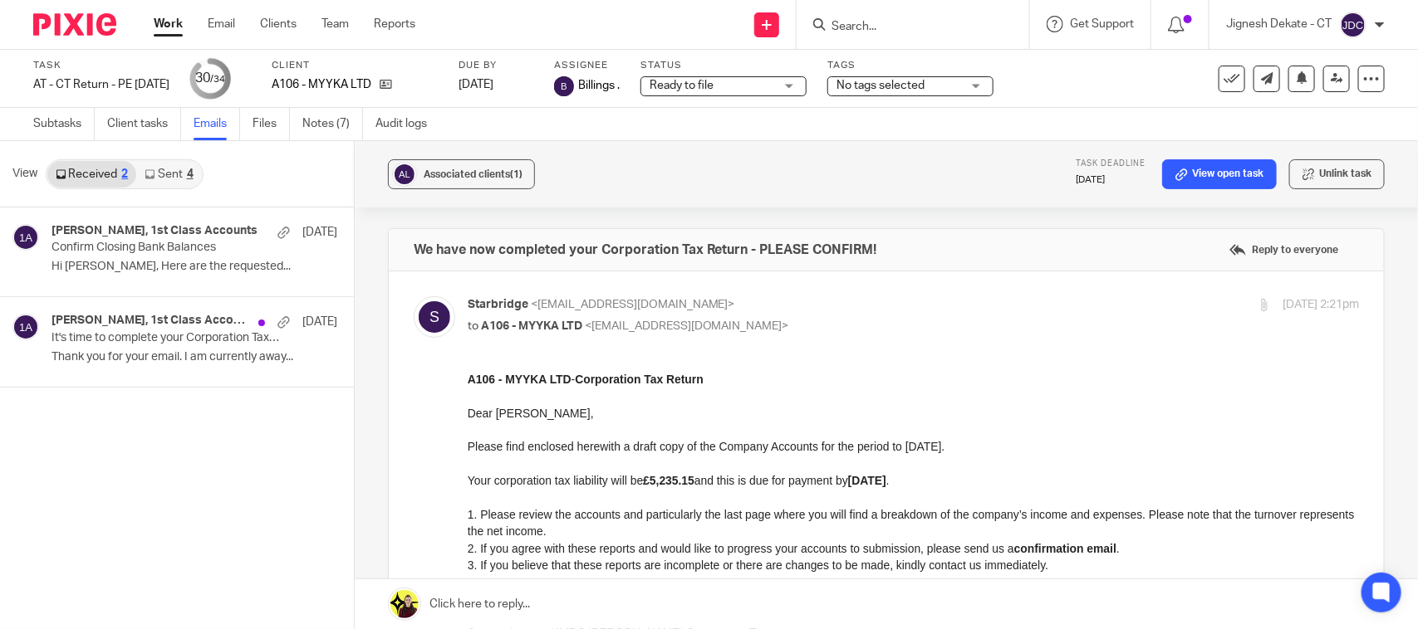
click at [184, 173] on link "Sent 4" at bounding box center [168, 174] width 65 height 27
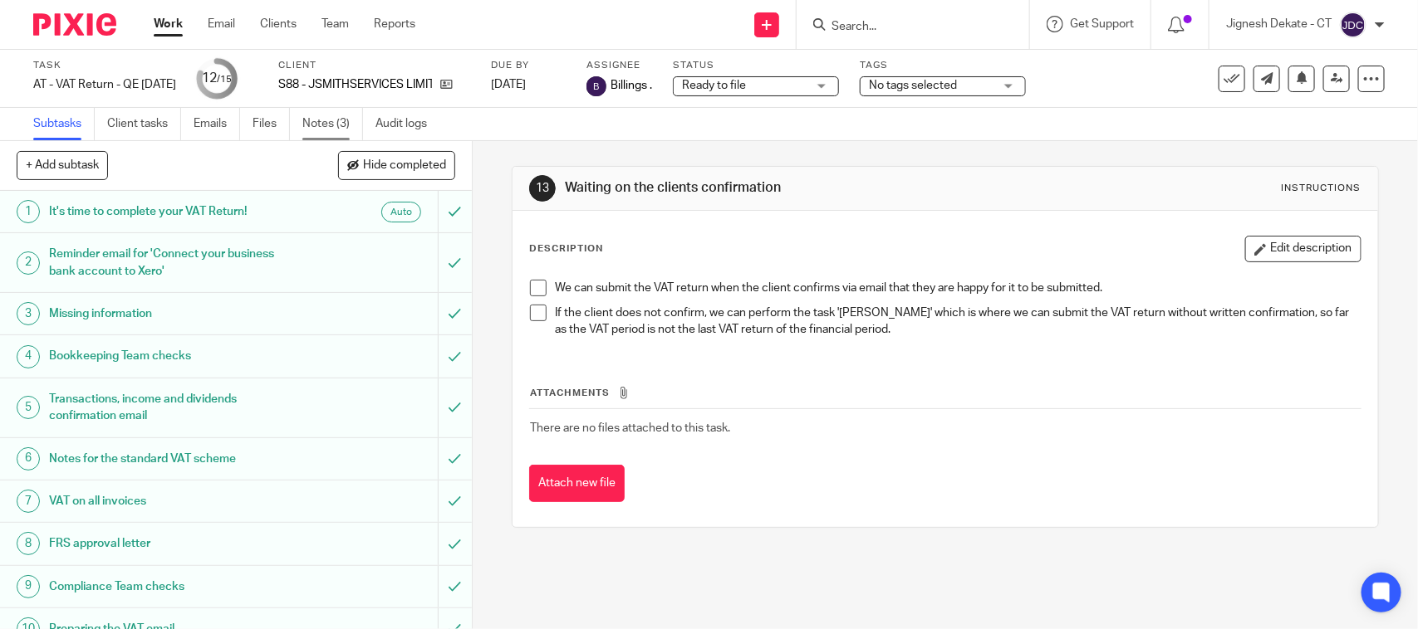
click at [318, 122] on link "Notes (3)" at bounding box center [332, 124] width 61 height 32
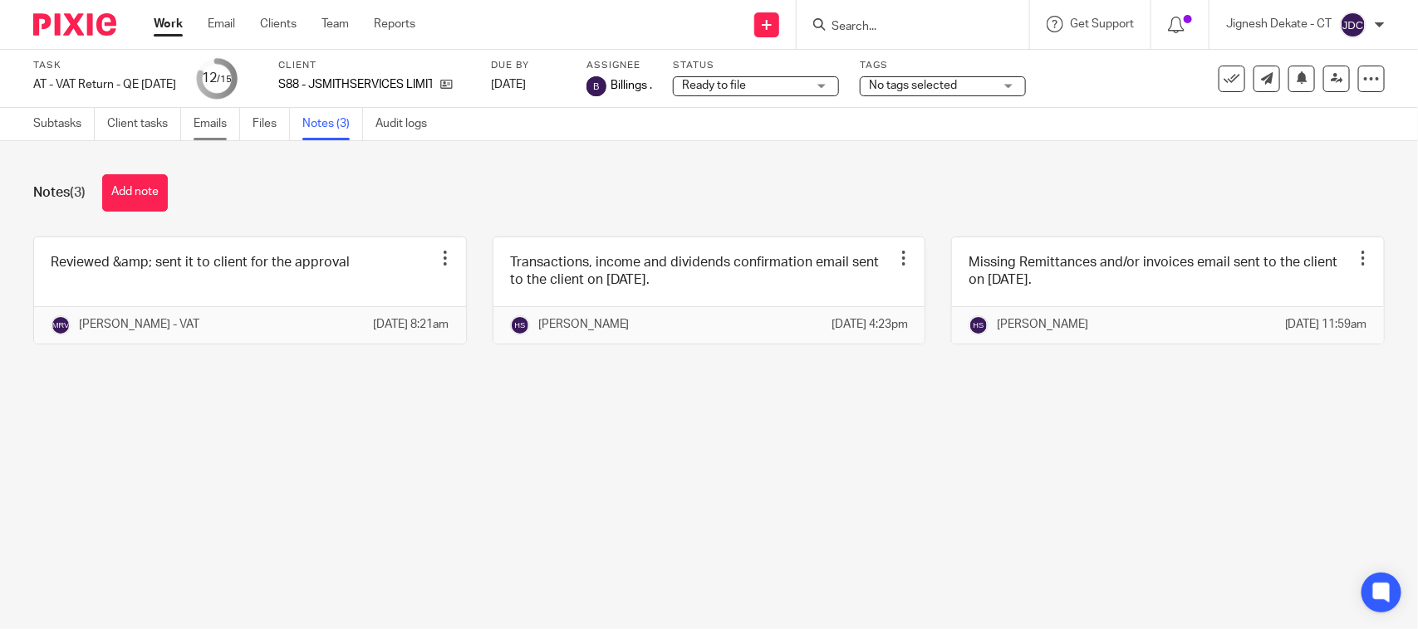
click at [203, 125] on link "Emails" at bounding box center [216, 124] width 47 height 32
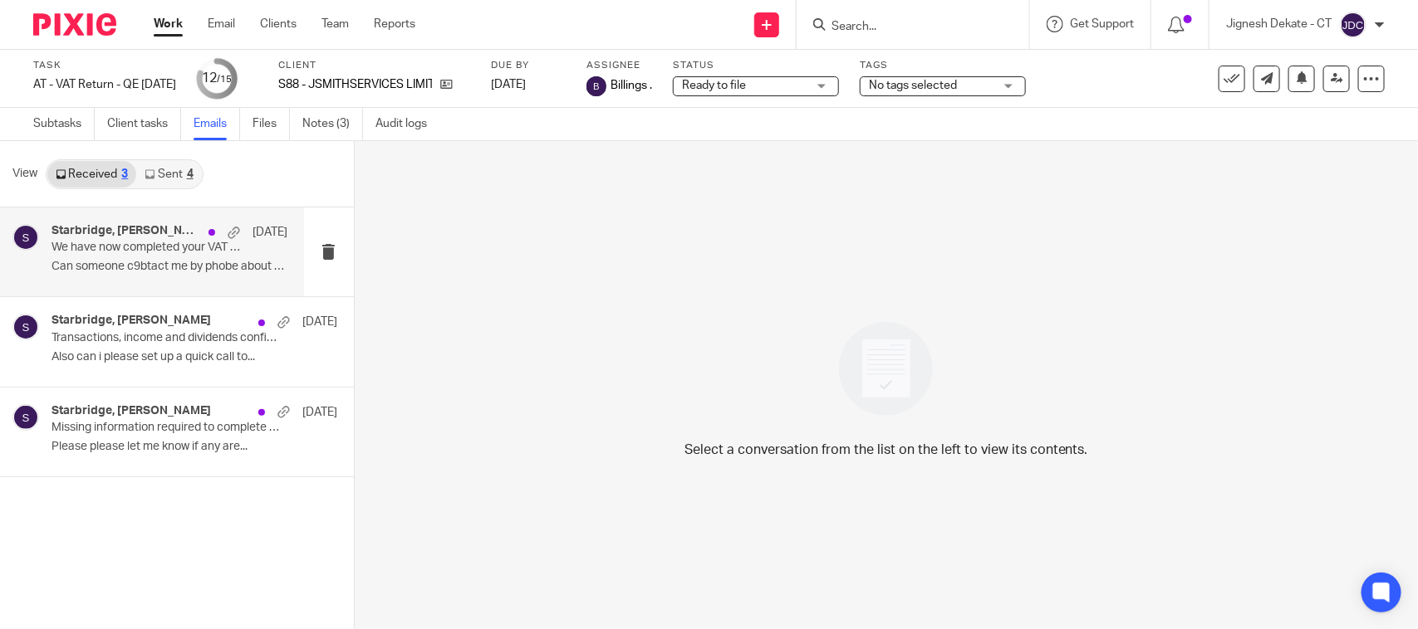
click at [147, 246] on p "We have now completed your VAT Return - PLEASE CONFIRM!" at bounding box center [145, 248] width 189 height 14
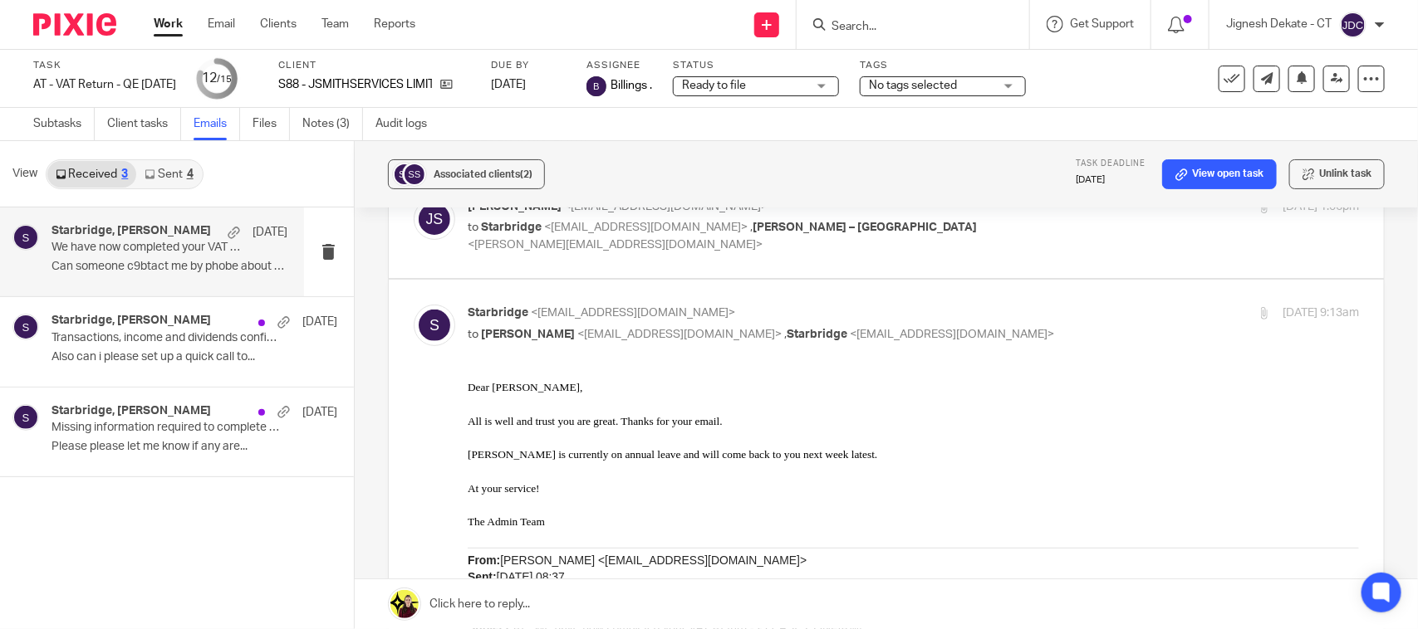
scroll to position [208, 0]
click at [176, 177] on link "Sent 4" at bounding box center [168, 174] width 65 height 27
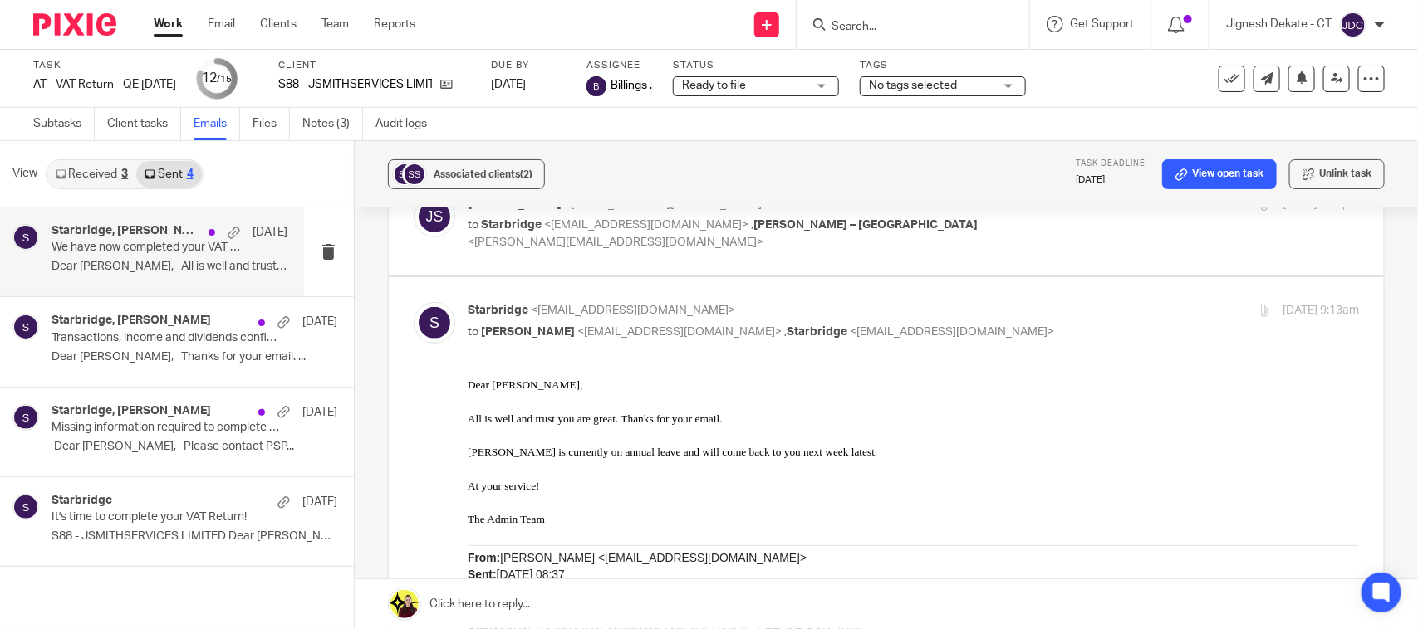
click at [140, 262] on p "Dear [PERSON_NAME], All is well and trust you..." at bounding box center [169, 267] width 236 height 14
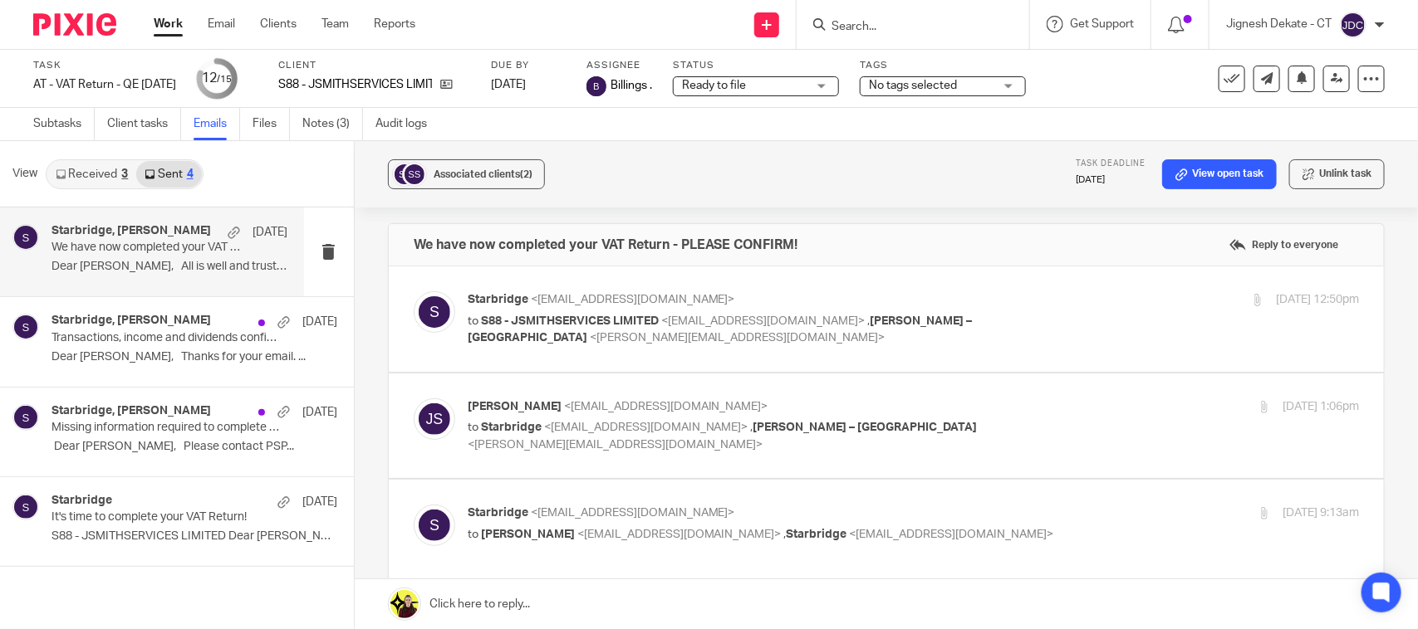
scroll to position [0, 0]
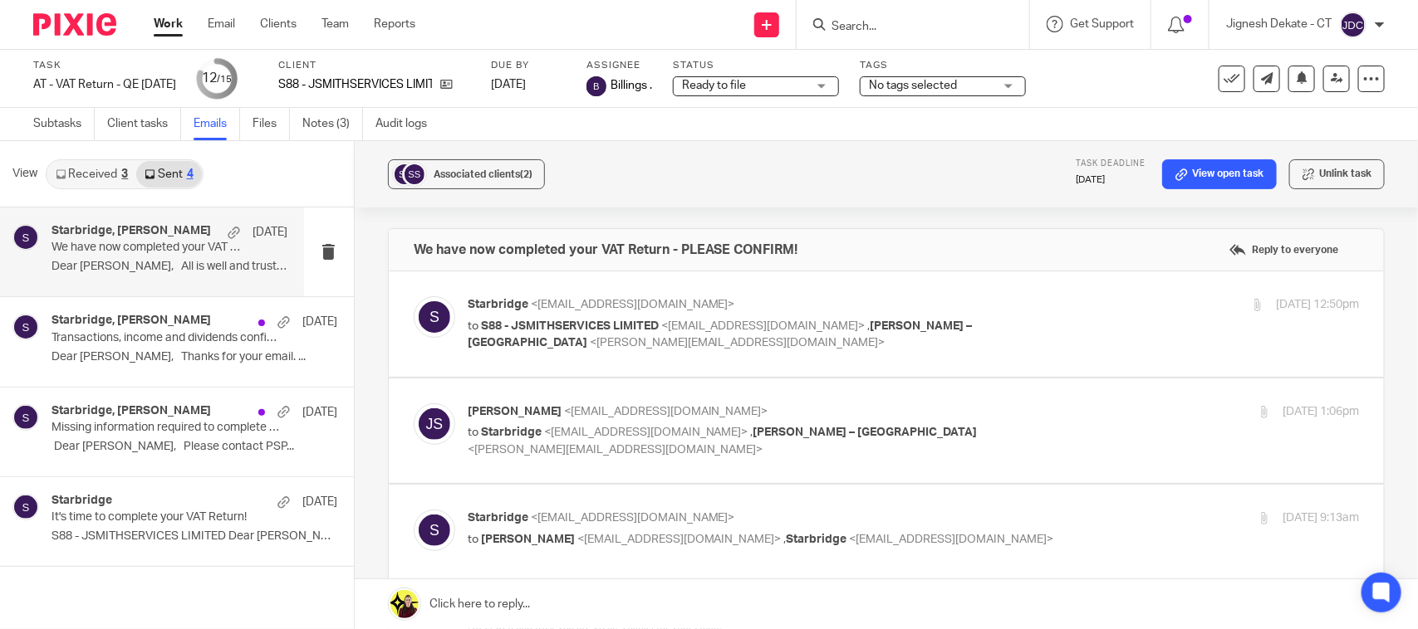
click at [80, 172] on link "Received 3" at bounding box center [91, 174] width 89 height 27
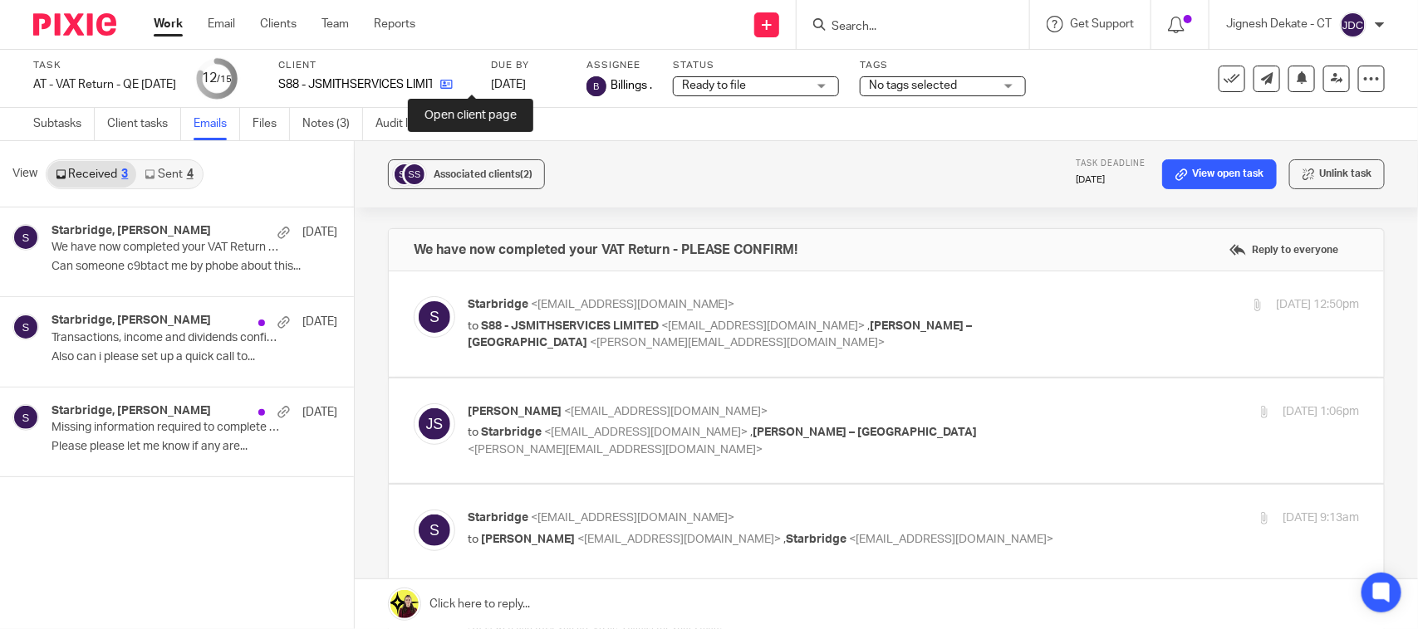
click at [453, 81] on icon at bounding box center [446, 84] width 12 height 12
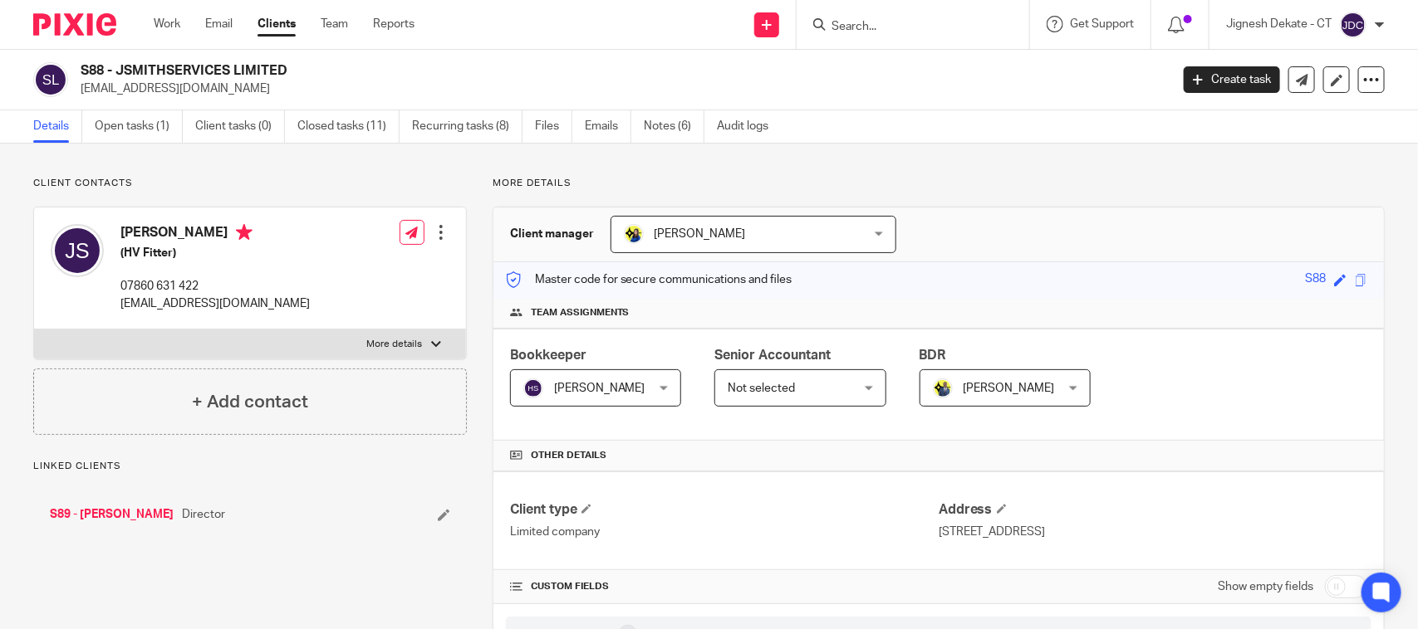
drag, startPoint x: 81, startPoint y: 69, endPoint x: 287, endPoint y: 69, distance: 205.1
click at [287, 69] on h2 "S88 - JSMITHSERVICES LIMITED" at bounding box center [512, 70] width 862 height 17
copy h2 "S88 - JSMITHSERVICES LIMITED"
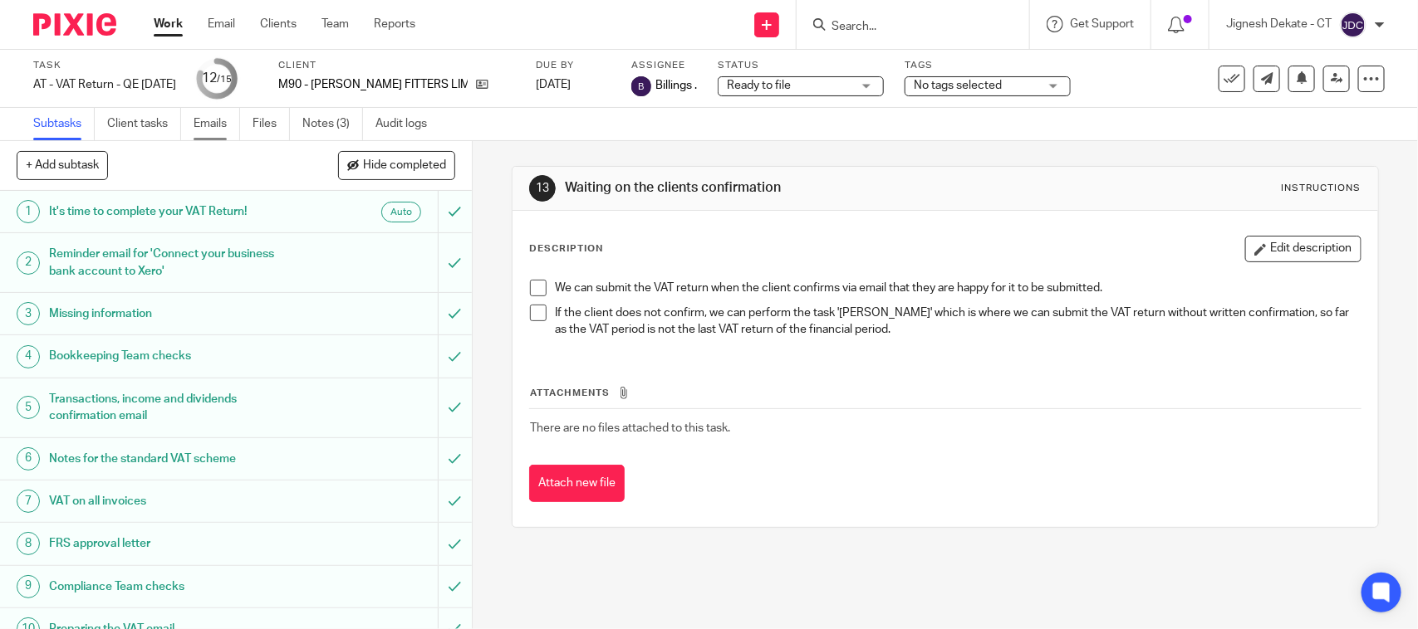
click at [221, 119] on link "Emails" at bounding box center [216, 124] width 47 height 32
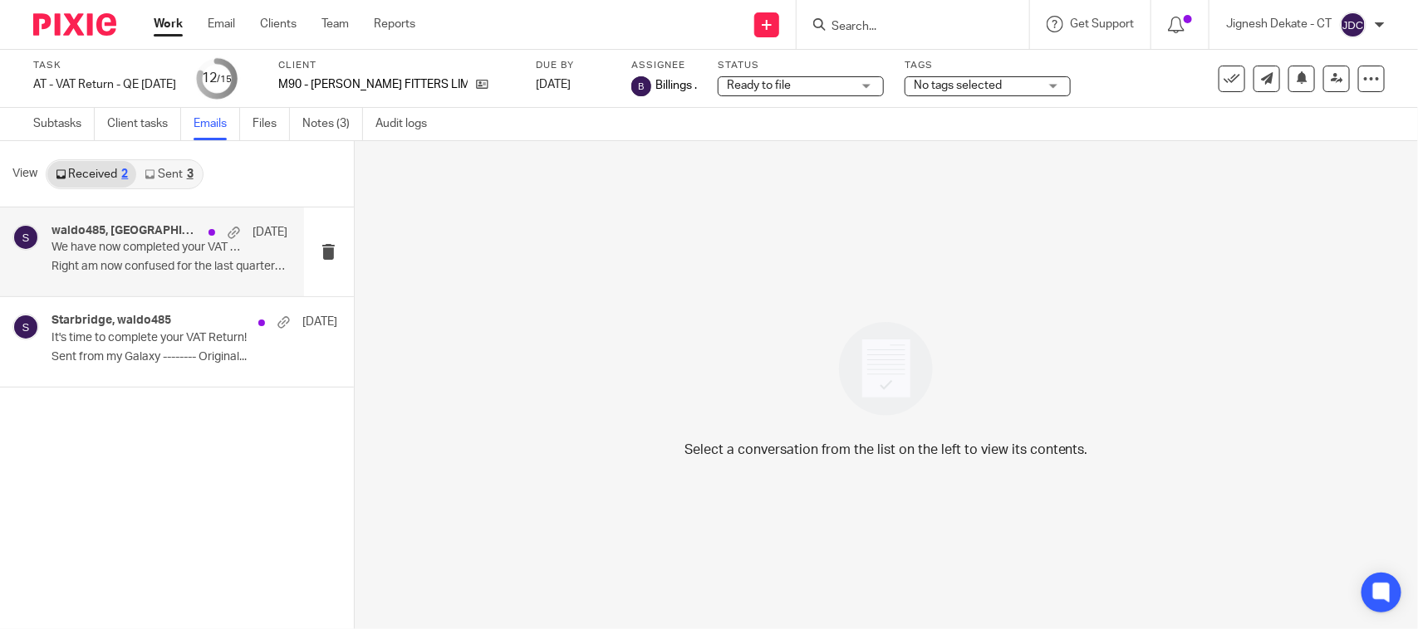
click at [138, 263] on p "Right am now confused for the last quarter a..." at bounding box center [169, 267] width 236 height 14
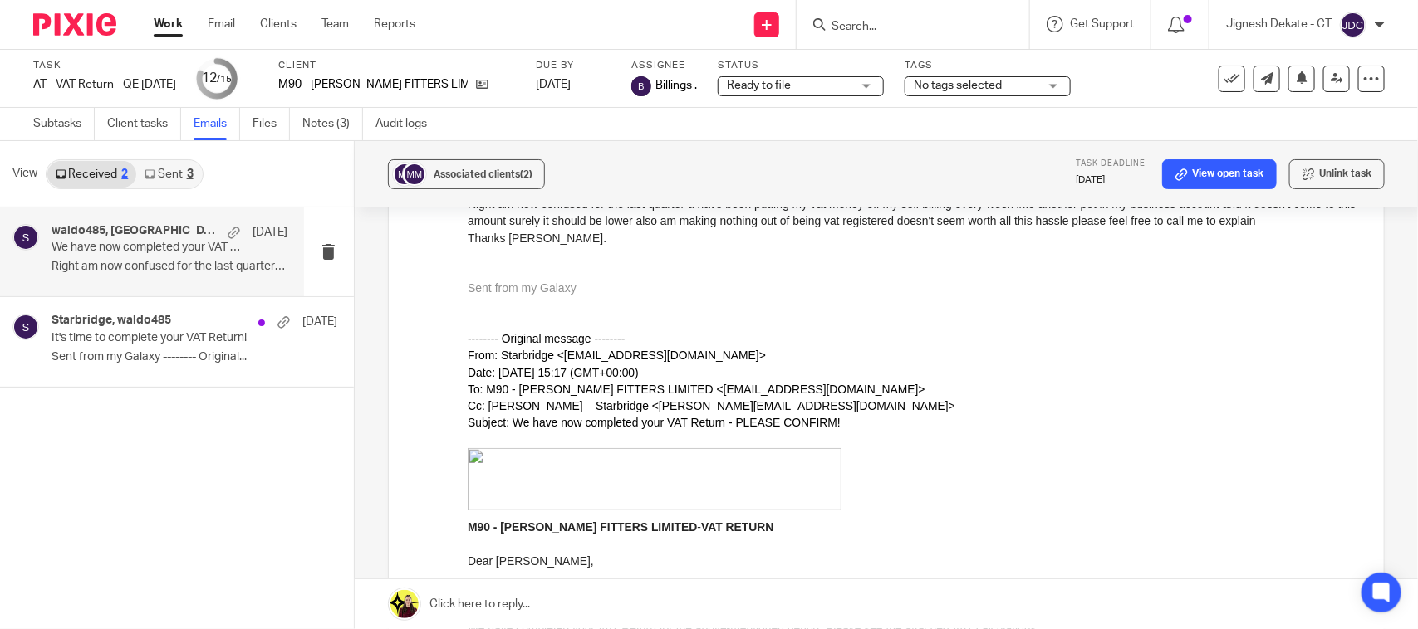
scroll to position [208, 0]
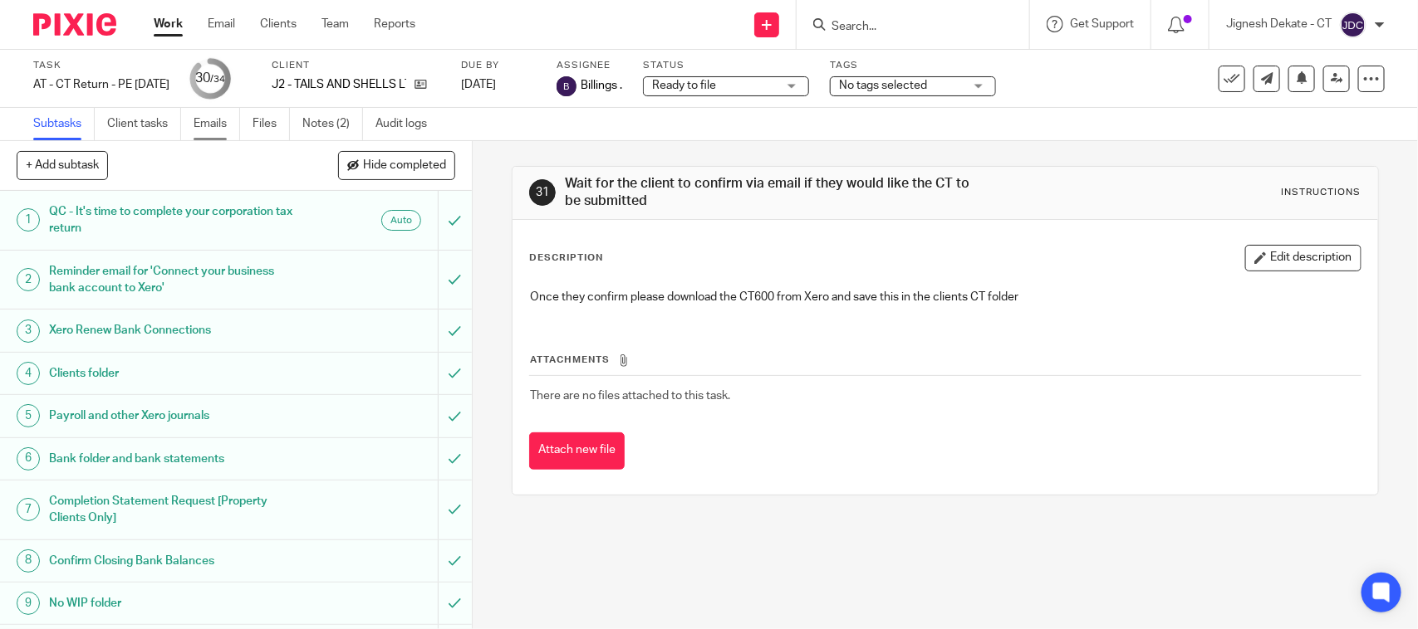
click at [217, 120] on link "Emails" at bounding box center [216, 124] width 47 height 32
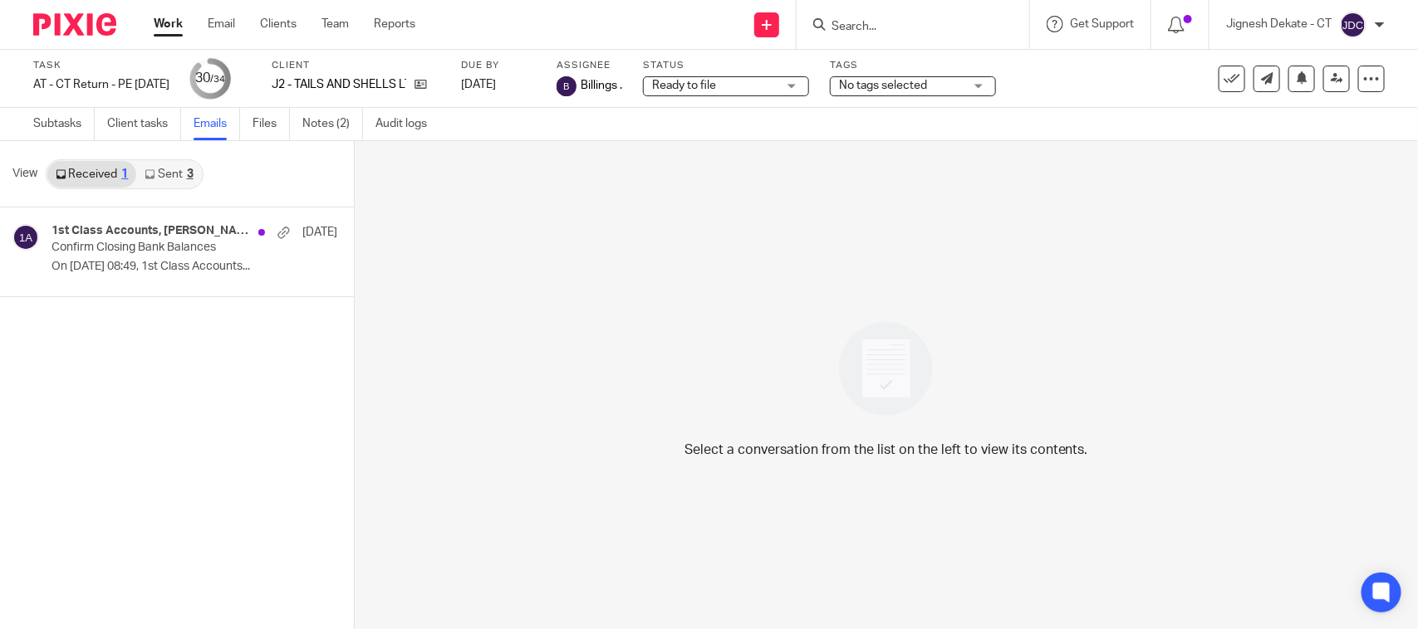
click at [173, 179] on link "Sent 3" at bounding box center [168, 174] width 65 height 27
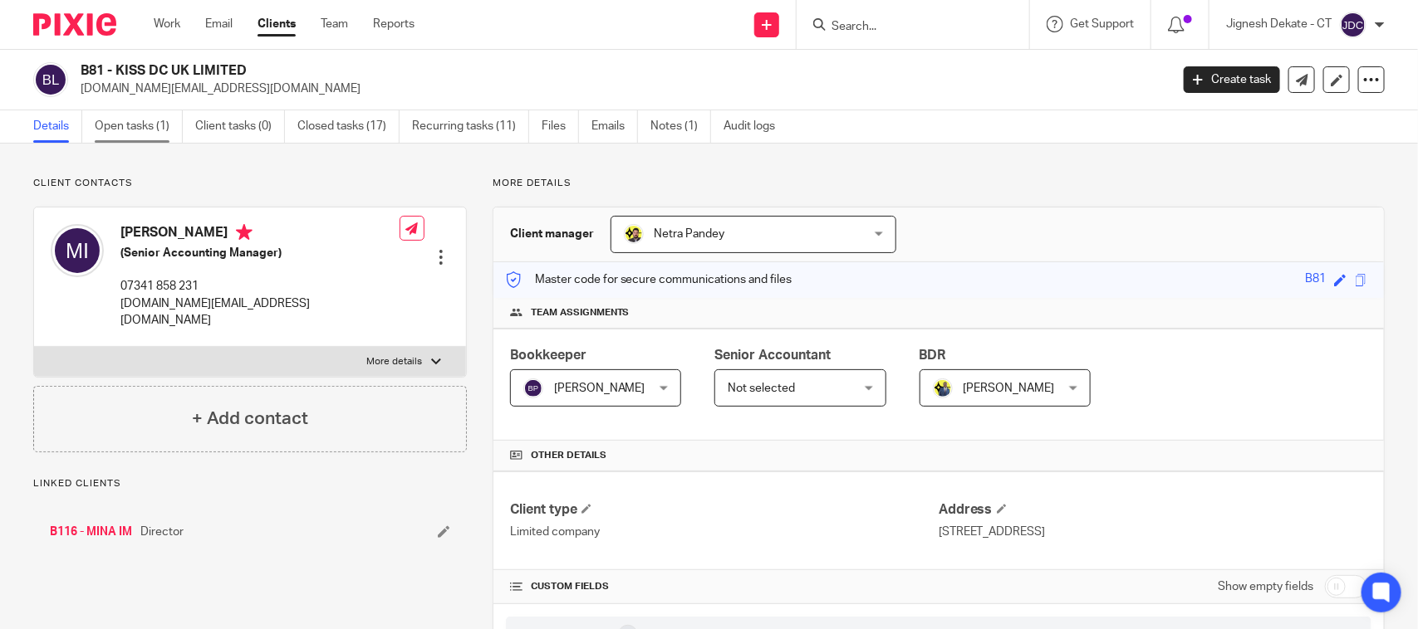
click at [143, 133] on link "Open tasks (1)" at bounding box center [139, 126] width 88 height 32
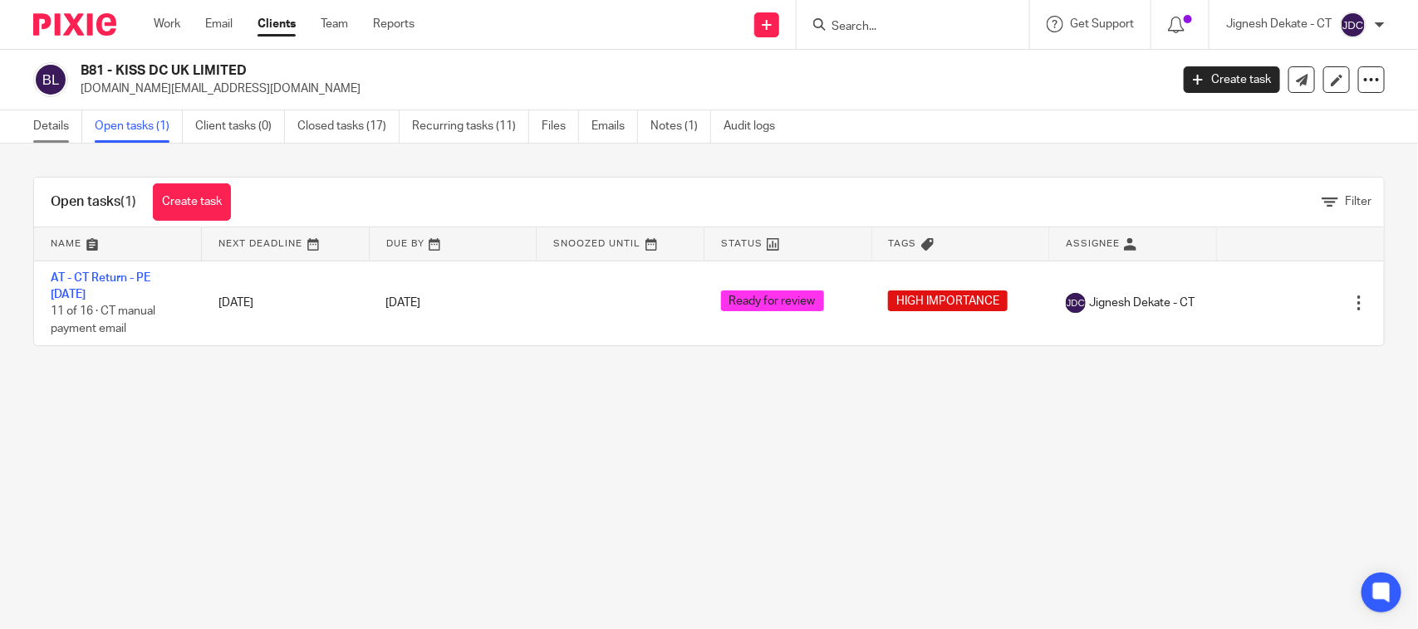
click at [54, 115] on link "Details" at bounding box center [57, 126] width 49 height 32
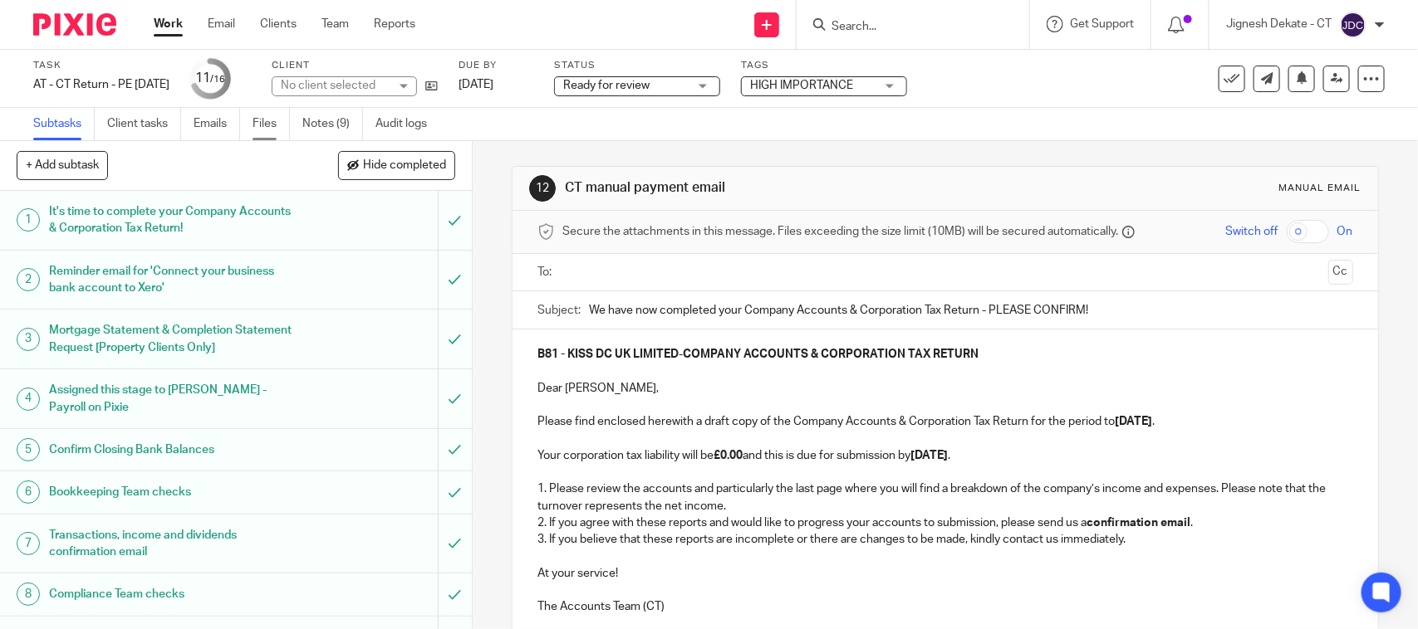
click at [259, 121] on link "Files" at bounding box center [270, 124] width 37 height 32
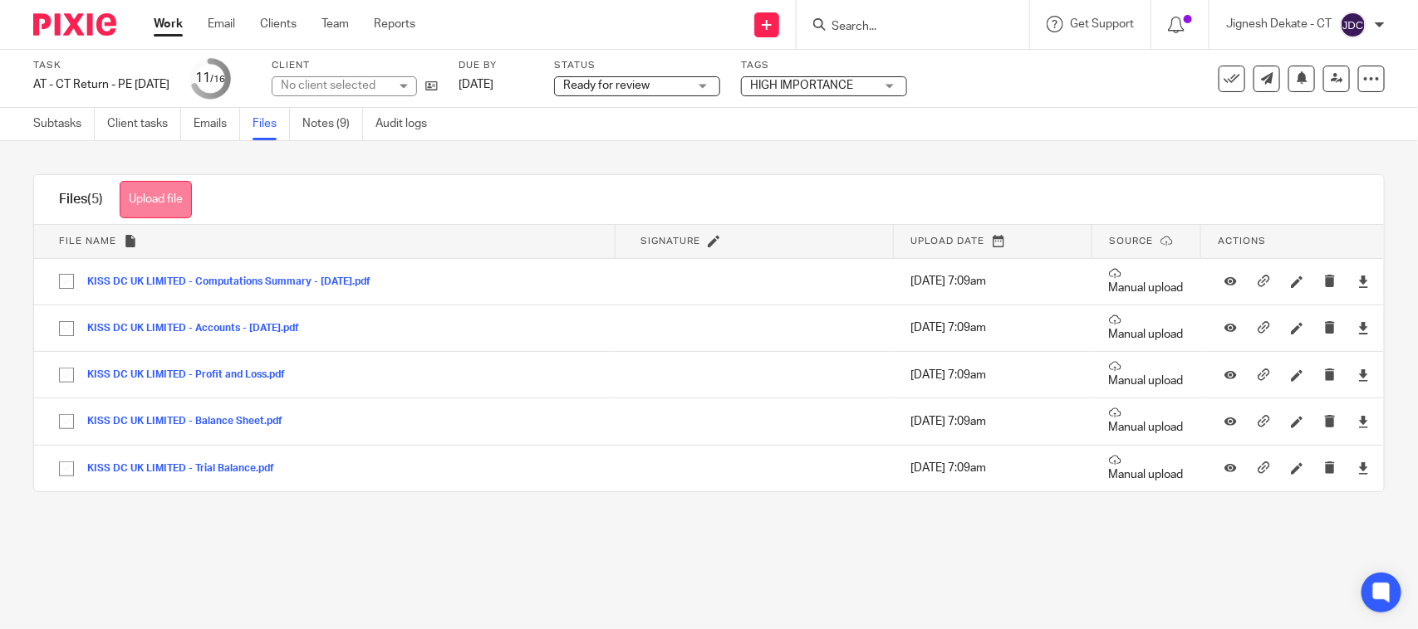
click at [174, 197] on button "Upload file" at bounding box center [156, 199] width 72 height 37
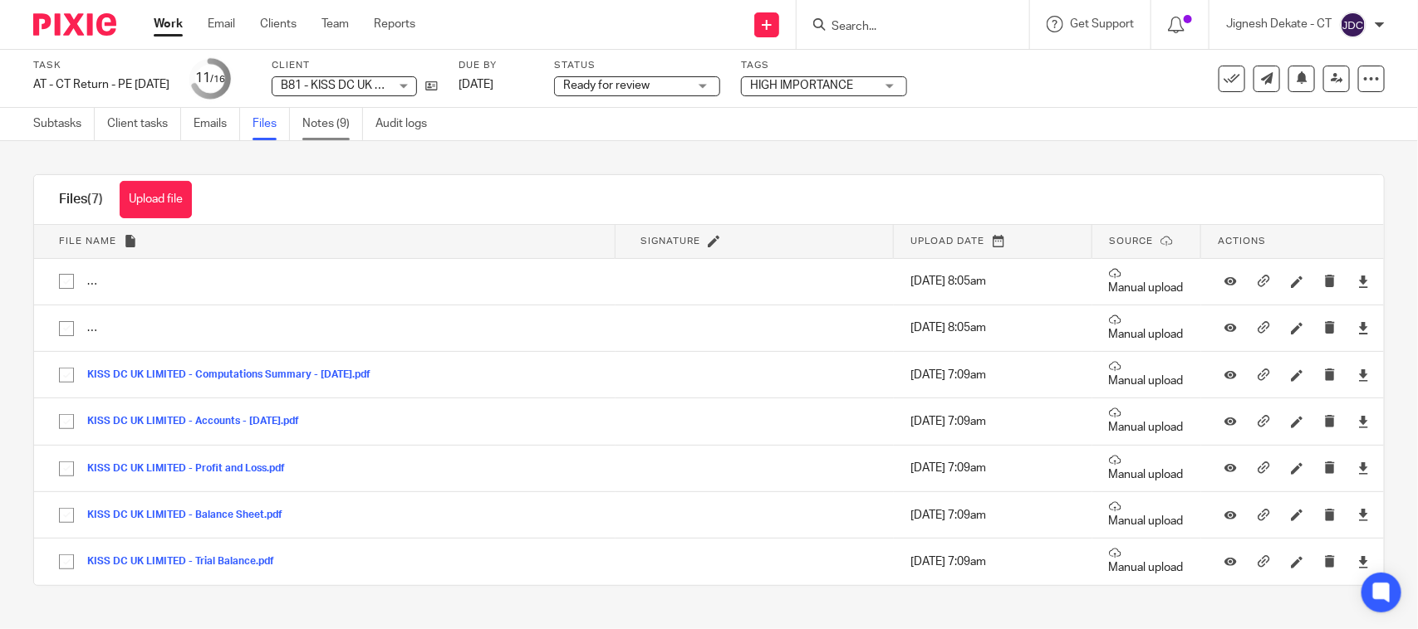
click at [337, 119] on link "Notes (9)" at bounding box center [332, 124] width 61 height 32
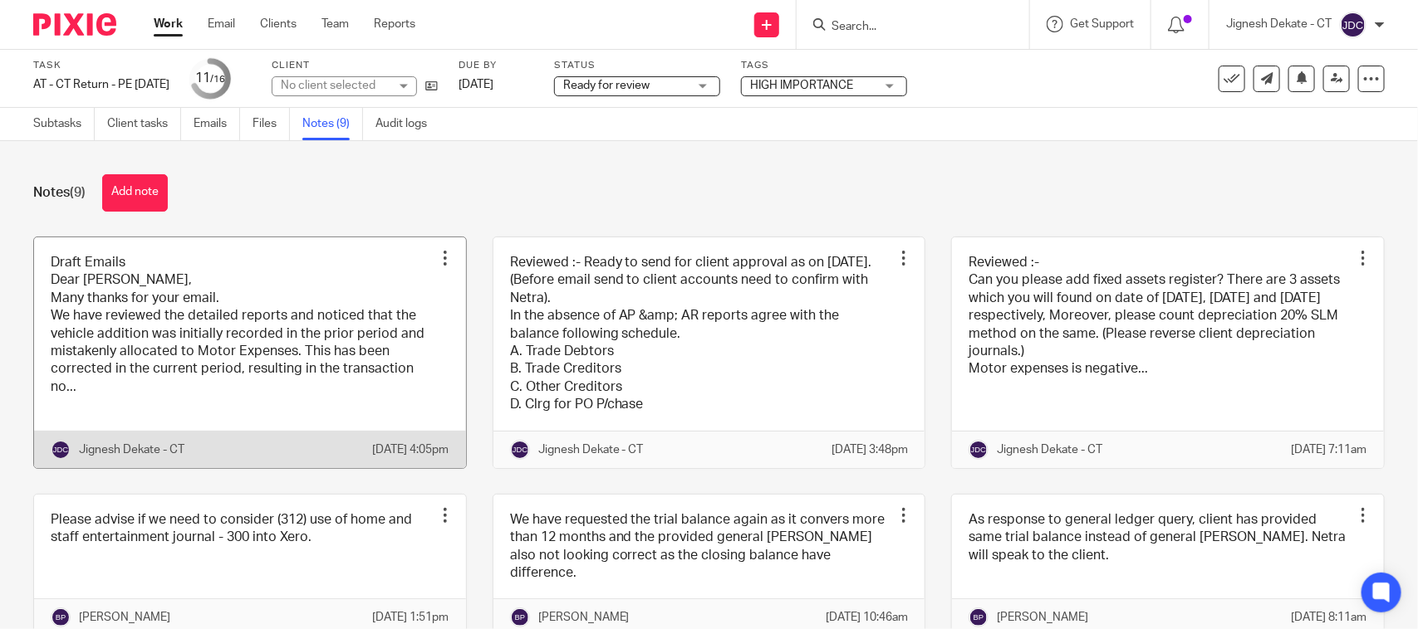
click at [252, 334] on link at bounding box center [250, 353] width 432 height 231
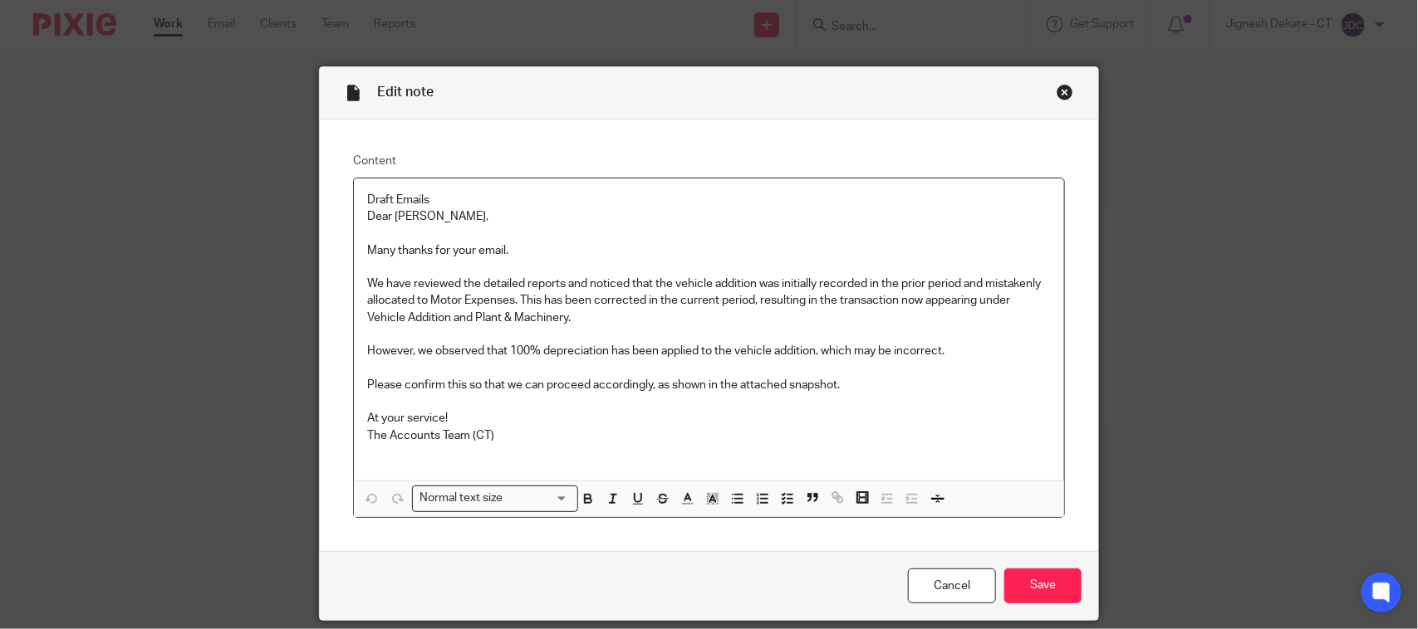
click at [500, 437] on p "The Accounts Team (CT)" at bounding box center [708, 436] width 683 height 17
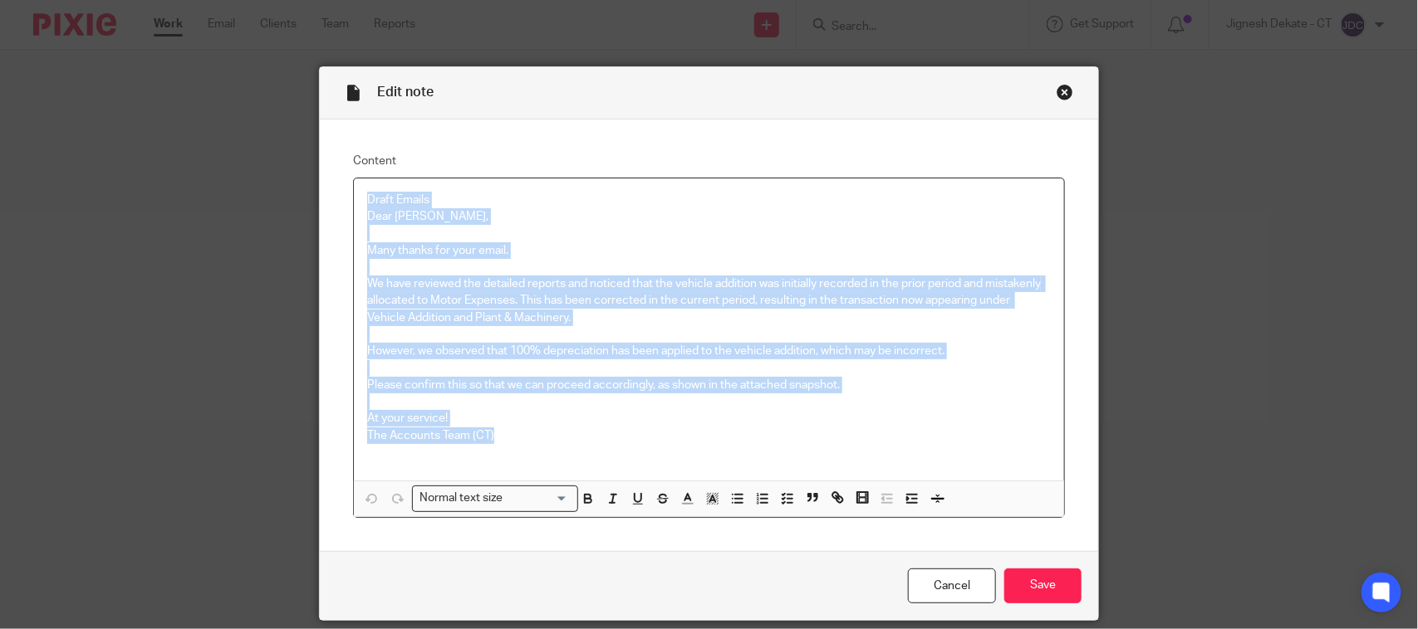
drag, startPoint x: 513, startPoint y: 438, endPoint x: 362, endPoint y: 180, distance: 299.2
click at [362, 180] on div "Draft Emails Dear [PERSON_NAME], Many thanks for your email. We have reviewed t…" at bounding box center [709, 330] width 710 height 302
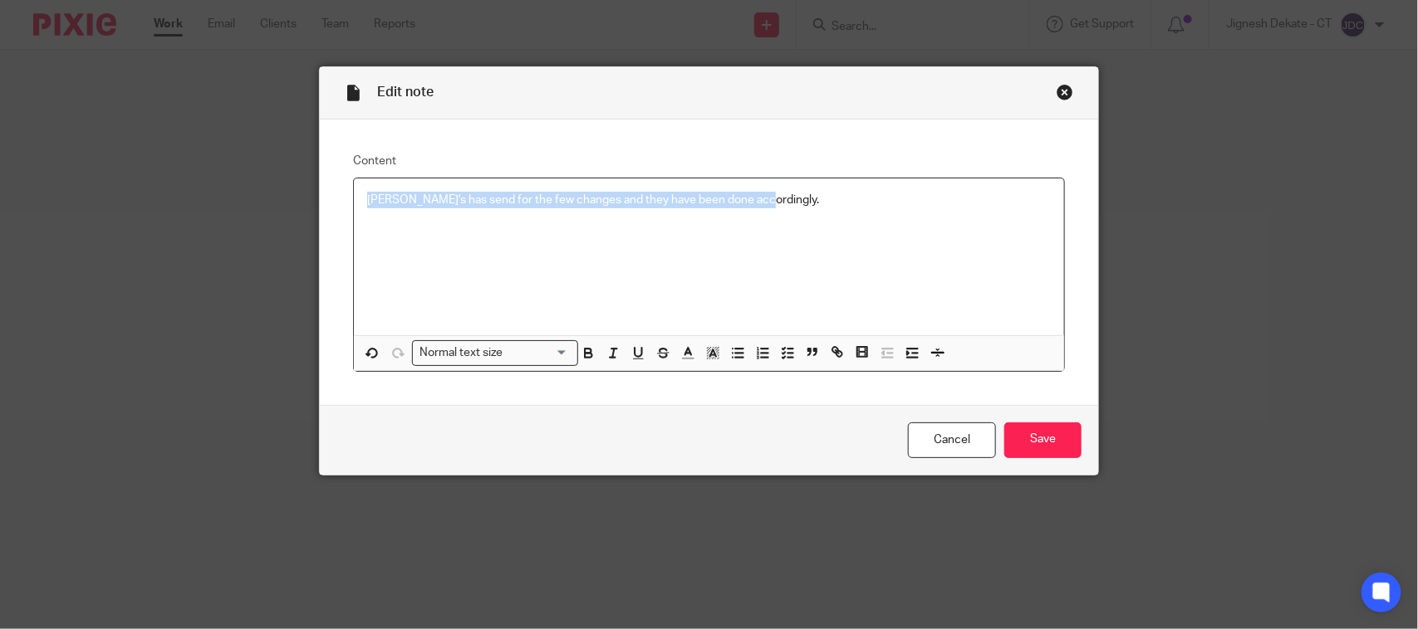
copy p "[PERSON_NAME]'s has send for the few changes and they have been done accordingl…"
click at [762, 196] on p "Mina's has send for the few changes and they have been done accordingly." at bounding box center [708, 200] width 683 height 17
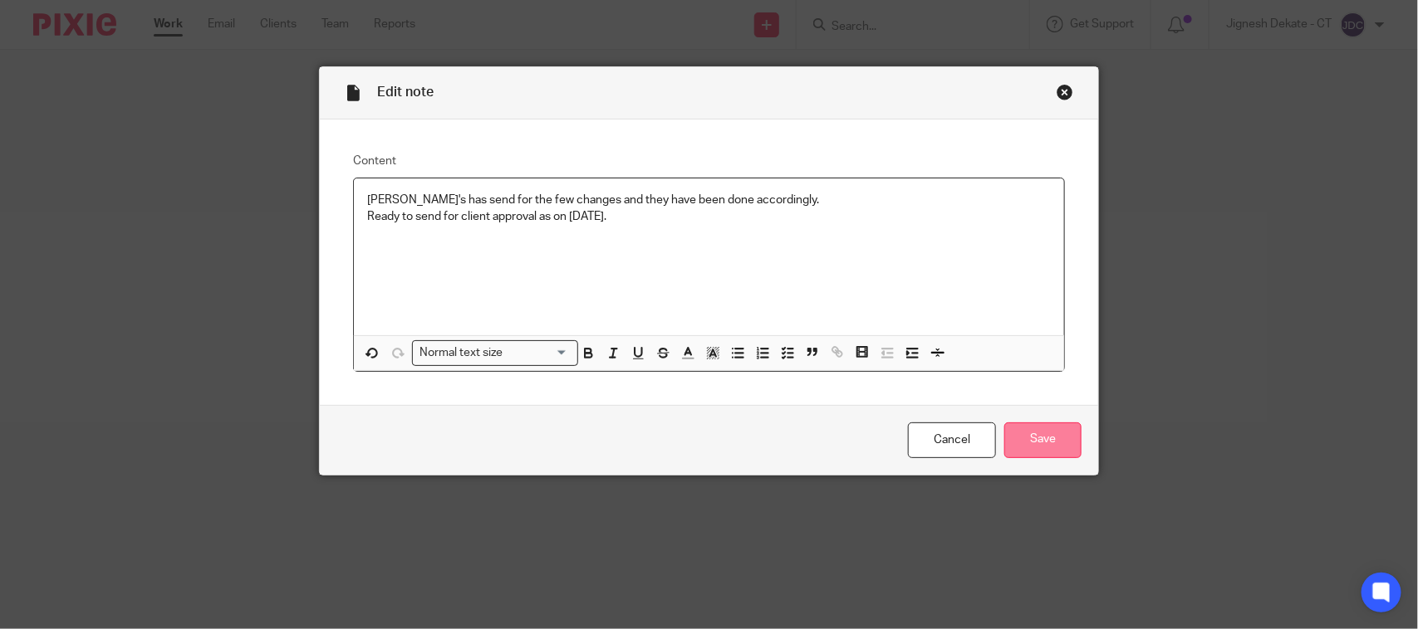
click at [1031, 425] on input "Save" at bounding box center [1042, 441] width 77 height 36
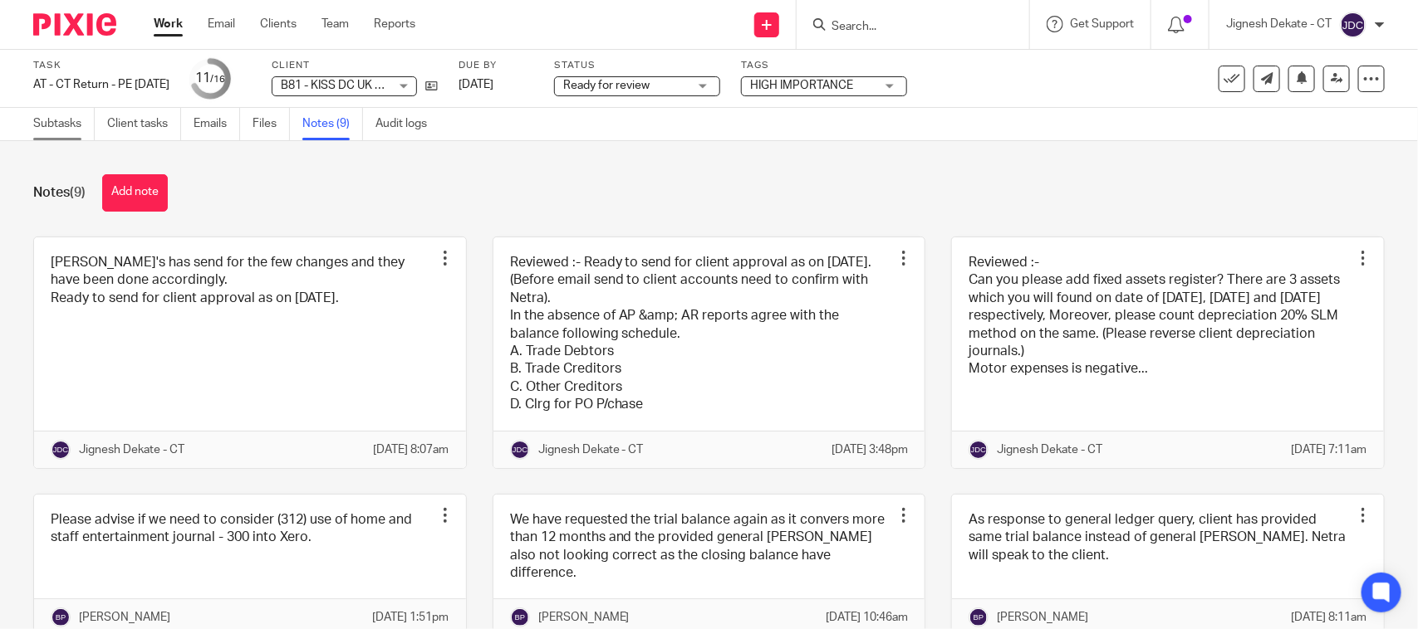
click at [40, 125] on link "Subtasks" at bounding box center [63, 124] width 61 height 32
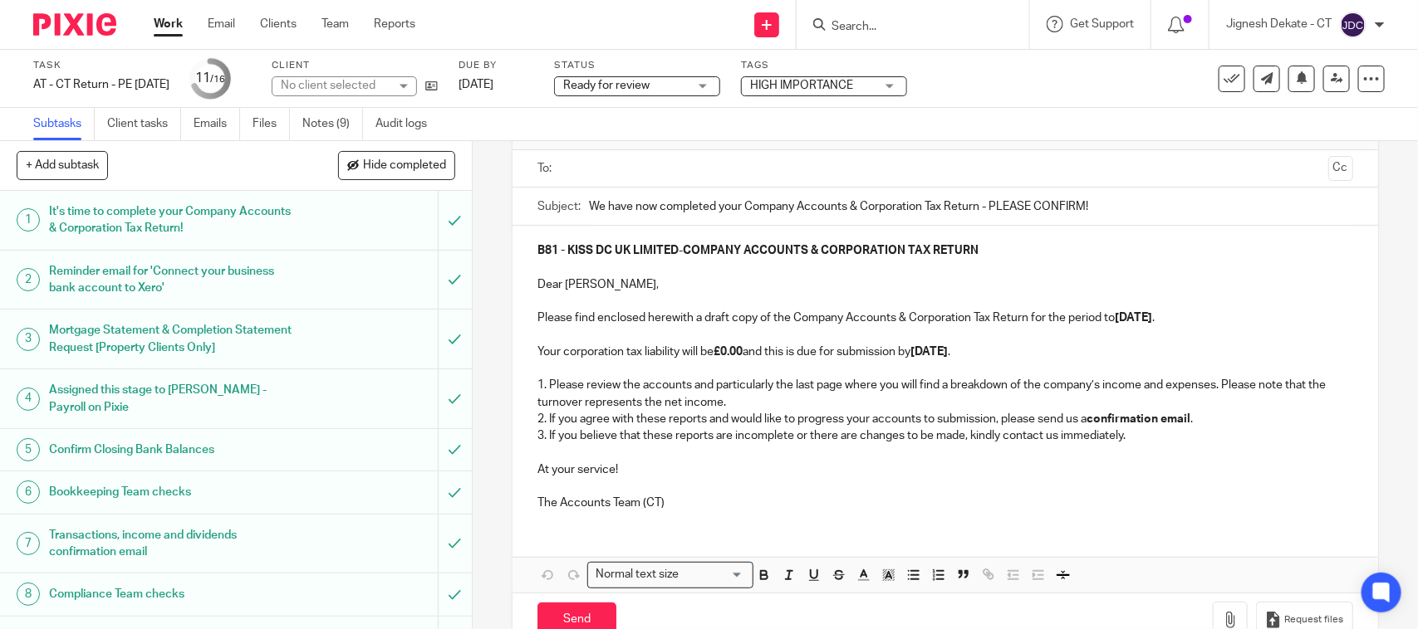
scroll to position [149, 0]
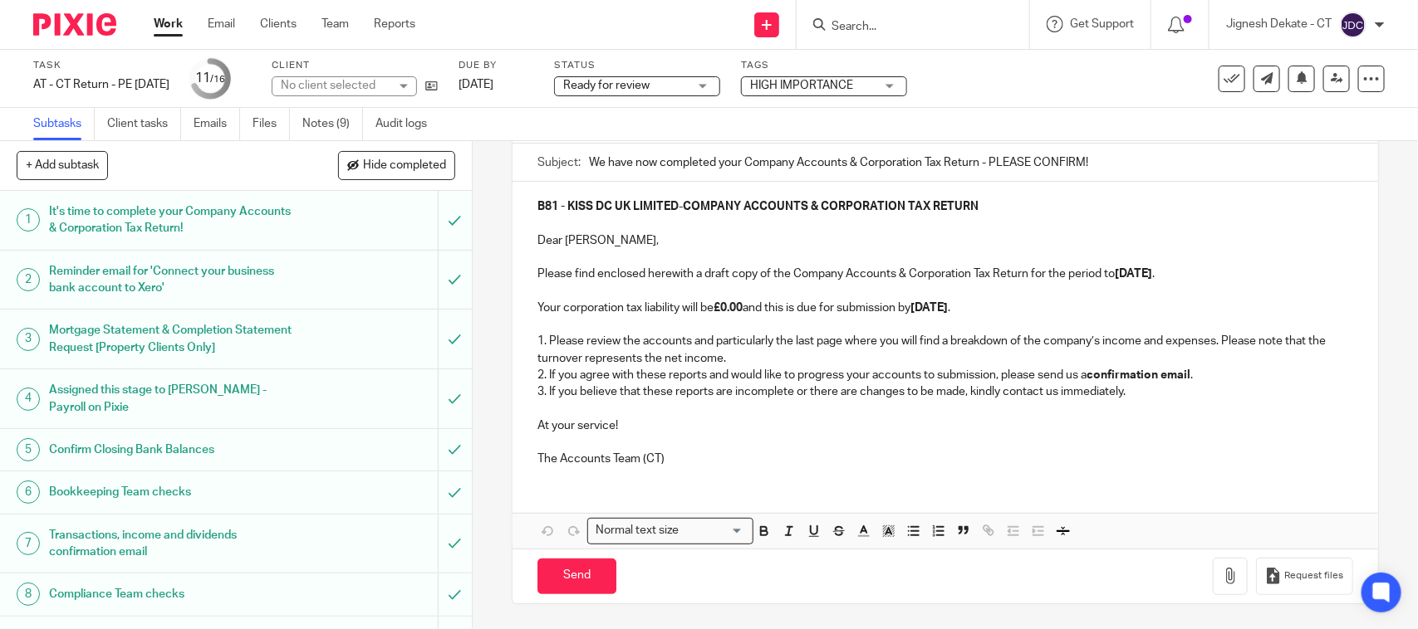
click at [899, 354] on p "1. Please review the accounts and particularly the last page where you will fin…" at bounding box center [944, 350] width 815 height 34
click at [1222, 584] on icon "button" at bounding box center [1230, 576] width 17 height 17
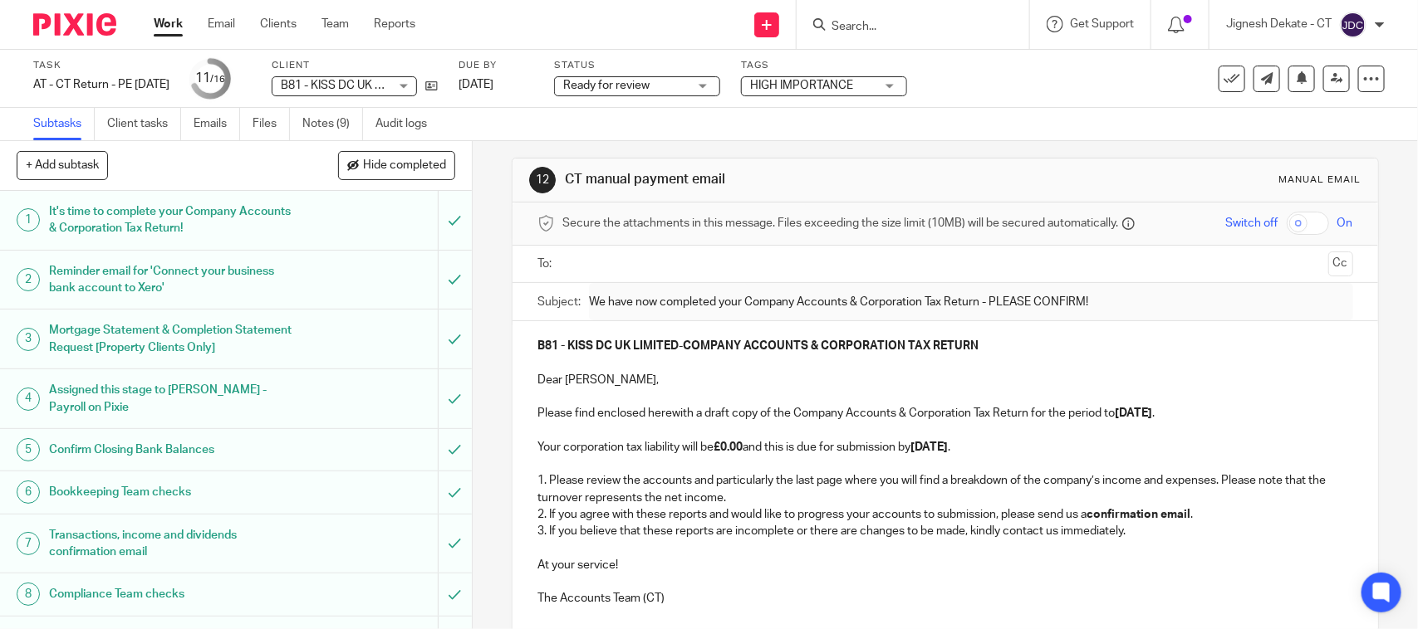
scroll to position [0, 0]
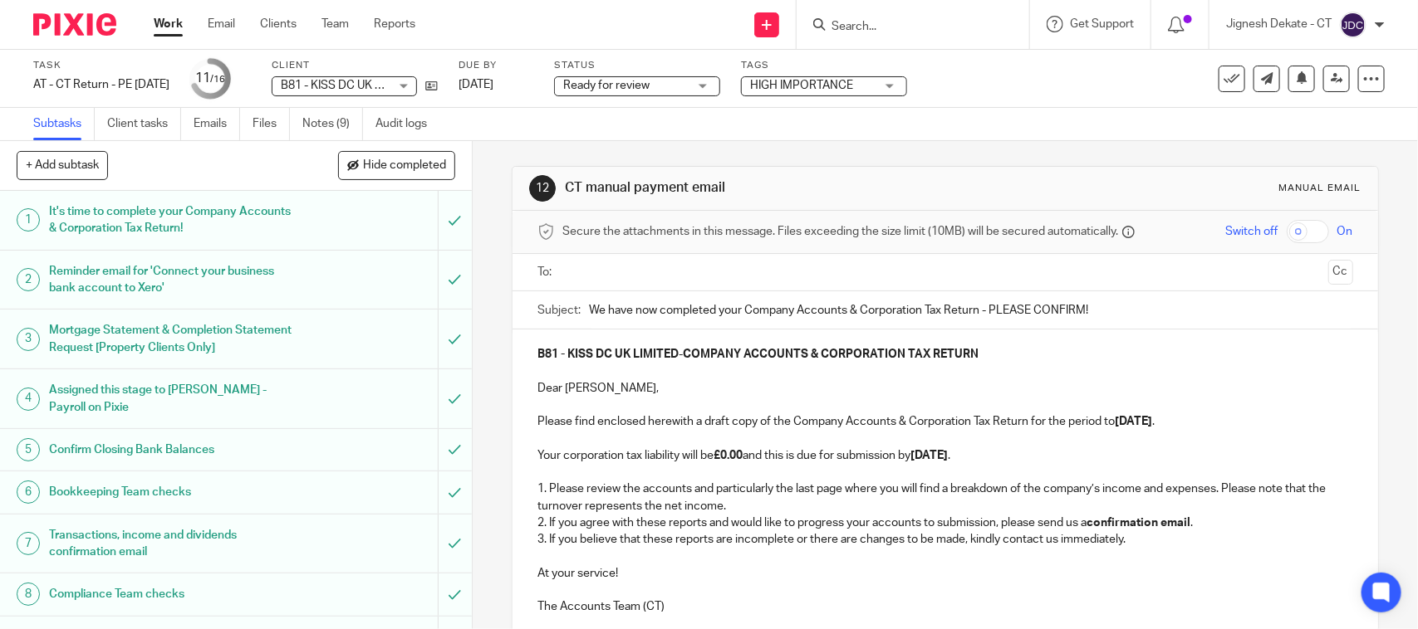
click at [640, 264] on input "text" at bounding box center [944, 272] width 752 height 19
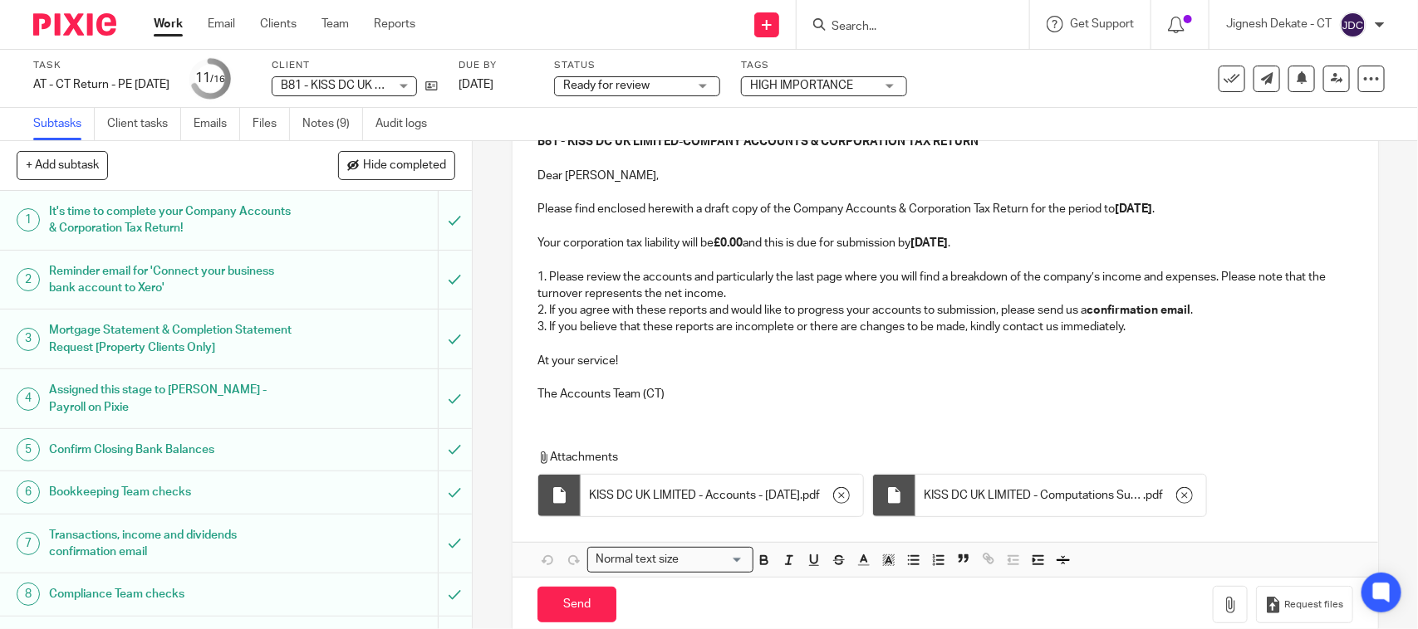
scroll to position [247, 0]
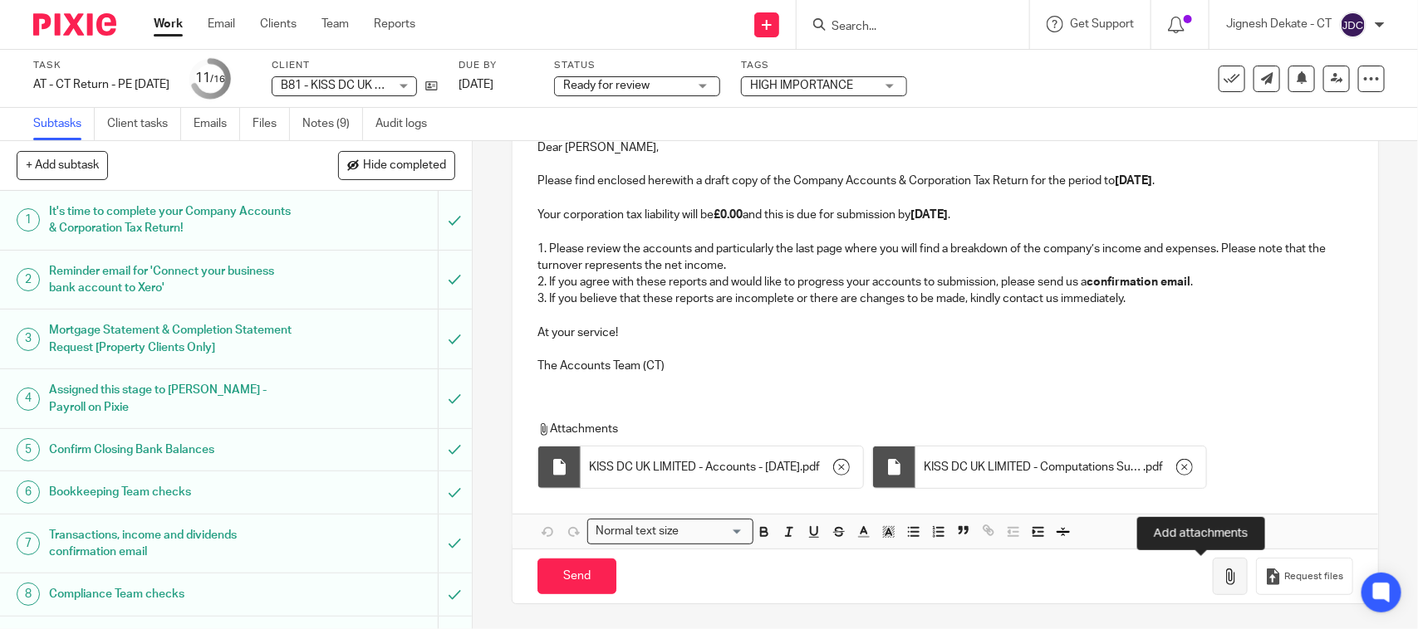
click at [1222, 577] on icon "button" at bounding box center [1230, 577] width 17 height 17
click at [953, 308] on p at bounding box center [944, 316] width 815 height 17
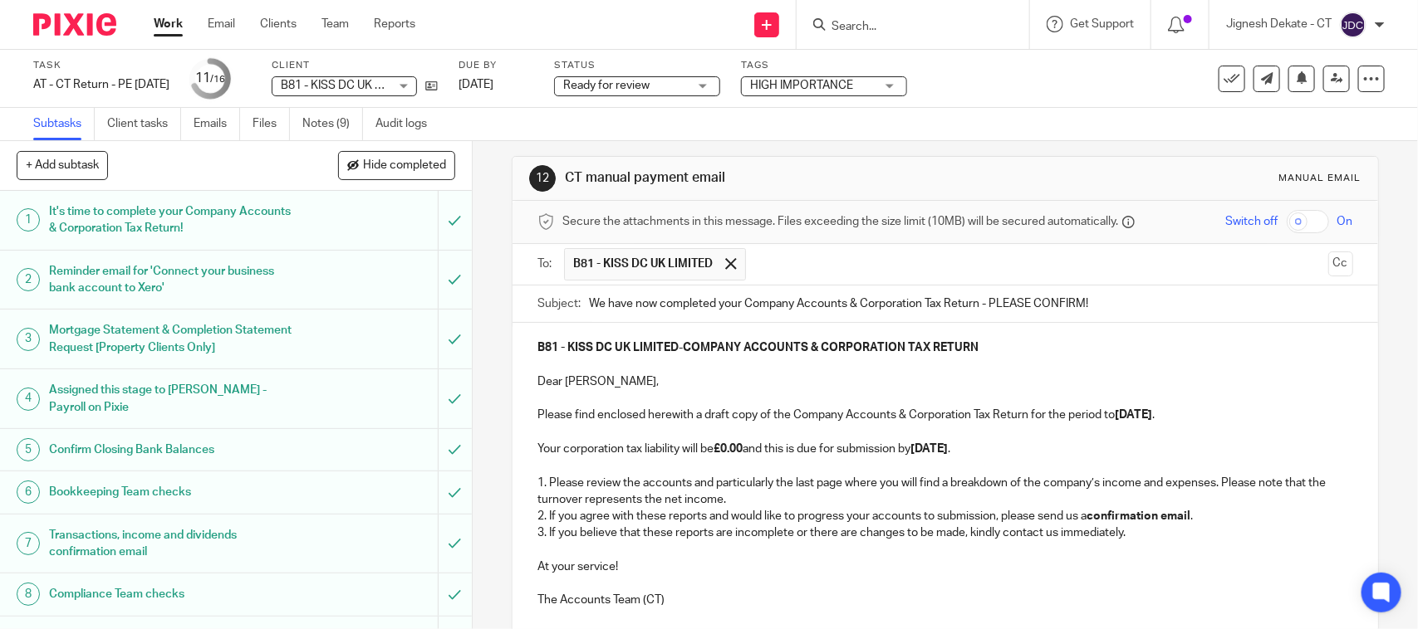
scroll to position [0, 0]
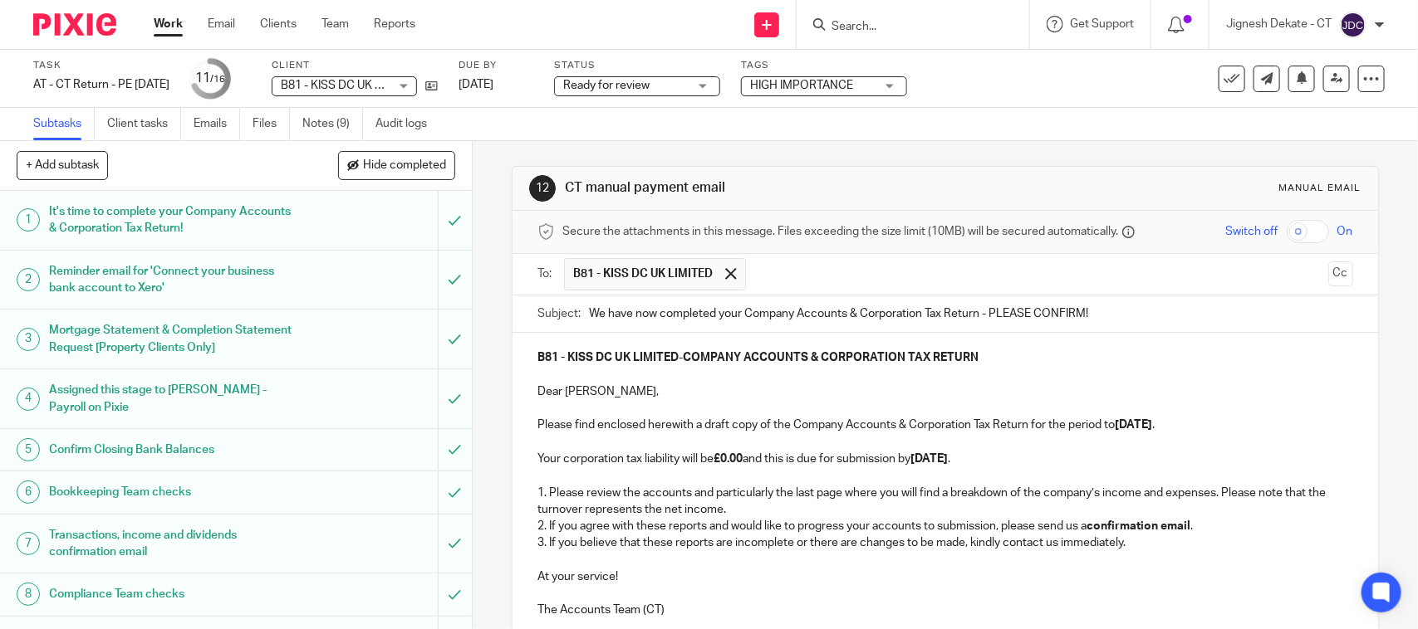
click at [800, 492] on p "1. Please review the accounts and particularly the last page where you will fin…" at bounding box center [944, 502] width 815 height 34
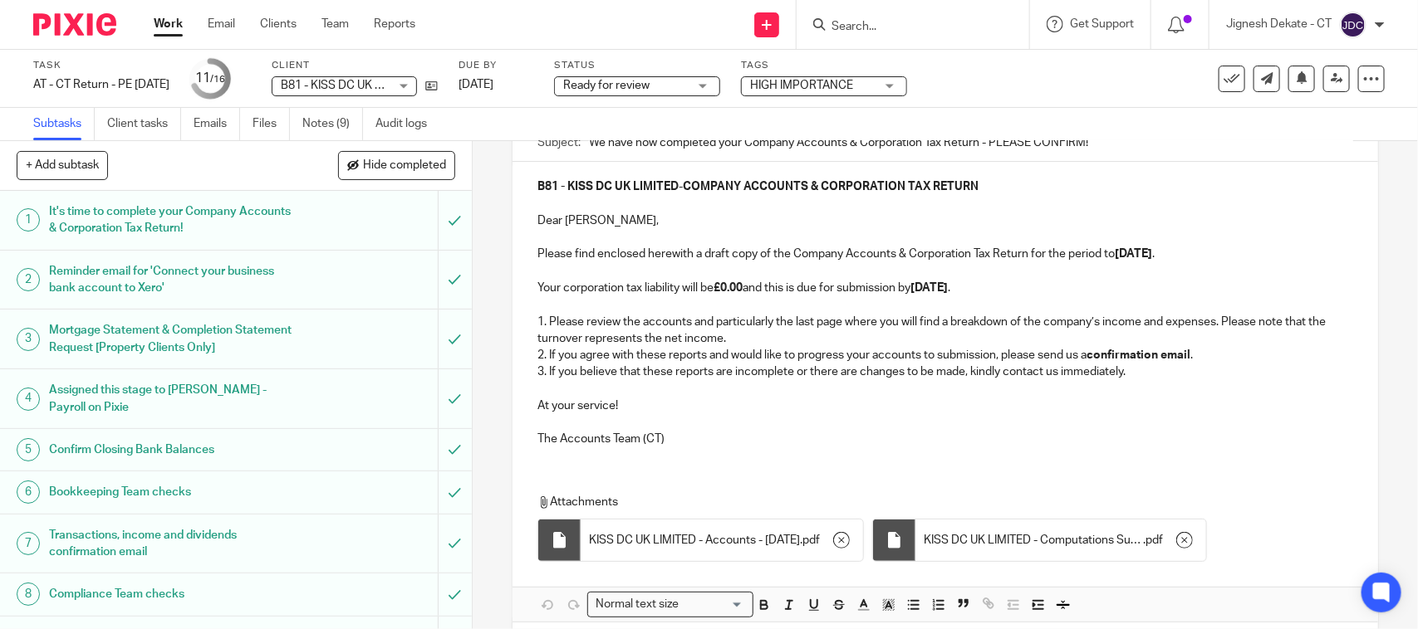
scroll to position [208, 0]
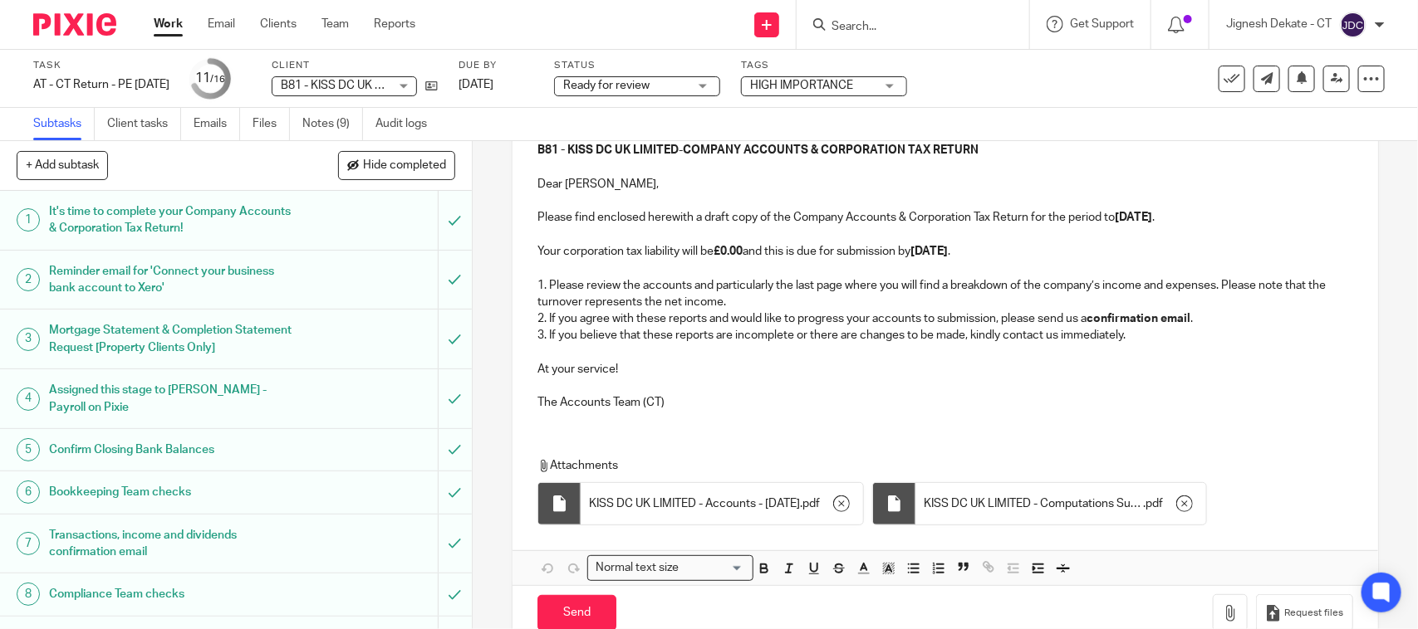
click at [1019, 363] on p "At your service!" at bounding box center [944, 369] width 815 height 17
click at [777, 376] on p "At your service!" at bounding box center [944, 369] width 815 height 17
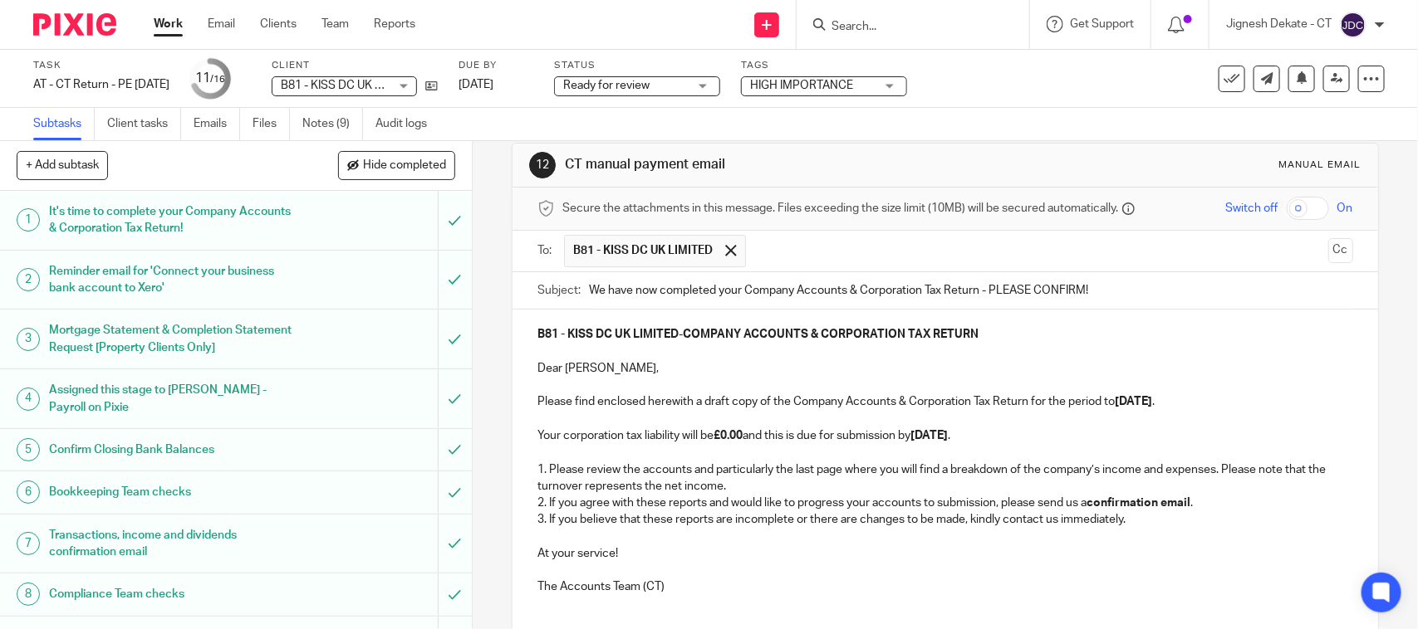
scroll to position [0, 0]
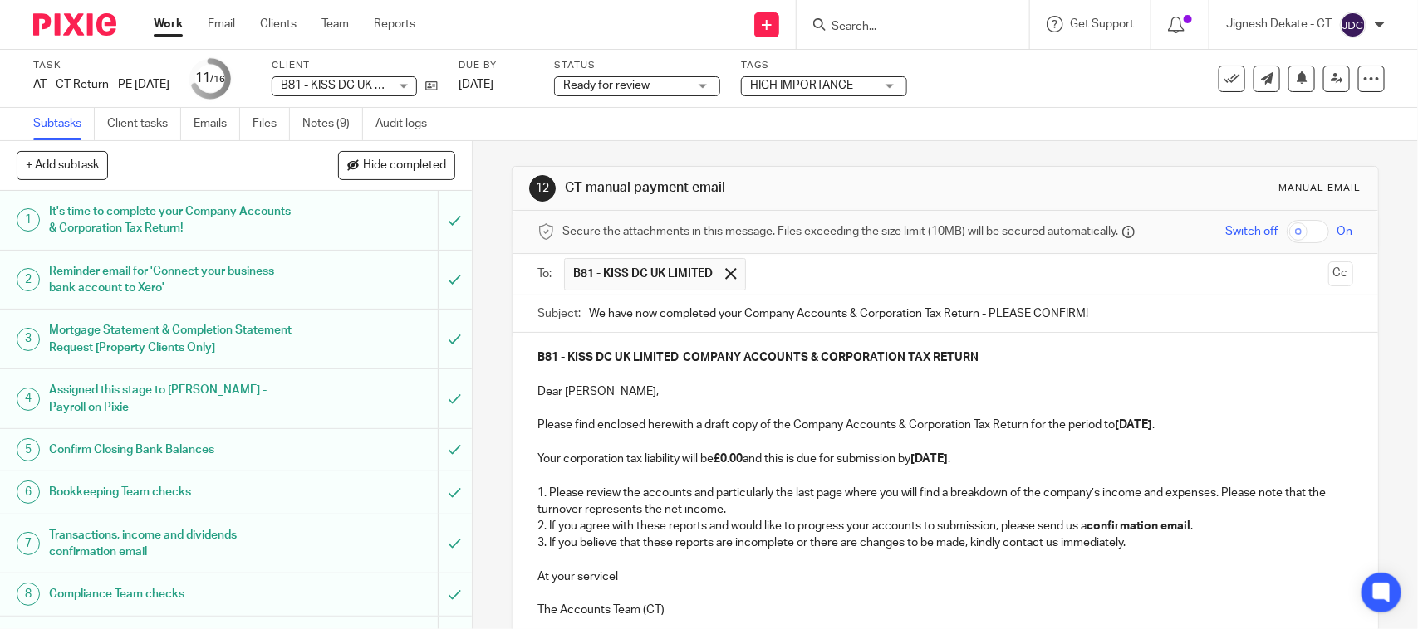
click at [796, 448] on p at bounding box center [944, 442] width 815 height 17
click at [840, 468] on p "Your corporation tax liability will be £0.00 and this is due for submission by …" at bounding box center [944, 459] width 815 height 17
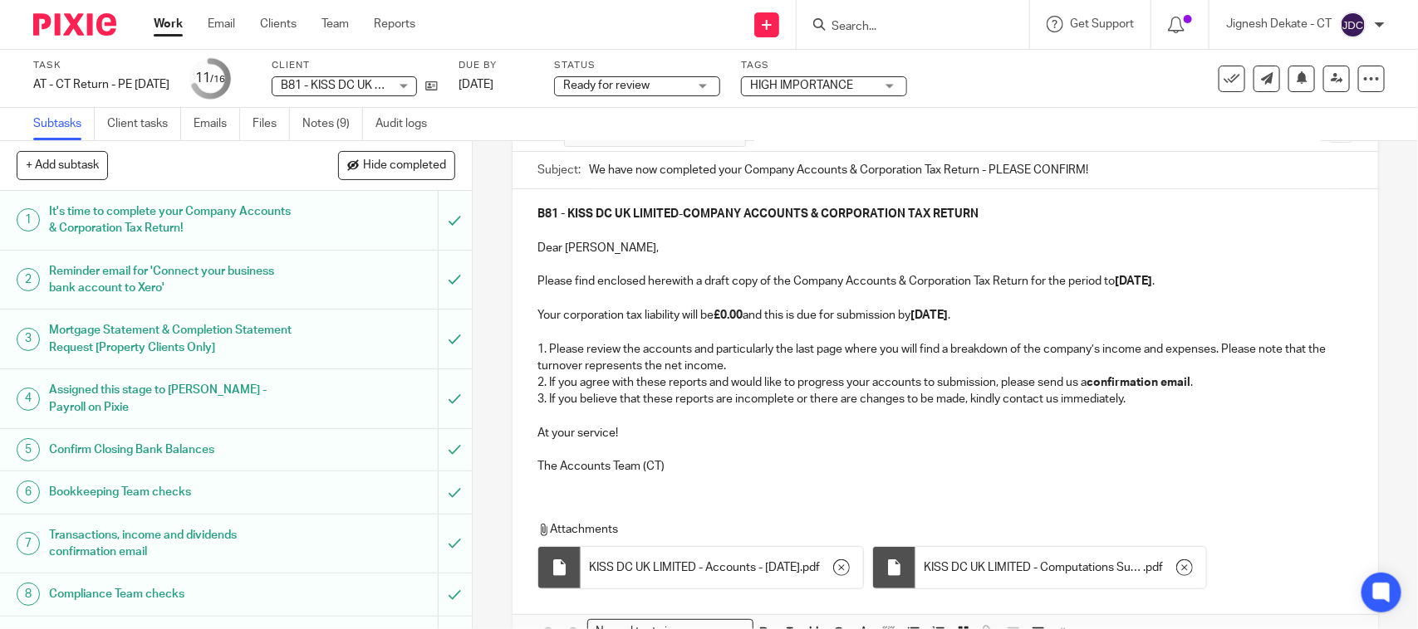
scroll to position [247, 0]
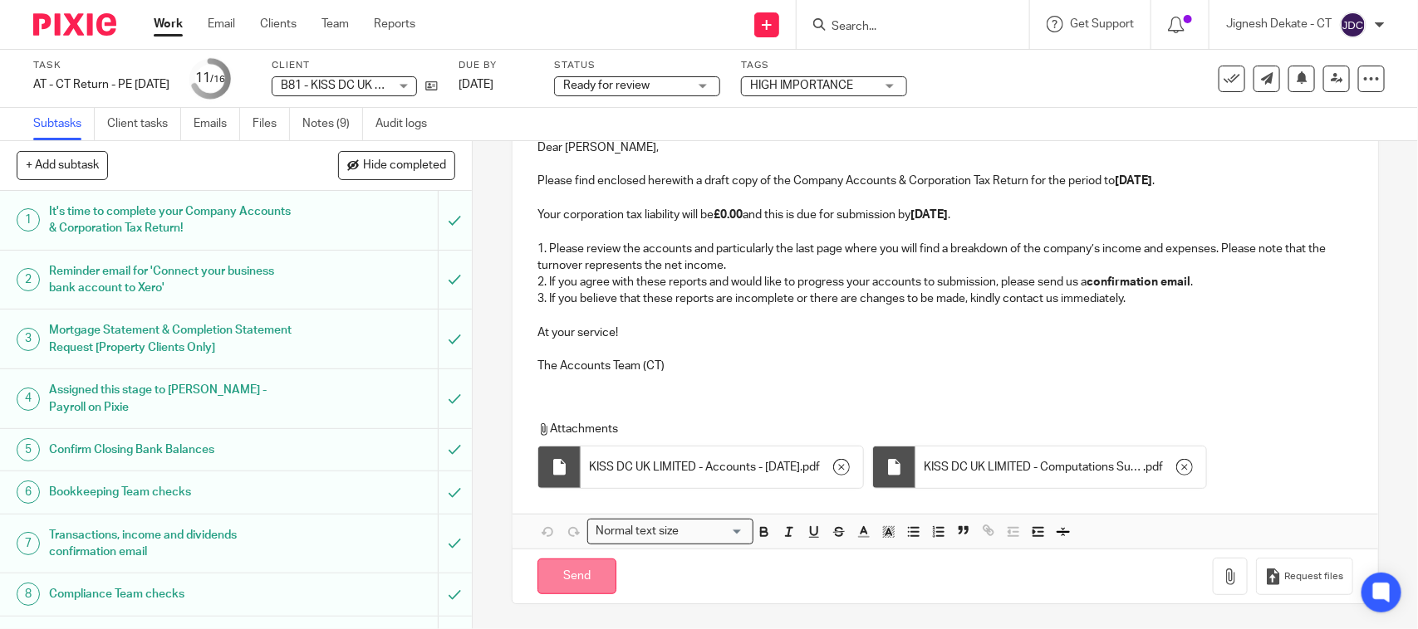
click at [570, 575] on input "Send" at bounding box center [576, 577] width 79 height 36
type input "Sent"
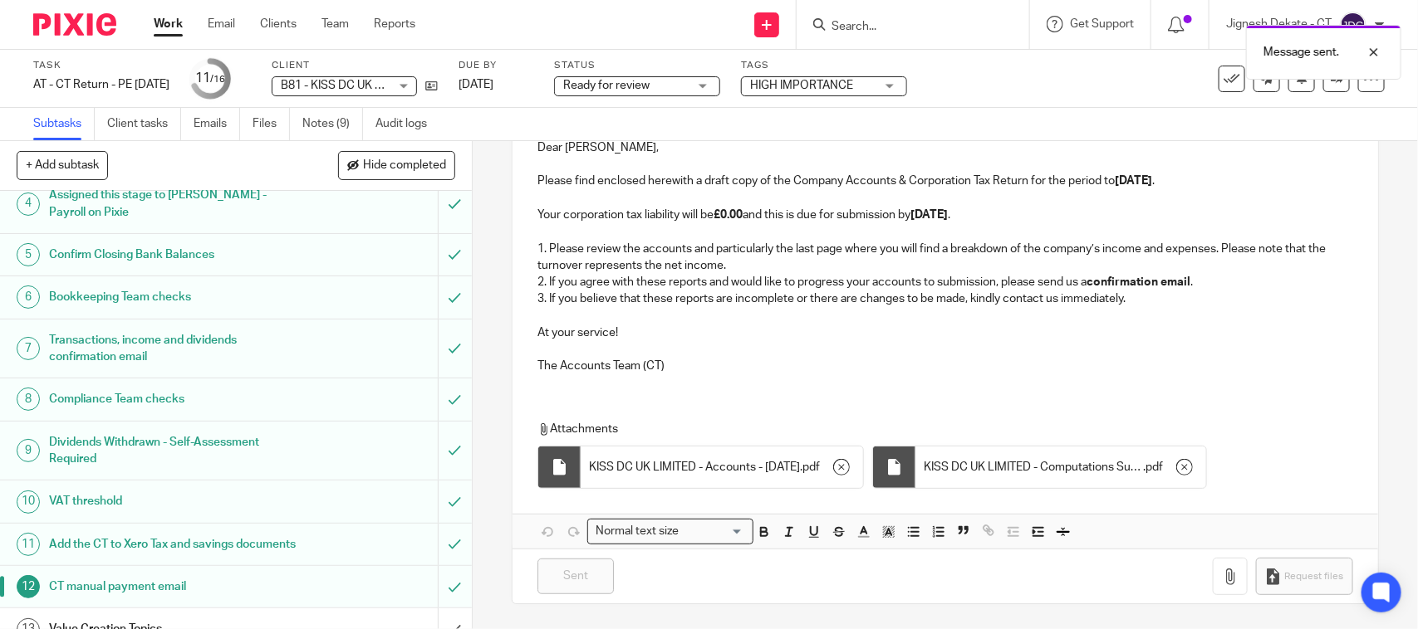
scroll to position [399, 0]
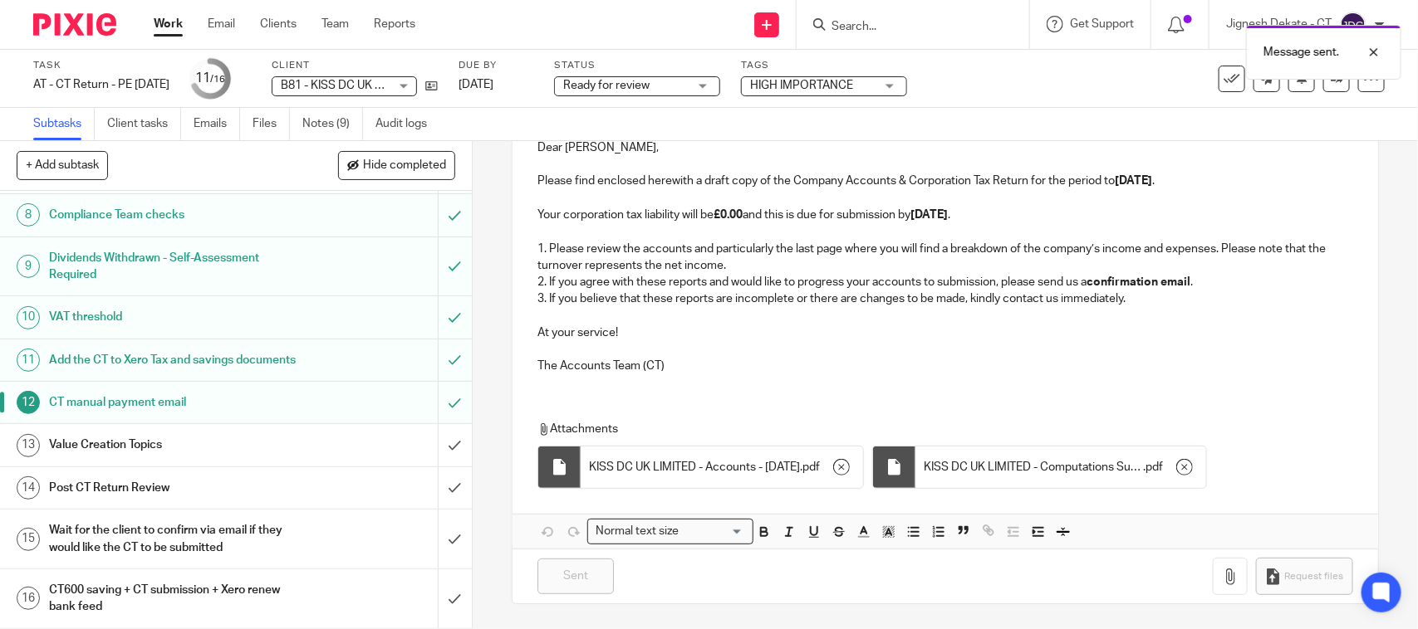
click at [314, 444] on div "Value Creation Topics" at bounding box center [235, 445] width 372 height 25
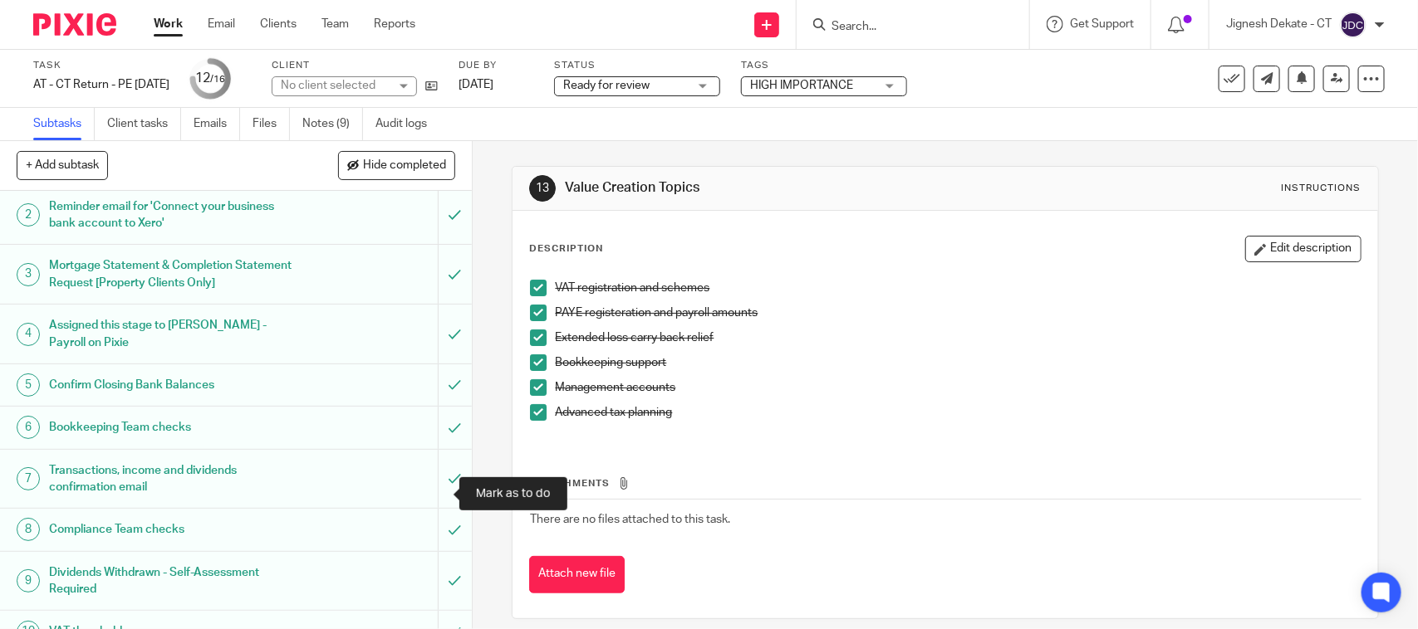
scroll to position [399, 0]
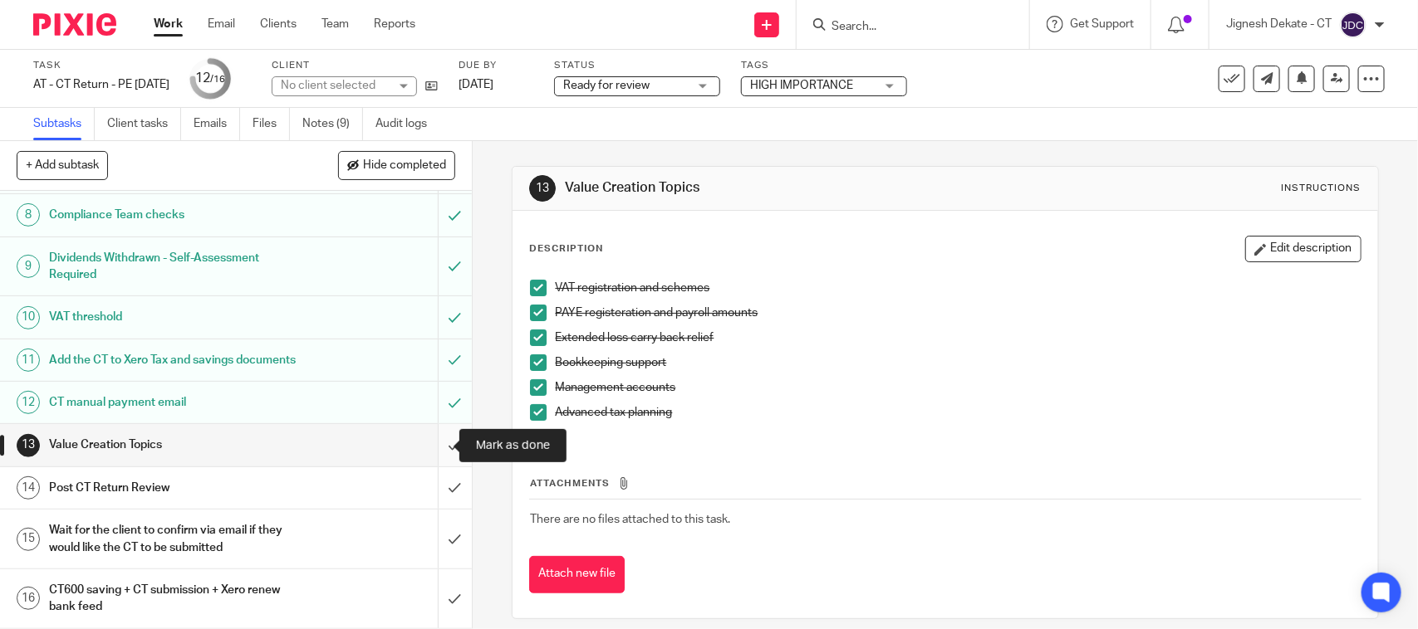
click at [429, 445] on input "submit" at bounding box center [236, 445] width 472 height 42
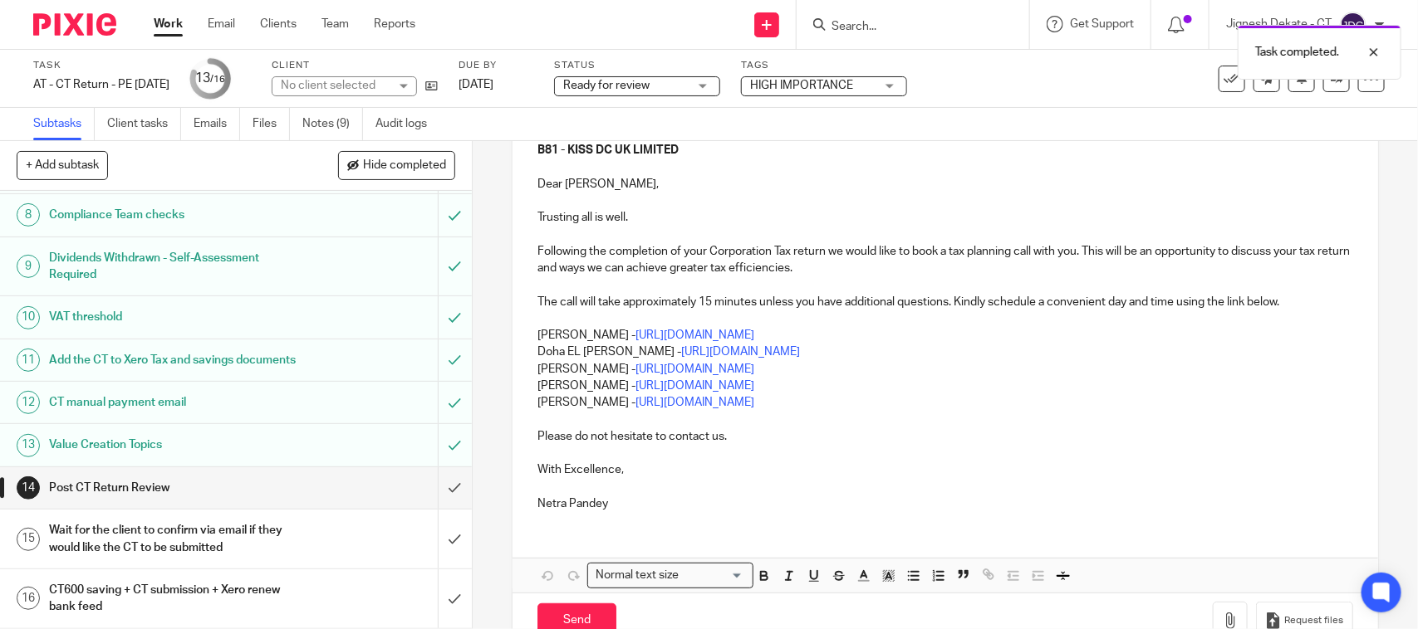
scroll to position [208, 0]
click at [833, 384] on p "[PERSON_NAME] - [URL][DOMAIN_NAME]" at bounding box center [944, 383] width 815 height 17
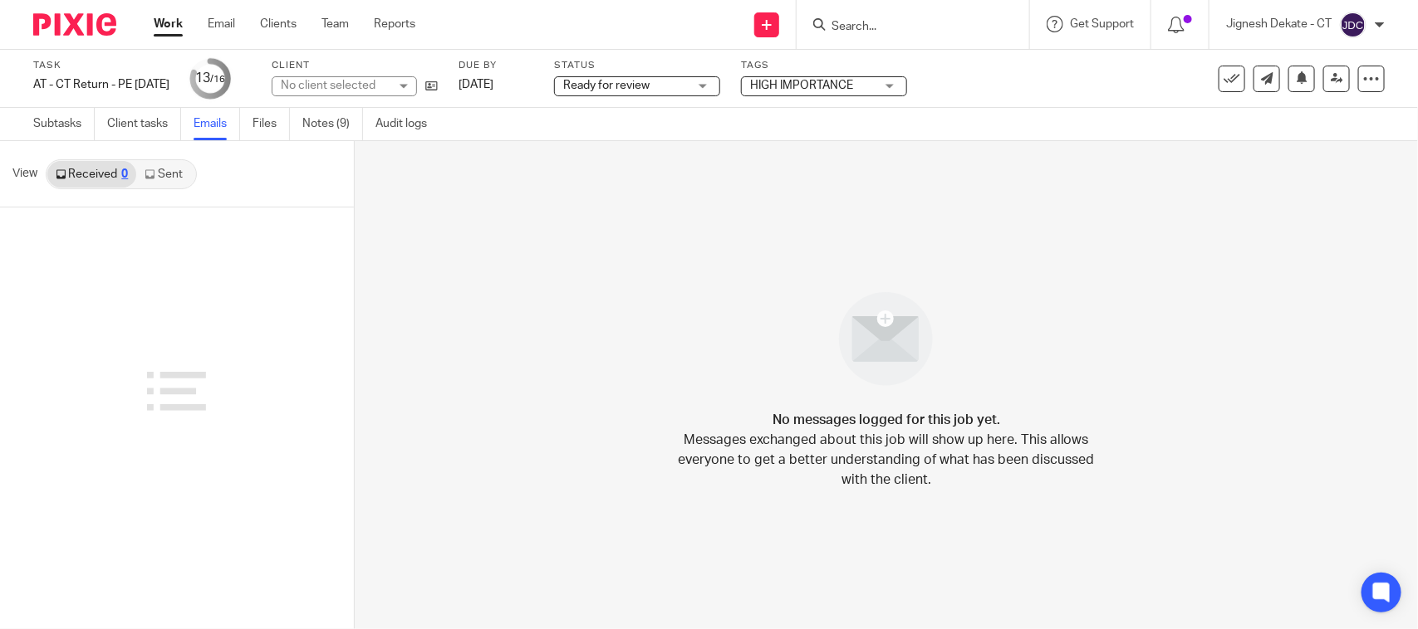
click at [159, 175] on link "Sent" at bounding box center [165, 174] width 58 height 27
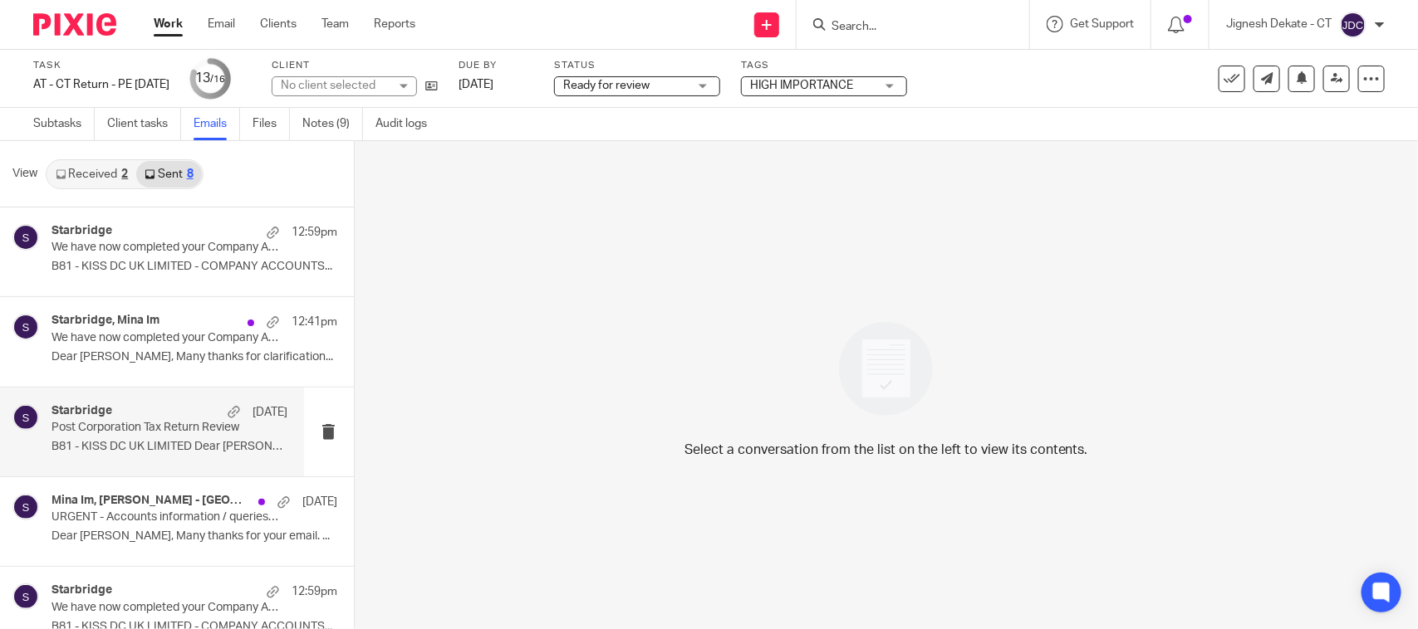
click at [112, 440] on p "B81 - KISS DC UK LIMITED Dear [PERSON_NAME], ..." at bounding box center [169, 447] width 236 height 14
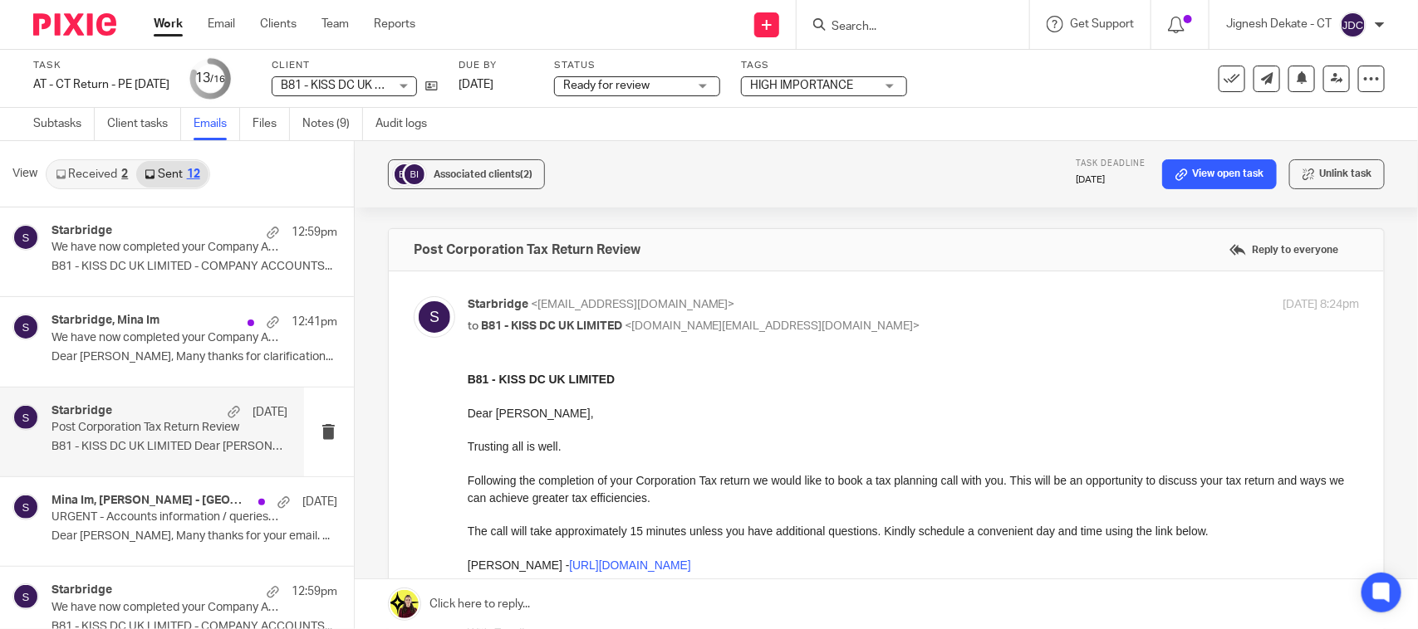
scroll to position [104, 0]
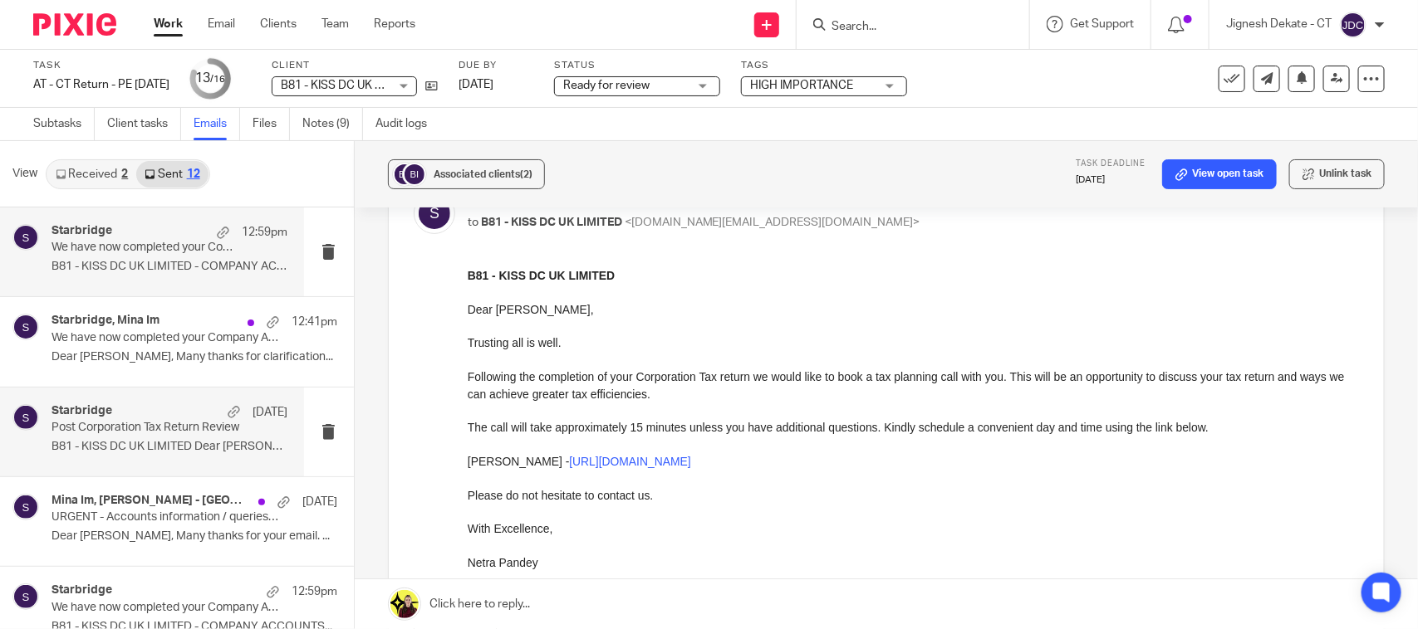
click at [114, 250] on p "We have now completed your Company Accounts & Corporation Tax Return - PLEASE C…" at bounding box center [145, 248] width 189 height 14
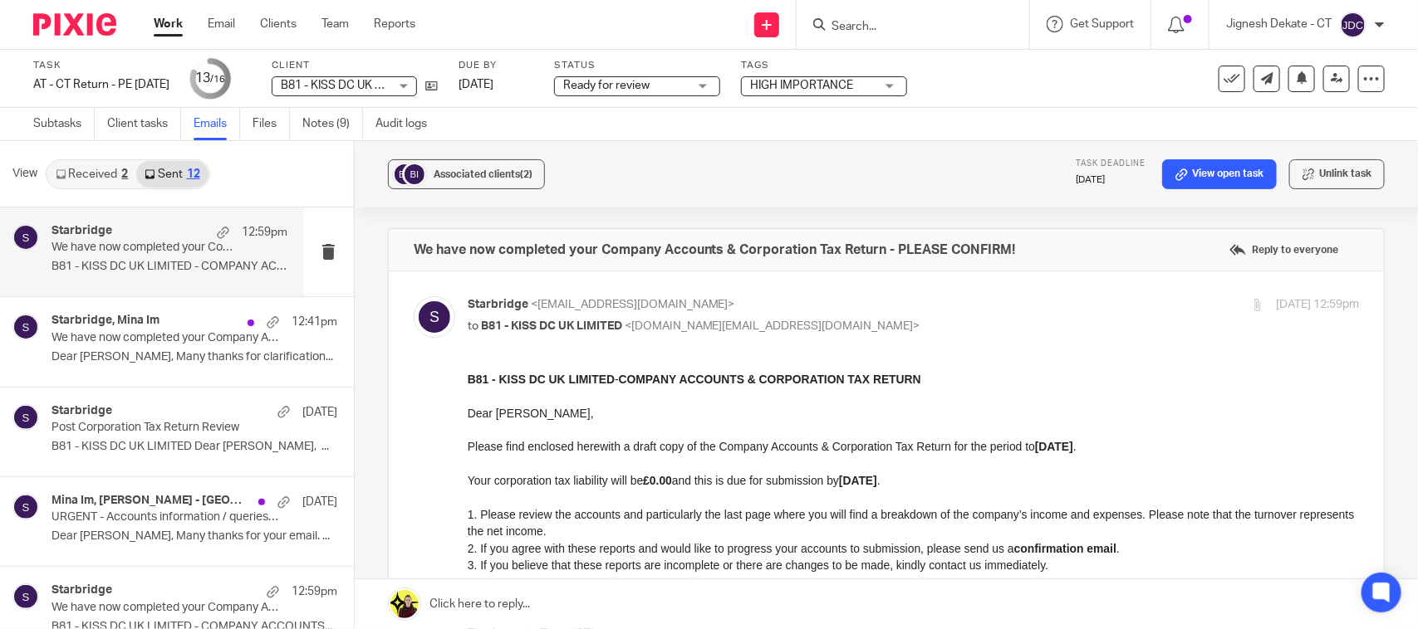
scroll to position [0, 0]
click at [105, 174] on link "Received 2" at bounding box center [91, 174] width 89 height 27
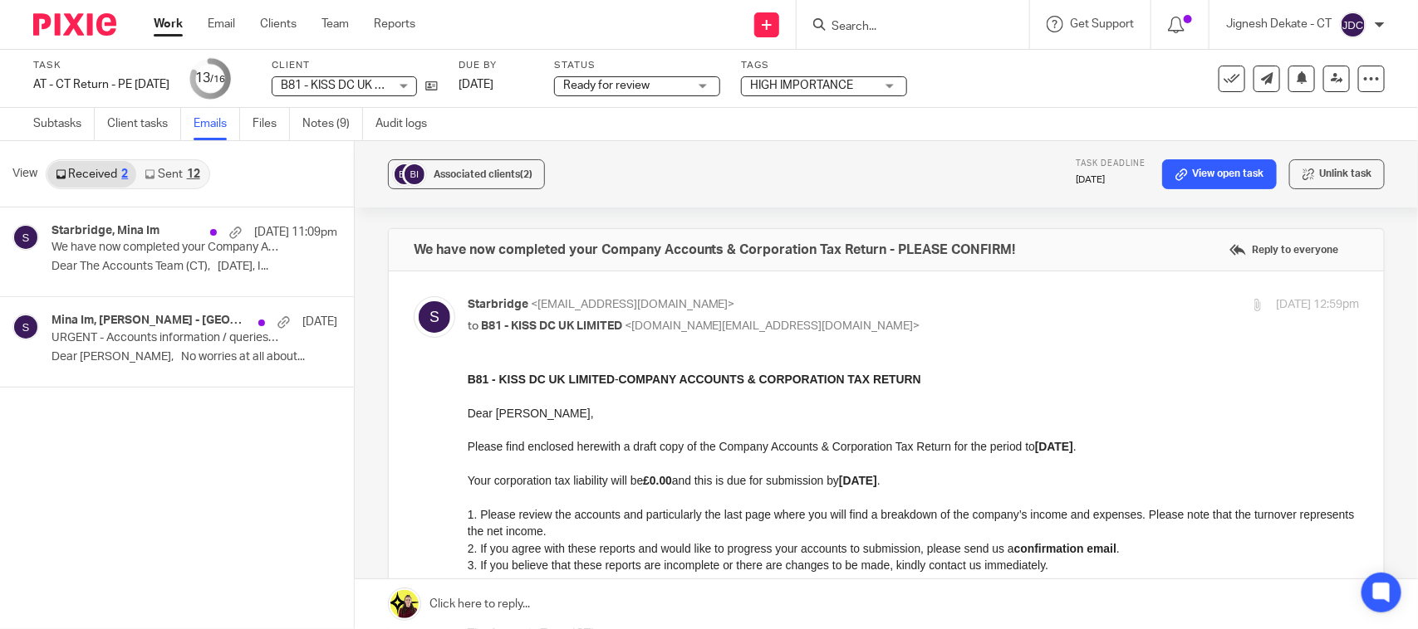
click at [162, 168] on link "Sent 12" at bounding box center [171, 174] width 71 height 27
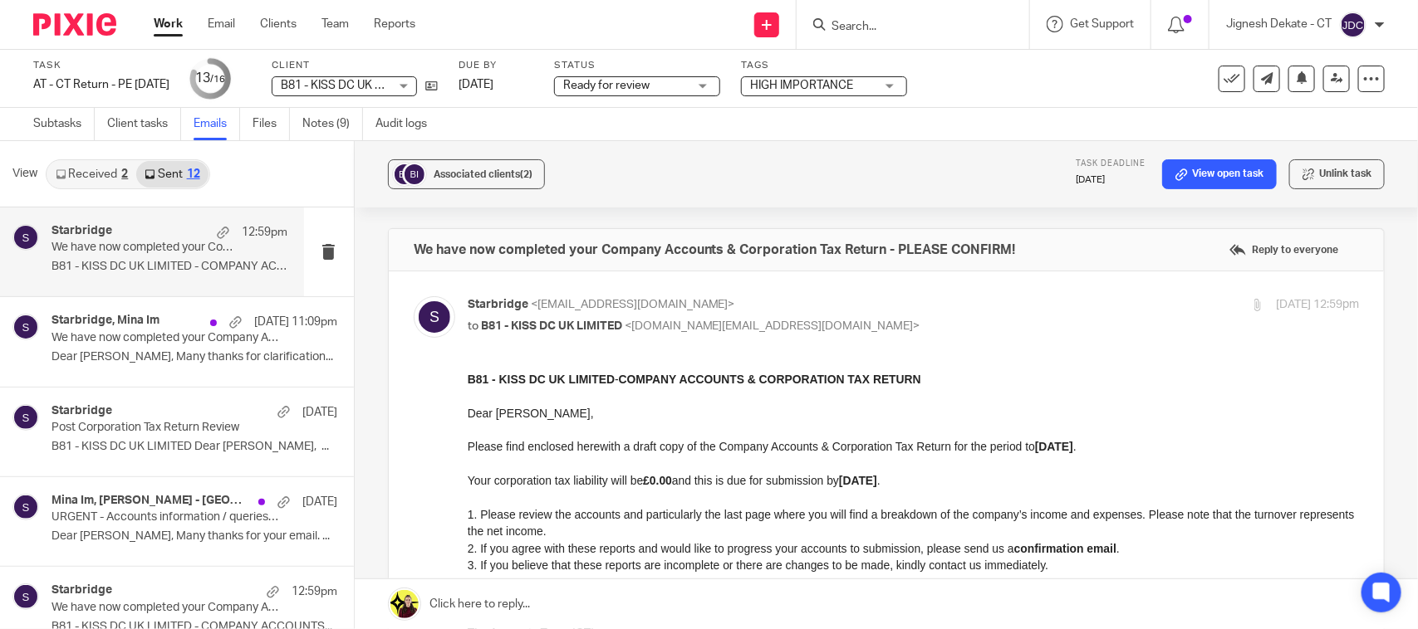
click at [957, 470] on p at bounding box center [912, 463] width 891 height 17
